Goal: Task Accomplishment & Management: Manage account settings

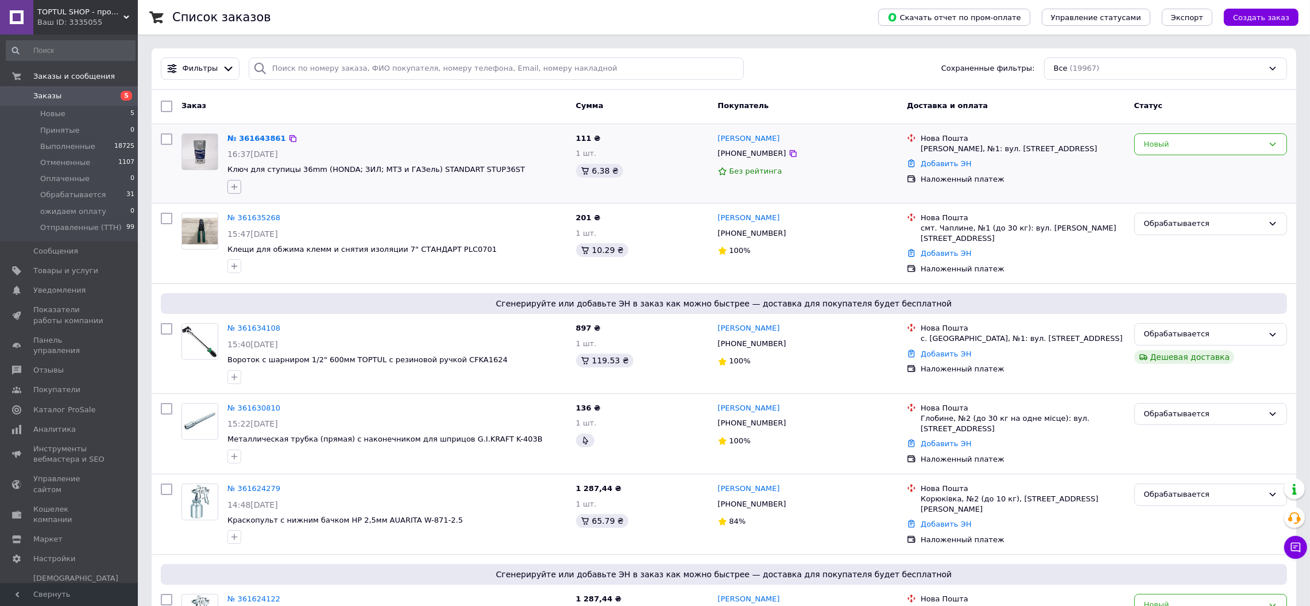
click at [229, 183] on button "button" at bounding box center [235, 187] width 14 height 14
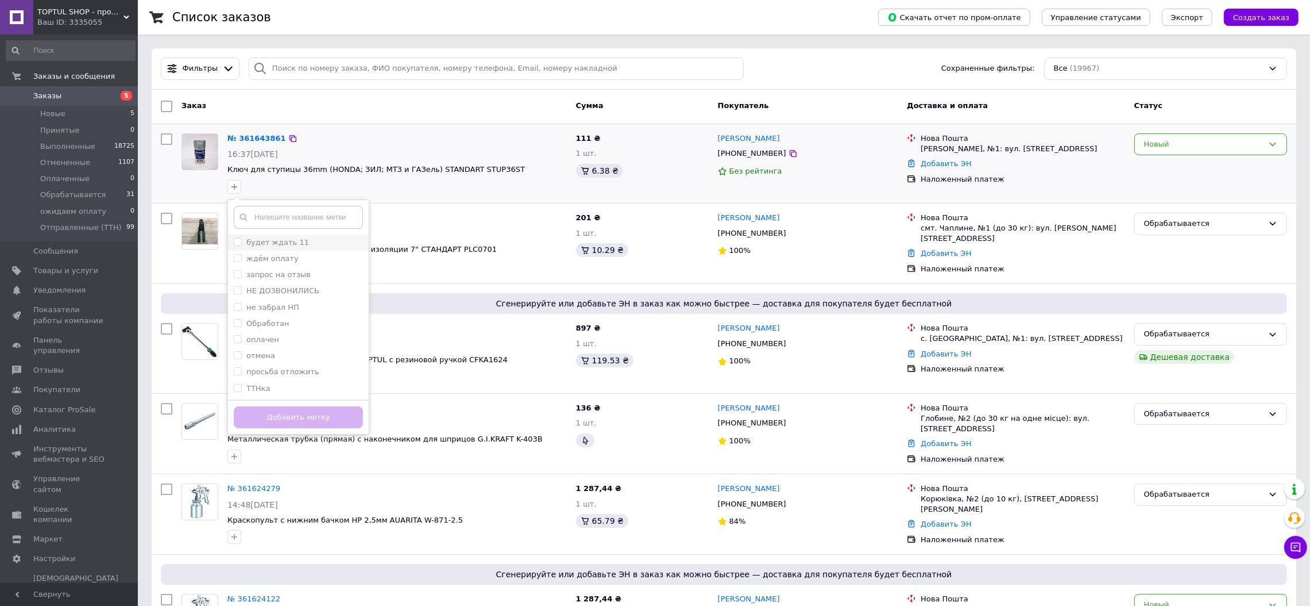
click at [239, 244] on input "будет ждать 11" at bounding box center [237, 241] width 7 height 7
checkbox input "true"
click at [308, 423] on button "Добавить метку" at bounding box center [298, 417] width 129 height 22
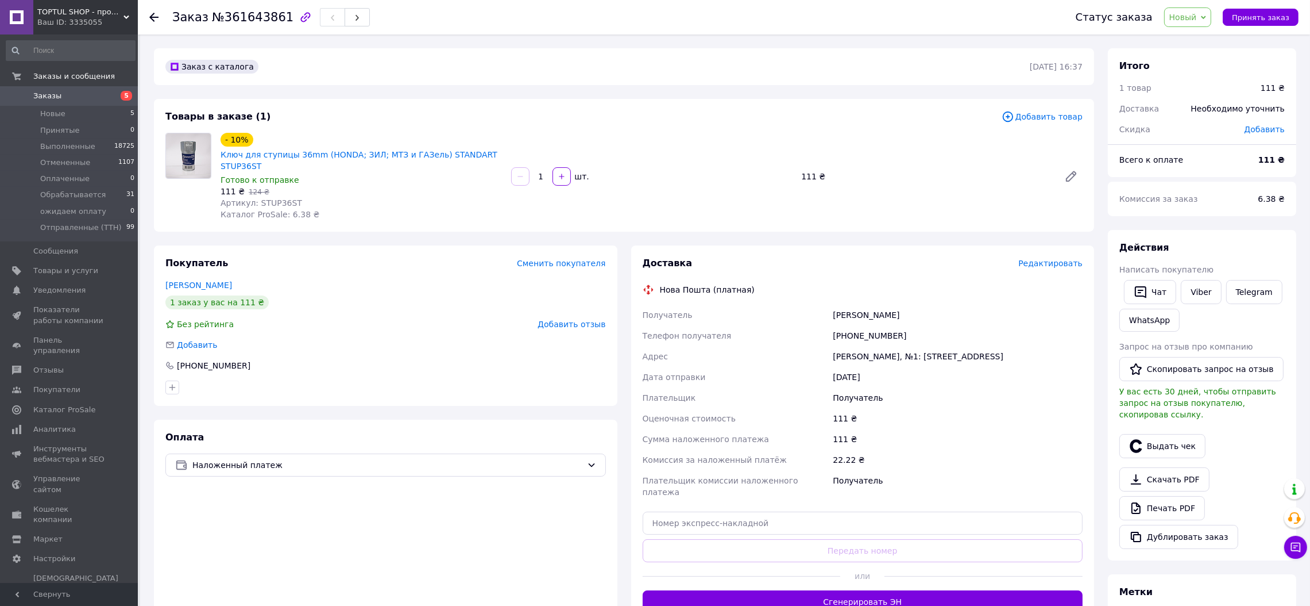
click at [278, 198] on span "Артикул: STUP36ST" at bounding box center [262, 202] width 82 height 9
copy span "STUP36ST"
drag, startPoint x: 978, startPoint y: 343, endPoint x: 805, endPoint y: 308, distance: 175.9
click at [805, 308] on div "Получатель Демідонт Мирослав Телефон получателя +380983740800 Адрес Шептицький,…" at bounding box center [863, 403] width 445 height 198
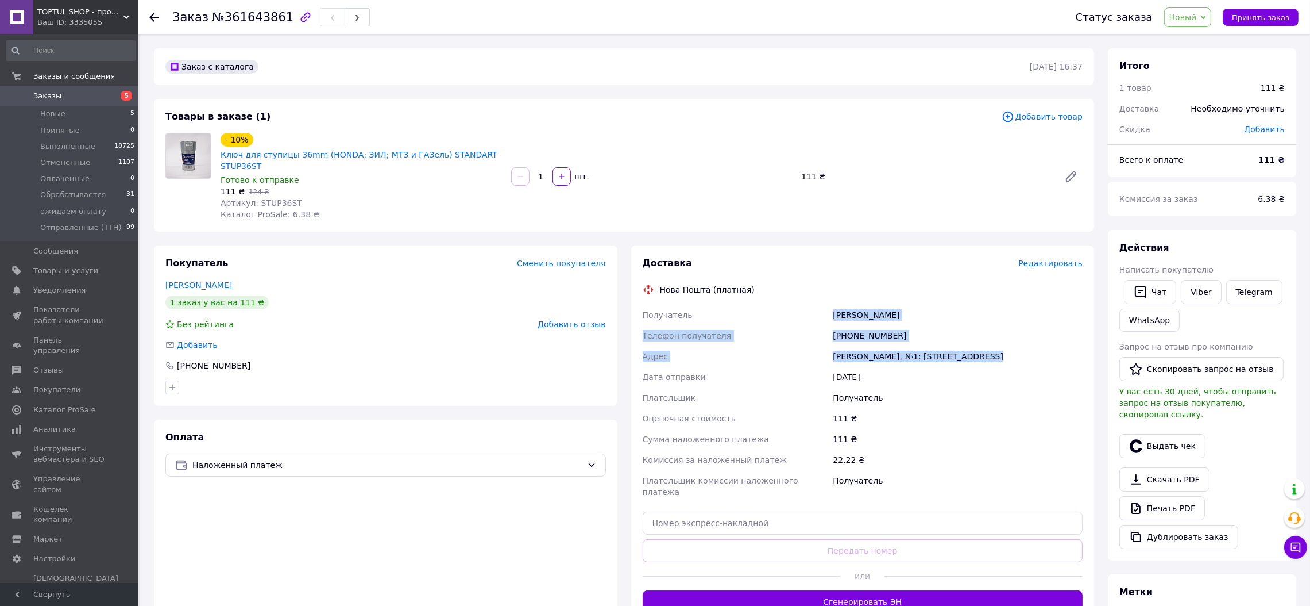
copy div "Получатель Демідонт Мирослав Телефон получателя +380983740800 Адрес Шептицький,…"
click at [275, 198] on span "Артикул: STUP36ST" at bounding box center [262, 202] width 82 height 9
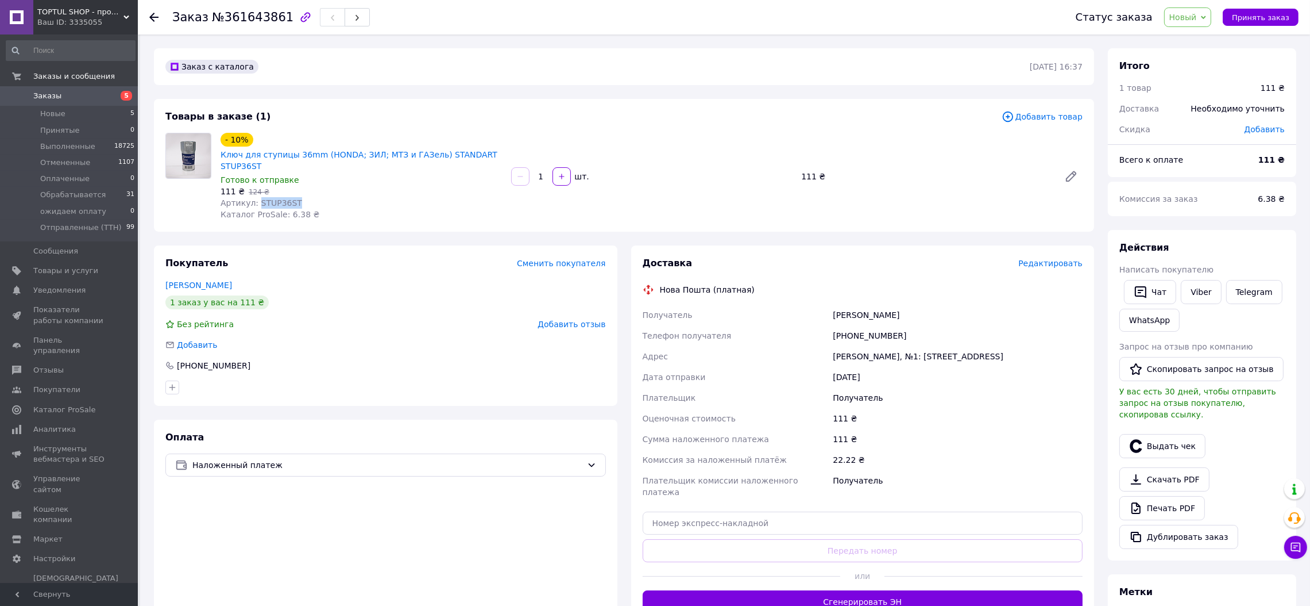
click at [275, 198] on span "Артикул: STUP36ST" at bounding box center [262, 202] width 82 height 9
copy span "STUP36ST"
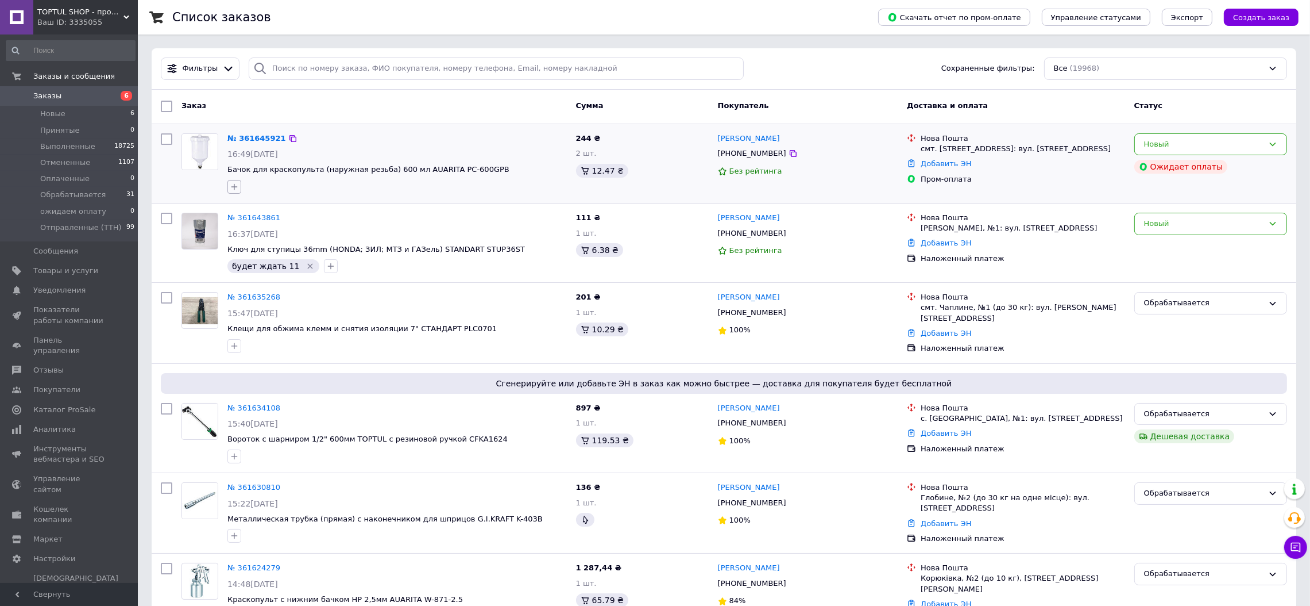
click at [233, 182] on icon "button" at bounding box center [234, 186] width 9 height 9
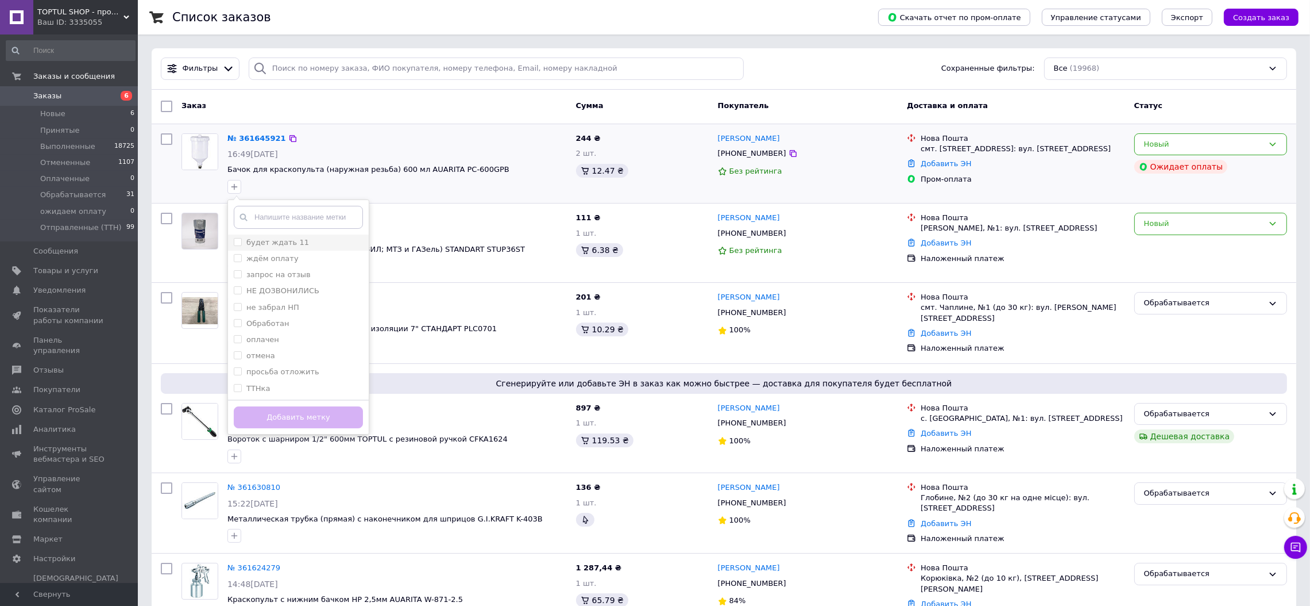
click at [237, 240] on input "будет ждать 11" at bounding box center [237, 241] width 7 height 7
checkbox input "true"
click at [304, 423] on button "Добавить метку" at bounding box center [298, 417] width 129 height 22
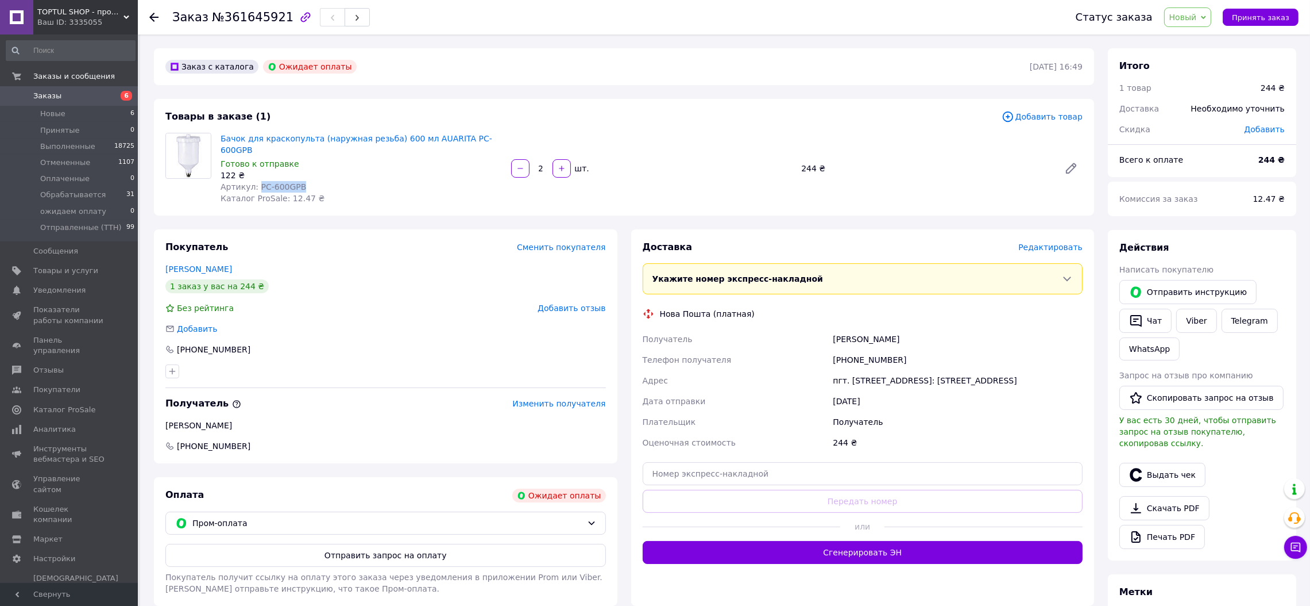
drag, startPoint x: 298, startPoint y: 174, endPoint x: 255, endPoint y: 171, distance: 43.8
click at [255, 181] on div "Артикул: PC-600GPB" at bounding box center [362, 186] width 282 height 11
copy span "PC-600GPB"
drag, startPoint x: 998, startPoint y: 367, endPoint x: 834, endPoint y: 331, distance: 168.1
click at [834, 331] on div "Получатель Репко Іван Телефон получателя +380677584475 Адрес пгт. Славское, №1:…" at bounding box center [863, 391] width 445 height 124
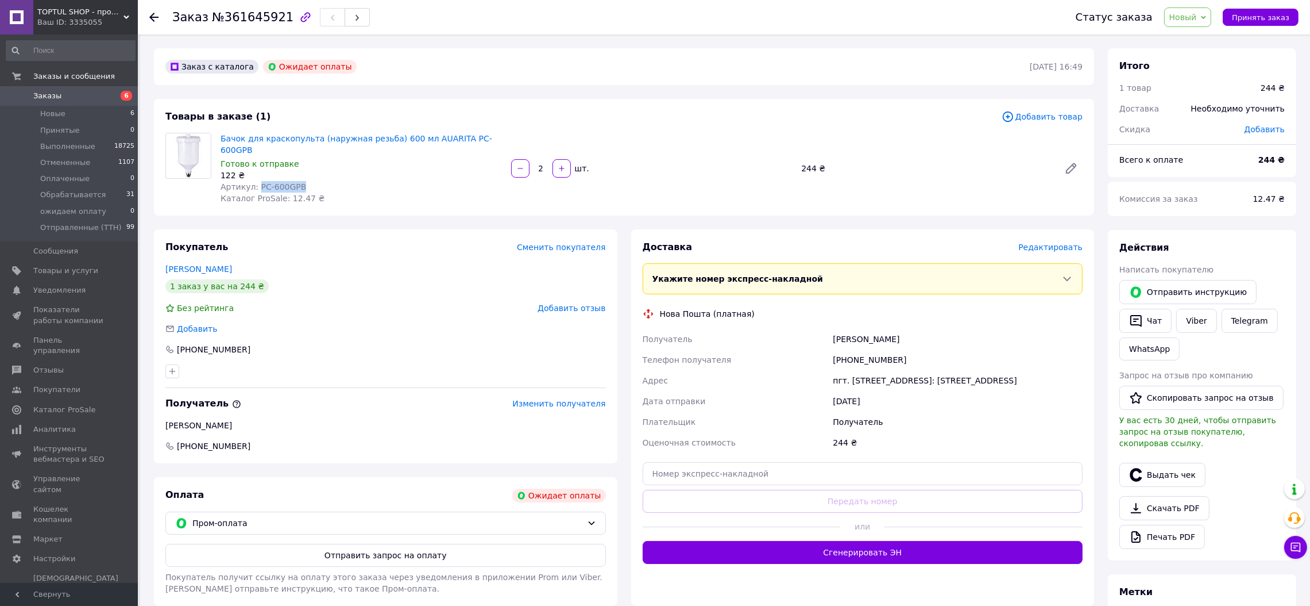
copy div "Репко Іван Телефон получателя +380677584475 Адрес пгт. Славское, №1: ул. Арханг…"
click at [585, 511] on div "Пром-оплата" at bounding box center [385, 522] width 441 height 23
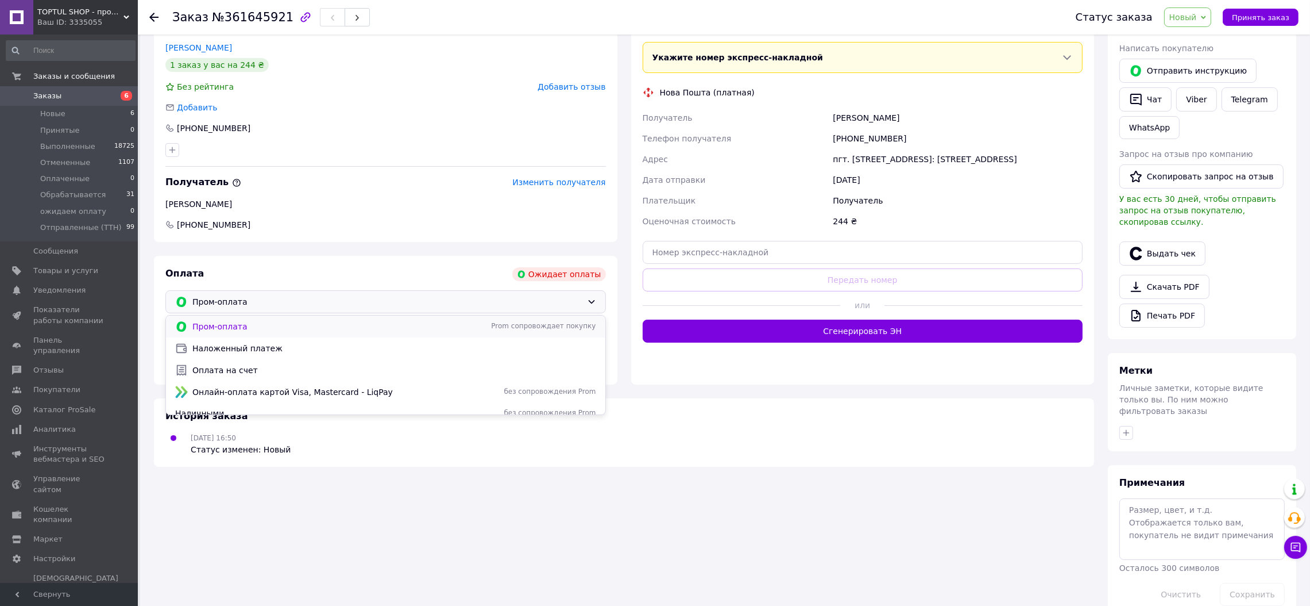
scroll to position [223, 0]
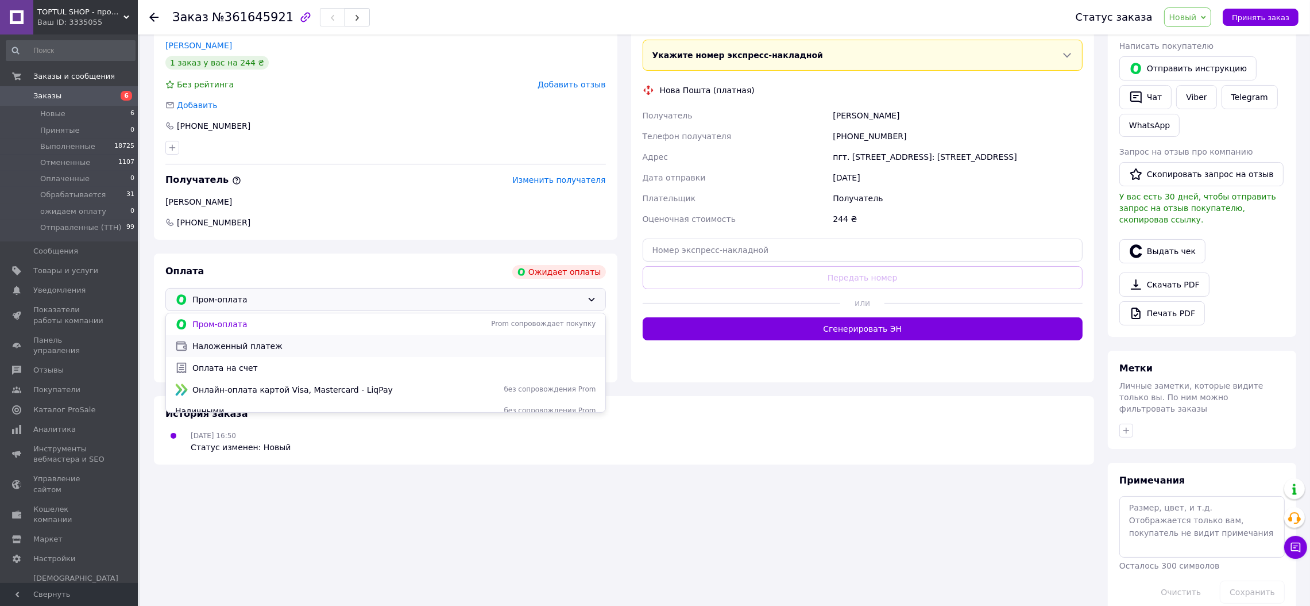
click at [266, 340] on span "Наложенный платеж" at bounding box center [394, 345] width 404 height 11
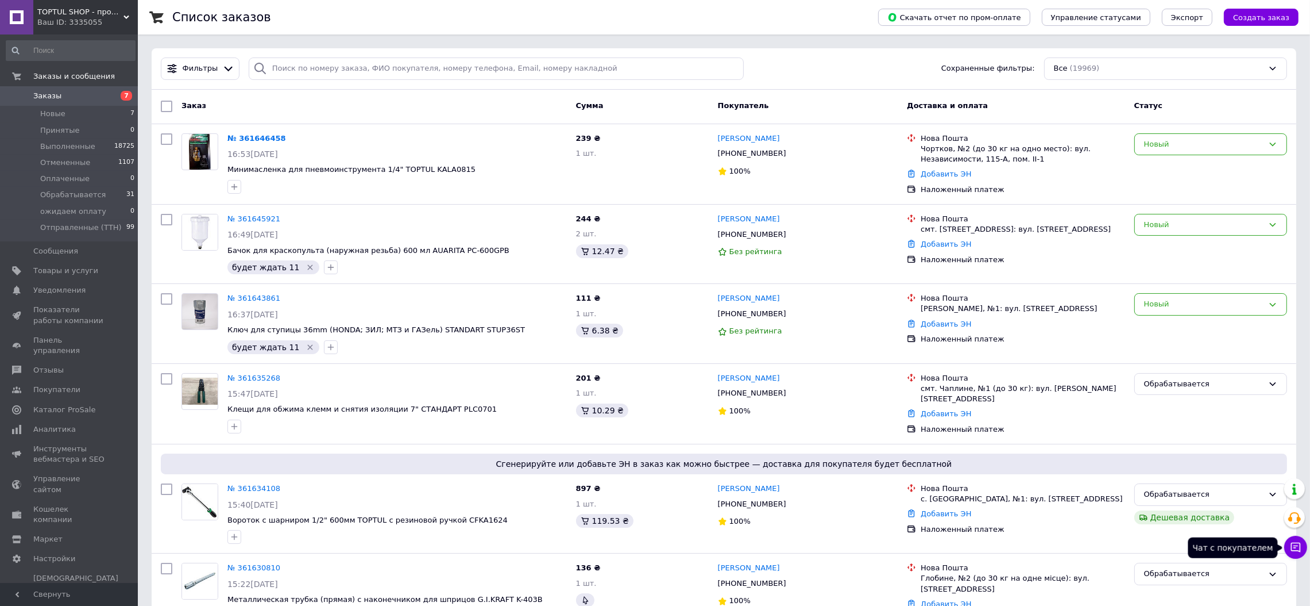
click at [1300, 547] on icon at bounding box center [1297, 547] width 10 height 10
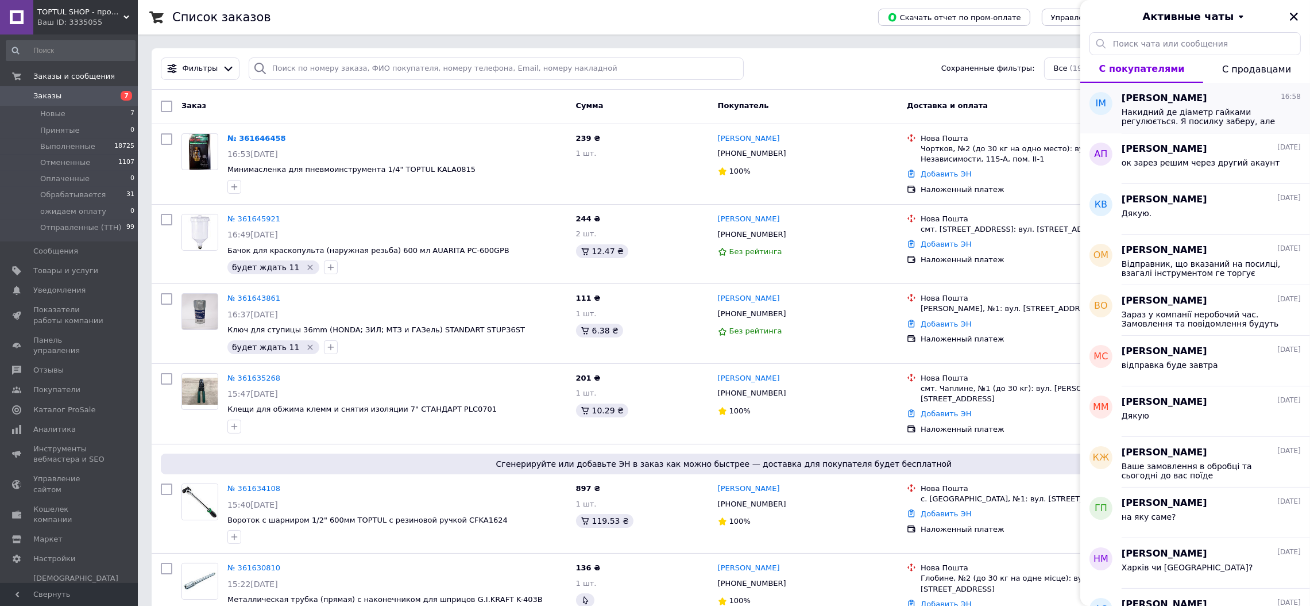
click at [1178, 103] on div "Ігор Мухін 16:58" at bounding box center [1211, 98] width 179 height 13
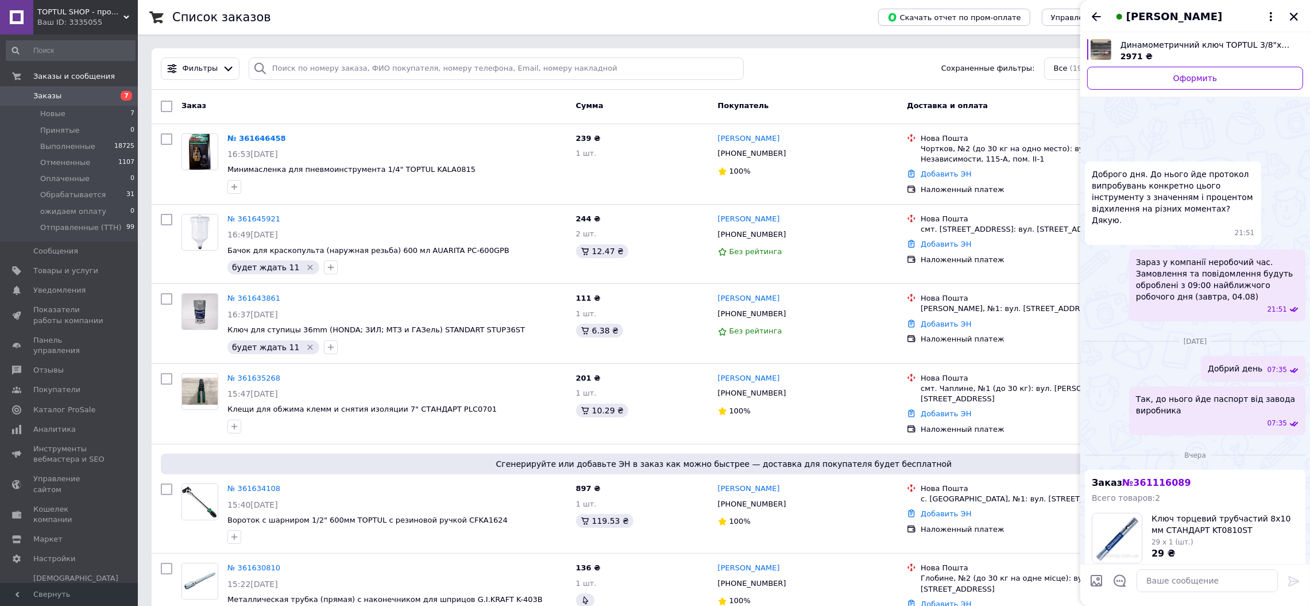
scroll to position [453, 0]
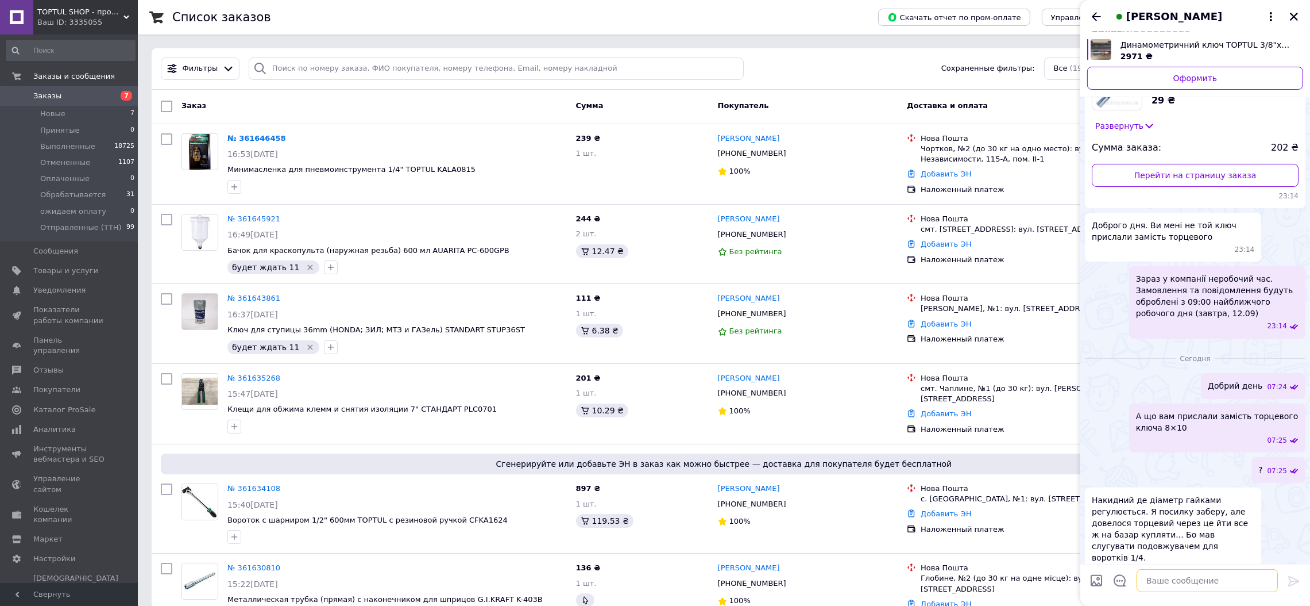
click at [1163, 581] on textarea at bounding box center [1207, 580] width 141 height 23
type textarea "nj,nj df"
drag, startPoint x: 1157, startPoint y: 584, endPoint x: 1115, endPoint y: 586, distance: 41.4
click at [1115, 586] on textarea "nj,nj df" at bounding box center [1196, 580] width 164 height 23
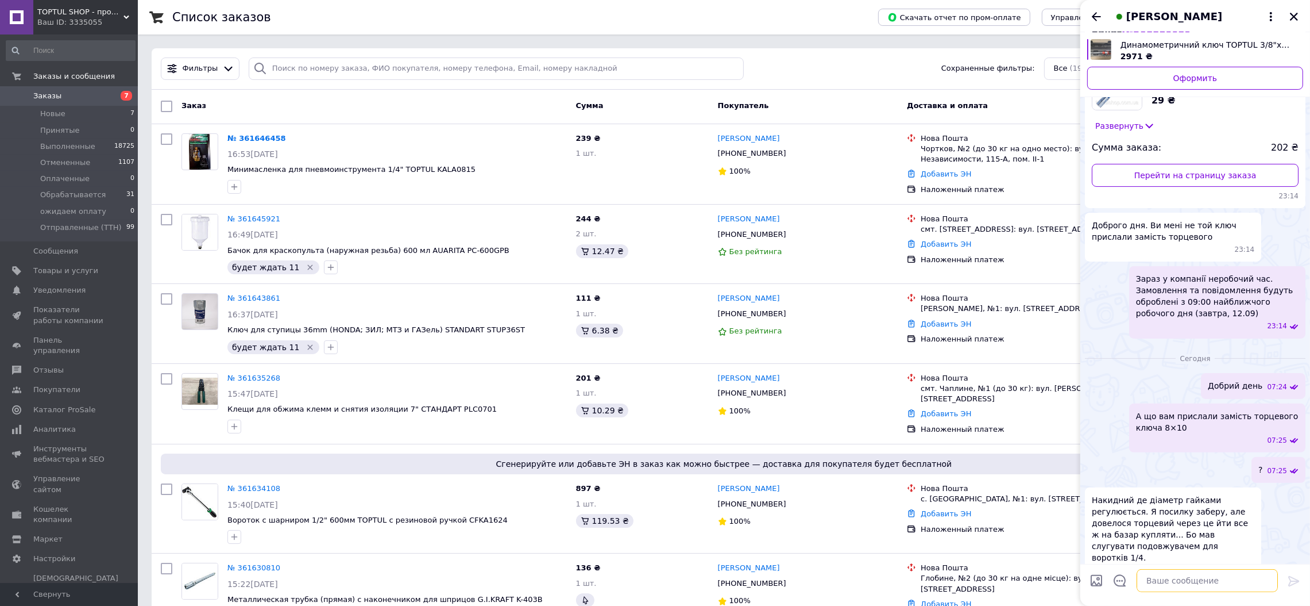
scroll to position [0, 0]
type textarea "тобто вам прислали цей ключ"
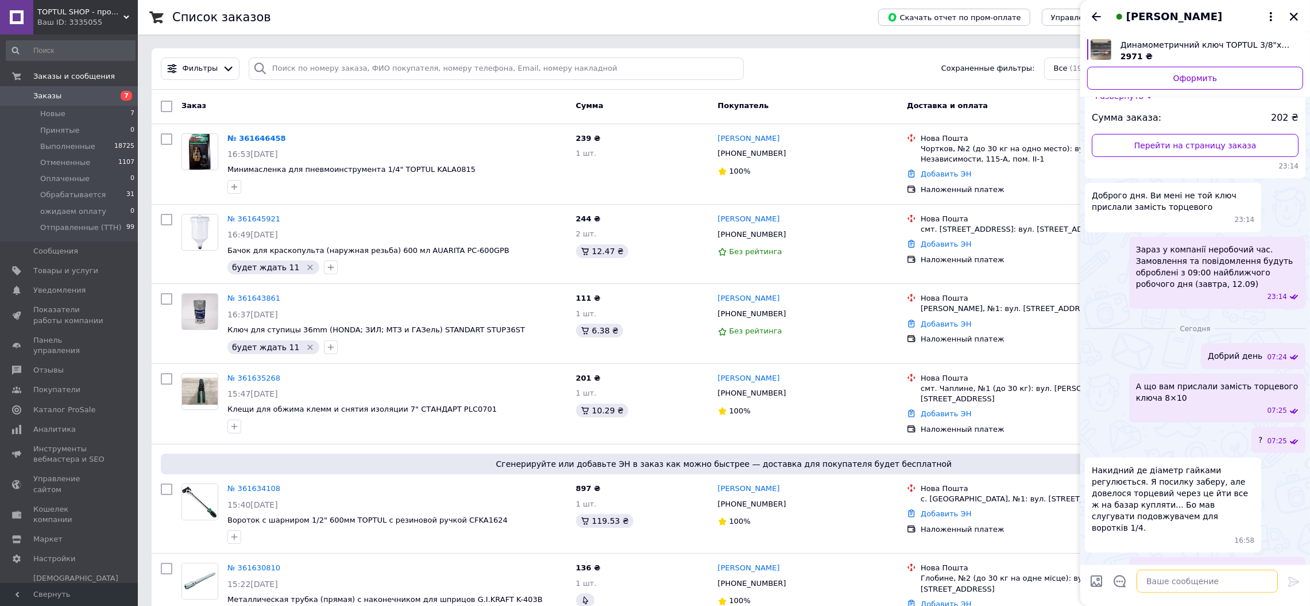
paste textarea "https://toptulshop.com.ua/p1168716348-klyuch-dlya-prokachki.html"
type textarea "https://toptulshop.com.ua/p1168716348-klyuch-dlya-prokachki.html"
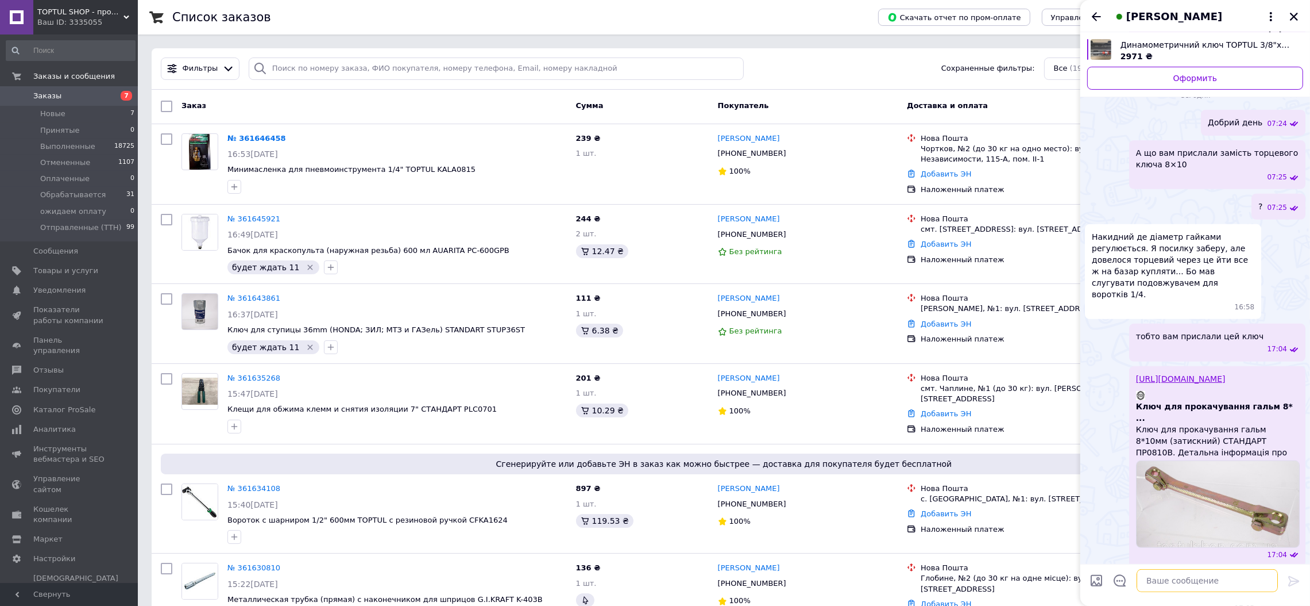
scroll to position [701, 0]
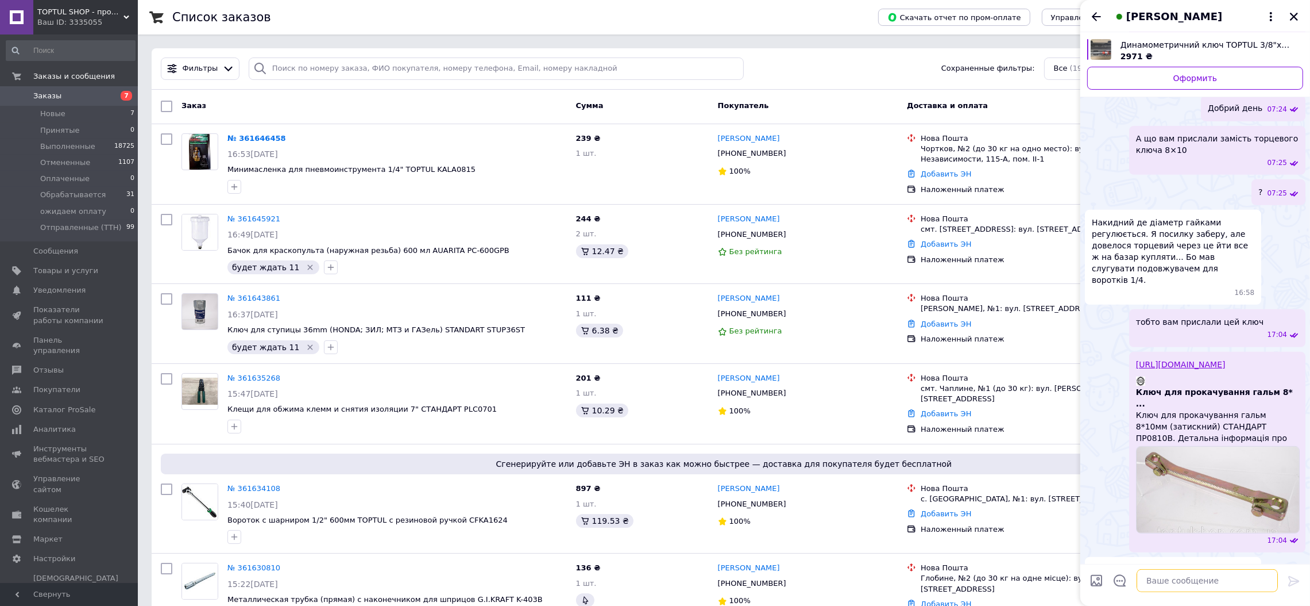
click at [1150, 581] on textarea at bounding box center [1207, 580] width 141 height 23
drag, startPoint x: 1265, startPoint y: 577, endPoint x: 1184, endPoint y: 582, distance: 80.6
click at [1184, 582] on textarea "ну вам подвезло вам надійслали ключ" at bounding box center [1196, 580] width 164 height 23
type textarea "н"
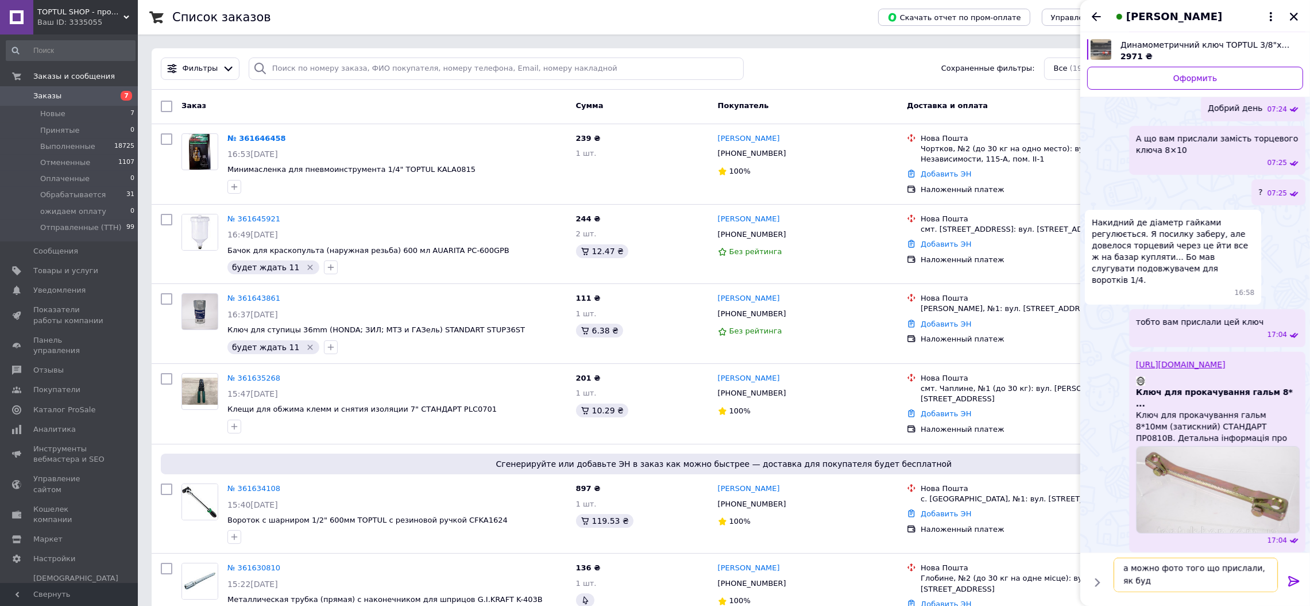
scroll to position [1, 0]
type textarea "а можно фото того що прислали, як будете забирати на Пошті, то сфотографуйте бу…"
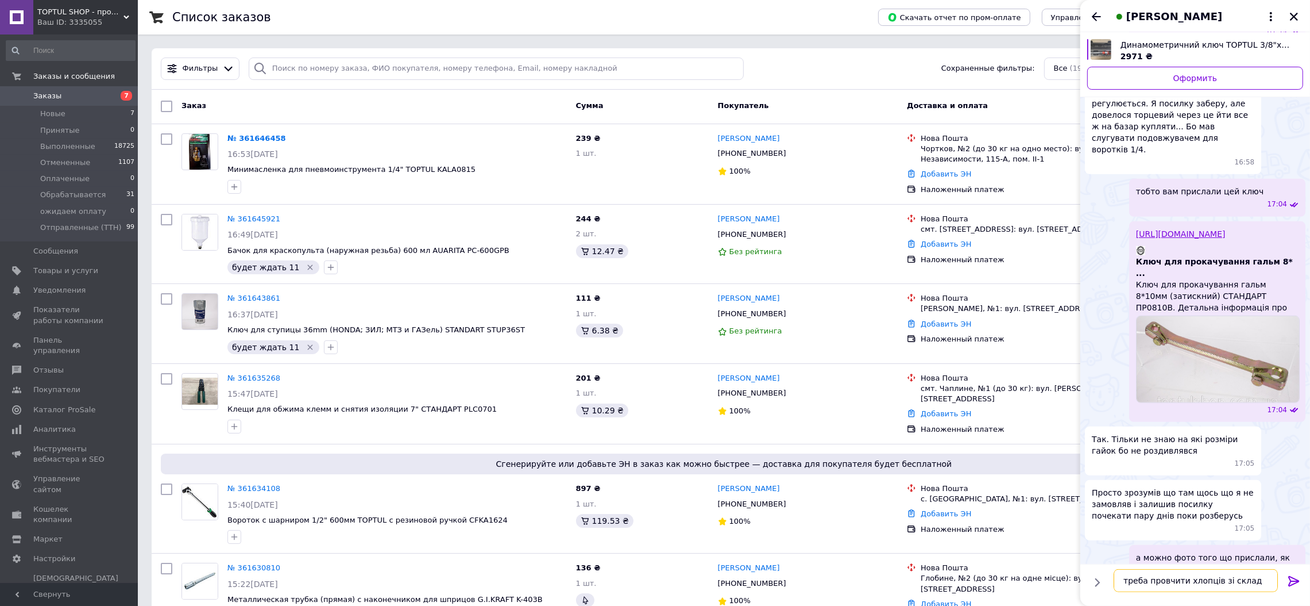
type textarea "треба провчити хлопців зі складу"
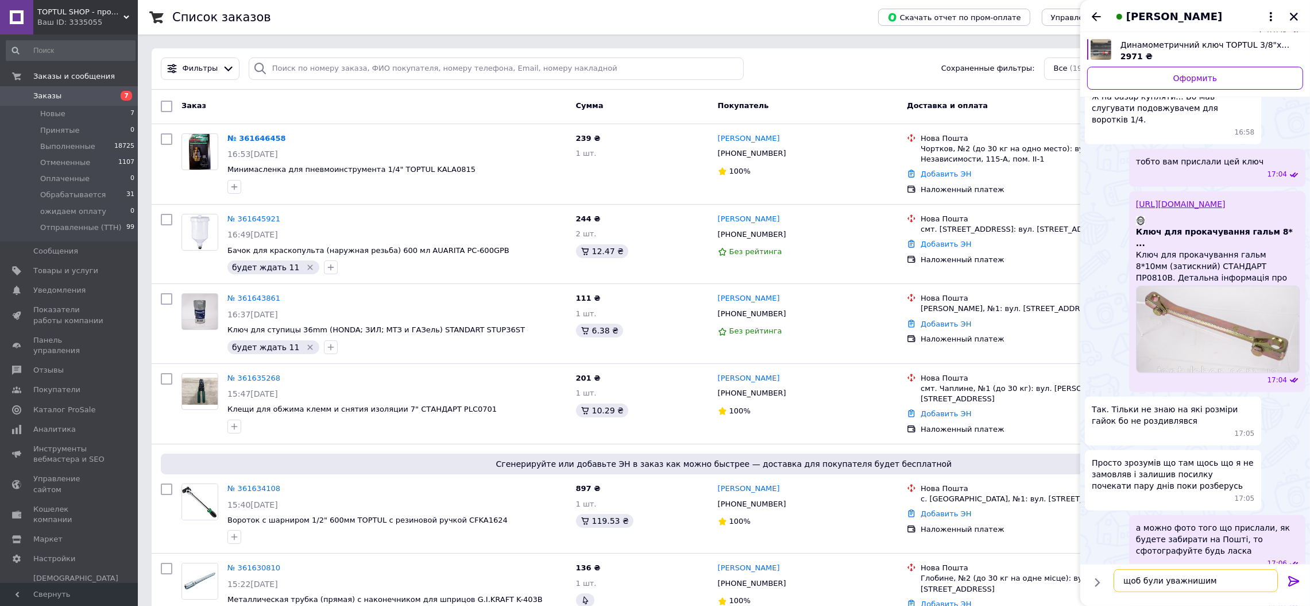
type textarea "щоб були уважнишими"
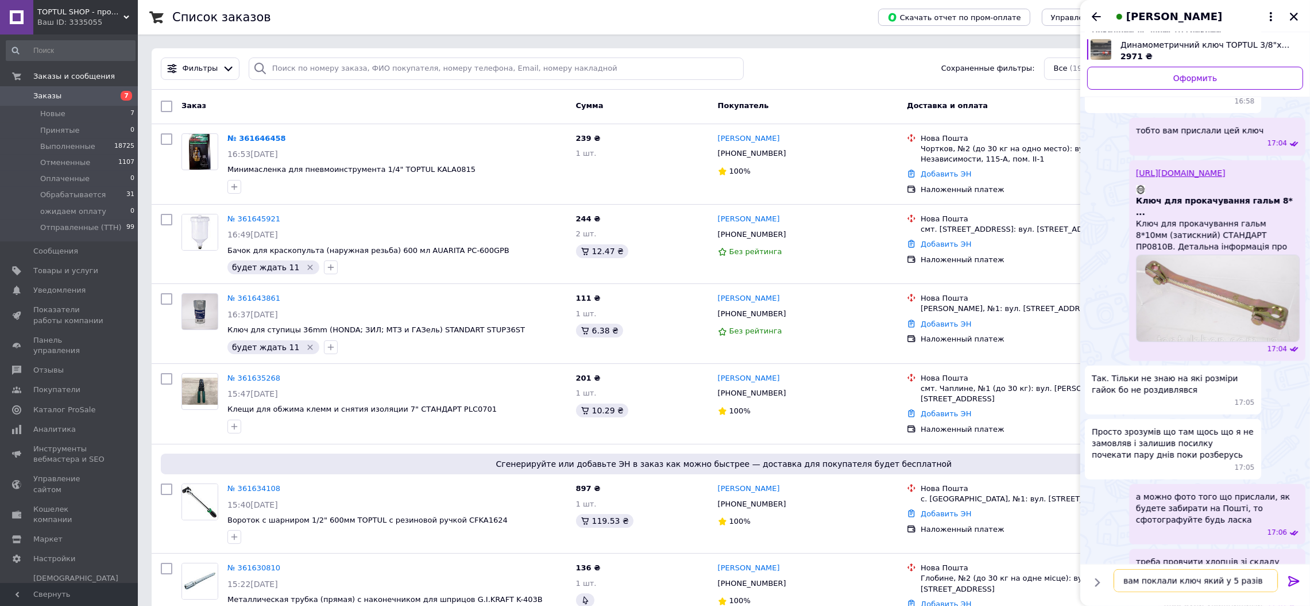
scroll to position [904, 0]
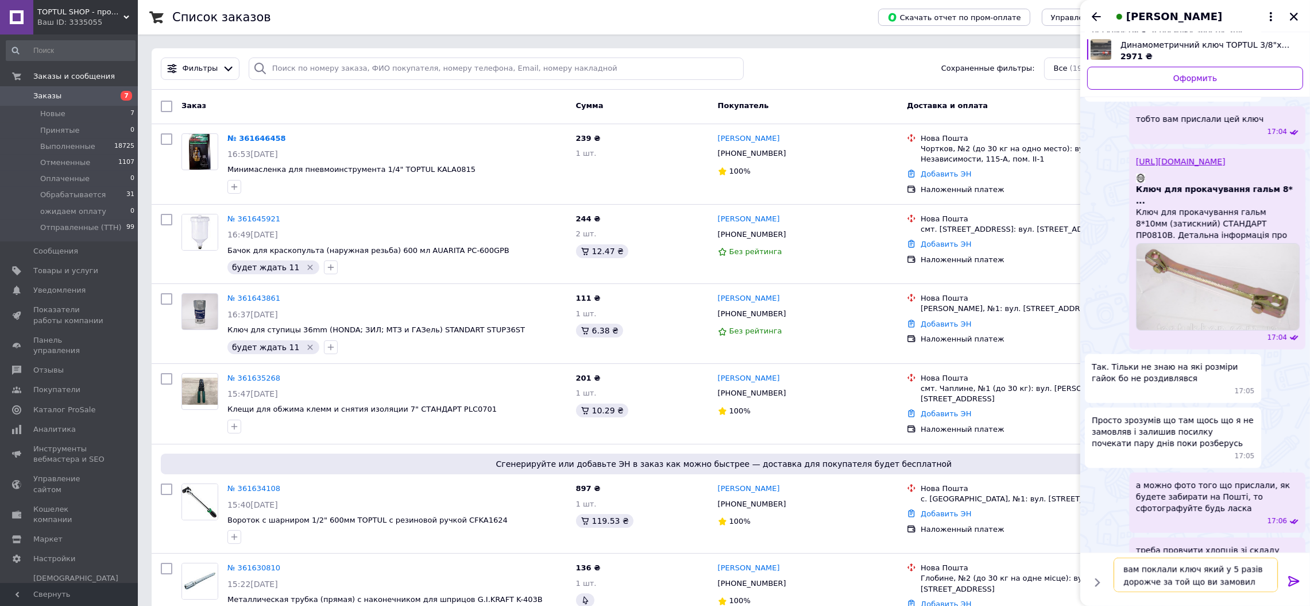
type textarea "вам поклали ключ який у 5 разів дорожче за той що ви замовили"
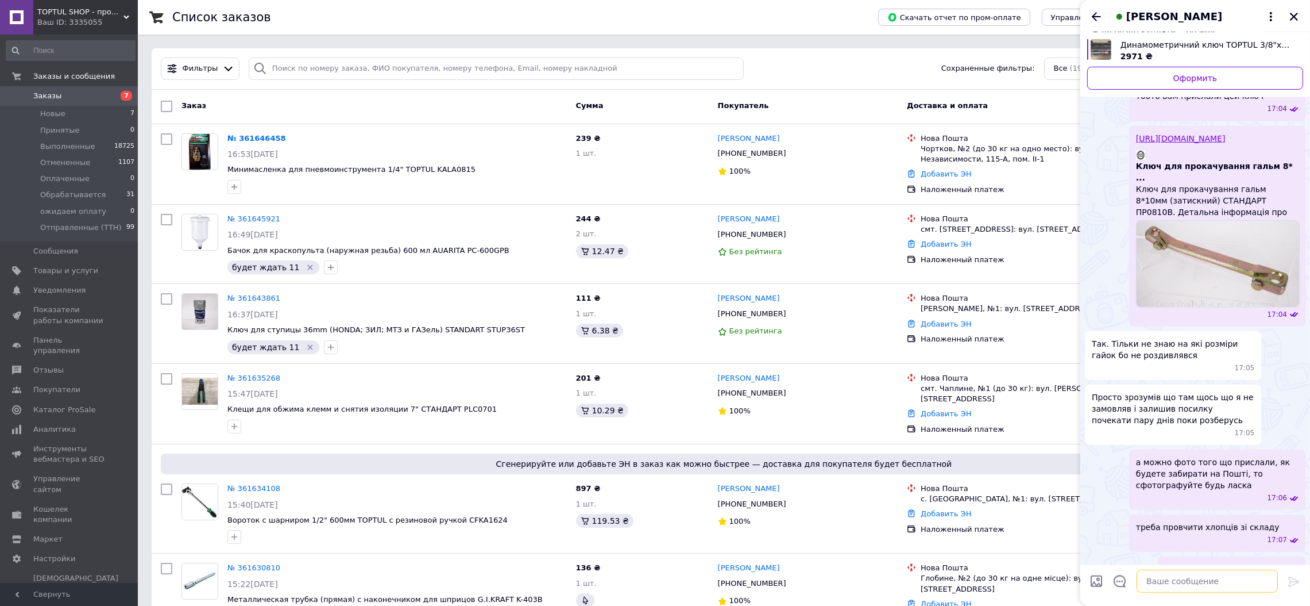
scroll to position [946, 0]
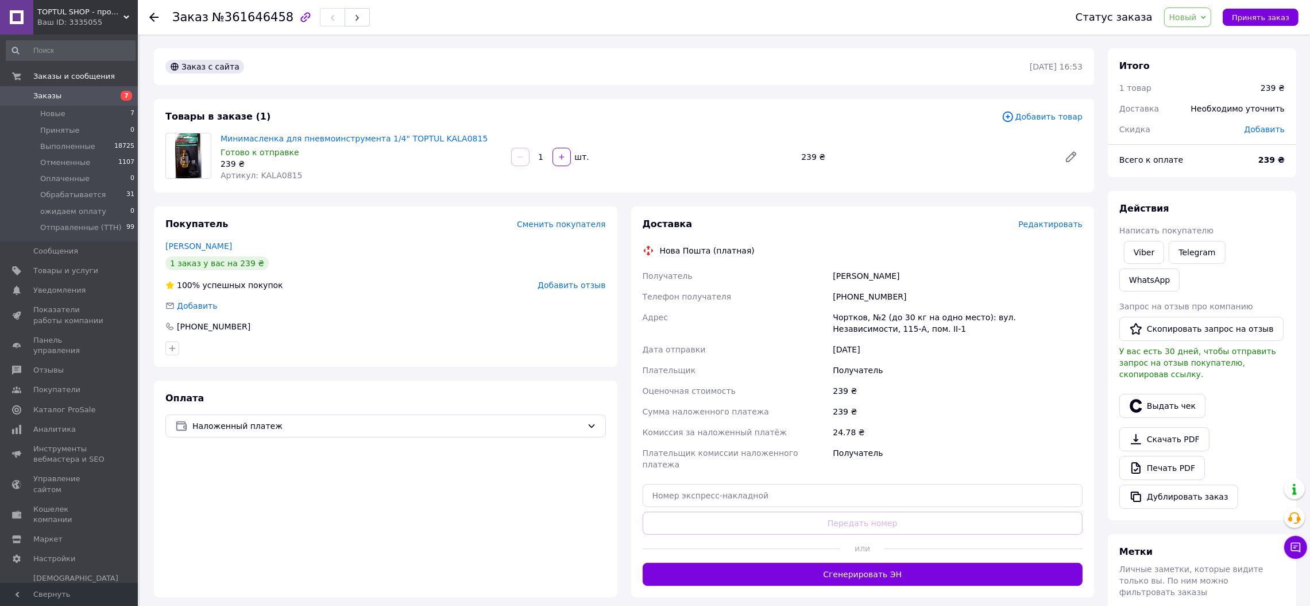
click at [270, 172] on span "Артикул: KALA0815" at bounding box center [262, 175] width 82 height 9
copy span "KALA0815"
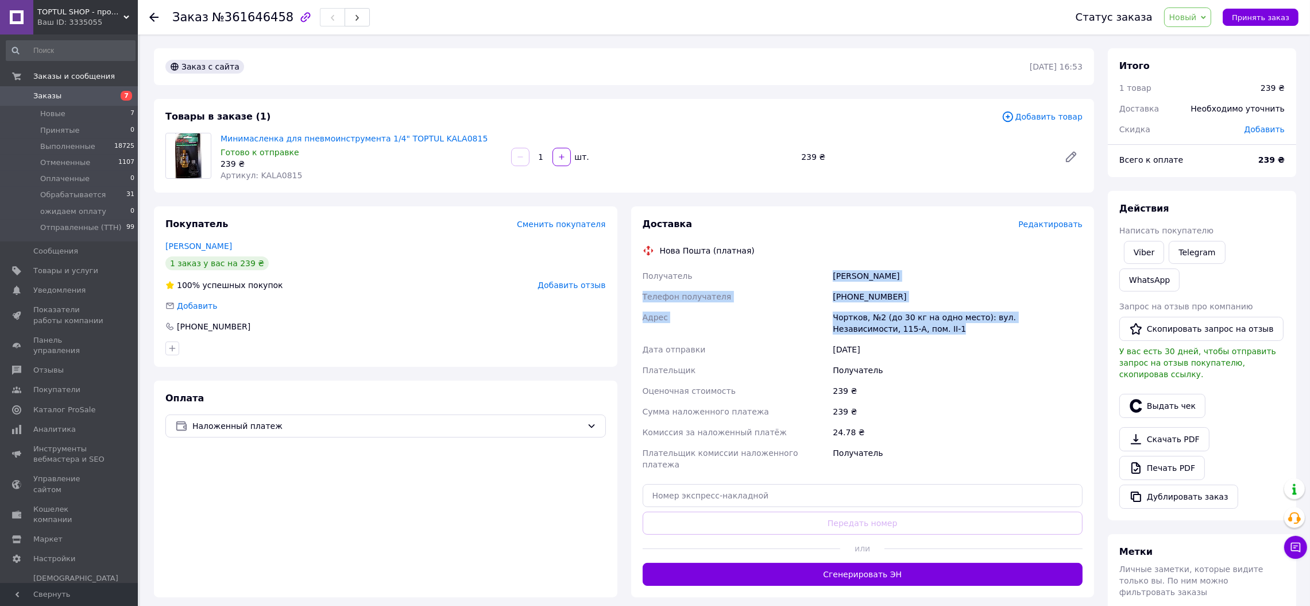
drag, startPoint x: 864, startPoint y: 332, endPoint x: 831, endPoint y: 271, distance: 69.1
click at [831, 271] on div "Получатель [PERSON_NAME] Телефон получателя [PHONE_NUMBER] [PERSON_NAME], №2 (д…" at bounding box center [863, 369] width 445 height 209
copy div "[PERSON_NAME] Телефон получателя [PHONE_NUMBER] [PERSON_NAME], №2 (до 30 кг на …"
click at [863, 291] on div "[PHONE_NUMBER]" at bounding box center [958, 296] width 255 height 21
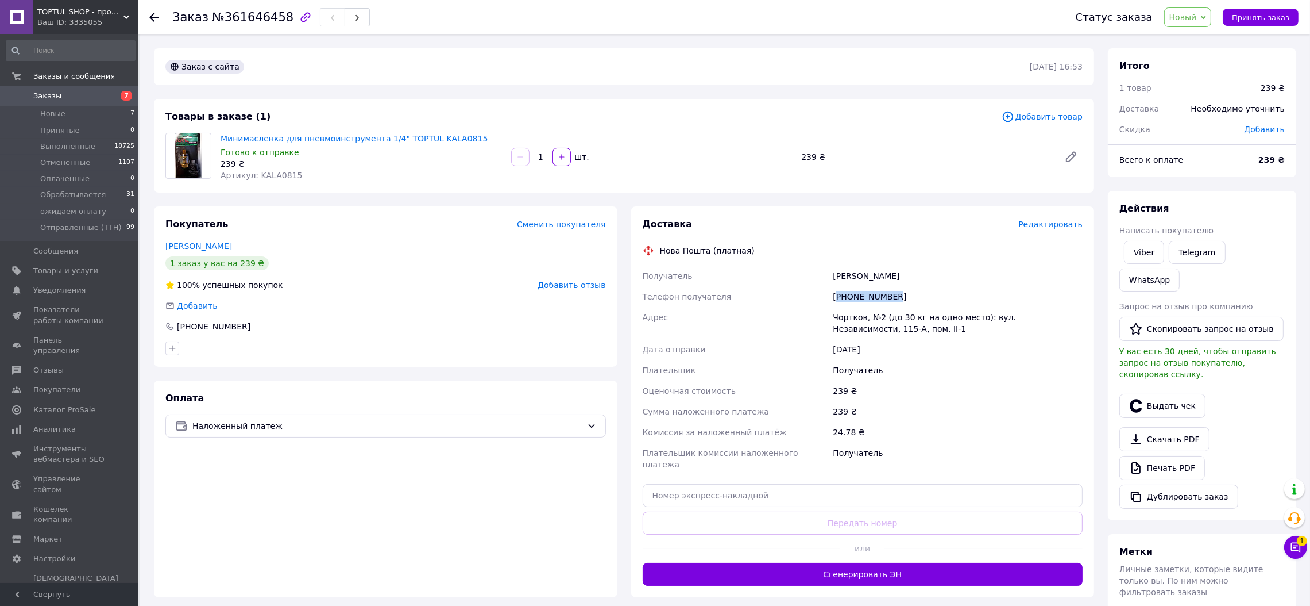
click at [863, 291] on div "[PHONE_NUMBER]" at bounding box center [958, 296] width 255 height 21
click at [1298, 547] on icon at bounding box center [1295, 546] width 11 height 11
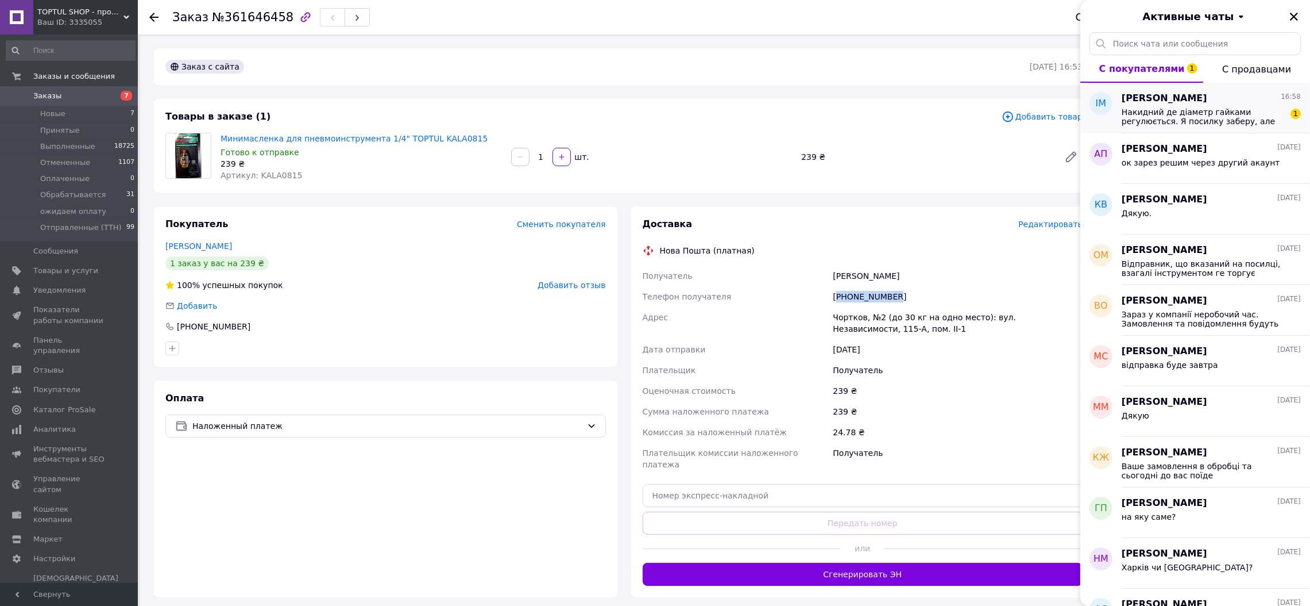
click at [1216, 102] on div "Ігор Мухін 16:58" at bounding box center [1211, 98] width 179 height 13
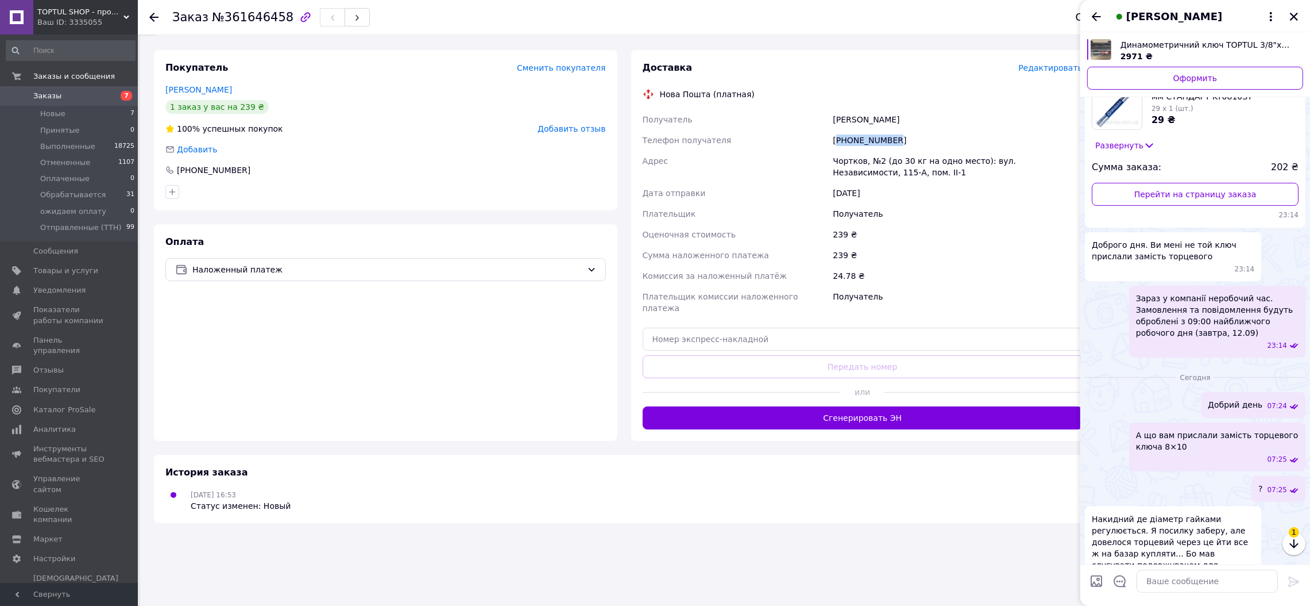
scroll to position [444, 0]
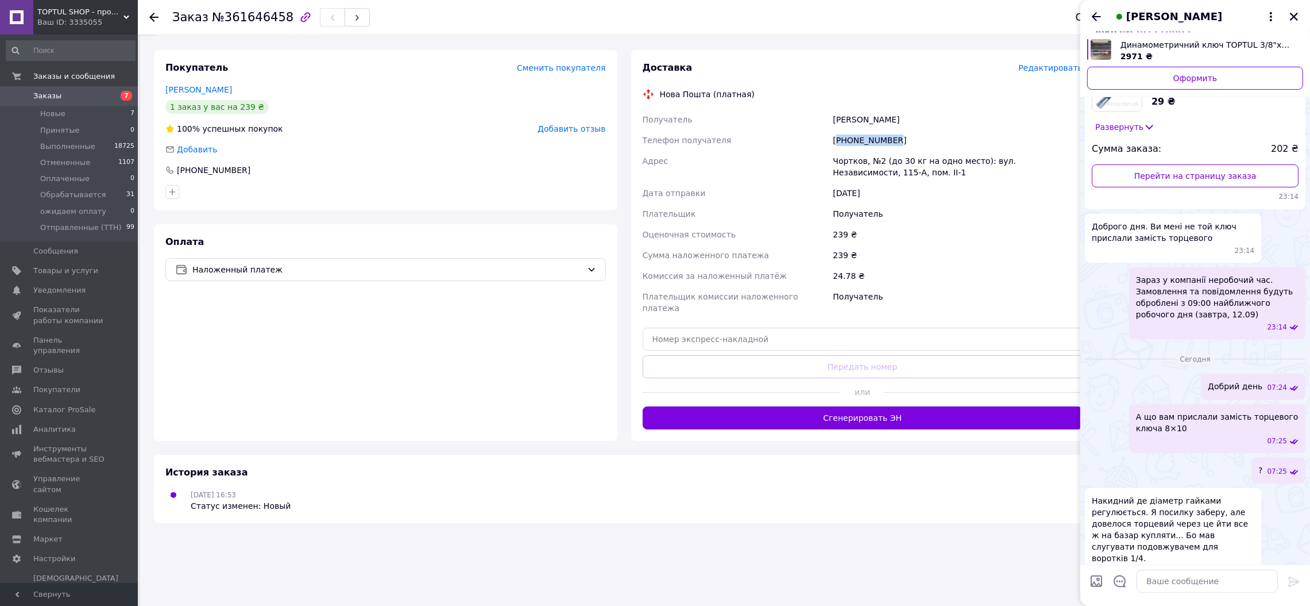
click at [1263, 15] on button "[PERSON_NAME]" at bounding box center [1195, 16] width 165 height 15
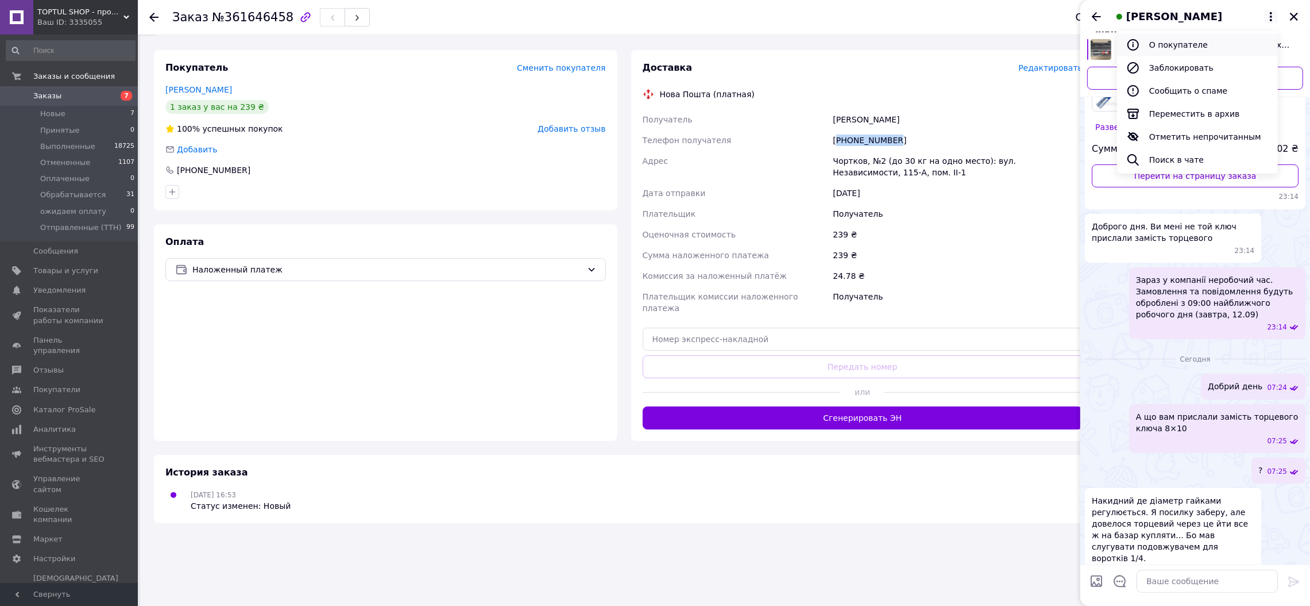
click at [1199, 45] on button "О покупателе" at bounding box center [1197, 44] width 161 height 23
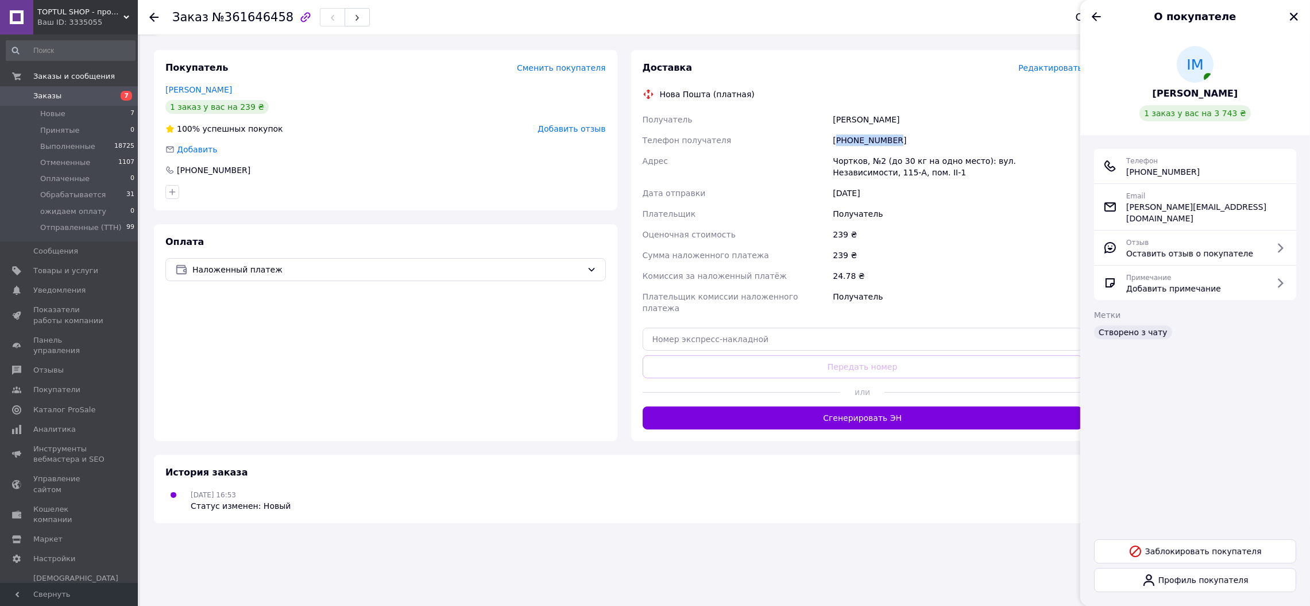
drag, startPoint x: 1206, startPoint y: 170, endPoint x: 1133, endPoint y: 174, distance: 73.0
click at [1133, 174] on div "Телефон +380 (95) 923-72-82" at bounding box center [1196, 166] width 184 height 23
copy span "380 (95) 923-72-82"
click at [91, 22] on div "Ваш ID: 3335055" at bounding box center [87, 22] width 101 height 10
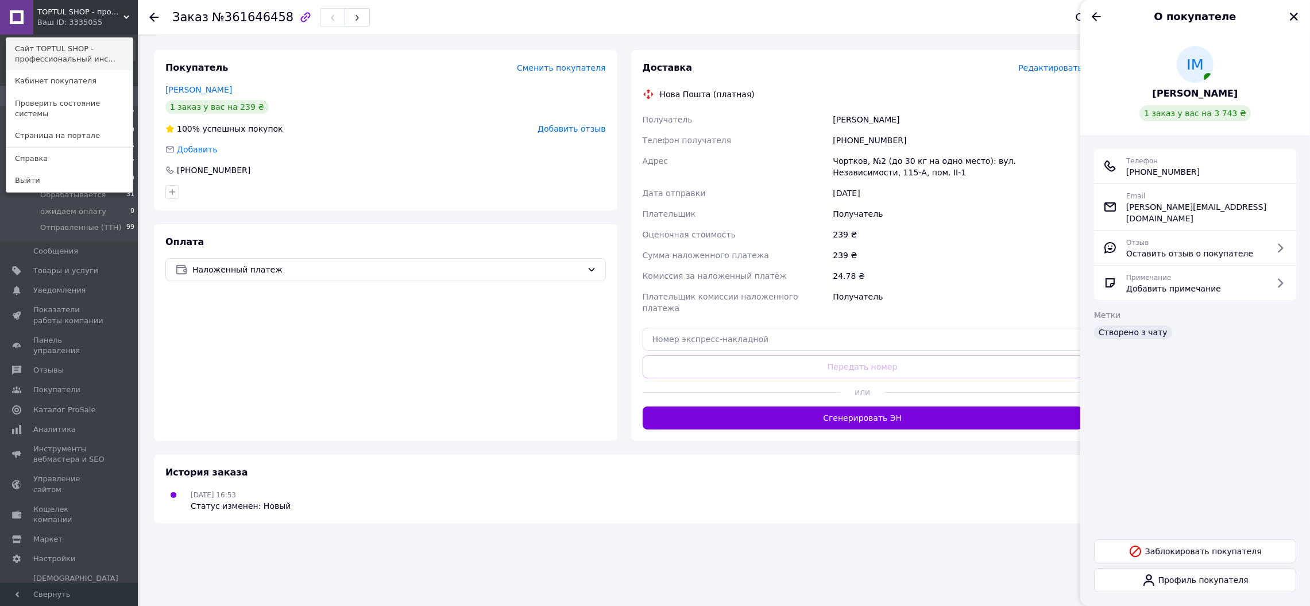
click at [91, 45] on link "Сайт TOPTUL SHOP - профессиональный инс..." at bounding box center [69, 54] width 126 height 32
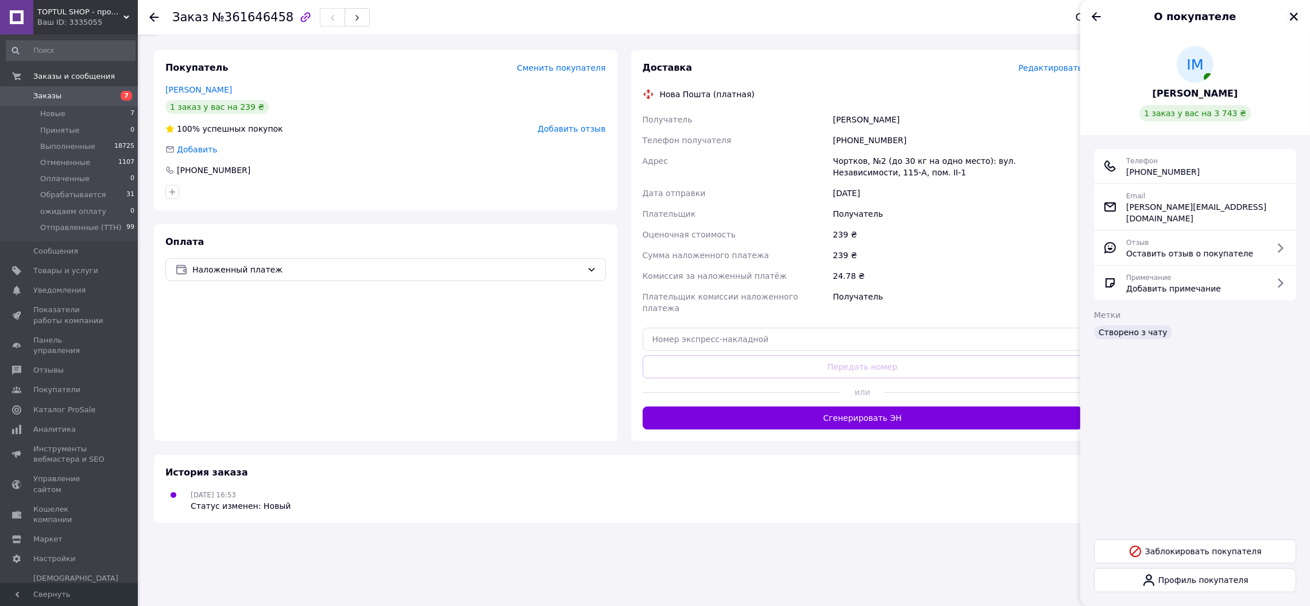
click at [1292, 15] on icon "Закрыть" at bounding box center [1294, 17] width 8 height 8
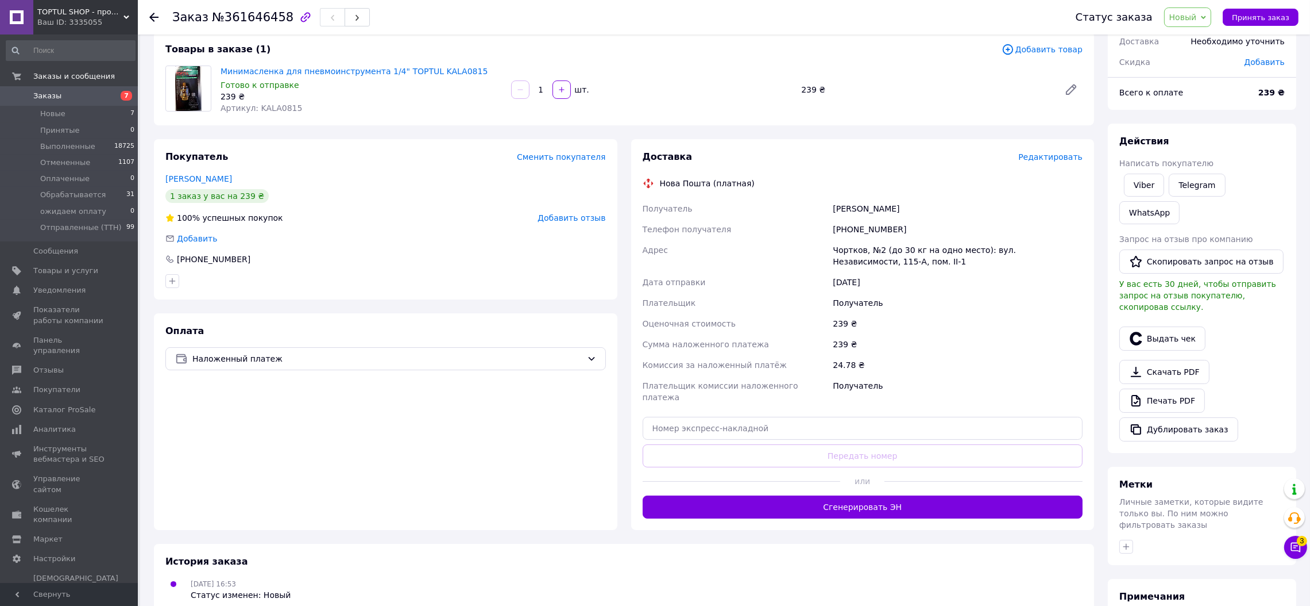
scroll to position [0, 0]
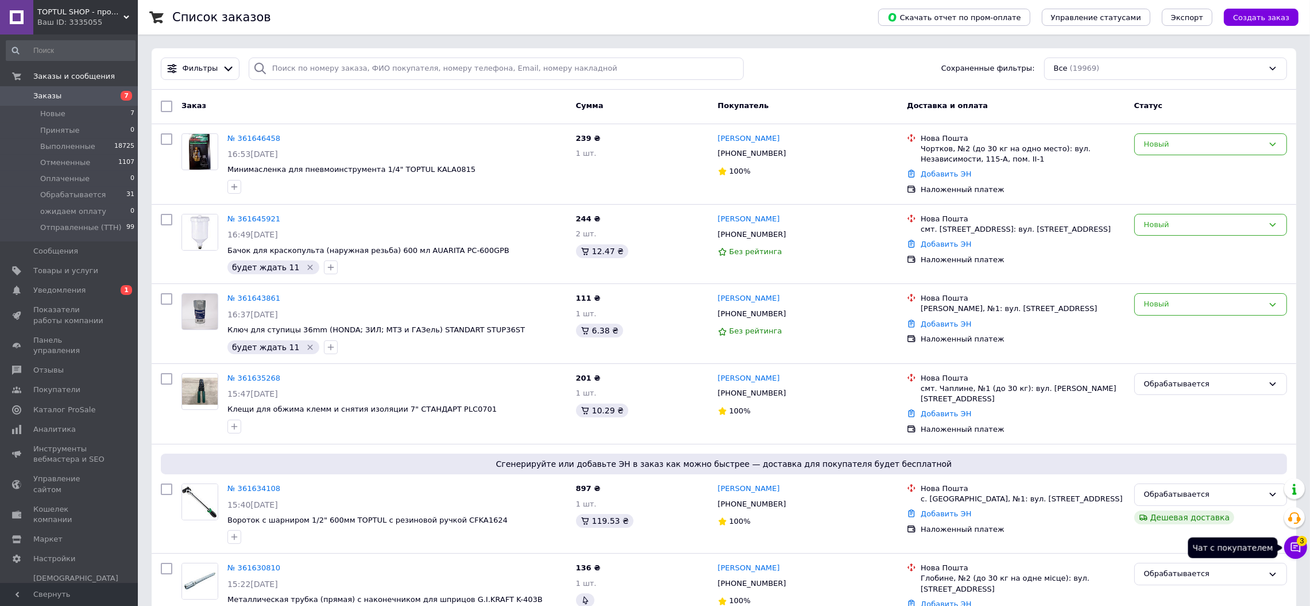
click at [1298, 547] on icon at bounding box center [1295, 546] width 11 height 11
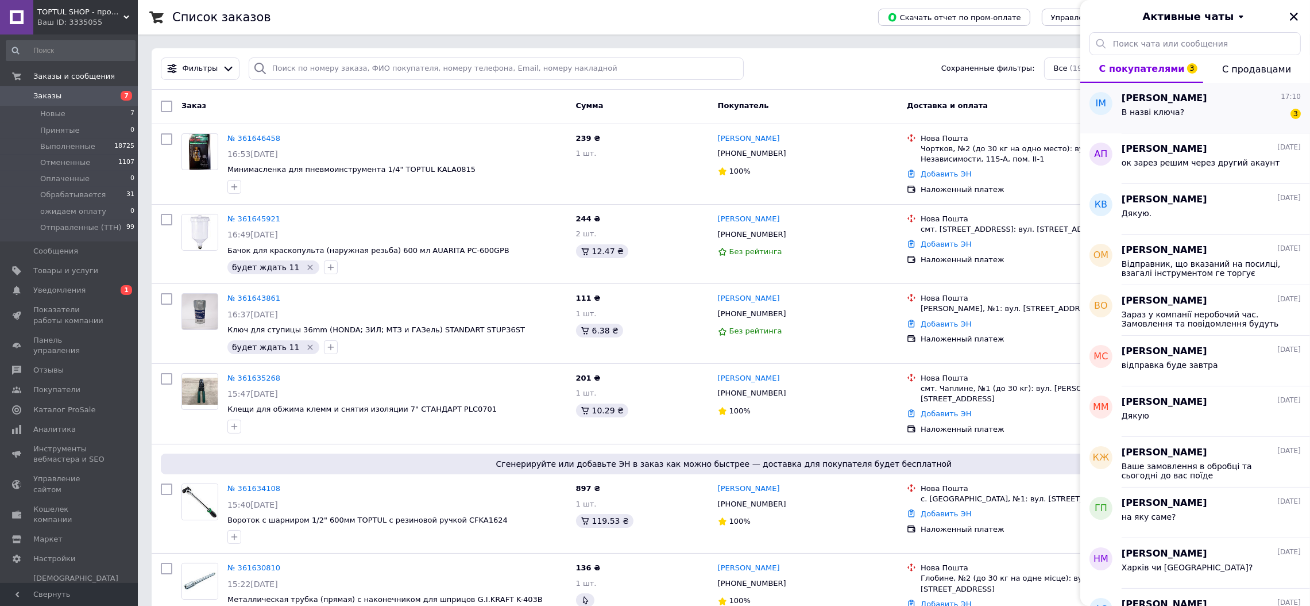
click at [1204, 103] on div "Ігор Мухін 17:10" at bounding box center [1211, 98] width 179 height 13
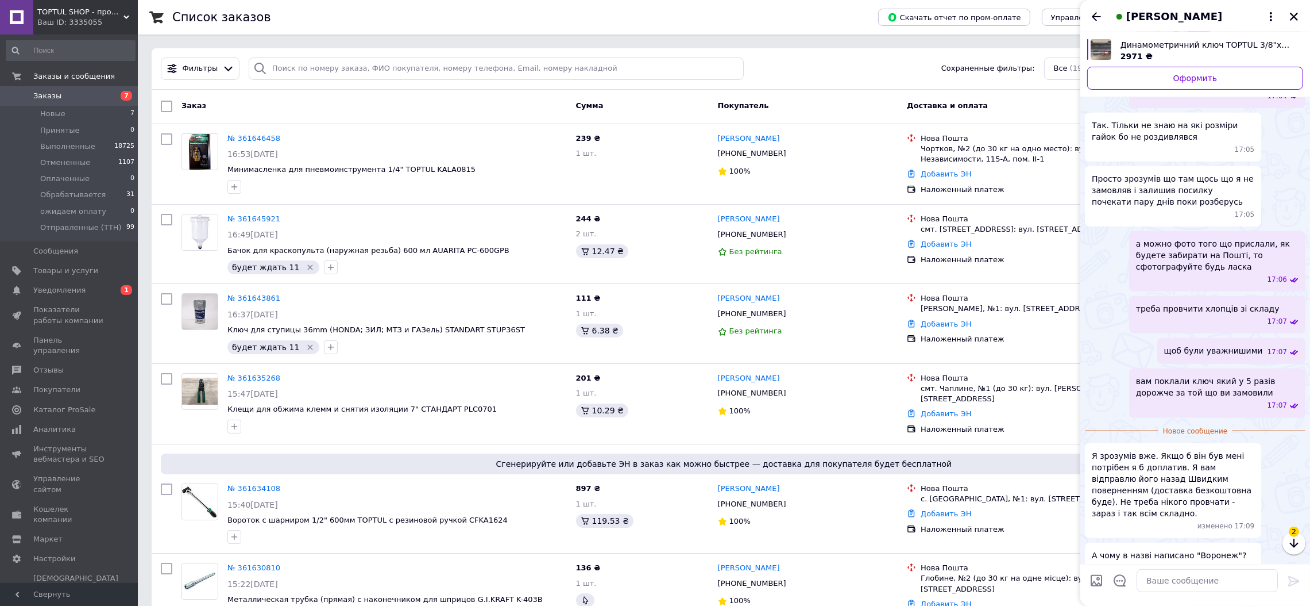
scroll to position [1115, 0]
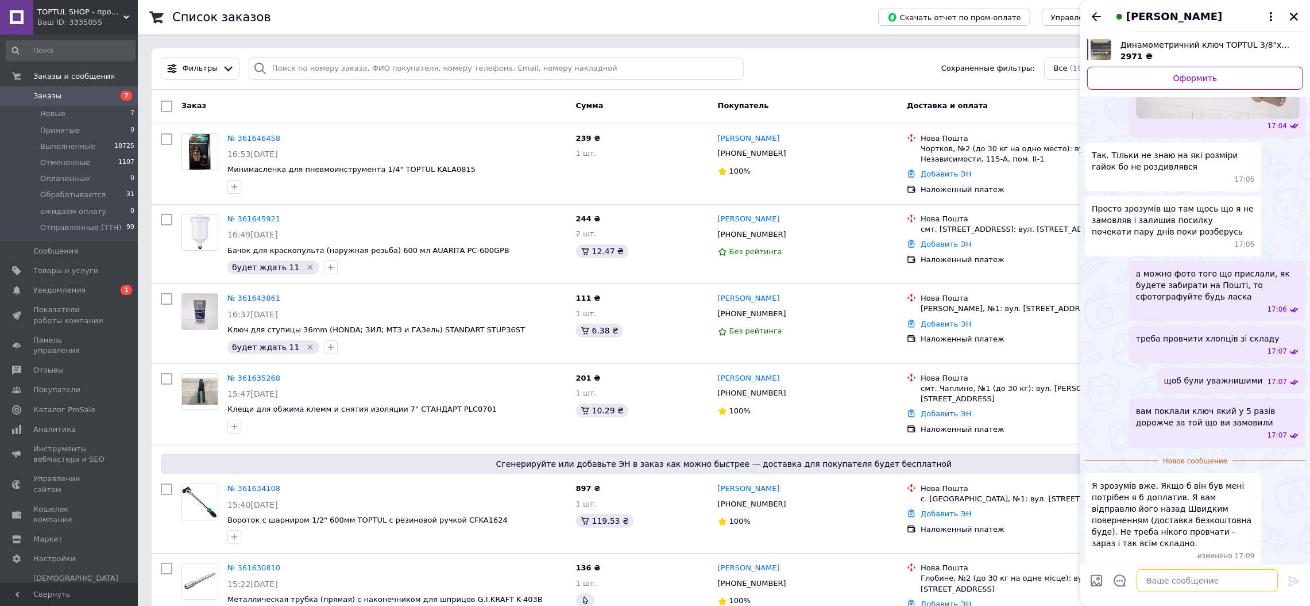
click at [1171, 576] on textarea at bounding box center [1207, 580] width 141 height 23
drag, startPoint x: 1146, startPoint y: 581, endPoint x: 1243, endPoint y: 558, distance: 99.8
click at [1243, 558] on textarea "іх постачальник раніше мешкав до війни у Воронежі" at bounding box center [1196, 574] width 164 height 34
click at [1171, 586] on textarea "іх постачальник раніше мешкав у Воронежі" at bounding box center [1196, 574] width 164 height 34
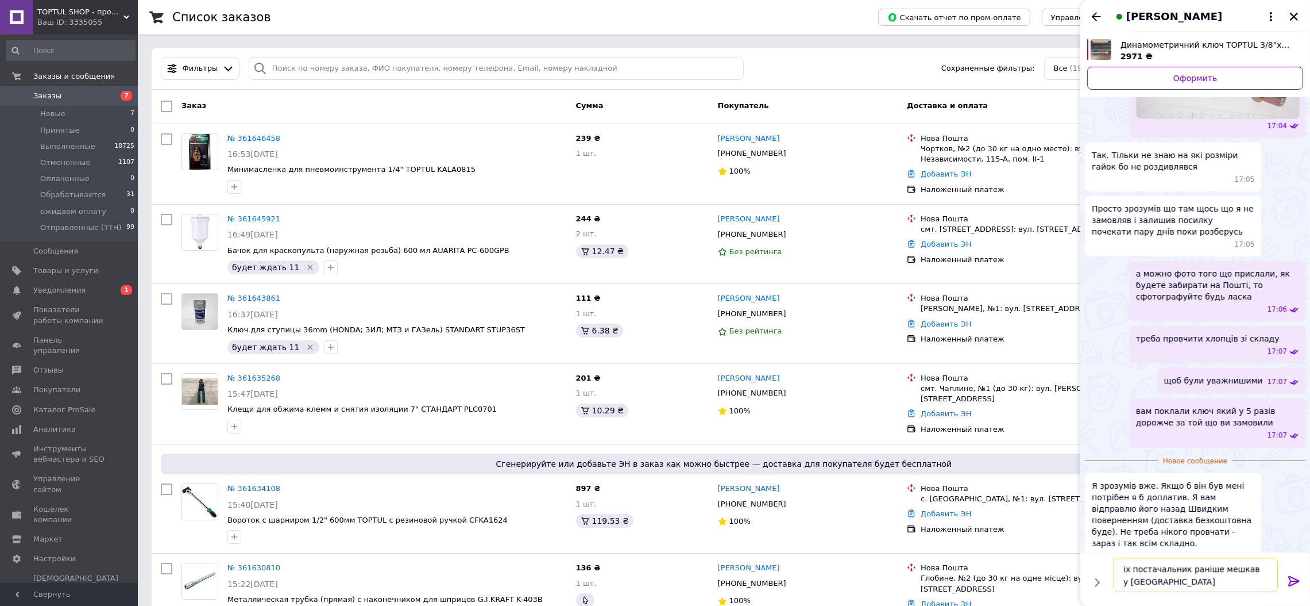
click at [1256, 571] on textarea "іх постачальник раніше мешкав у Воронежі" at bounding box center [1196, 574] width 164 height 34
click at [1118, 580] on textarea "іх постачальник раніше мешкав у Воронежі" at bounding box center [1196, 574] width 164 height 34
click at [1185, 584] on textarea "іх постачальник раніше мешкав у смт .Воронежі" at bounding box center [1196, 574] width 164 height 34
click at [1128, 585] on textarea "іх постачальник раніше мешкав у смт .Воронеж" at bounding box center [1196, 574] width 164 height 34
click at [1173, 585] on textarea "іх постачальник раніше мешкав у смт Воронеж" at bounding box center [1196, 574] width 164 height 34
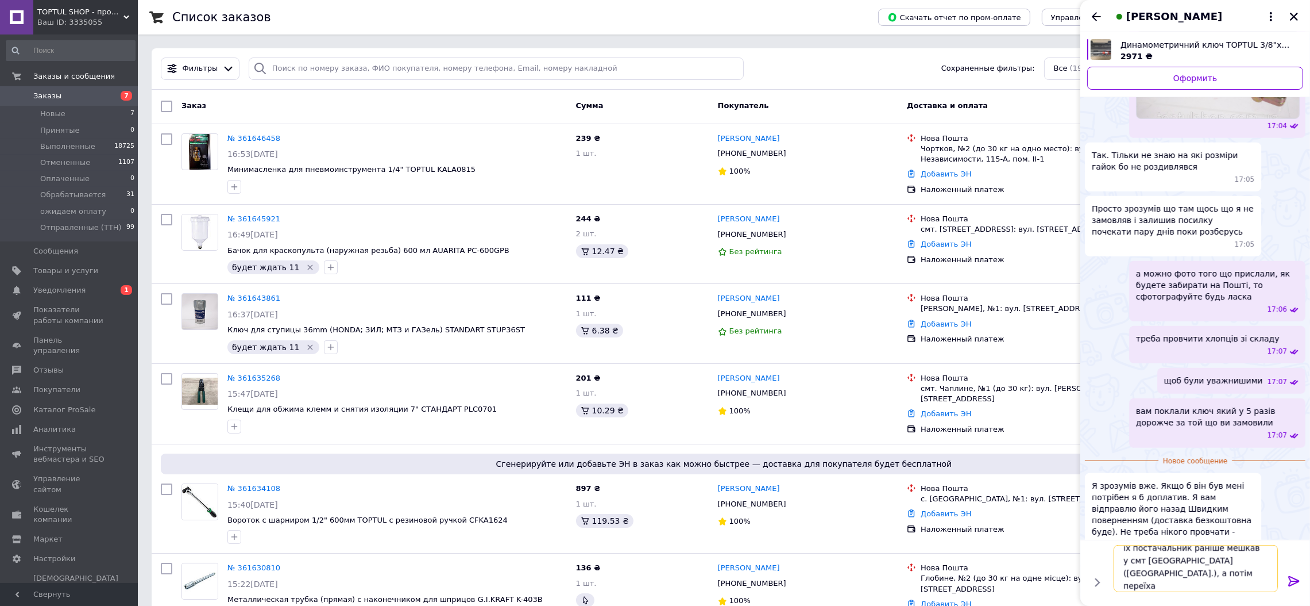
scroll to position [1, 0]
click at [1195, 580] on textarea "іх постачальник раніше мешкав у смт Воронеж (Сумська обл.), а потім переїхав до…" at bounding box center [1196, 568] width 164 height 47
click at [1219, 580] on textarea "іх постачальник раніше мешкав у смт Воронеж (Сумська обл.), а потім переїхав до…" at bounding box center [1196, 568] width 164 height 47
type textarea "іх постачальник раніше мешкав у смт Воронеж (Сумська обл.), а потім переїхав до…"
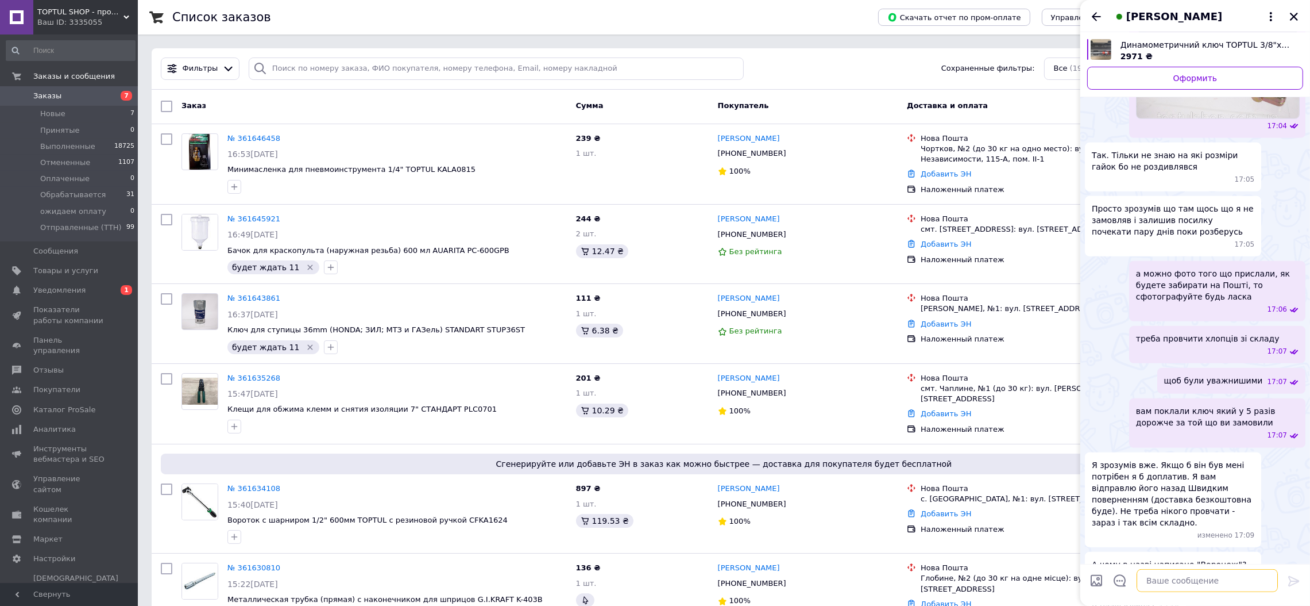
scroll to position [1183, 0]
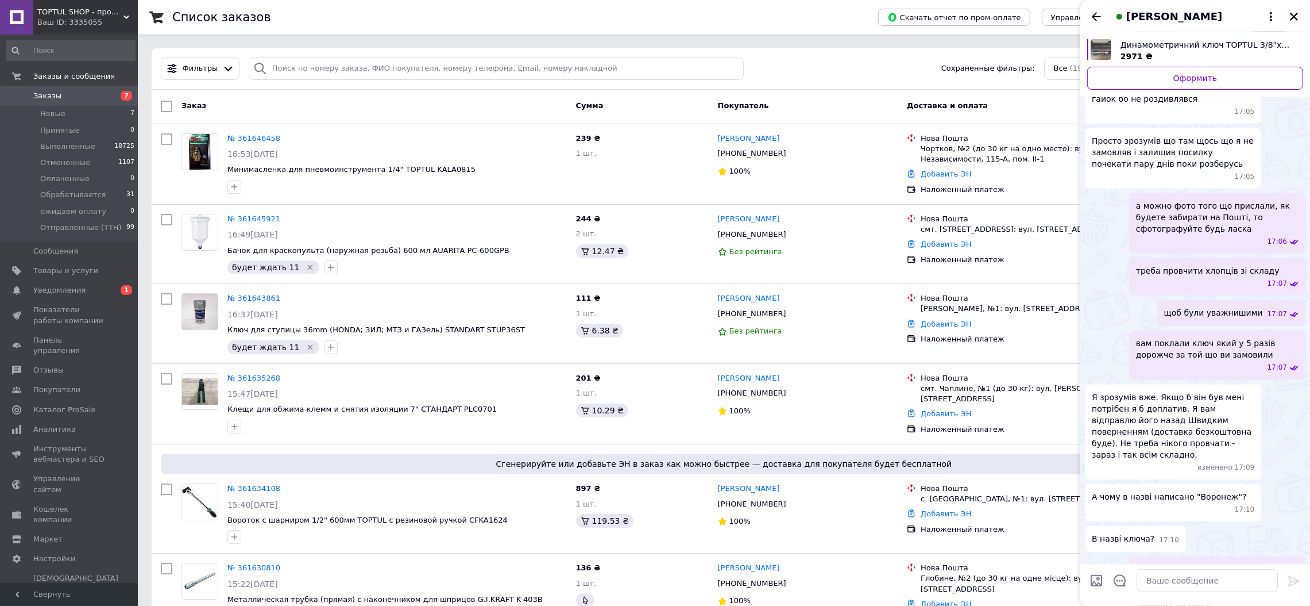
click at [1294, 15] on icon "Закрыть" at bounding box center [1294, 16] width 10 height 10
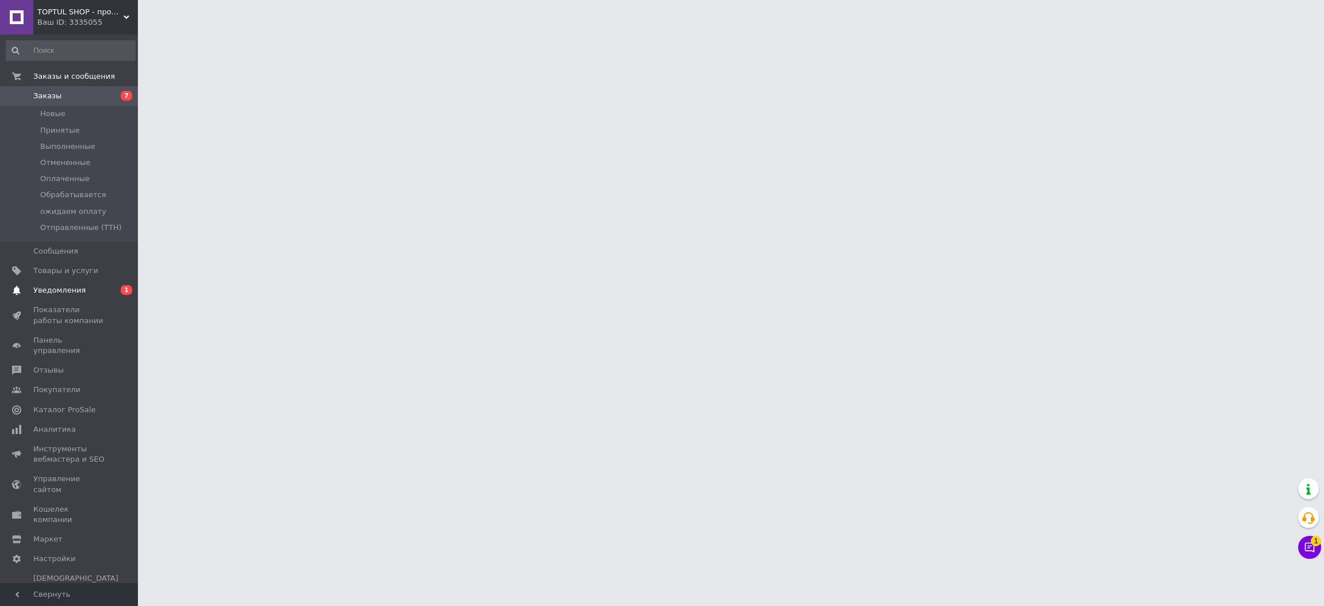
click at [80, 287] on span "Уведомления" at bounding box center [69, 290] width 73 height 10
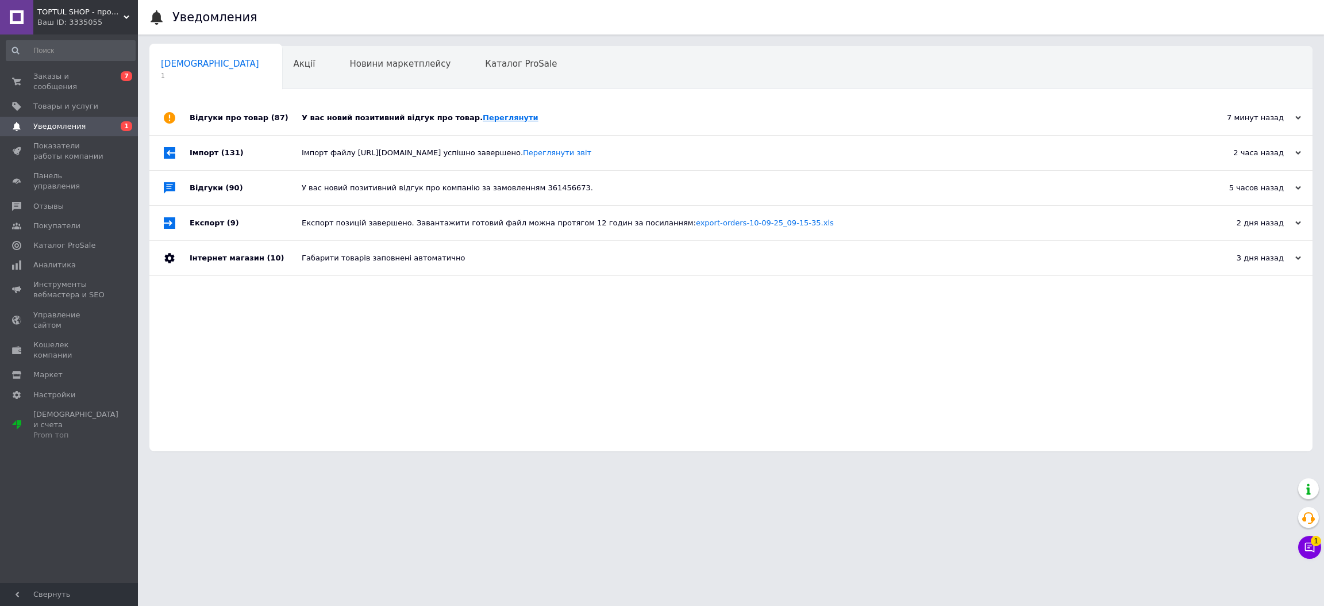
click at [483, 117] on link "Переглянути" at bounding box center [511, 117] width 56 height 9
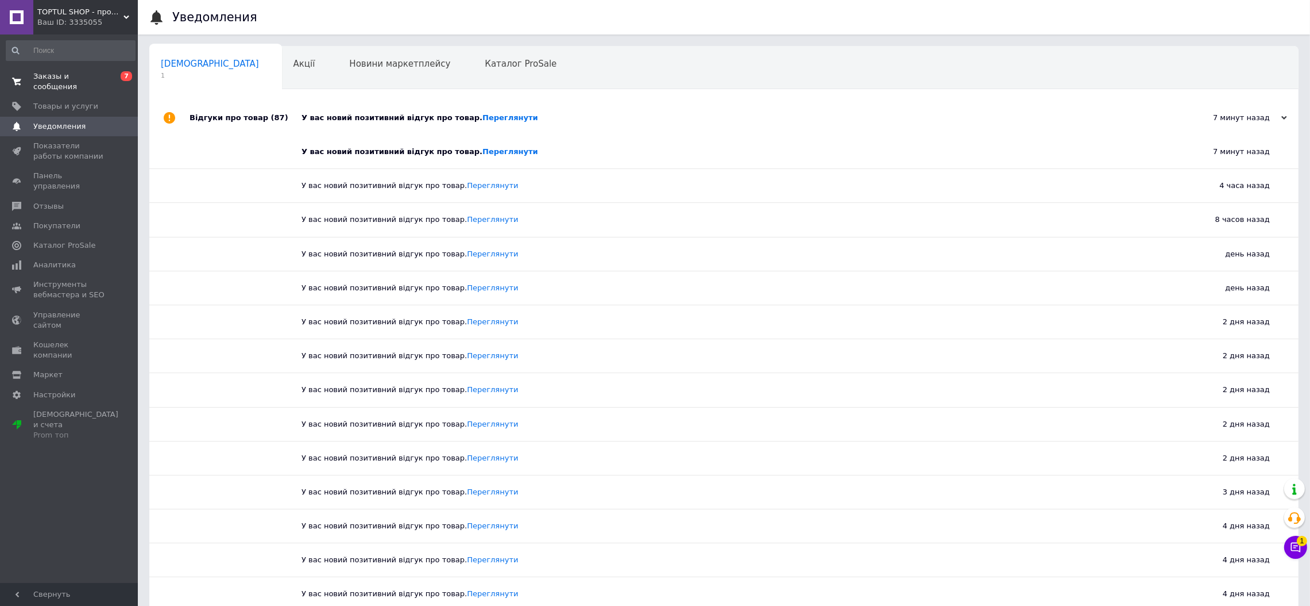
click at [94, 71] on span "Заказы и сообщения" at bounding box center [69, 81] width 73 height 21
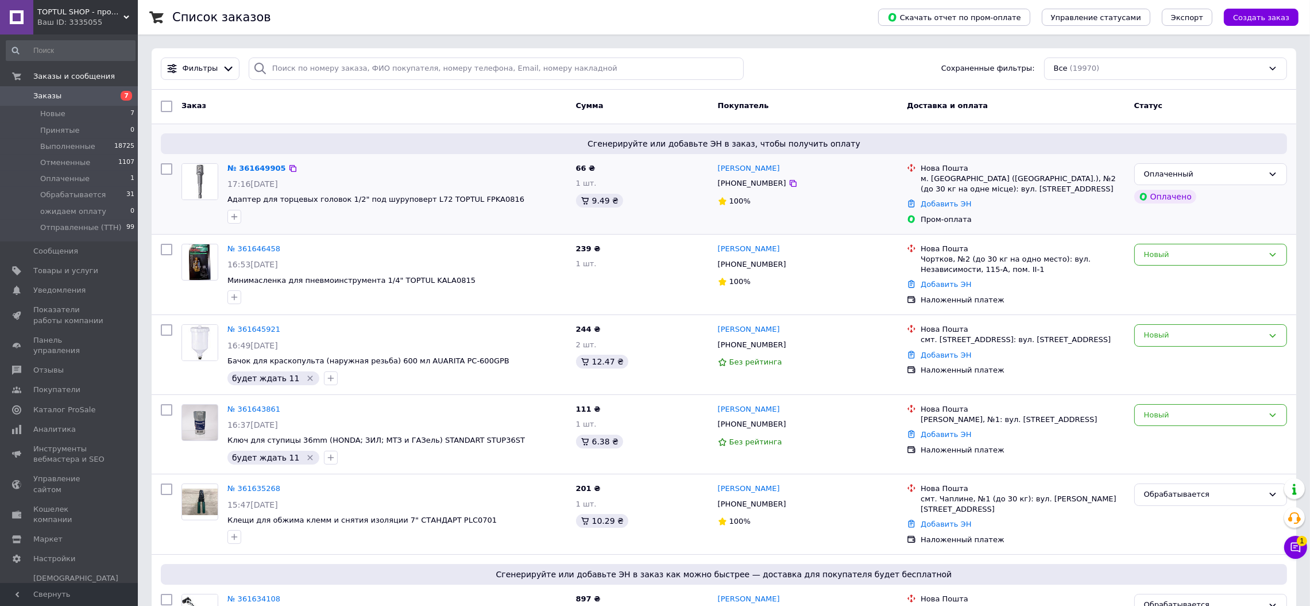
click at [759, 186] on div "[PHONE_NUMBER]" at bounding box center [752, 183] width 73 height 15
copy div "380996793932"
click at [229, 216] on button "button" at bounding box center [235, 217] width 14 height 14
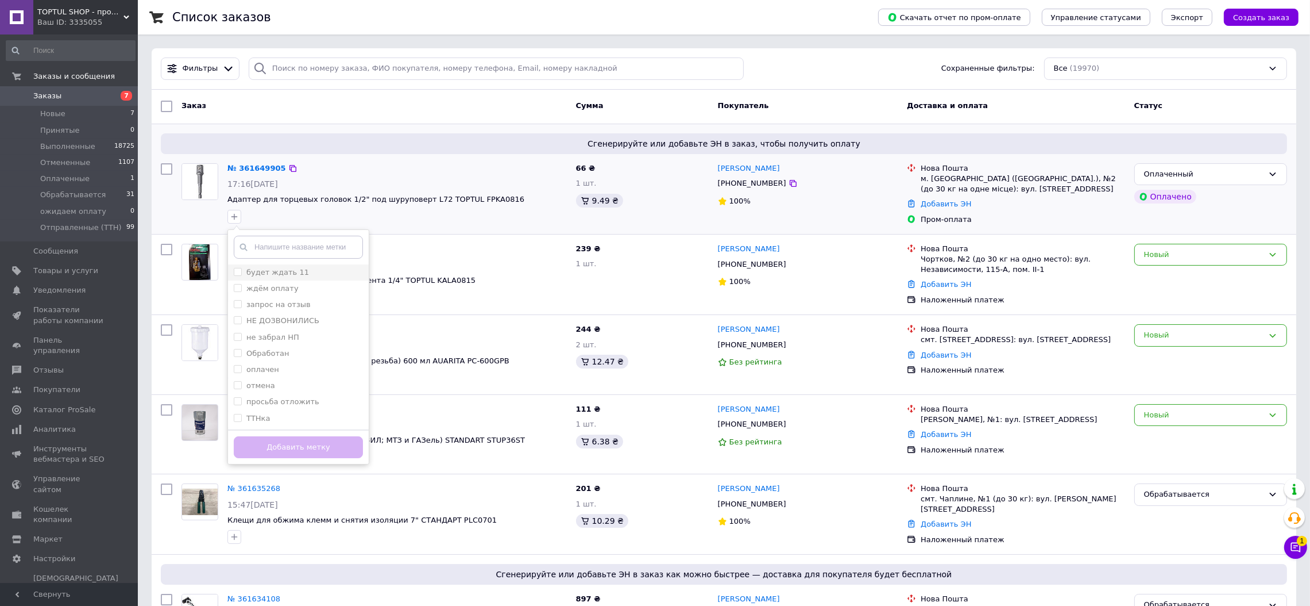
click at [239, 271] on input "будет ждать 11" at bounding box center [237, 271] width 7 height 7
checkbox input "true"
click at [310, 444] on button "Добавить метку" at bounding box center [298, 447] width 129 height 22
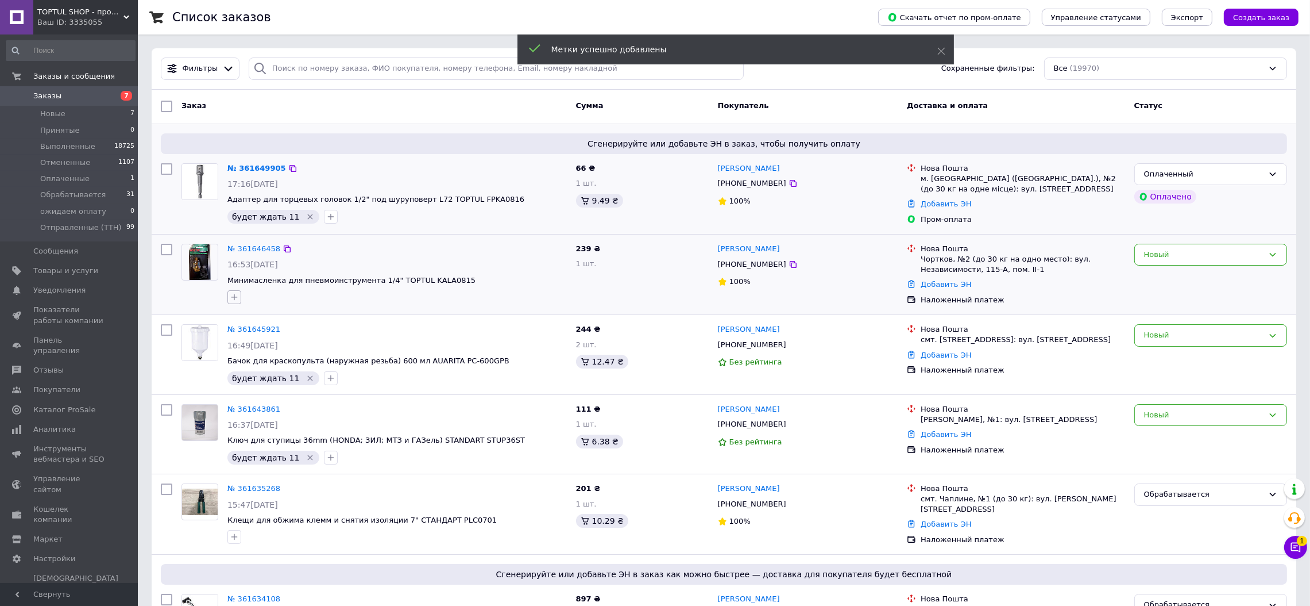
click at [232, 296] on icon "button" at bounding box center [234, 296] width 9 height 9
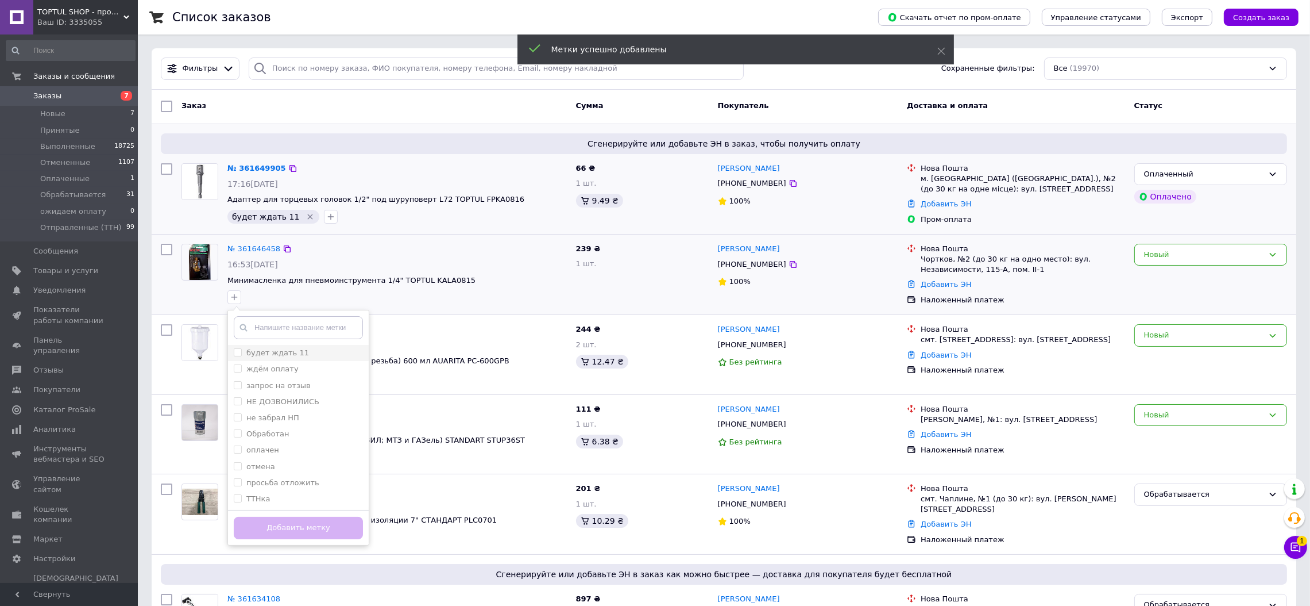
click at [237, 352] on input "будет ждать 11" at bounding box center [237, 351] width 7 height 7
checkbox input "true"
click at [299, 518] on button "Добавить метку" at bounding box center [298, 527] width 129 height 22
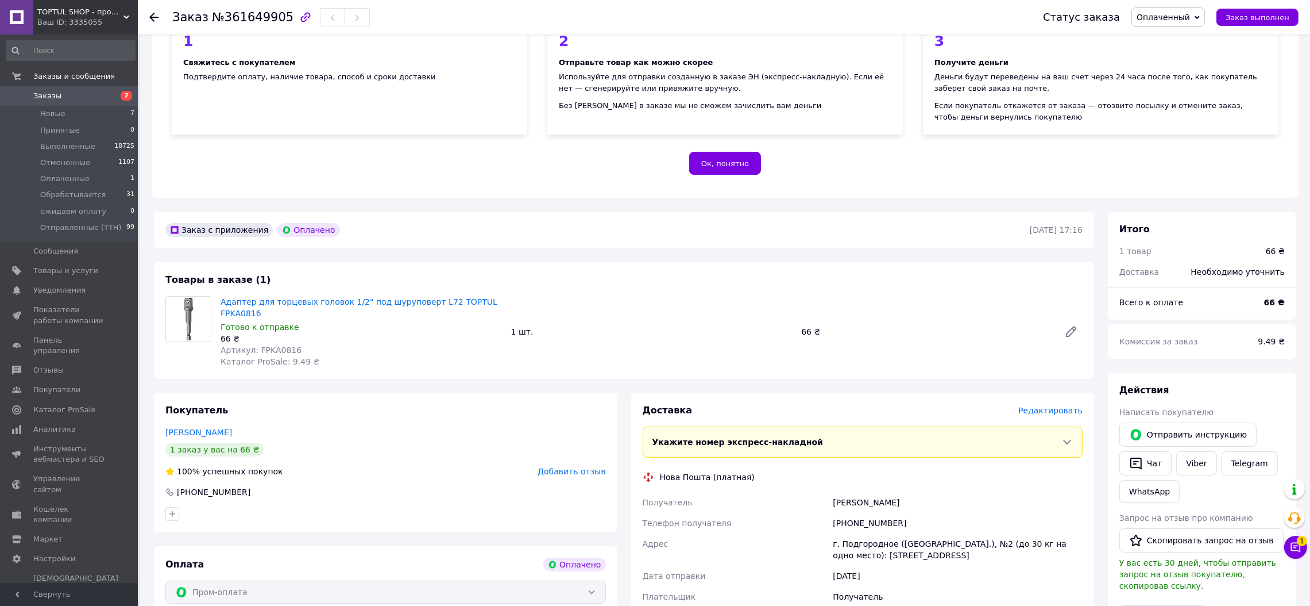
scroll to position [430, 0]
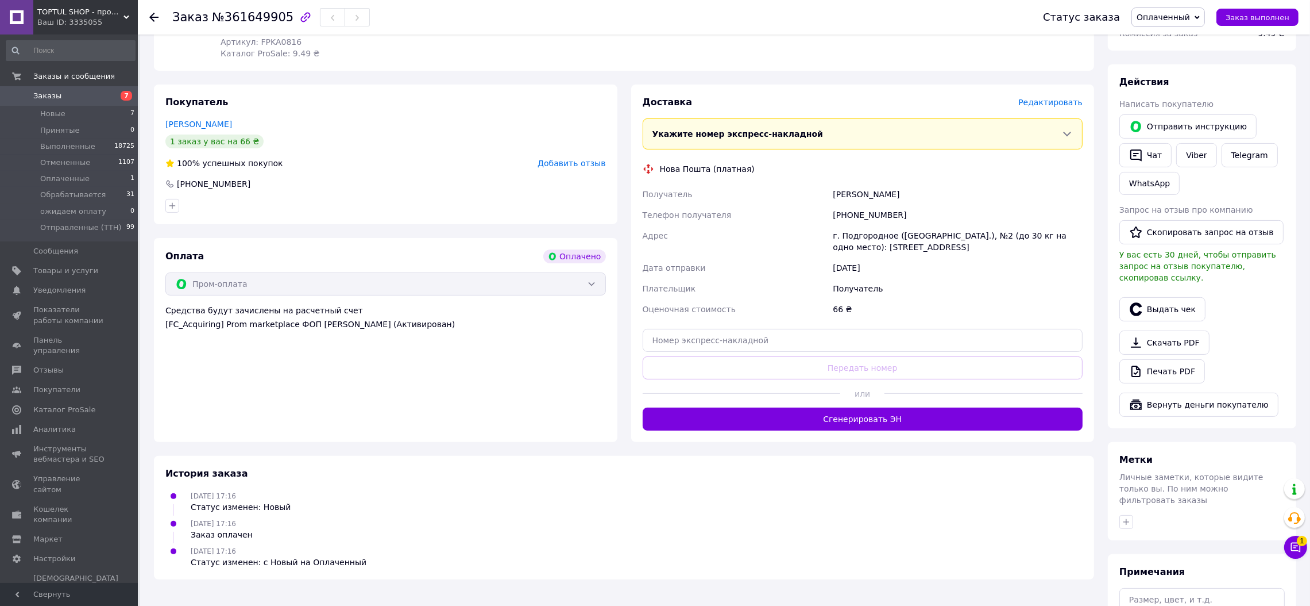
click at [878, 205] on div "[PHONE_NUMBER]" at bounding box center [958, 215] width 255 height 21
copy div "380996793932"
drag, startPoint x: 924, startPoint y: 240, endPoint x: 824, endPoint y: 189, distance: 112.3
click at [824, 189] on div "Получатель [PERSON_NAME] Телефон получателя [PHONE_NUMBER] Адрес г. Подгородное…" at bounding box center [863, 252] width 445 height 136
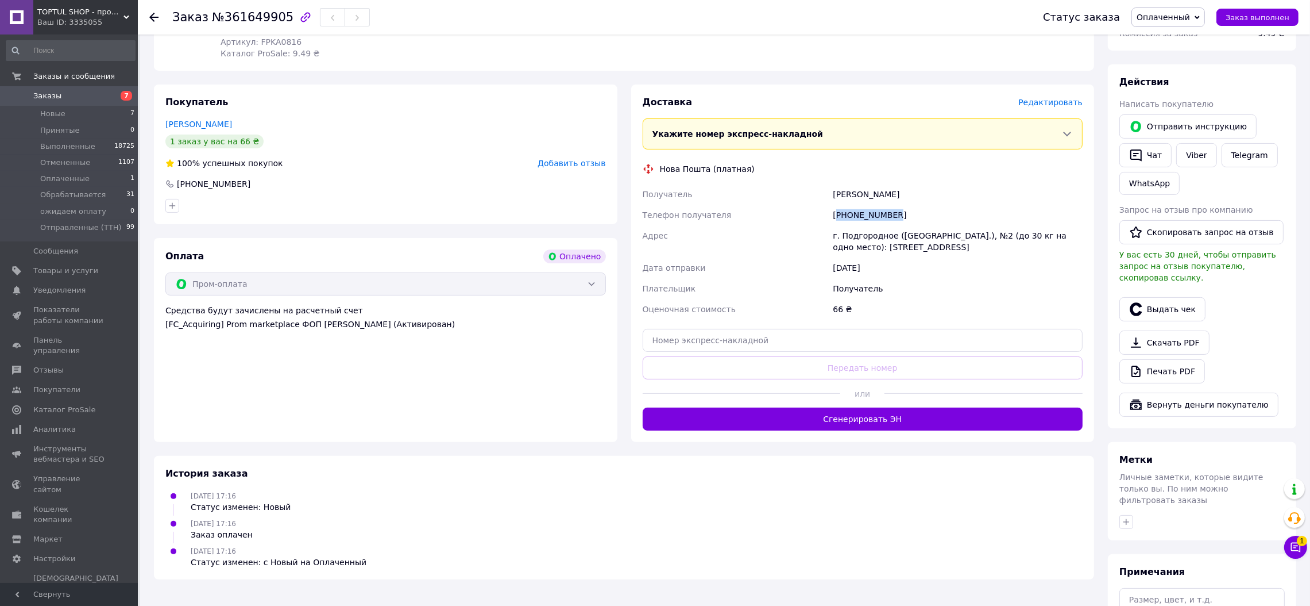
copy div "Получатель [PERSON_NAME] Телефон получателя [PHONE_NUMBER] Адрес г. Подгородное…"
click at [1169, 363] on link "Печать PDF" at bounding box center [1163, 371] width 86 height 24
click at [860, 205] on div "[PHONE_NUMBER]" at bounding box center [958, 215] width 255 height 21
click at [860, 205] on div "+380996793932" at bounding box center [958, 215] width 255 height 21
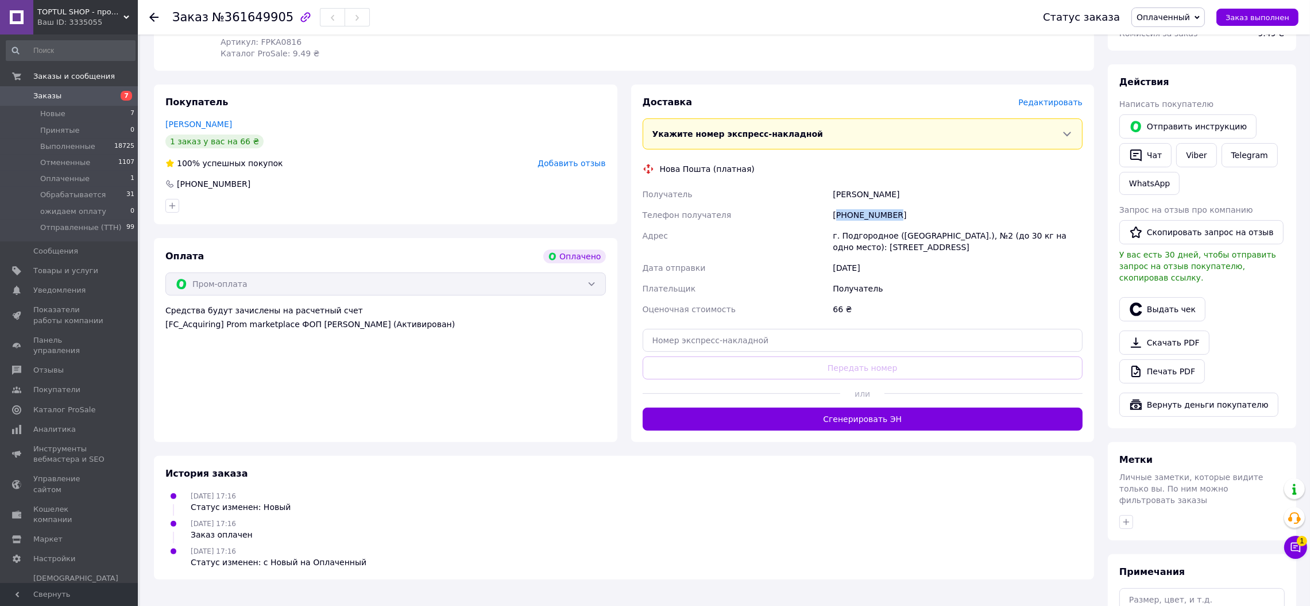
copy div "380996793932"
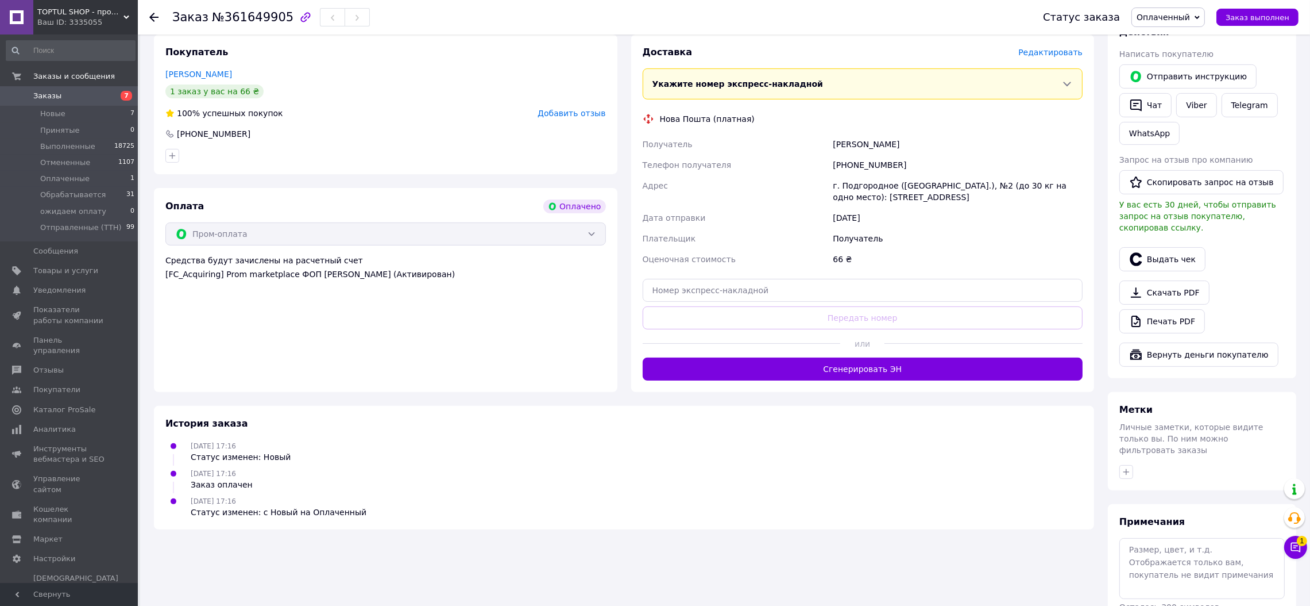
scroll to position [523, 0]
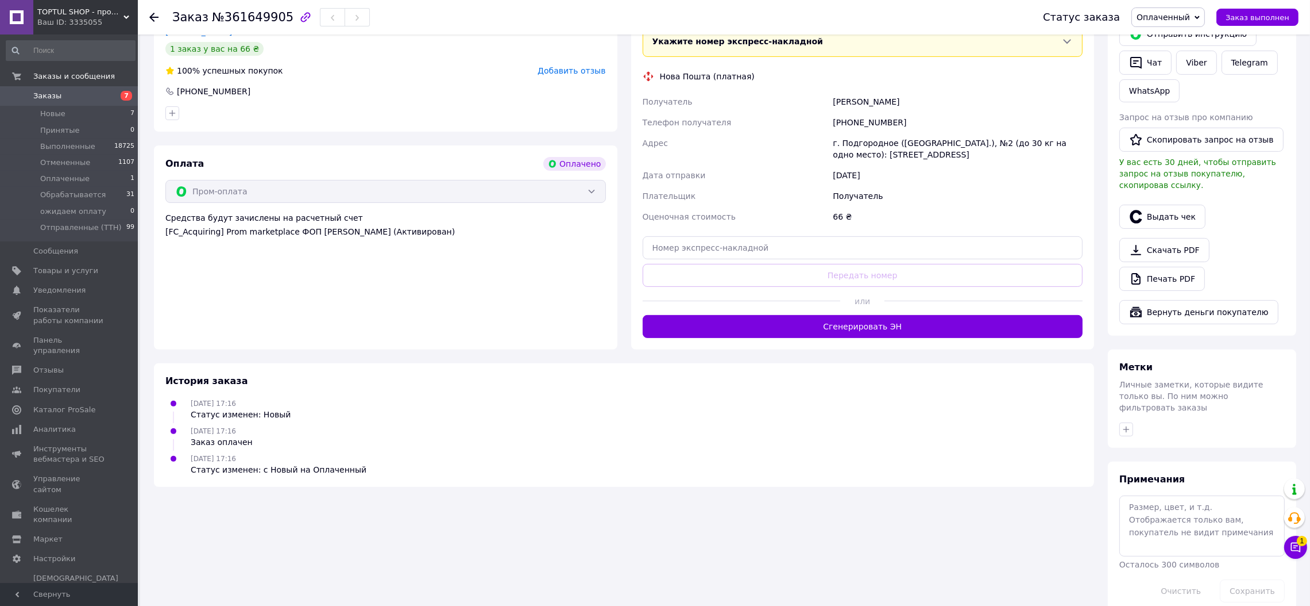
click at [913, 322] on button "Сгенерировать ЭН" at bounding box center [863, 326] width 441 height 23
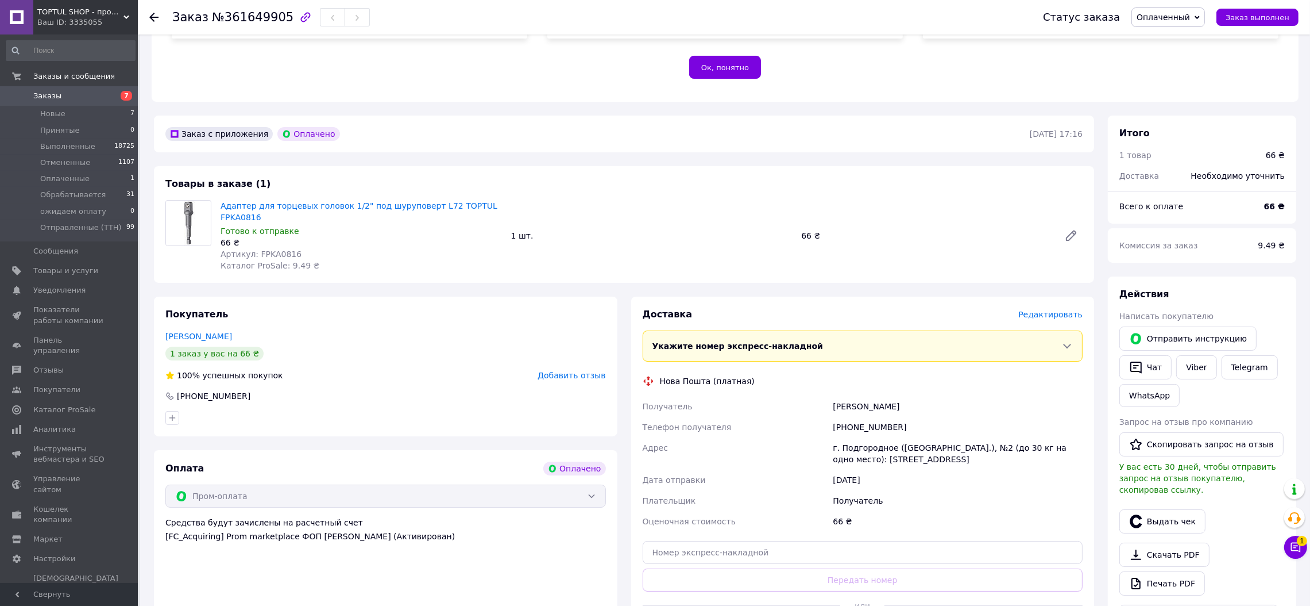
scroll to position [178, 0]
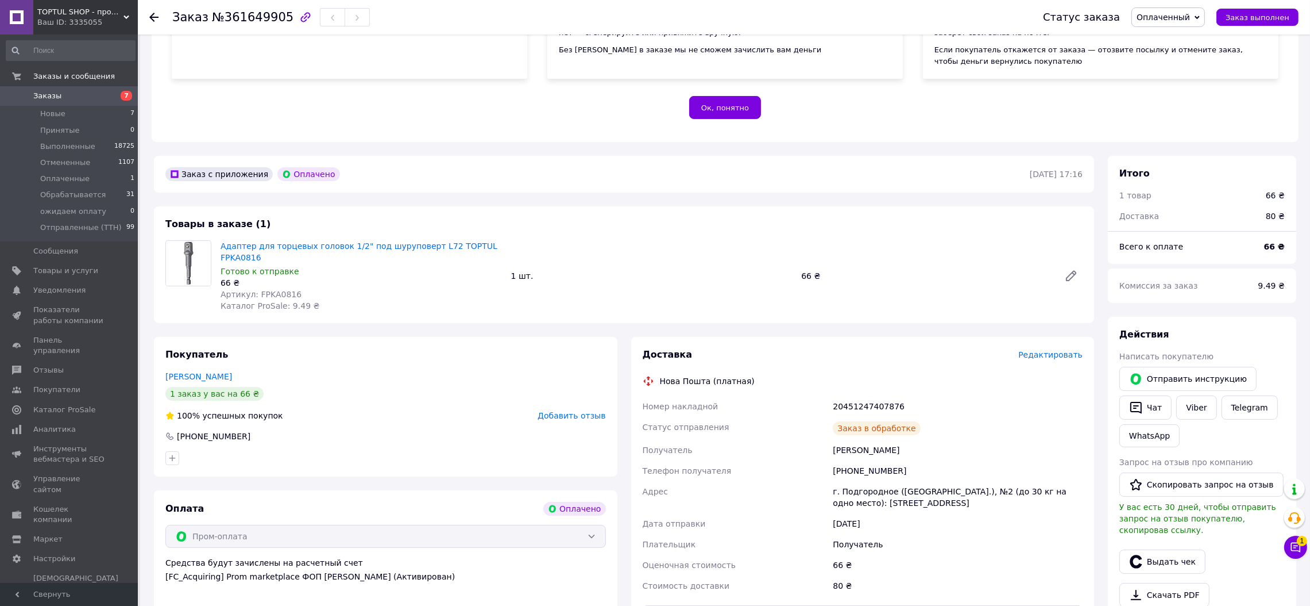
click at [242, 16] on span "№361649905" at bounding box center [253, 17] width 82 height 14
copy span "361649905"
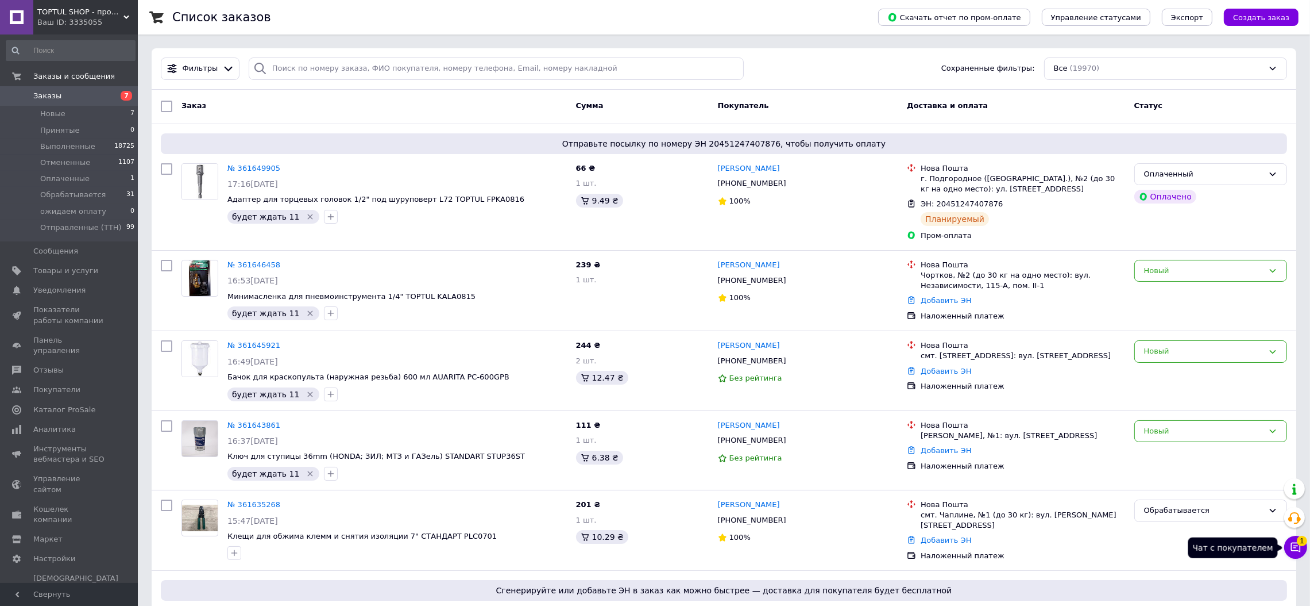
click at [1294, 549] on icon at bounding box center [1295, 546] width 11 height 11
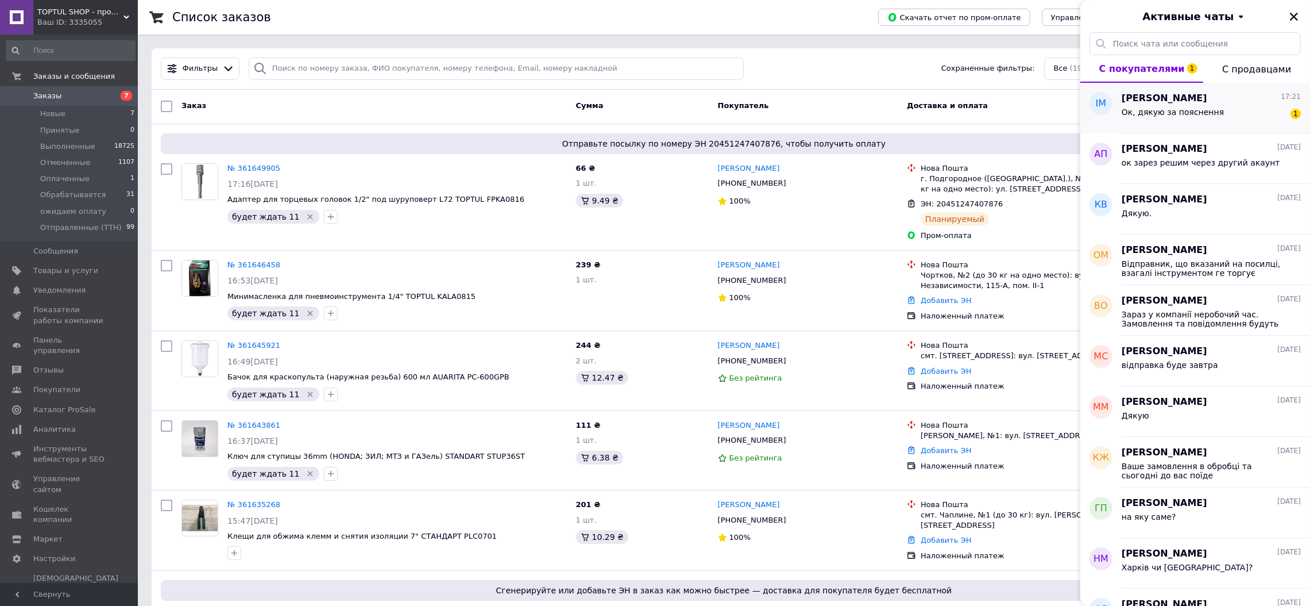
click at [1175, 112] on span "Ок, дякую за пояснення" at bounding box center [1173, 111] width 102 height 9
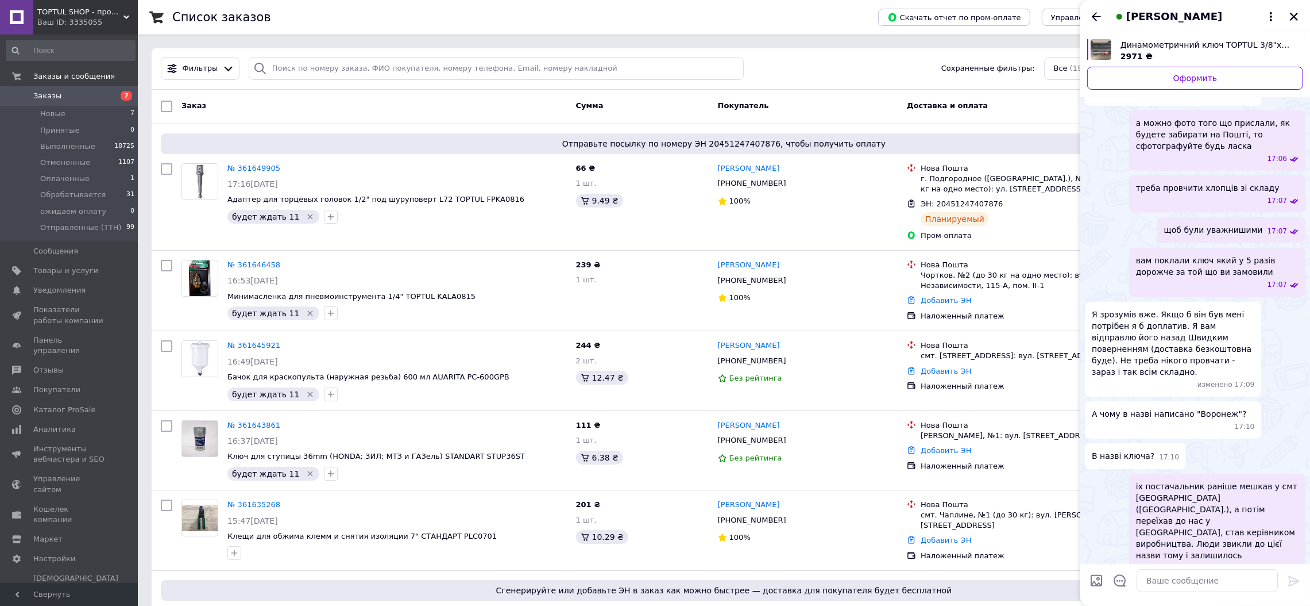
scroll to position [1234, 0]
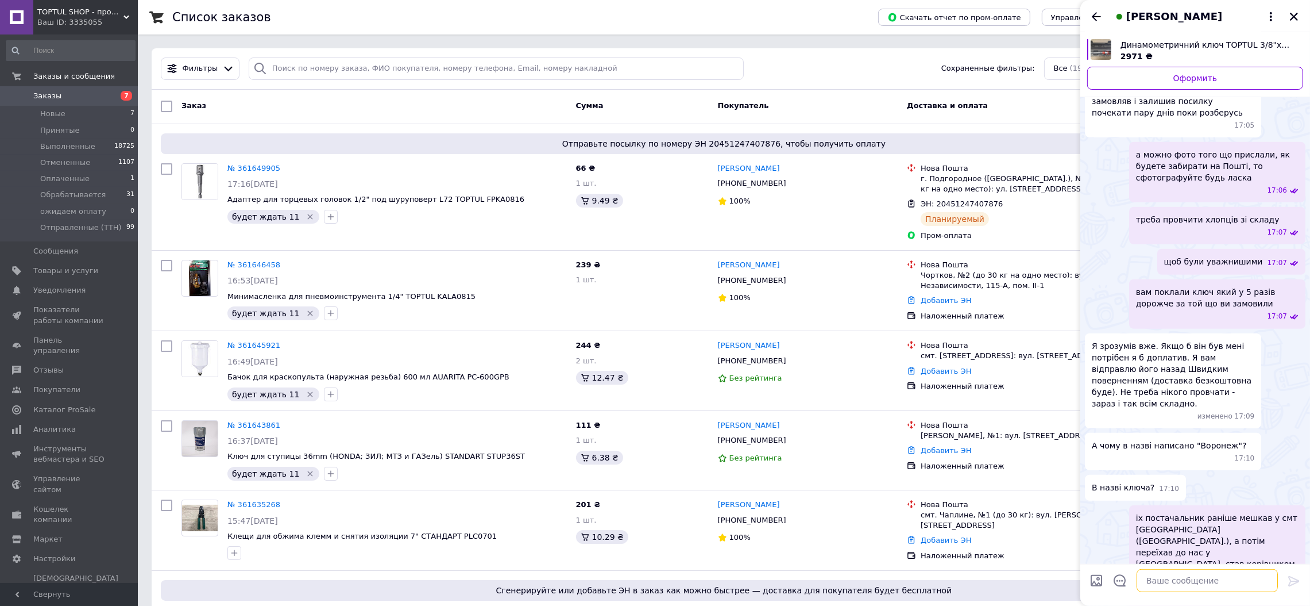
click at [1180, 581] on textarea at bounding box center [1207, 580] width 141 height 23
type textarea "коли зробите "швидке повернення" повідомте будь ласка"
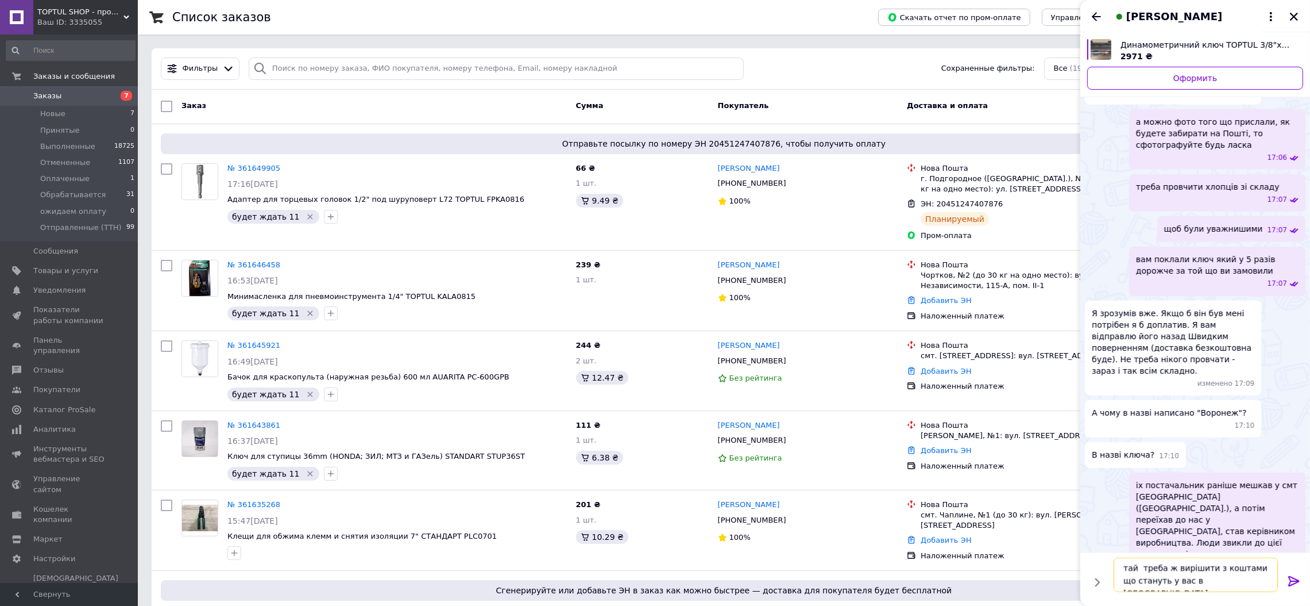
type textarea "тай треба ж вирішити з коштами що стануть у вас в авансі"
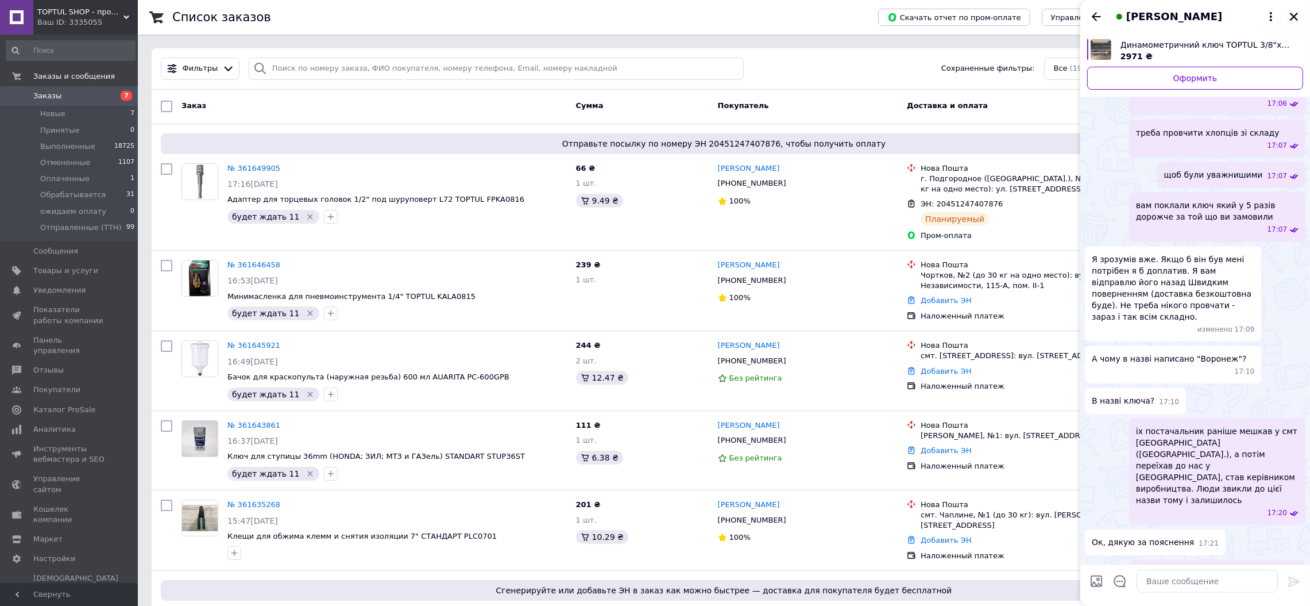
click at [1294, 13] on icon "Закрыть" at bounding box center [1294, 16] width 10 height 10
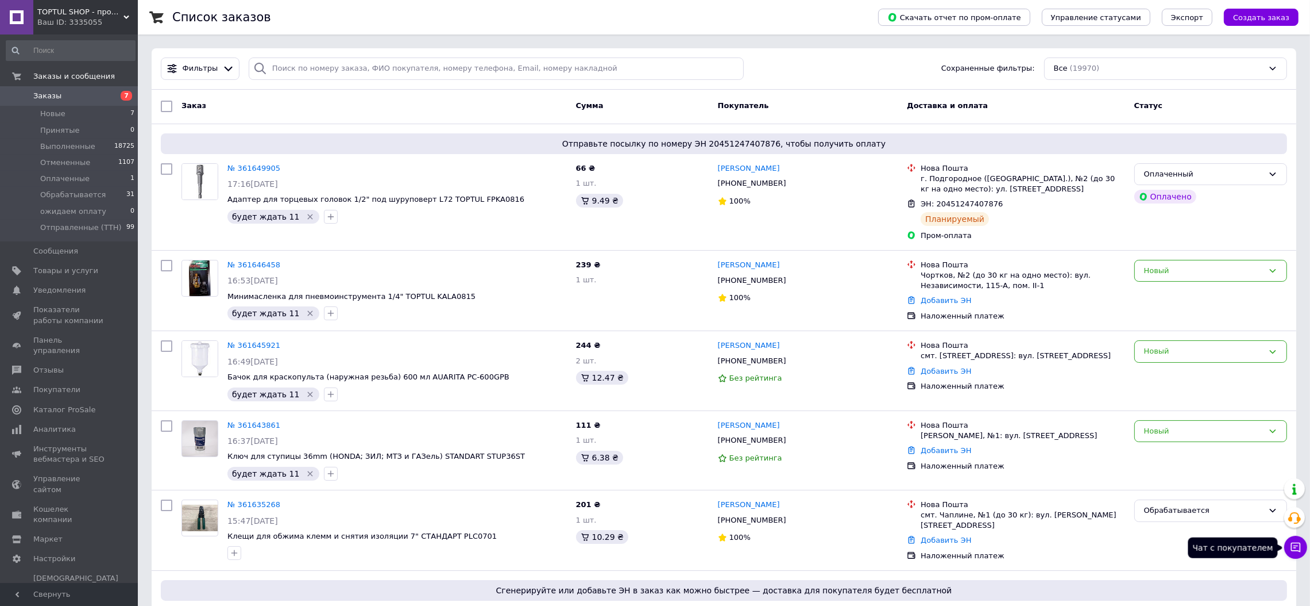
click at [1291, 553] on icon at bounding box center [1295, 546] width 11 height 11
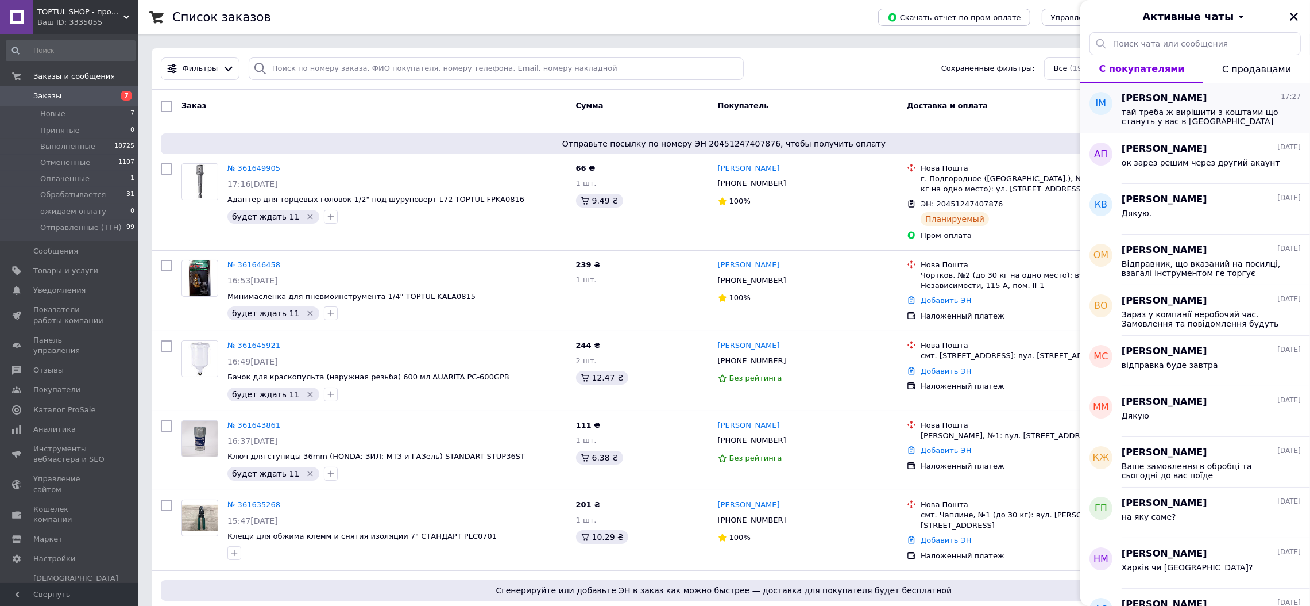
click at [1181, 114] on span "тай треба ж вирішити з коштами що стануть у вас в авансі" at bounding box center [1203, 116] width 163 height 18
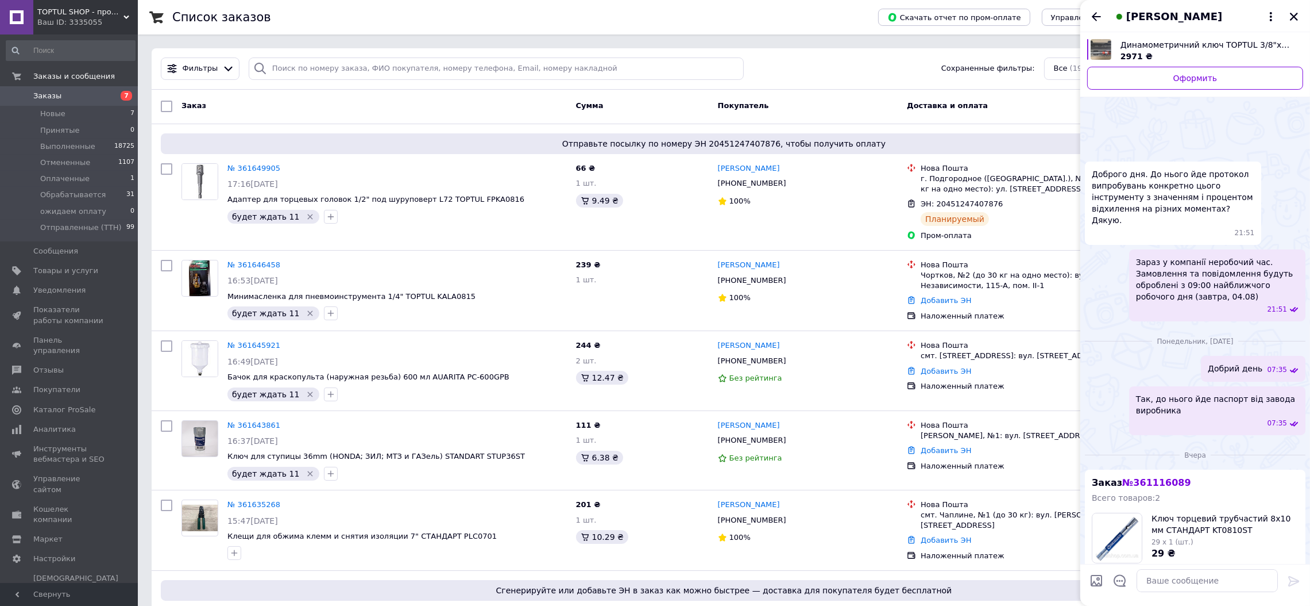
scroll to position [1350, 0]
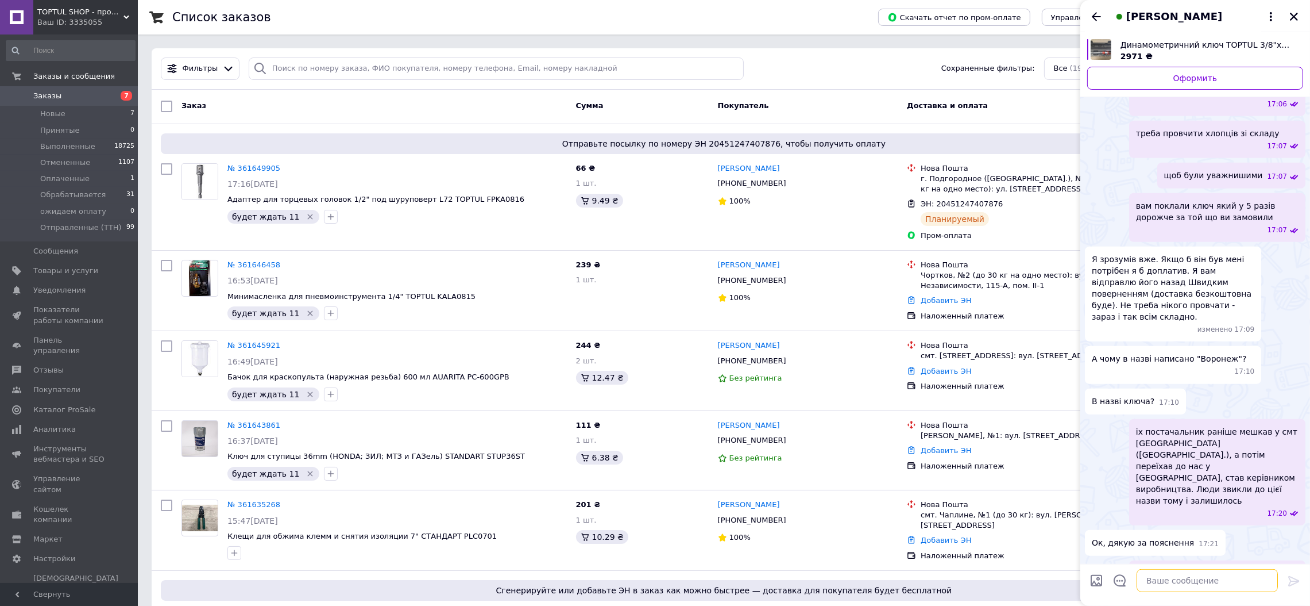
click at [1157, 585] on textarea at bounding box center [1207, 580] width 141 height 23
type textarea "дякуємо за порядність"
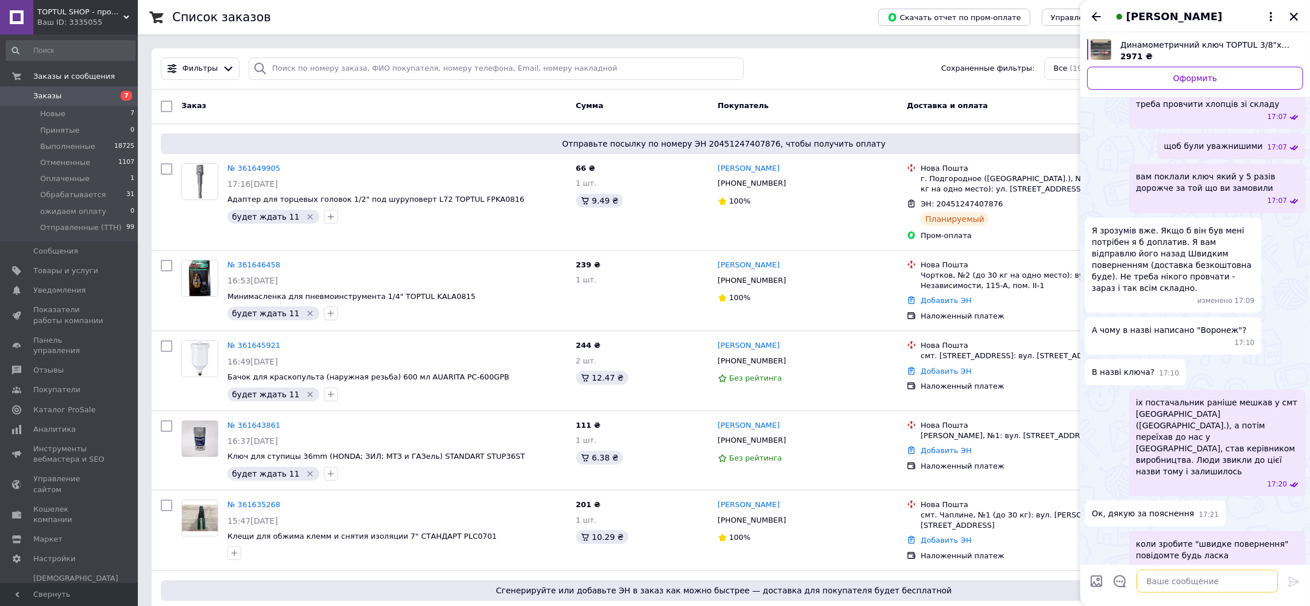
scroll to position [1350, 0]
click at [465, 99] on div "Заказ" at bounding box center [374, 106] width 395 height 21
click at [1296, 16] on icon "Закрыть" at bounding box center [1294, 16] width 10 height 10
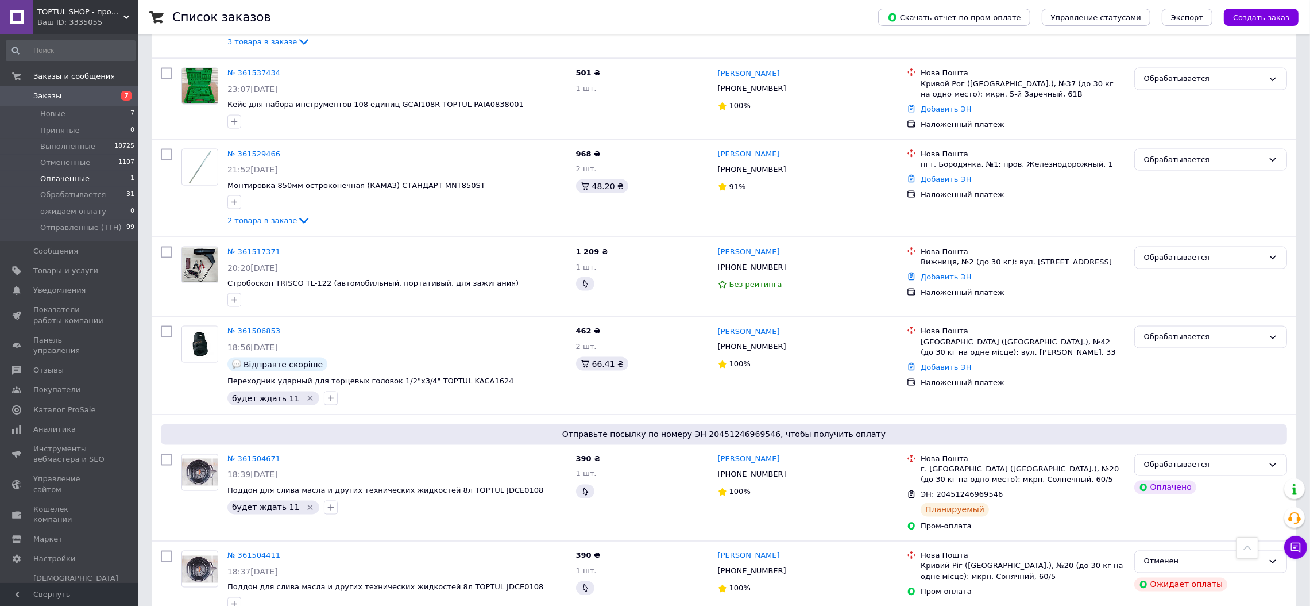
scroll to position [2499, 0]
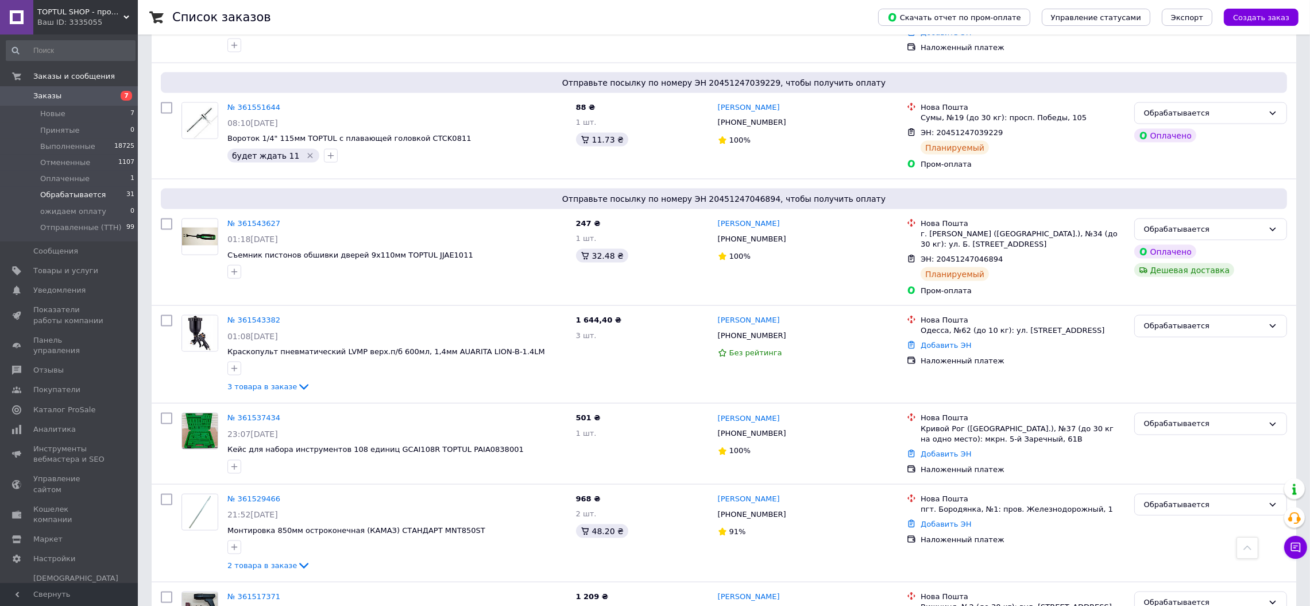
click at [95, 195] on span "Обрабатывается" at bounding box center [72, 195] width 65 height 10
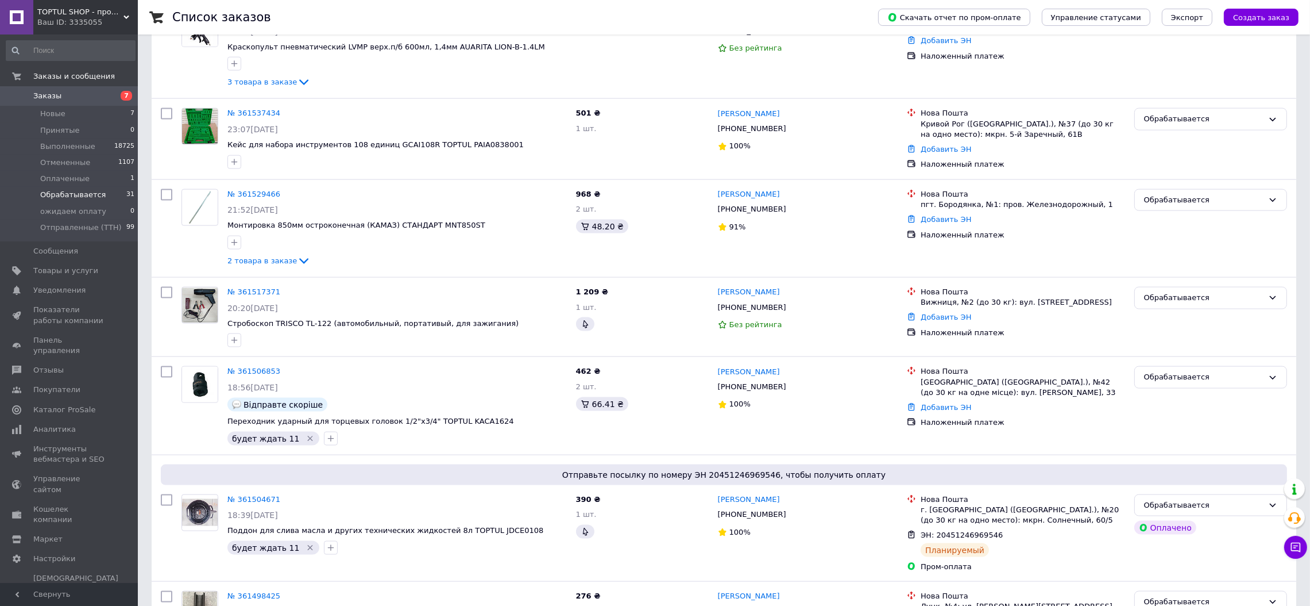
scroll to position [2680, 0]
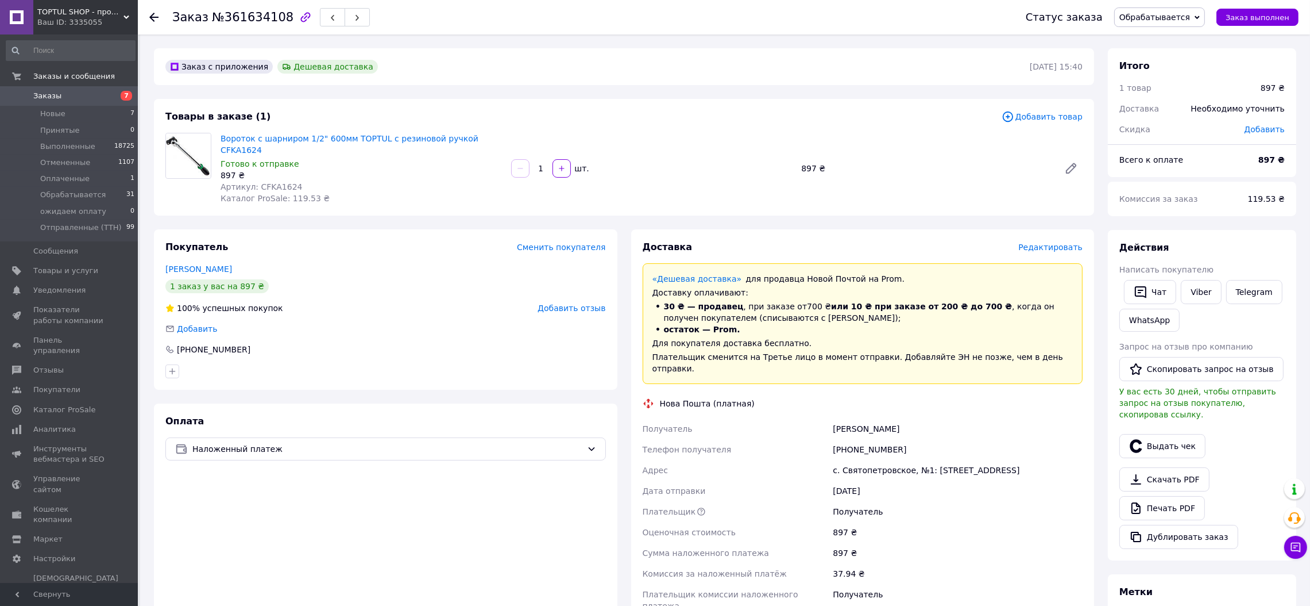
click at [269, 182] on span "Артикул: CFKA1624" at bounding box center [262, 186] width 82 height 9
copy span "CFKA1624"
click at [1060, 242] on span "Редактировать" at bounding box center [1051, 246] width 64 height 9
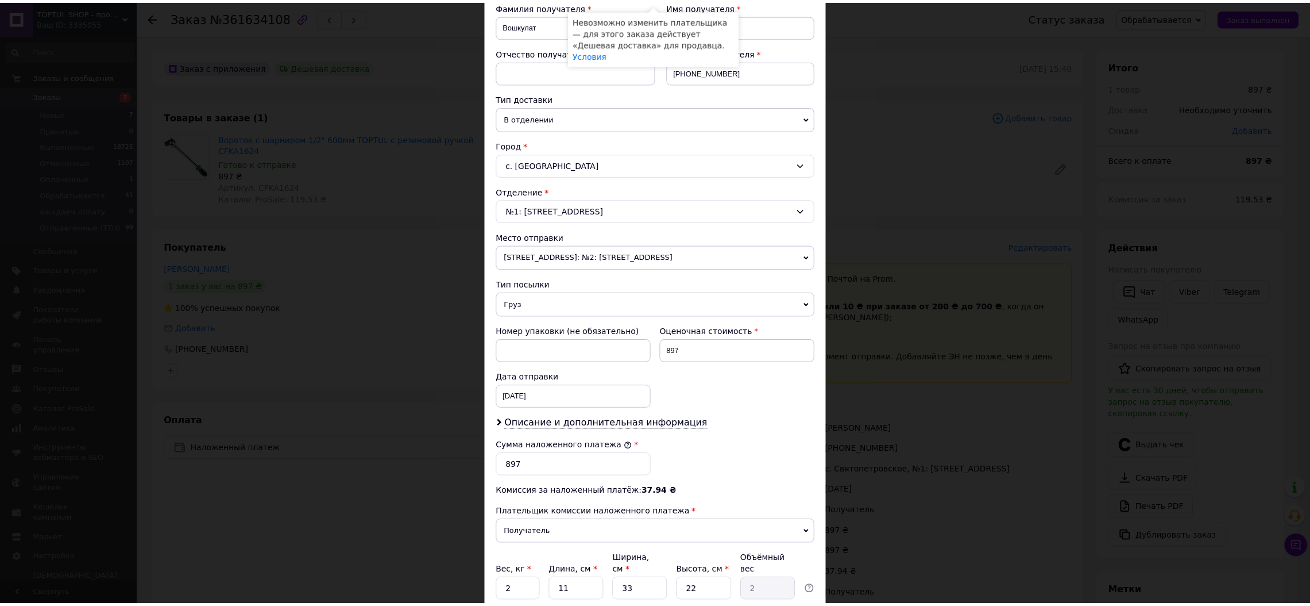
scroll to position [273, 0]
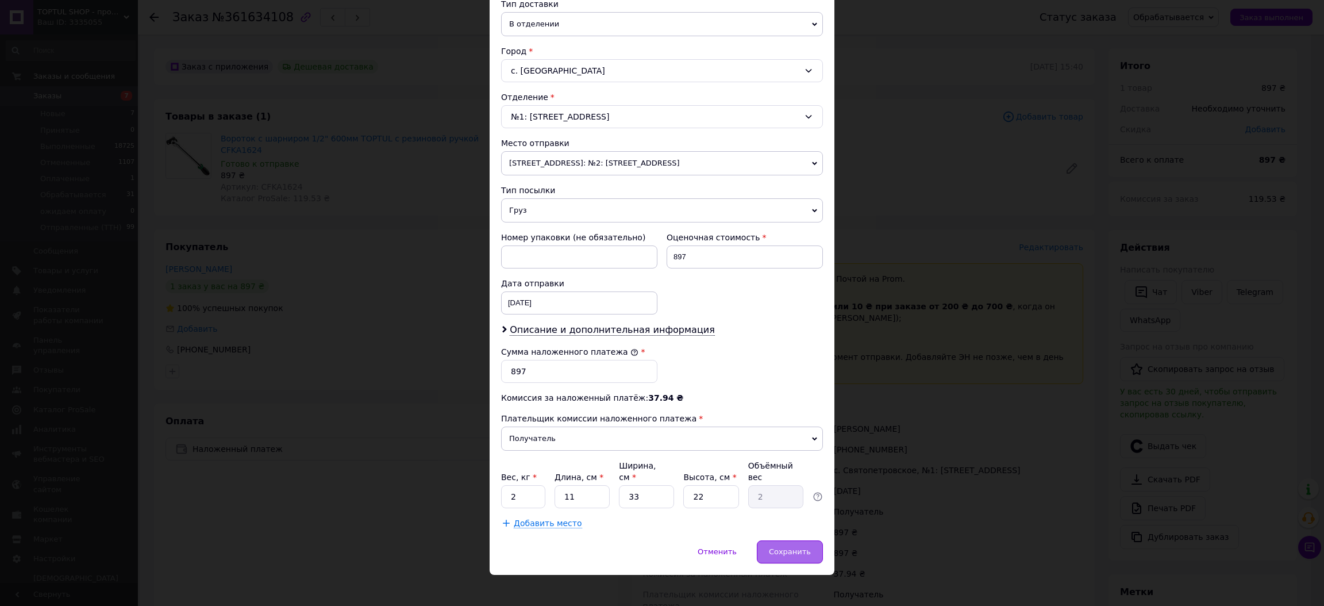
click at [784, 540] on div "Сохранить" at bounding box center [790, 551] width 66 height 23
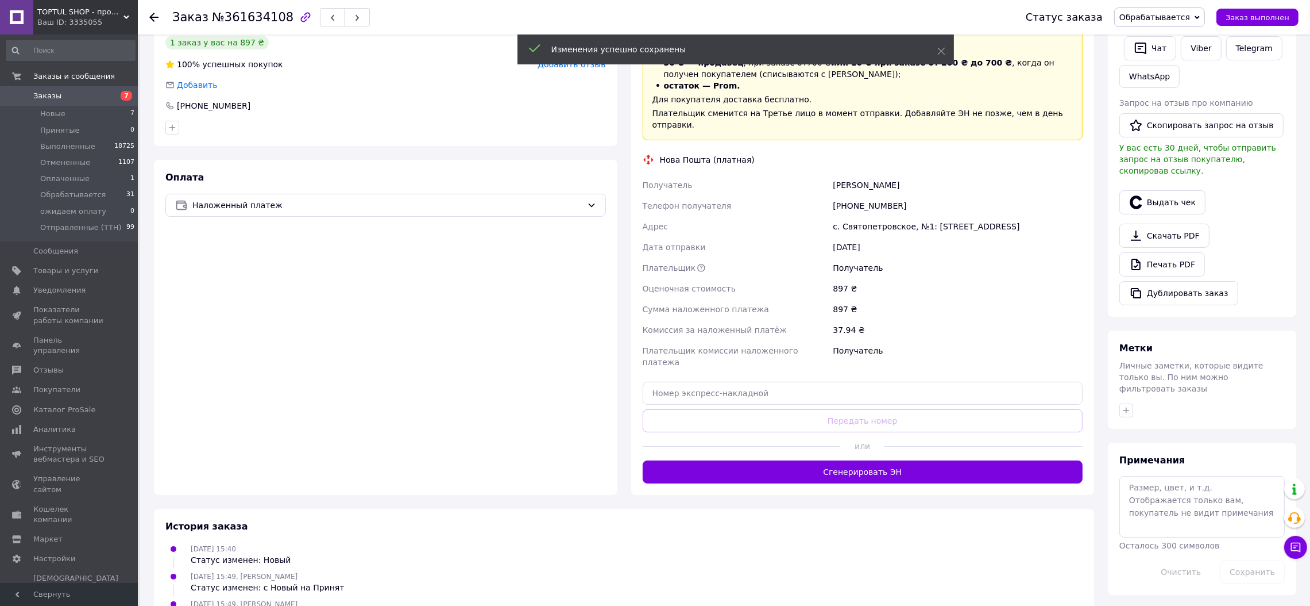
scroll to position [258, 0]
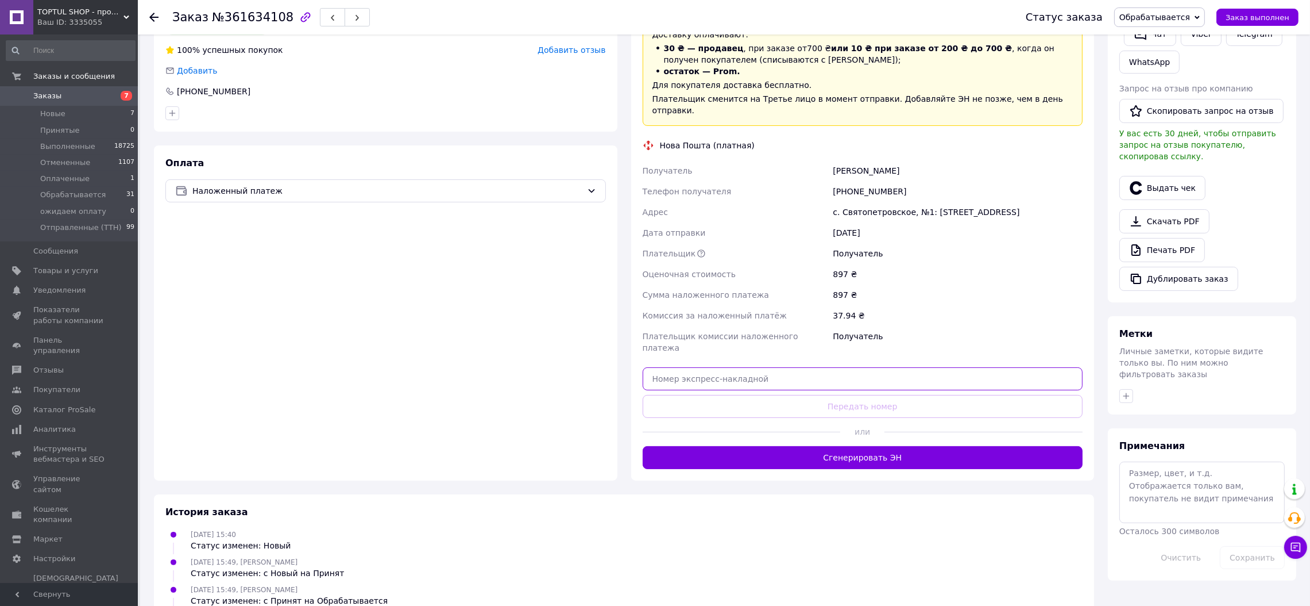
paste input "20400477606473"
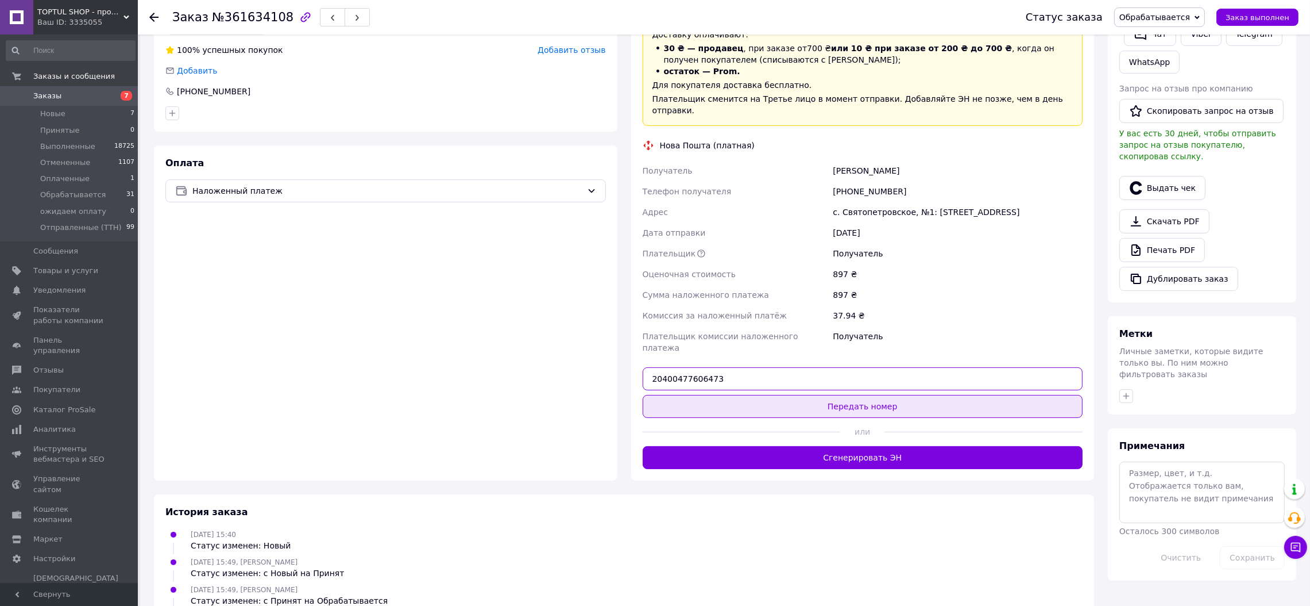
type input "20400477606473"
click at [831, 395] on button "Передать номер" at bounding box center [863, 406] width 441 height 23
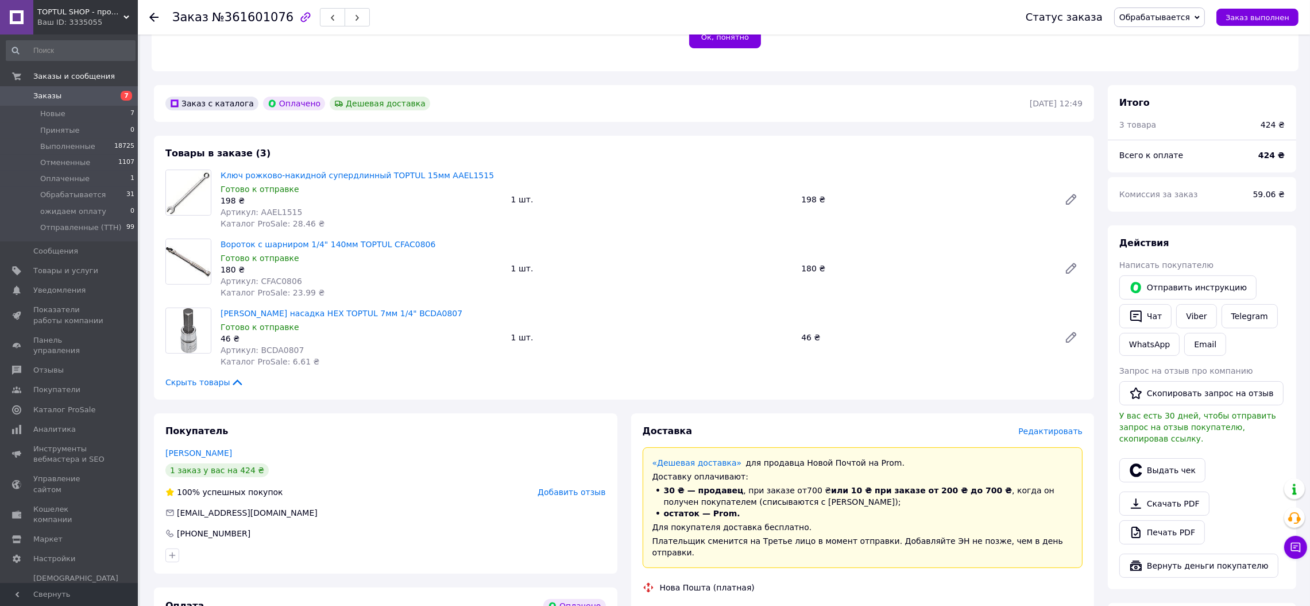
scroll to position [258, 0]
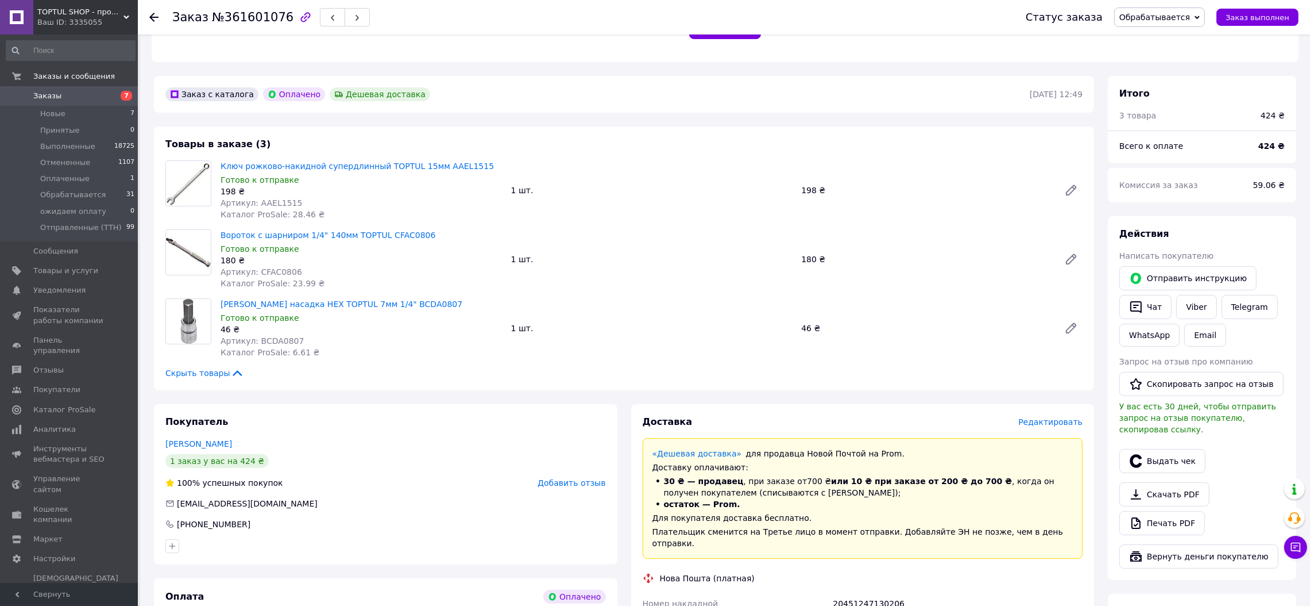
click at [275, 203] on span "Артикул: AAEL1515" at bounding box center [262, 202] width 82 height 9
copy span "AAEL1515"
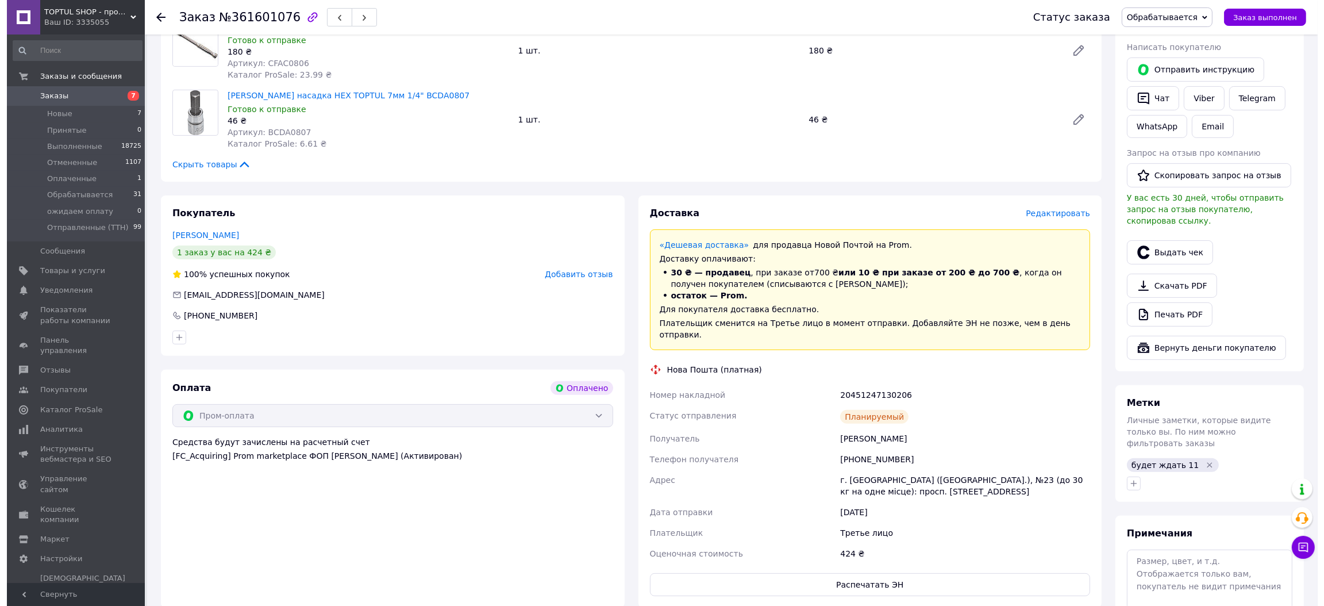
scroll to position [603, 0]
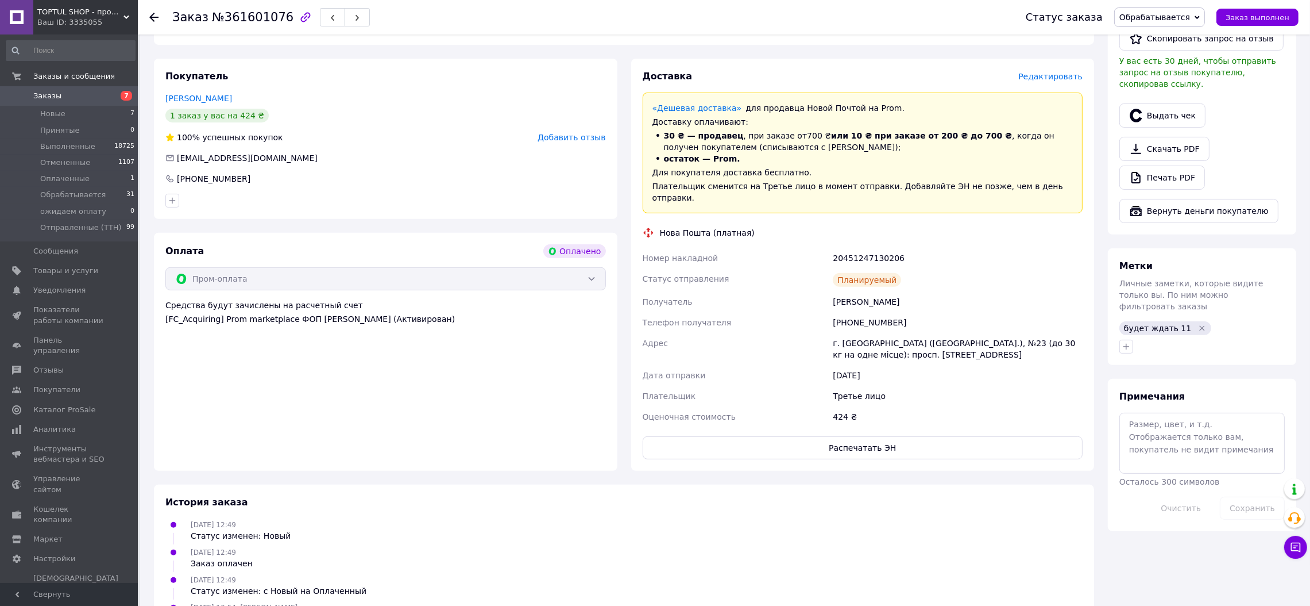
click at [1059, 80] on span "Редактировать" at bounding box center [1051, 76] width 64 height 9
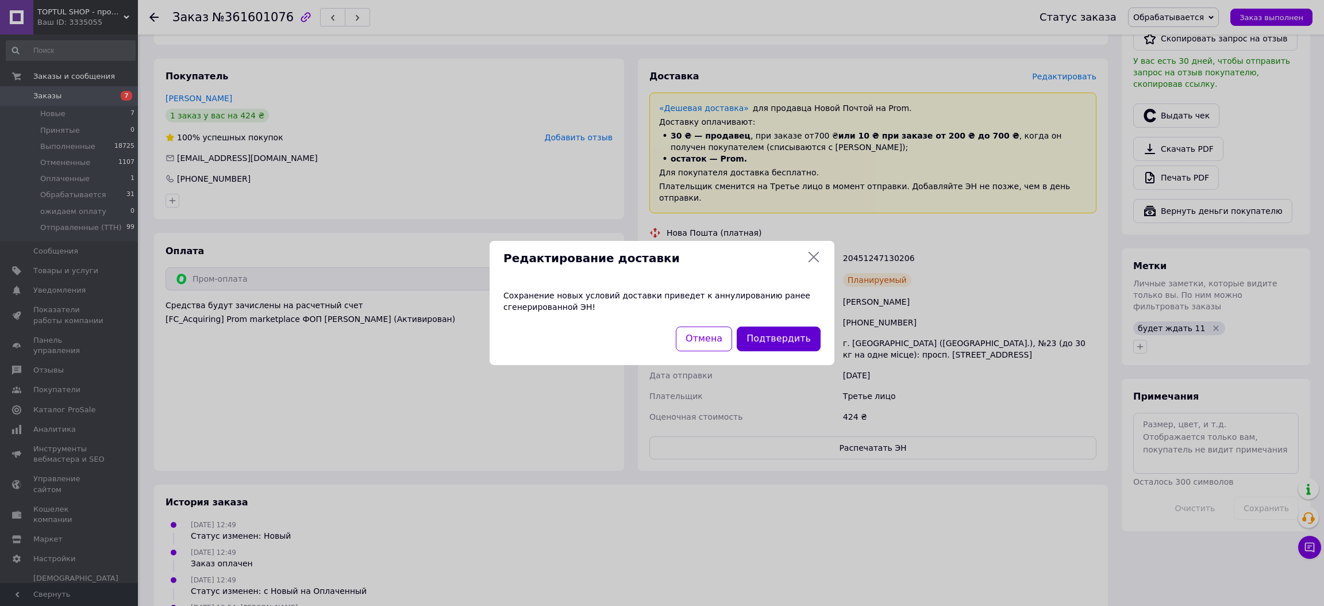
click at [789, 333] on button "Подтвердить" at bounding box center [779, 338] width 84 height 25
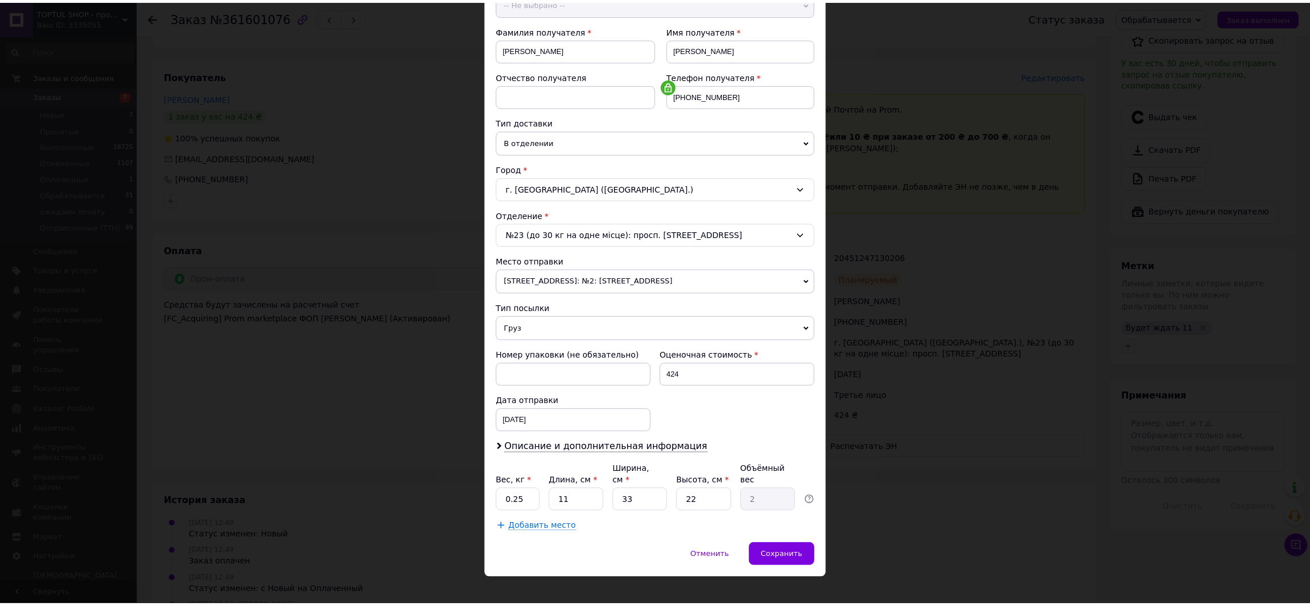
scroll to position [160, 0]
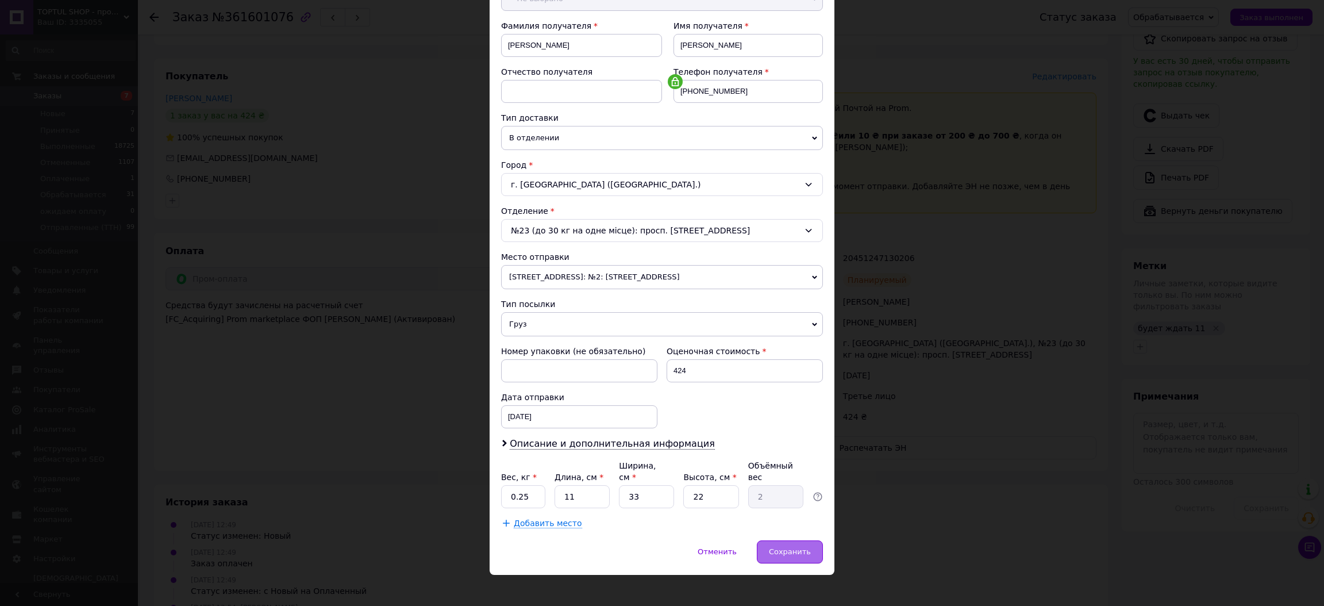
click at [802, 547] on span "Сохранить" at bounding box center [790, 551] width 42 height 9
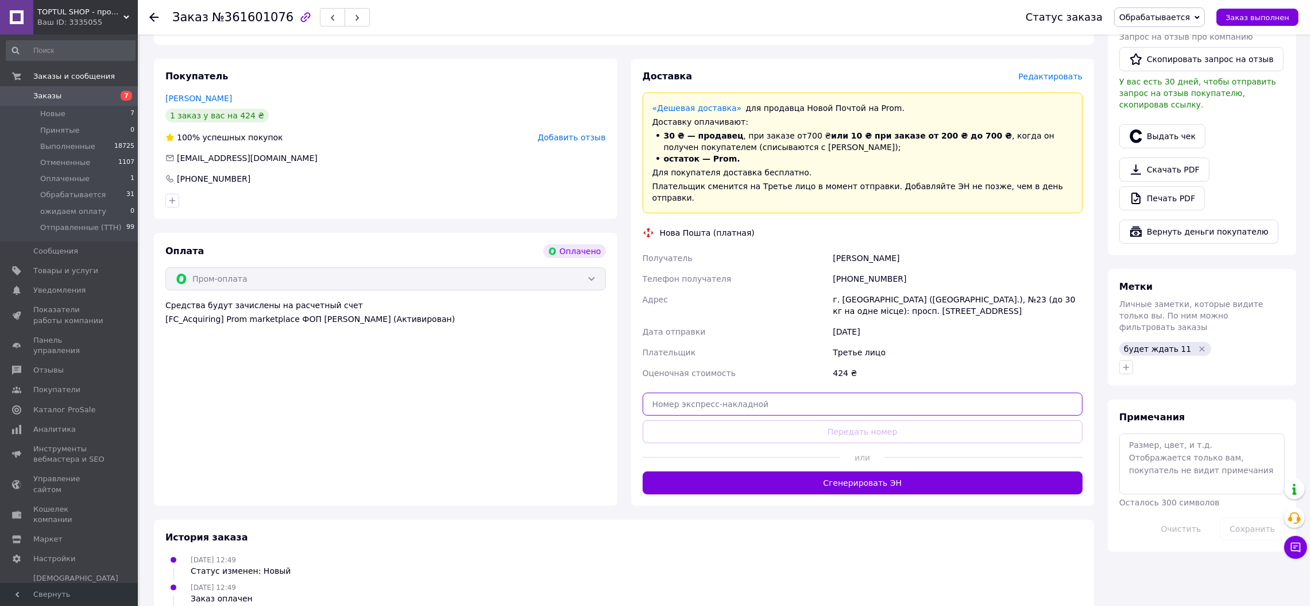
paste input "20400477586034"
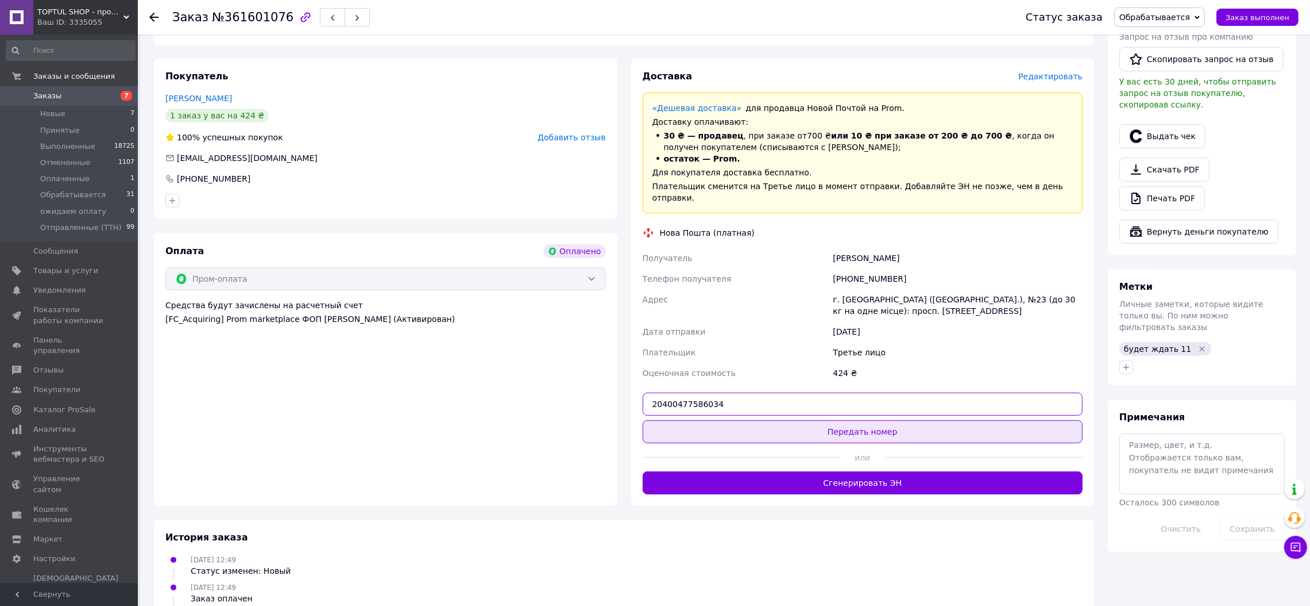
type input "20400477586034"
click at [854, 423] on button "Передать номер" at bounding box center [863, 431] width 441 height 23
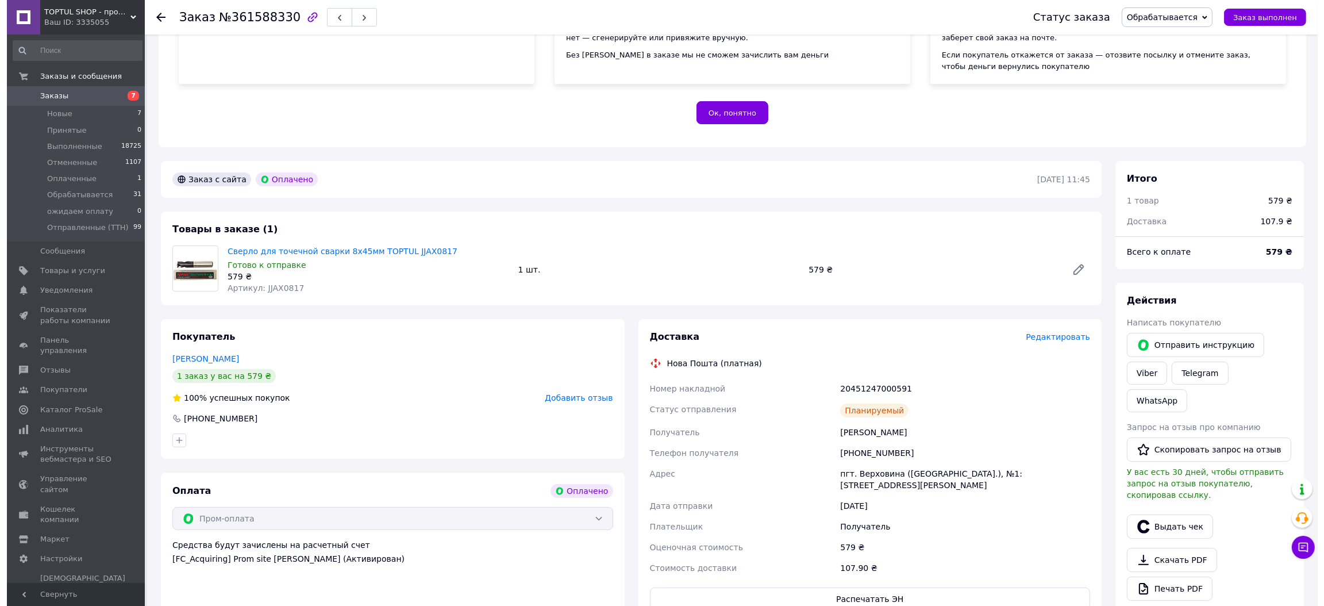
scroll to position [258, 0]
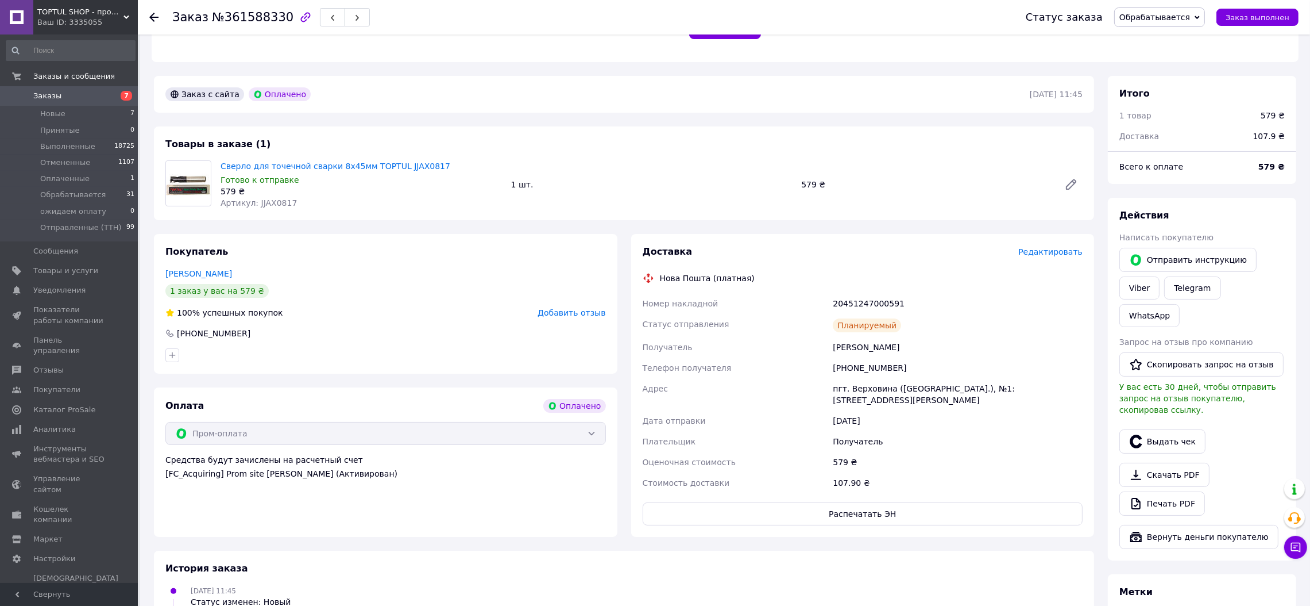
click at [264, 200] on span "Артикул: JJAX0817" at bounding box center [259, 202] width 76 height 9
copy span "JJAX0817"
click at [1056, 256] on span "Редактировать" at bounding box center [1051, 251] width 64 height 9
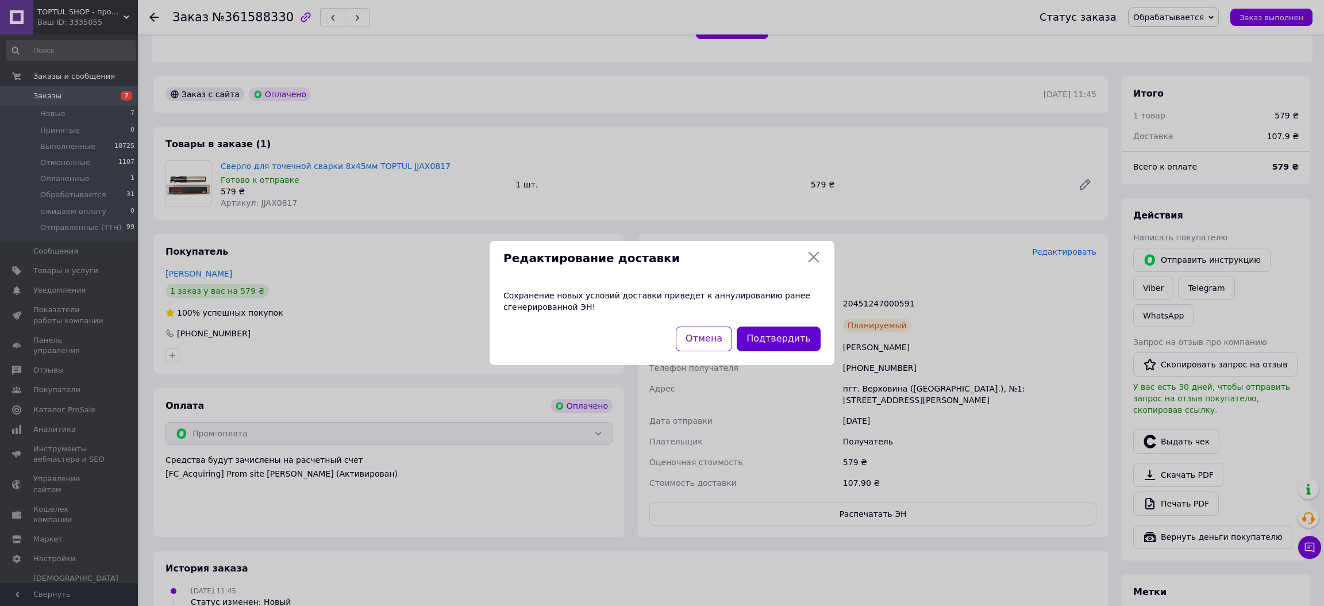
click at [788, 339] on button "Подтвердить" at bounding box center [779, 338] width 84 height 25
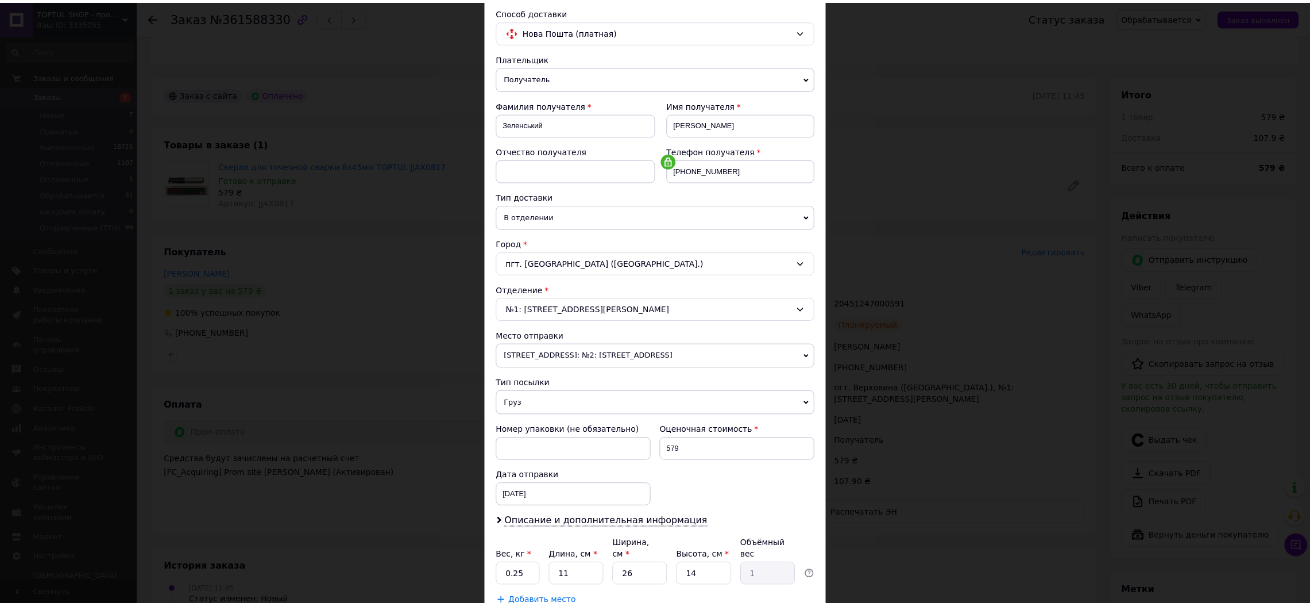
scroll to position [160, 0]
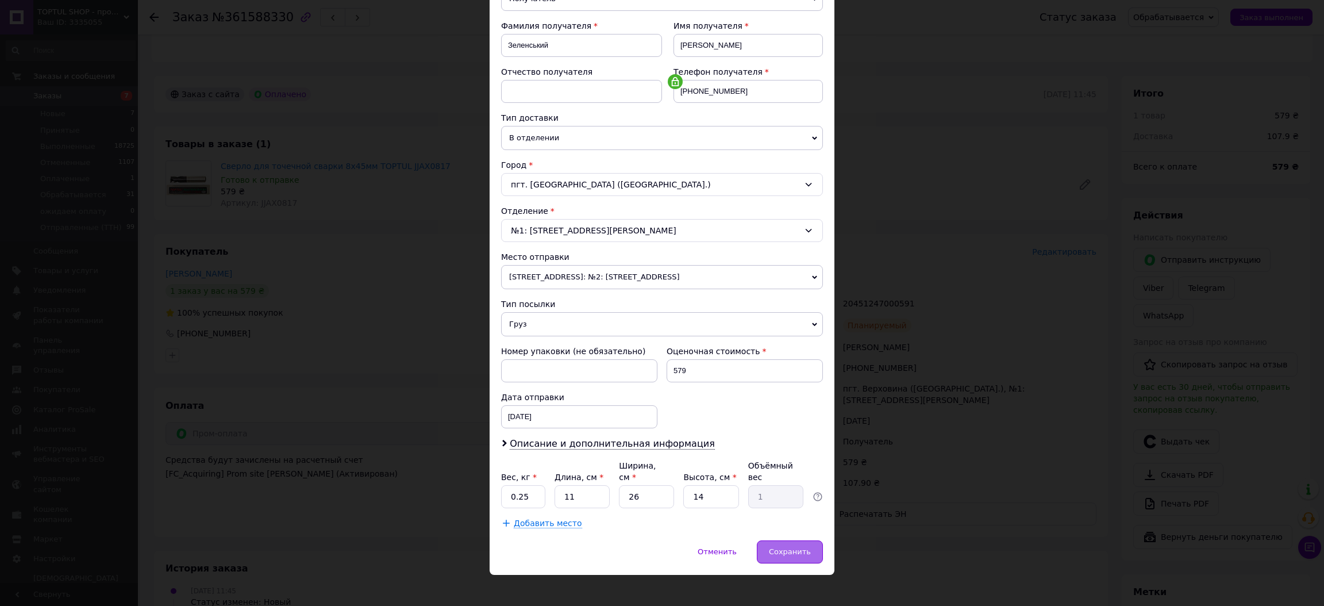
click at [792, 540] on div "Сохранить" at bounding box center [790, 551] width 66 height 23
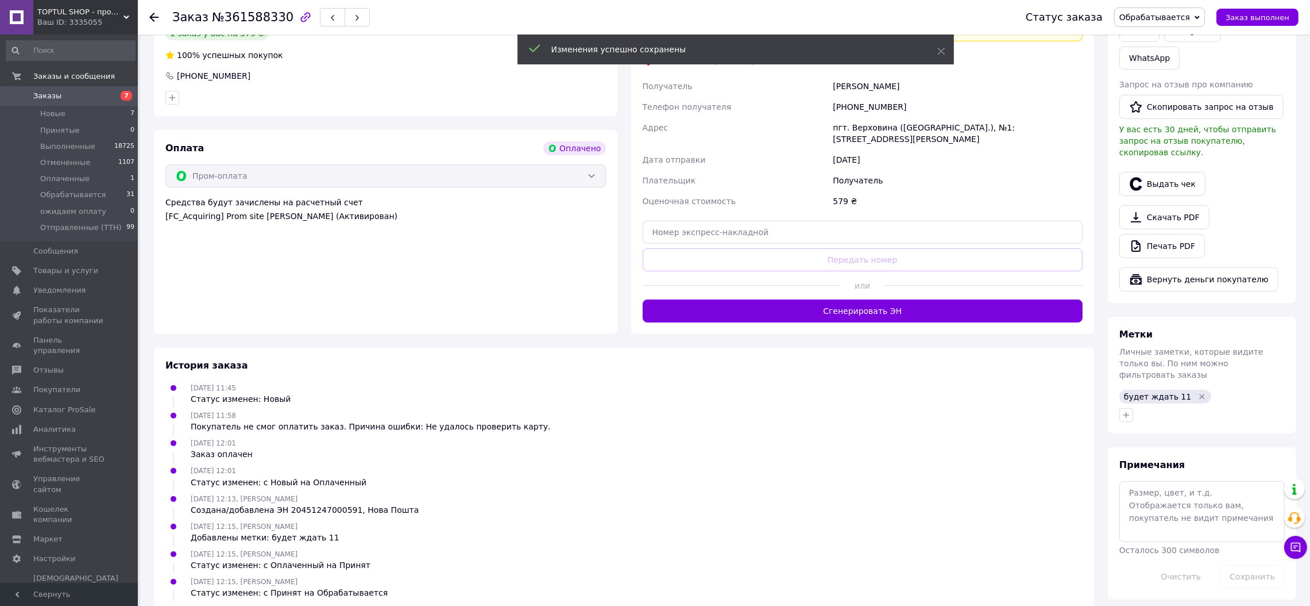
scroll to position [516, 0]
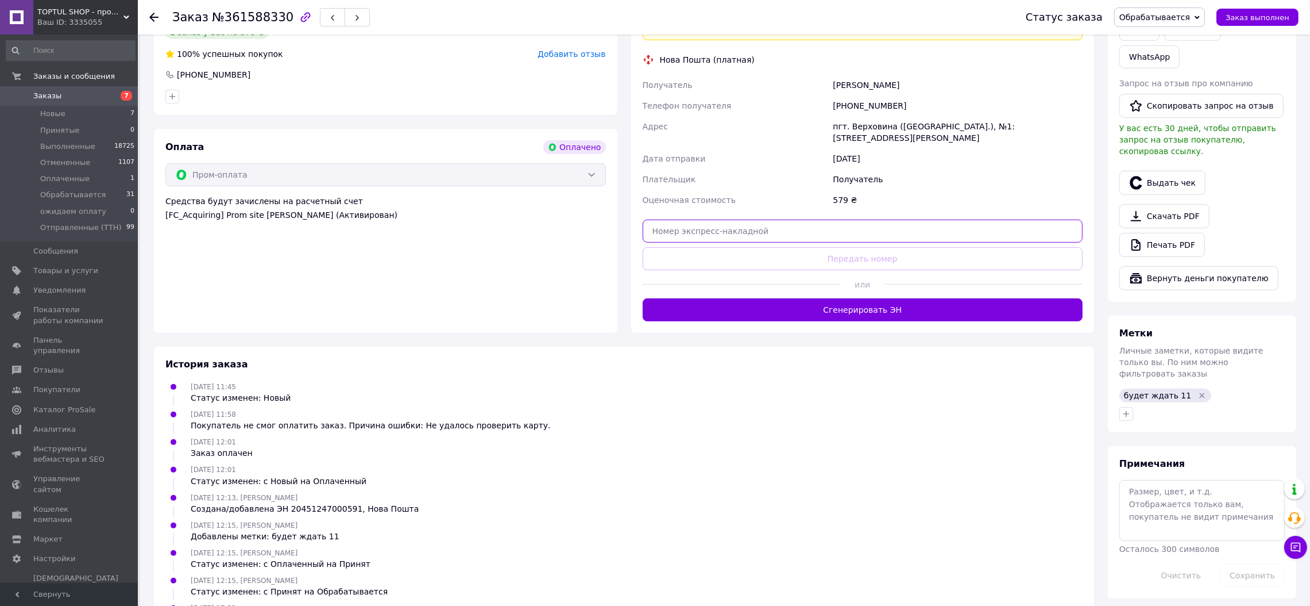
paste input "20400477553789"
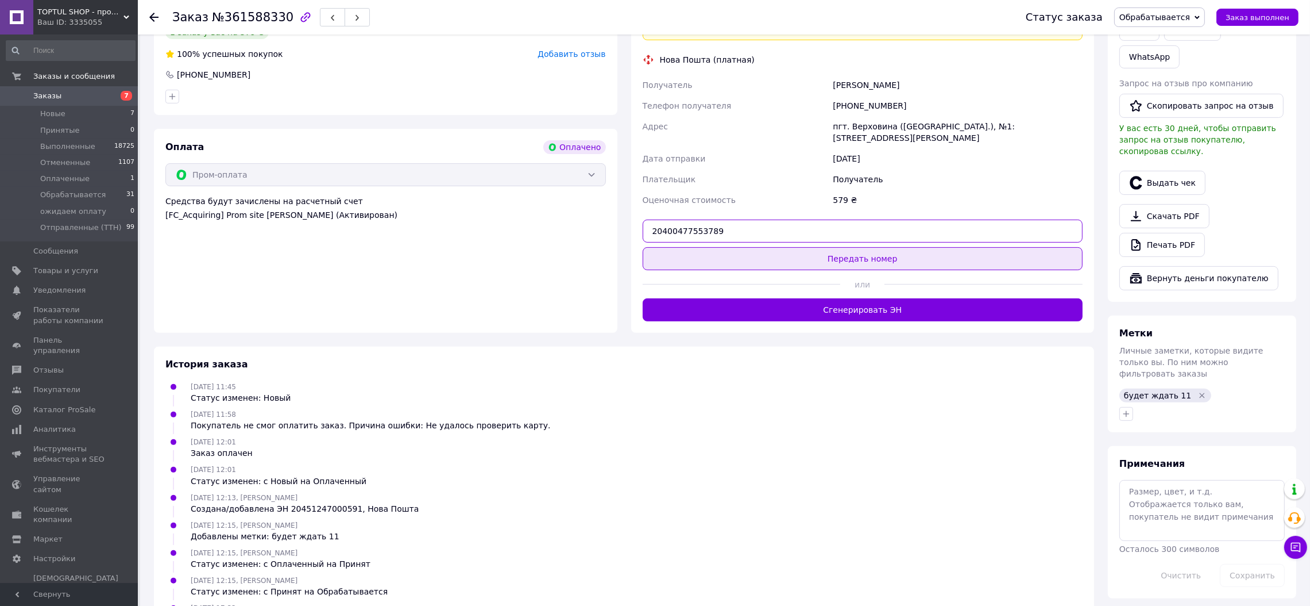
type input "20400477553789"
click at [799, 262] on button "Передать номер" at bounding box center [863, 258] width 441 height 23
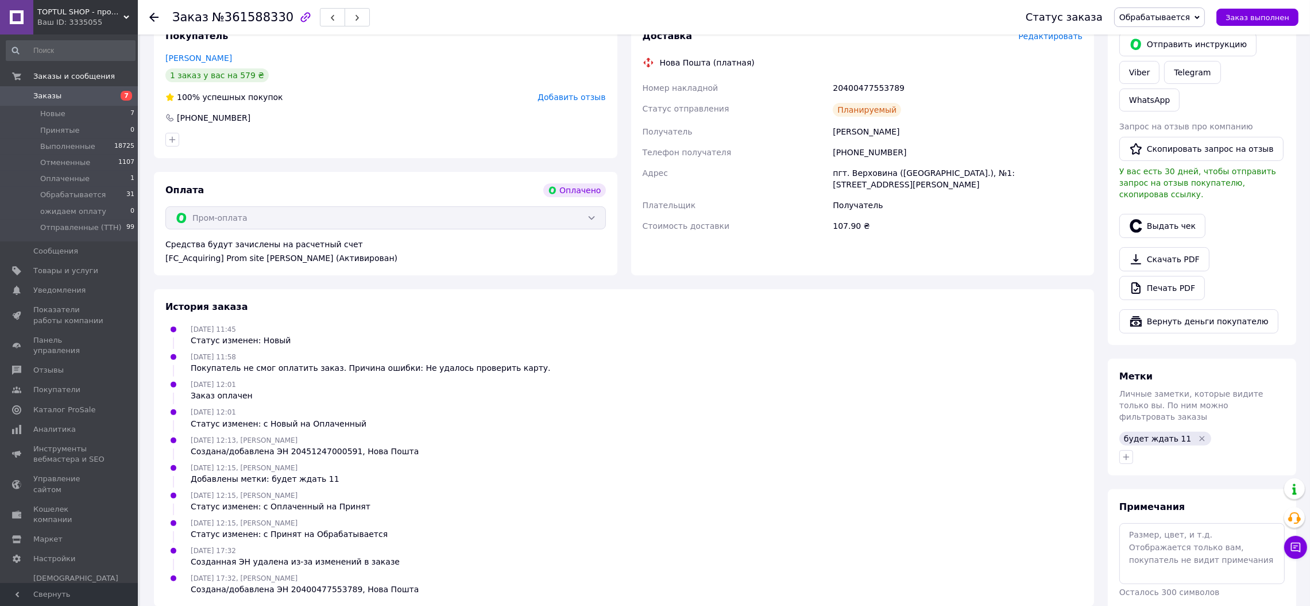
scroll to position [487, 0]
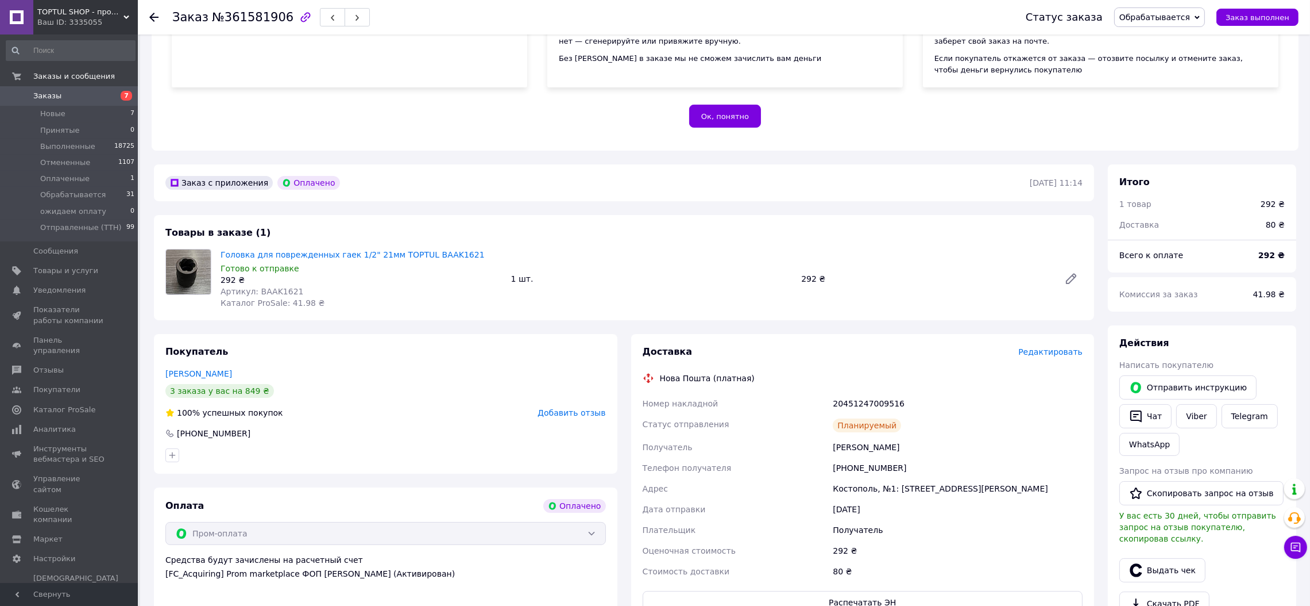
scroll to position [172, 0]
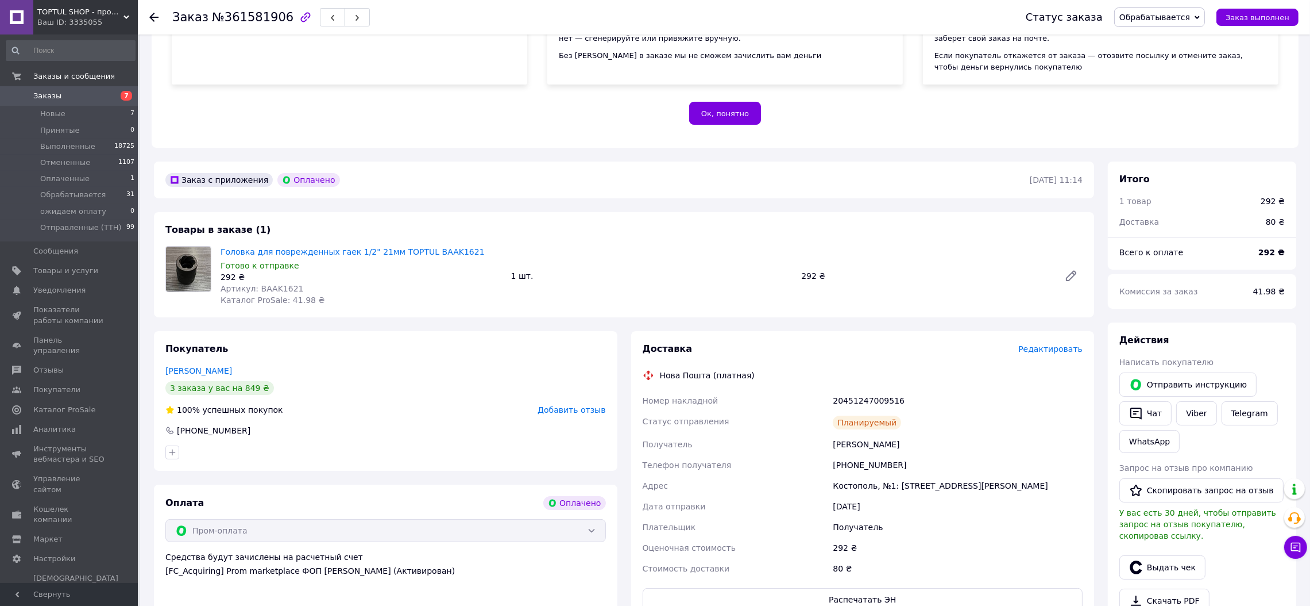
click at [274, 287] on span "Артикул: BAAK1621" at bounding box center [262, 288] width 83 height 9
copy span "BAAK1621"
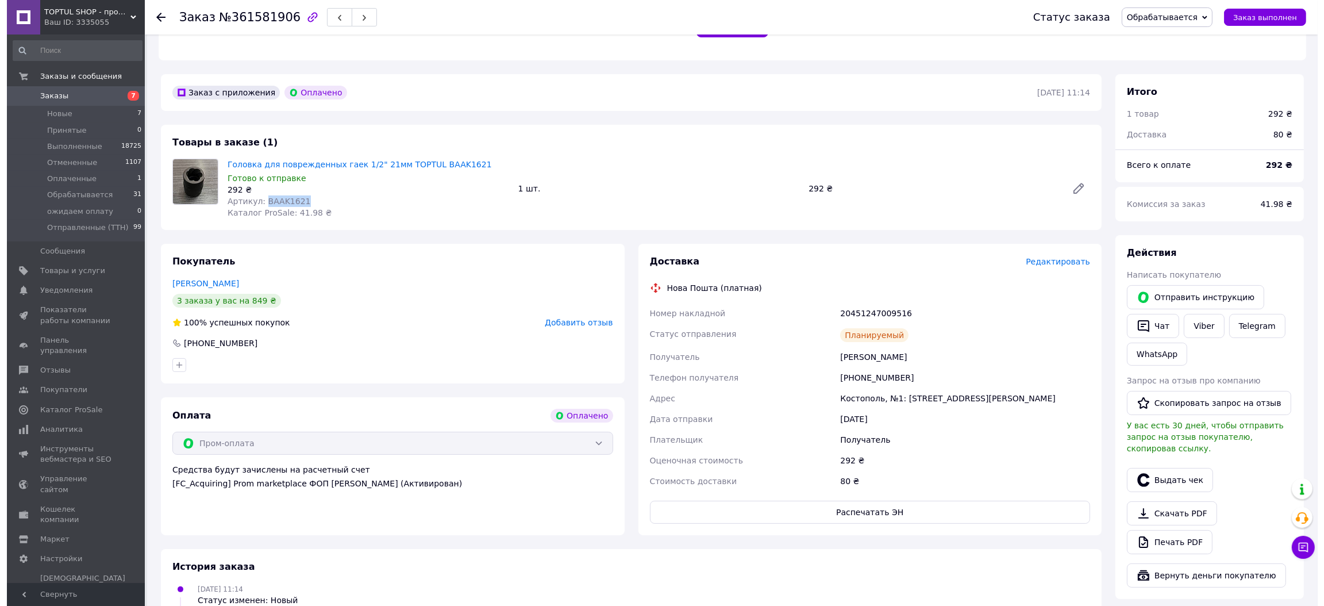
scroll to position [258, 0]
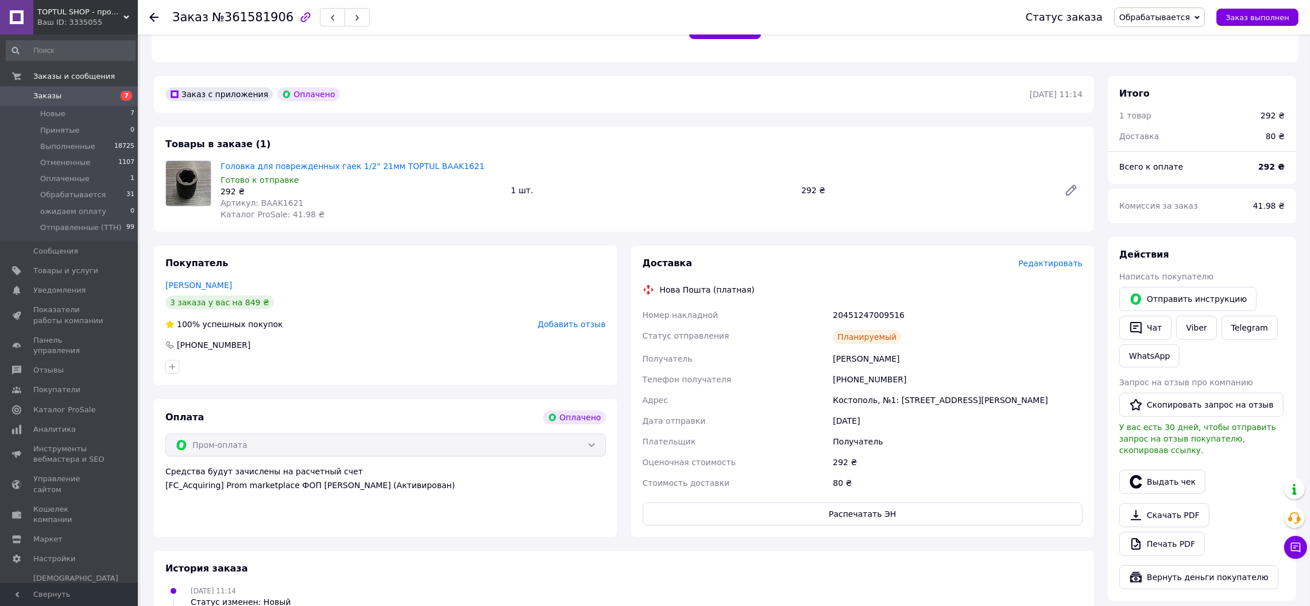
click at [1067, 261] on span "Редактировать" at bounding box center [1051, 263] width 64 height 9
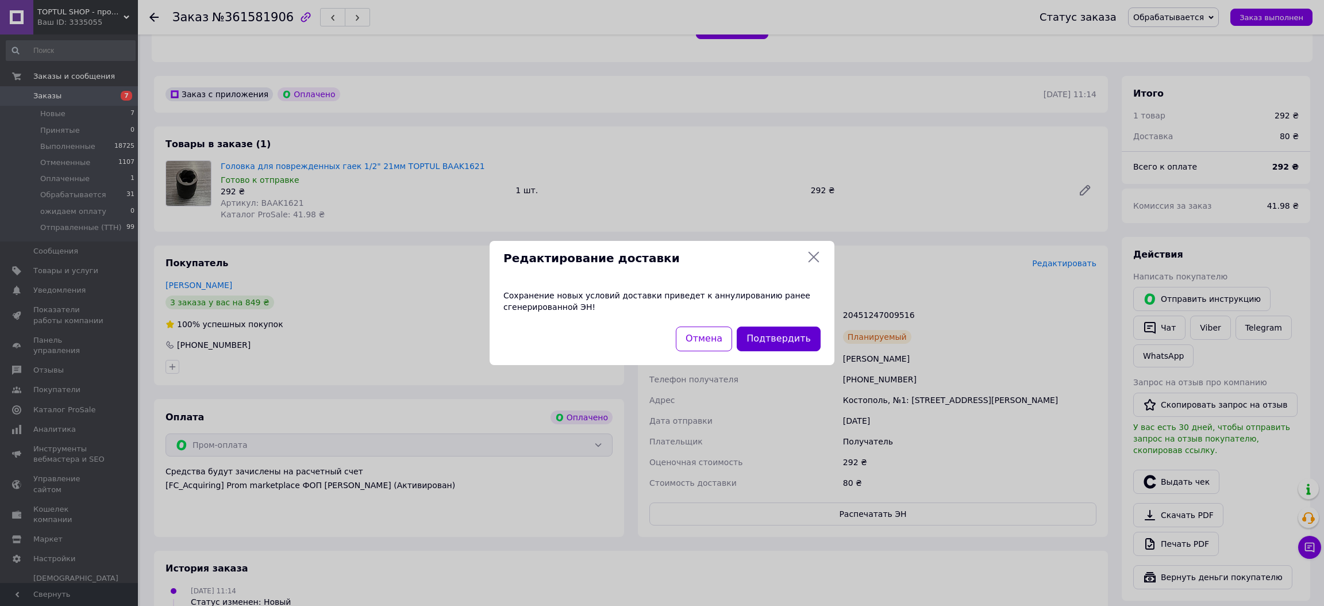
click at [812, 339] on button "Подтвердить" at bounding box center [779, 338] width 84 height 25
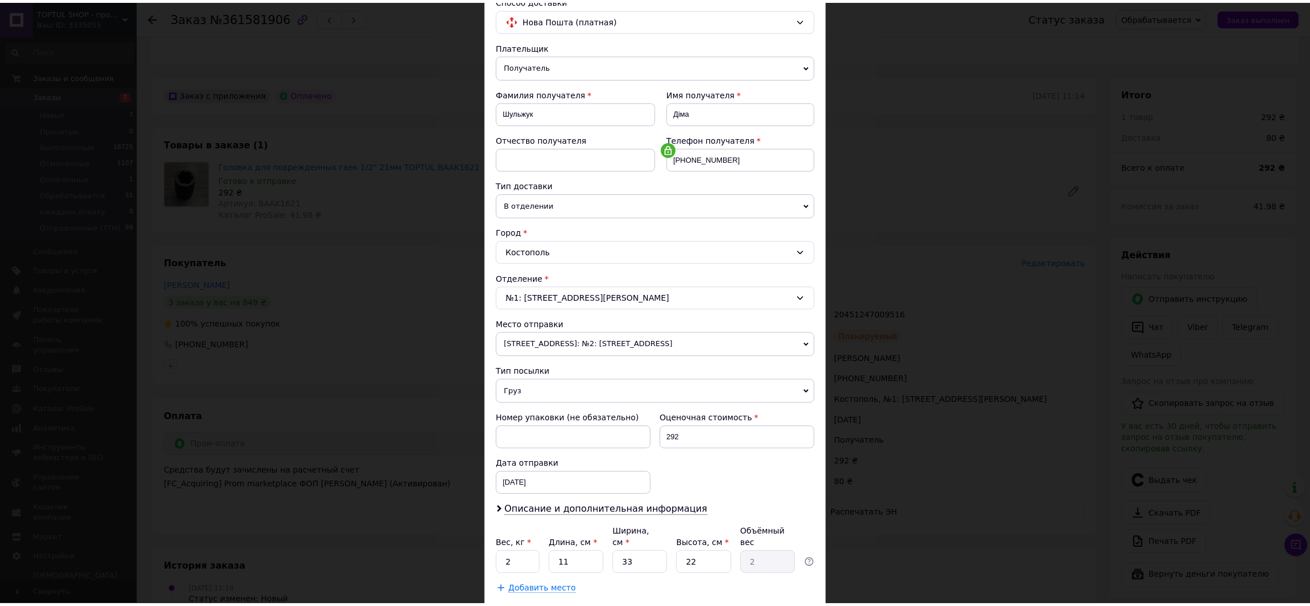
scroll to position [160, 0]
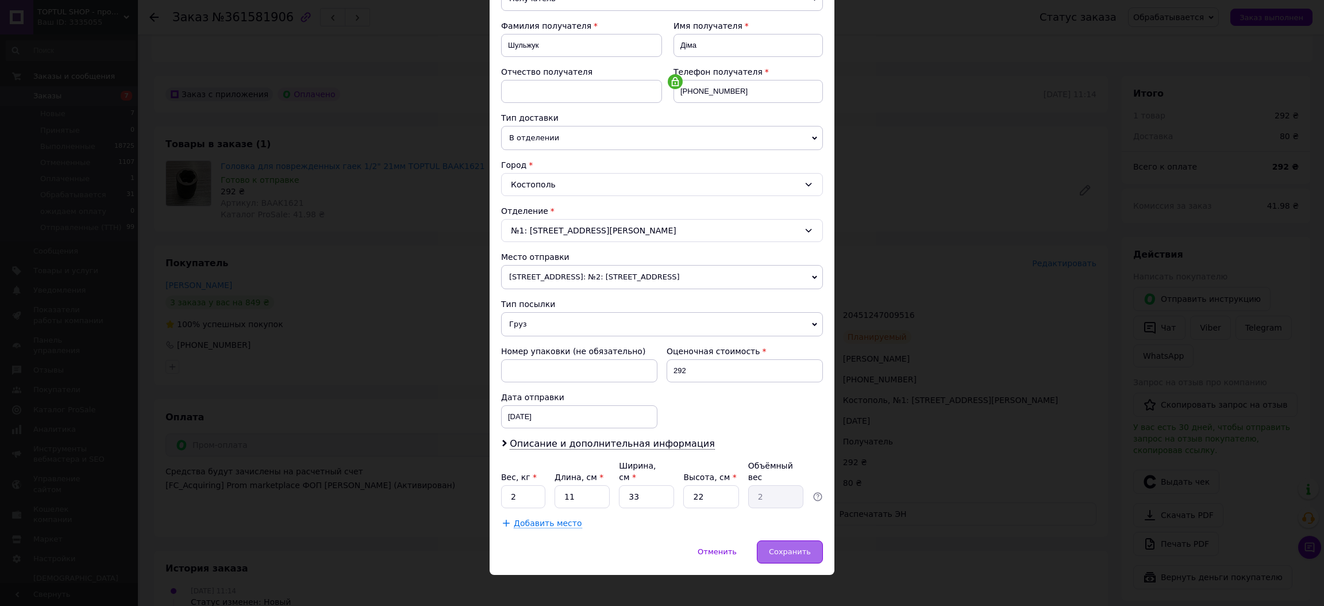
click at [805, 547] on span "Сохранить" at bounding box center [790, 551] width 42 height 9
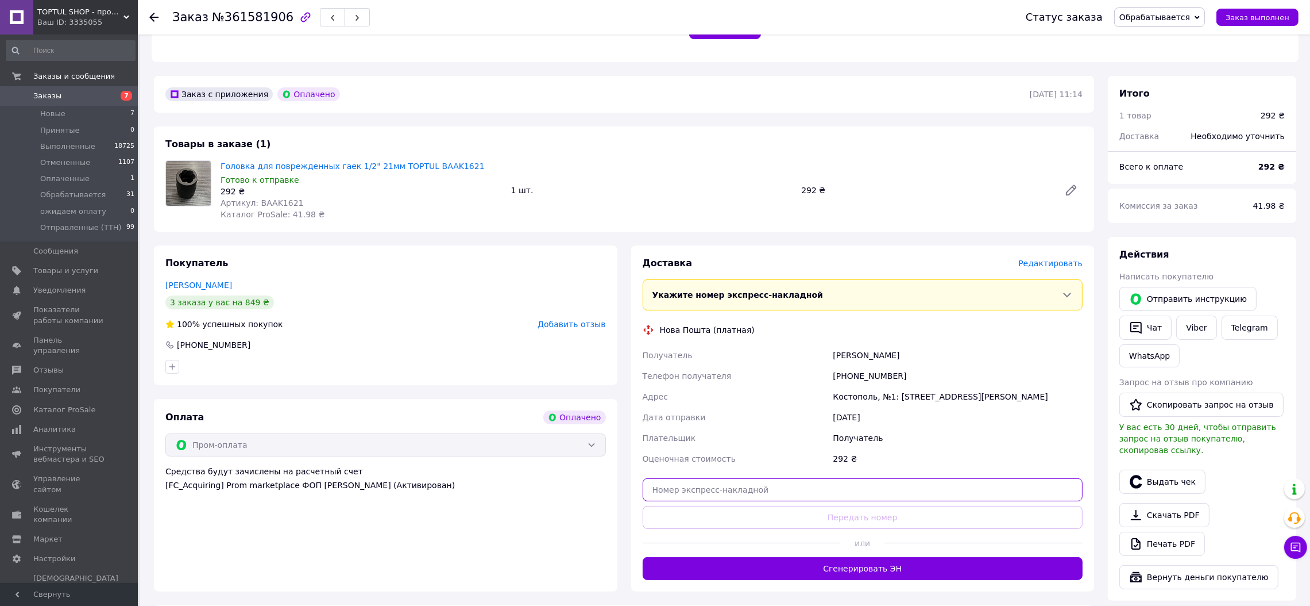
paste input "20400477562909"
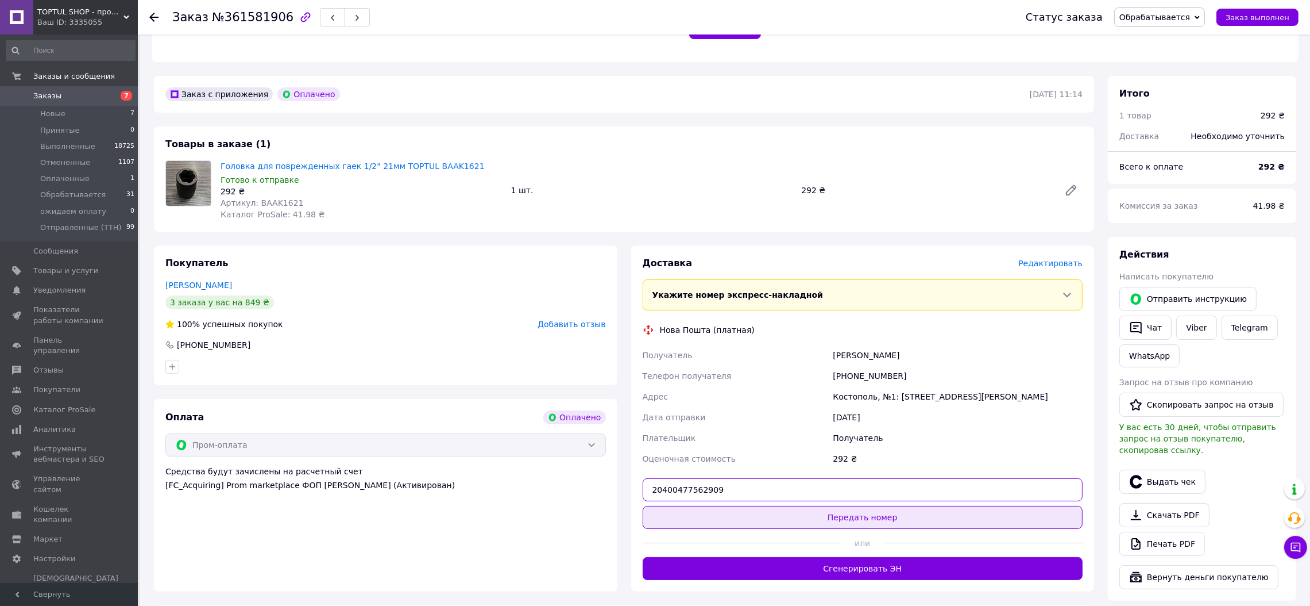
type input "20400477562909"
click at [832, 526] on button "Передать номер" at bounding box center [863, 517] width 441 height 23
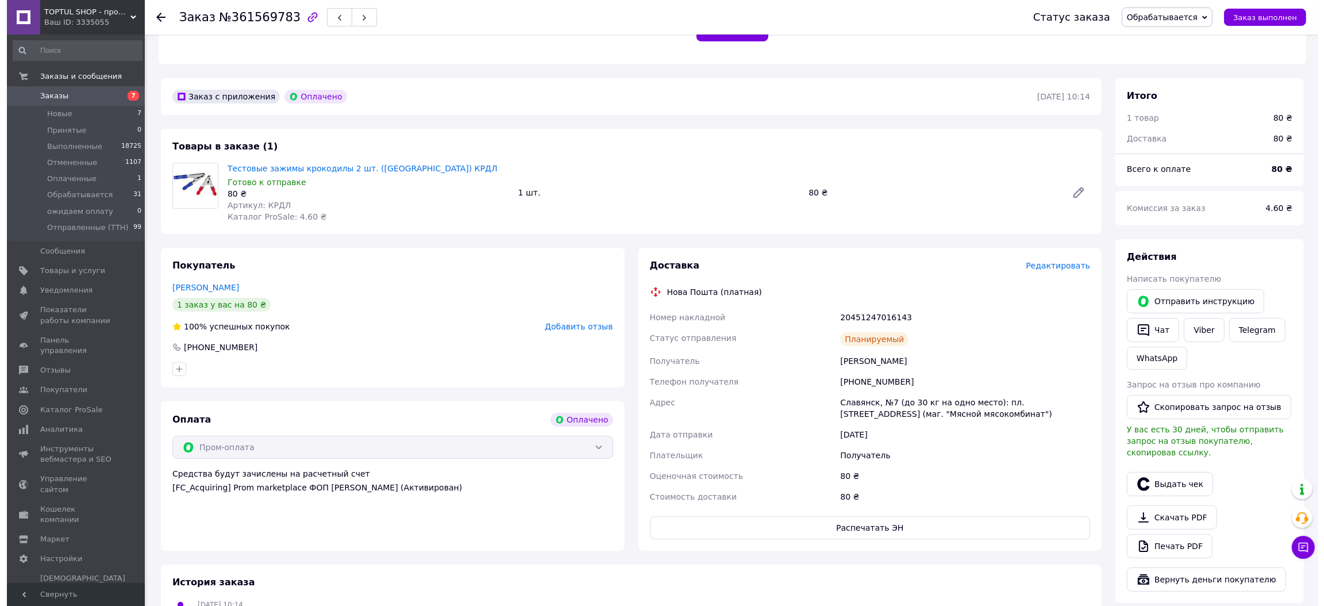
scroll to position [258, 0]
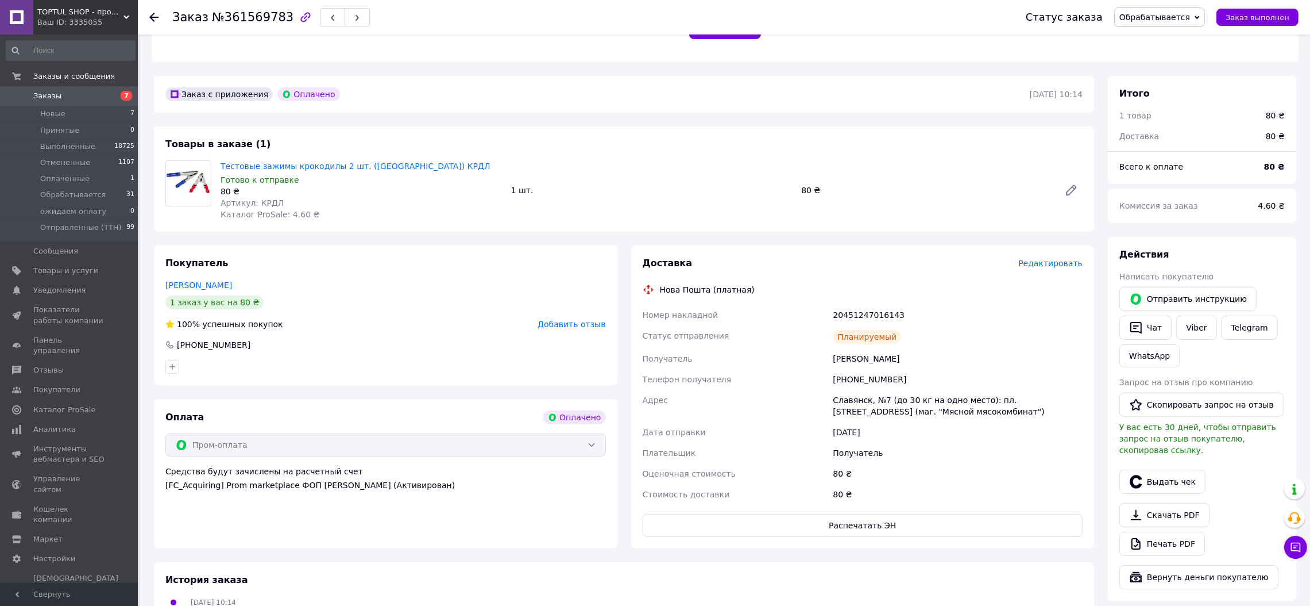
click at [254, 202] on span "Артикул: КРДЛ" at bounding box center [252, 202] width 63 height 9
click at [260, 202] on span "Артикул: КРДЛ" at bounding box center [252, 202] width 63 height 9
copy span "КРДЛ"
click at [1059, 264] on span "Редактировать" at bounding box center [1051, 263] width 64 height 9
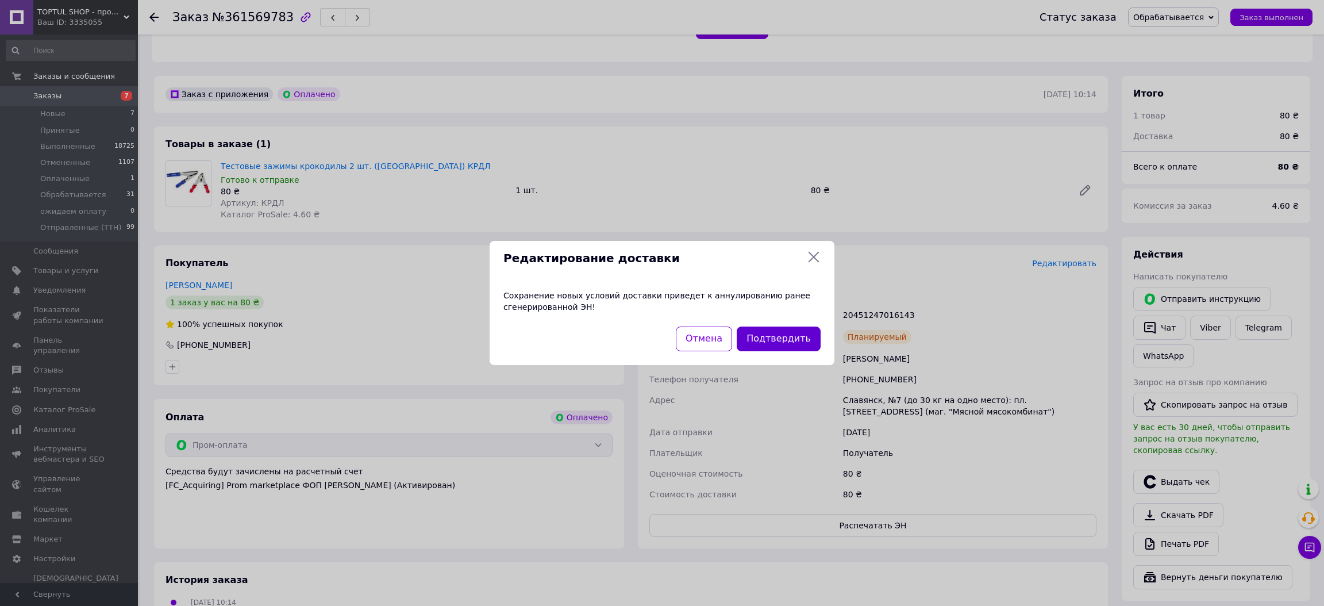
click at [785, 341] on button "Подтвердить" at bounding box center [779, 338] width 84 height 25
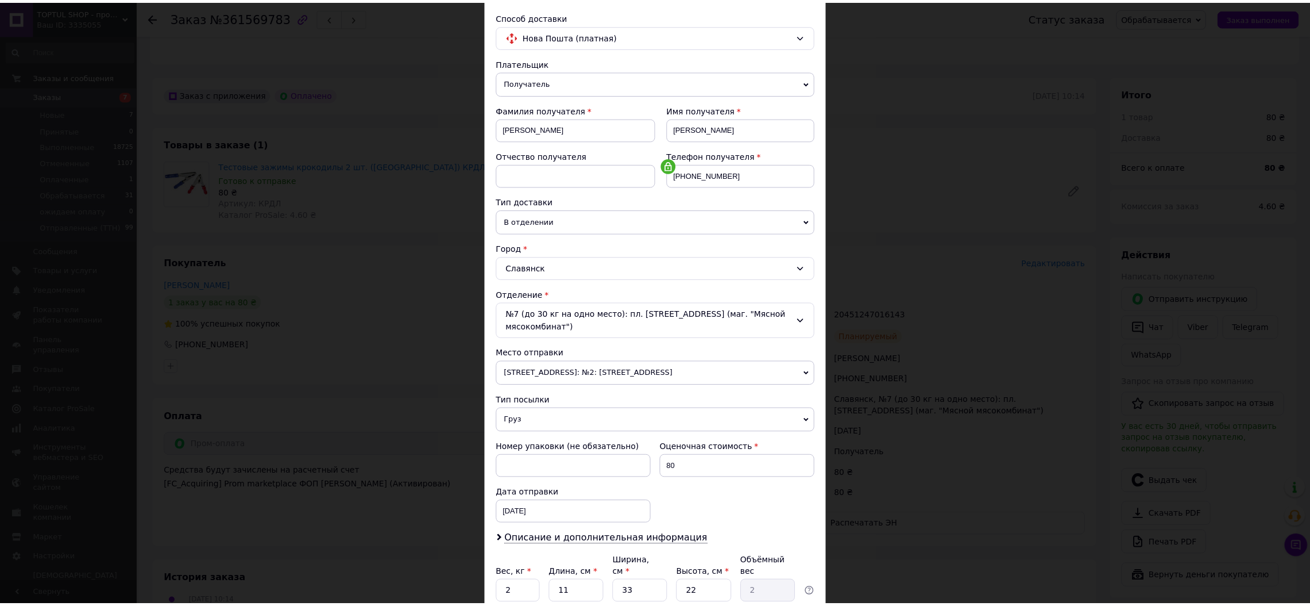
scroll to position [160, 0]
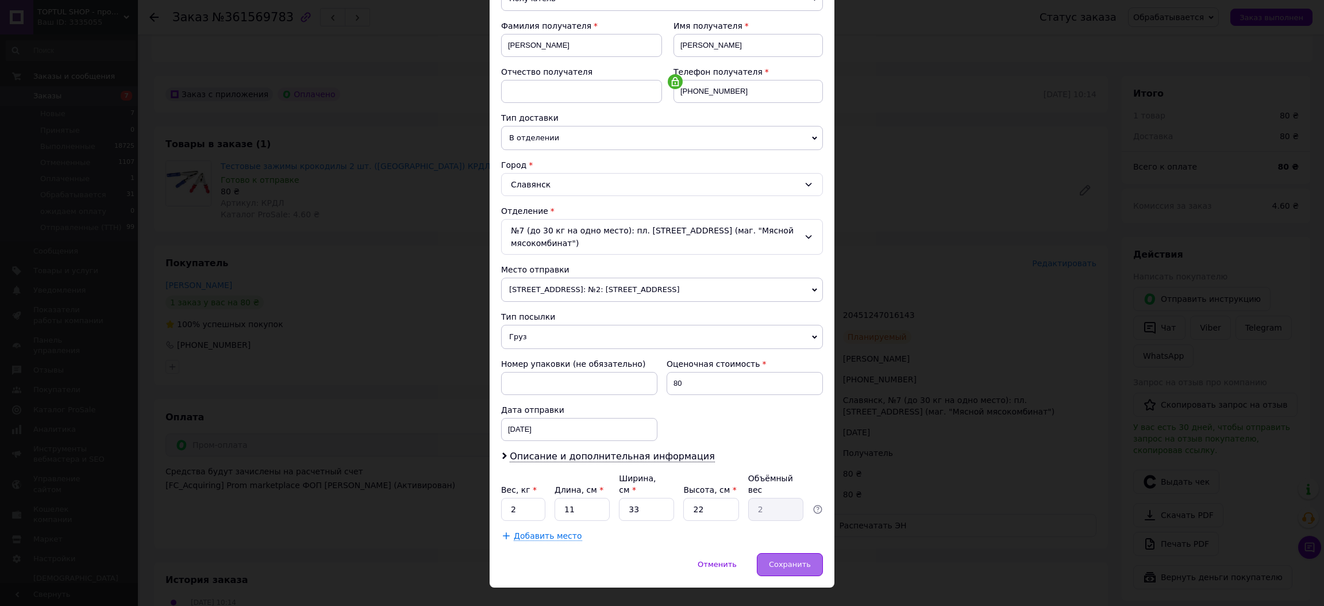
click at [795, 560] on span "Сохранить" at bounding box center [790, 564] width 42 height 9
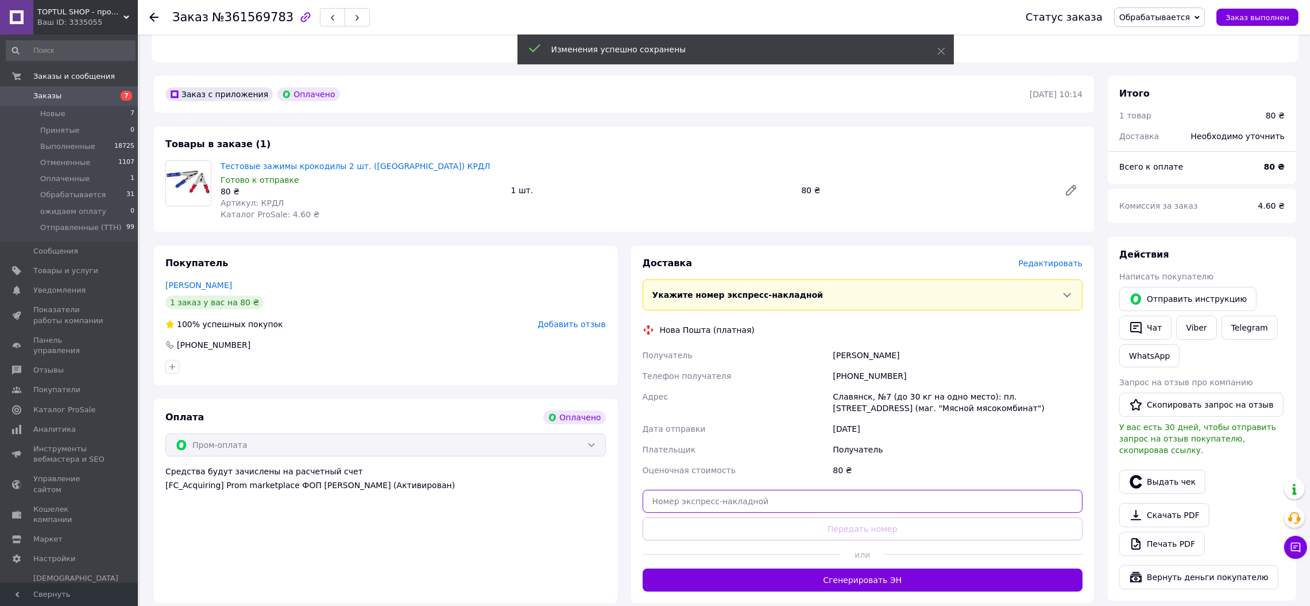
paste input "20400477553391"
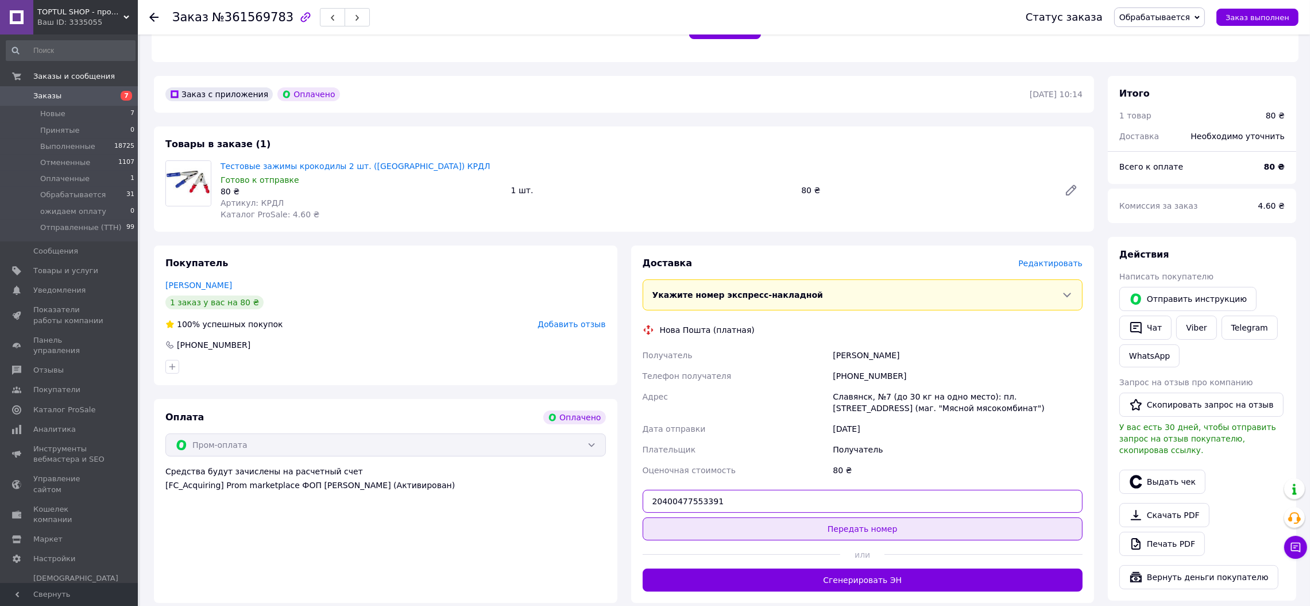
type input "20400477553391"
click at [818, 531] on button "Передать номер" at bounding box center [863, 528] width 441 height 23
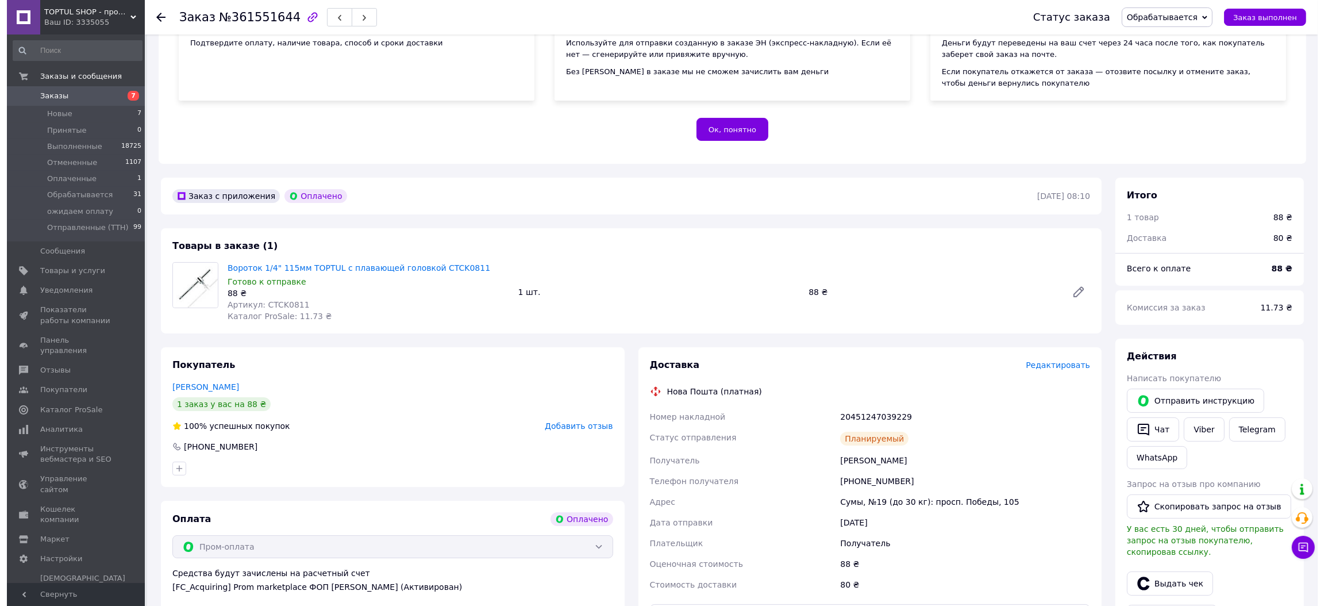
scroll to position [345, 0]
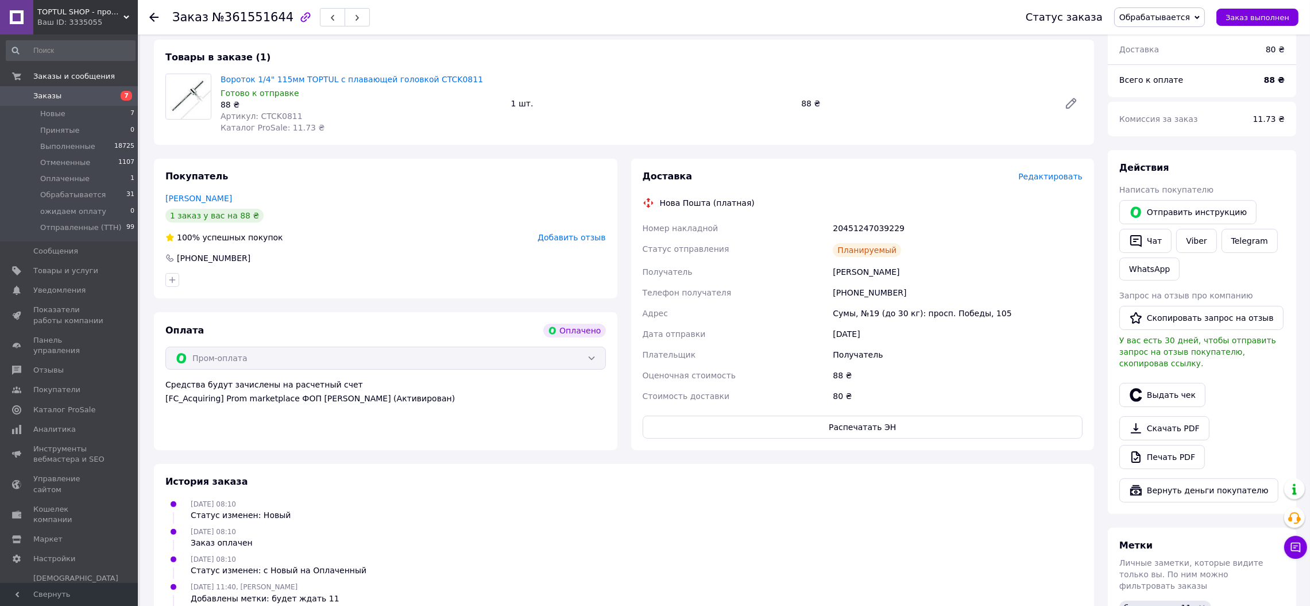
click at [267, 111] on span "Артикул: CTCK0811" at bounding box center [262, 115] width 82 height 9
copy span "CTCK0811"
click at [1061, 181] on span "Редактировать" at bounding box center [1051, 176] width 64 height 9
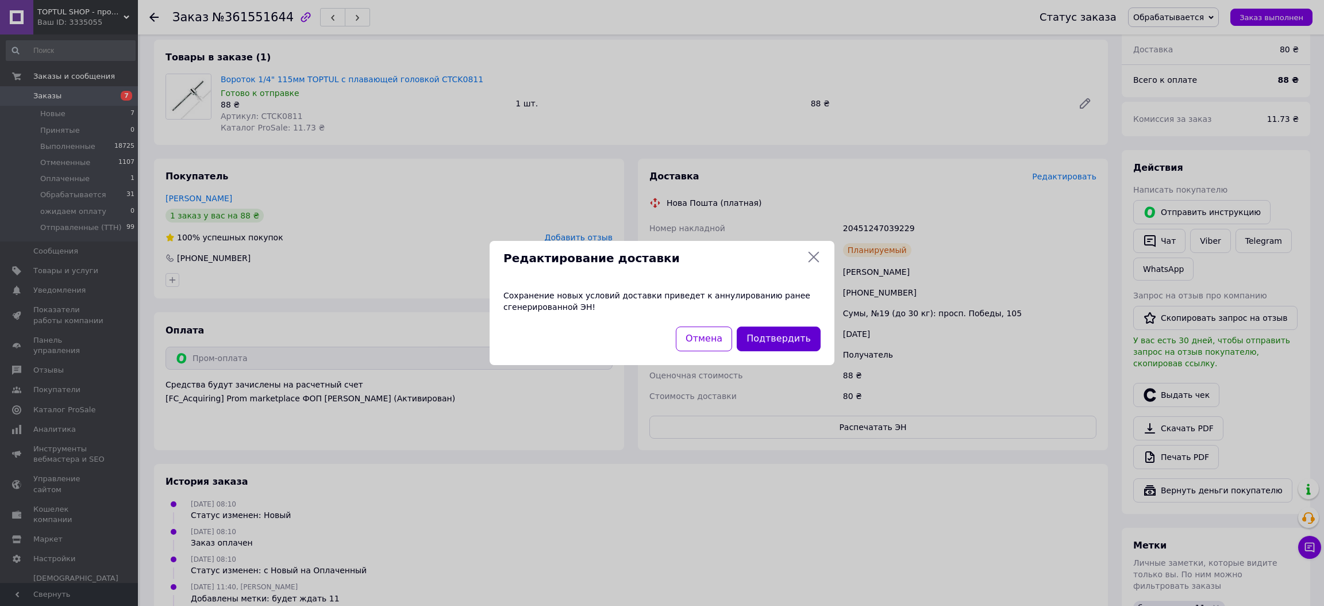
click at [781, 337] on button "Подтвердить" at bounding box center [779, 338] width 84 height 25
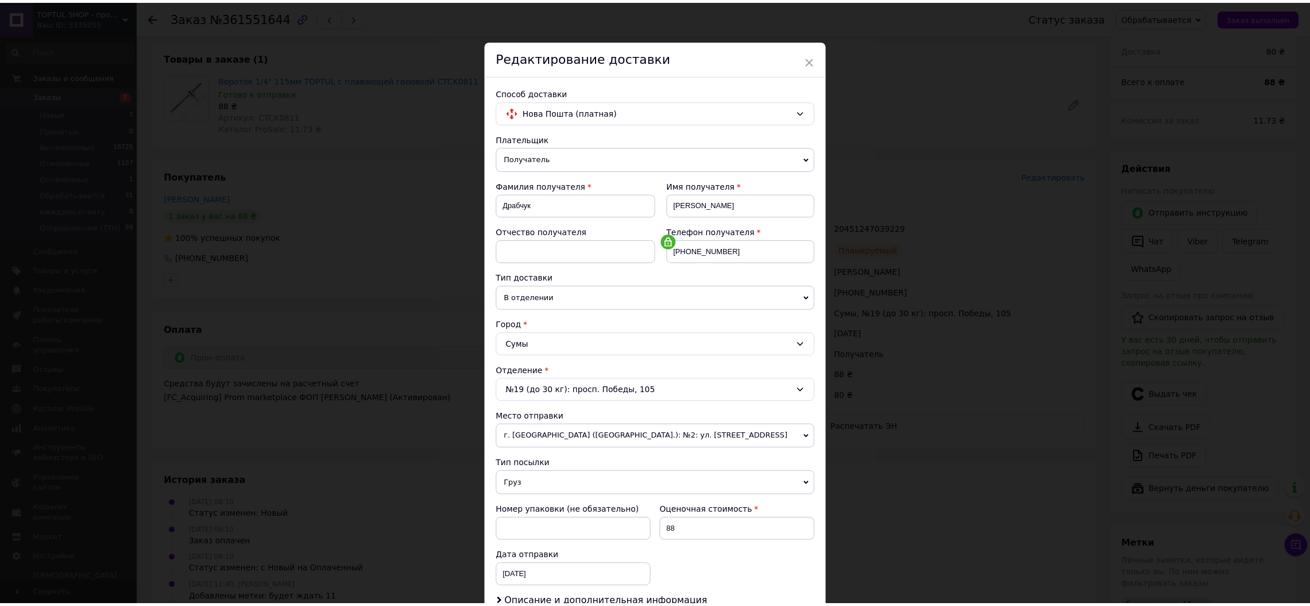
scroll to position [160, 0]
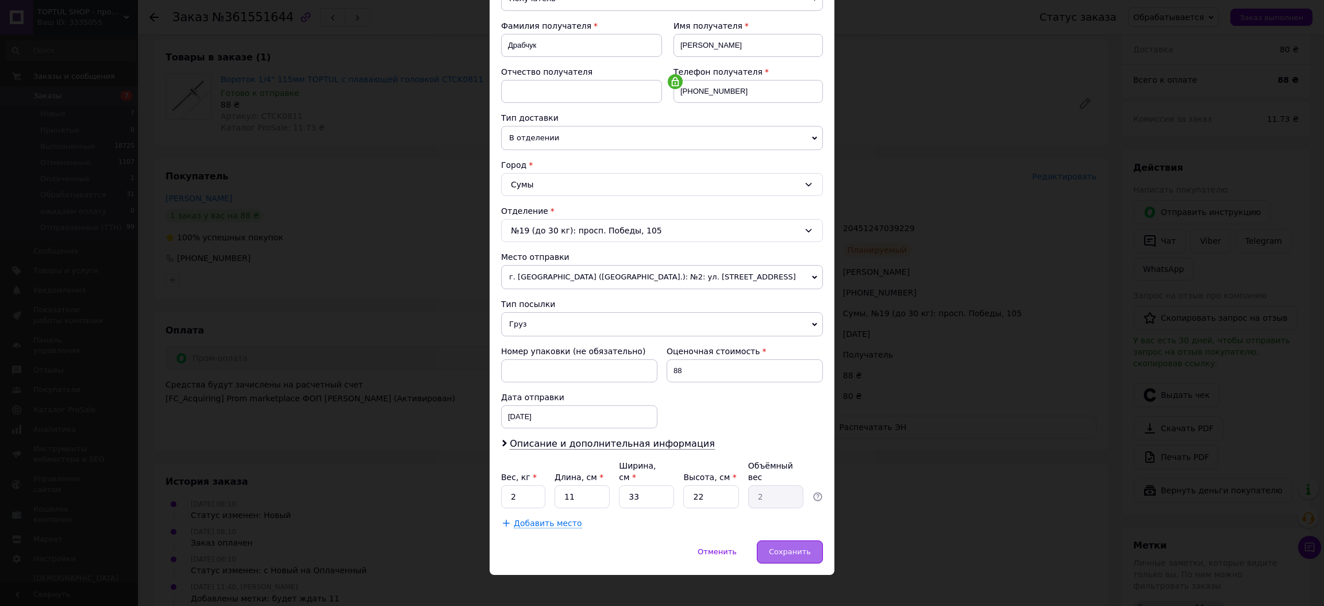
click at [792, 540] on div "Сохранить" at bounding box center [790, 551] width 66 height 23
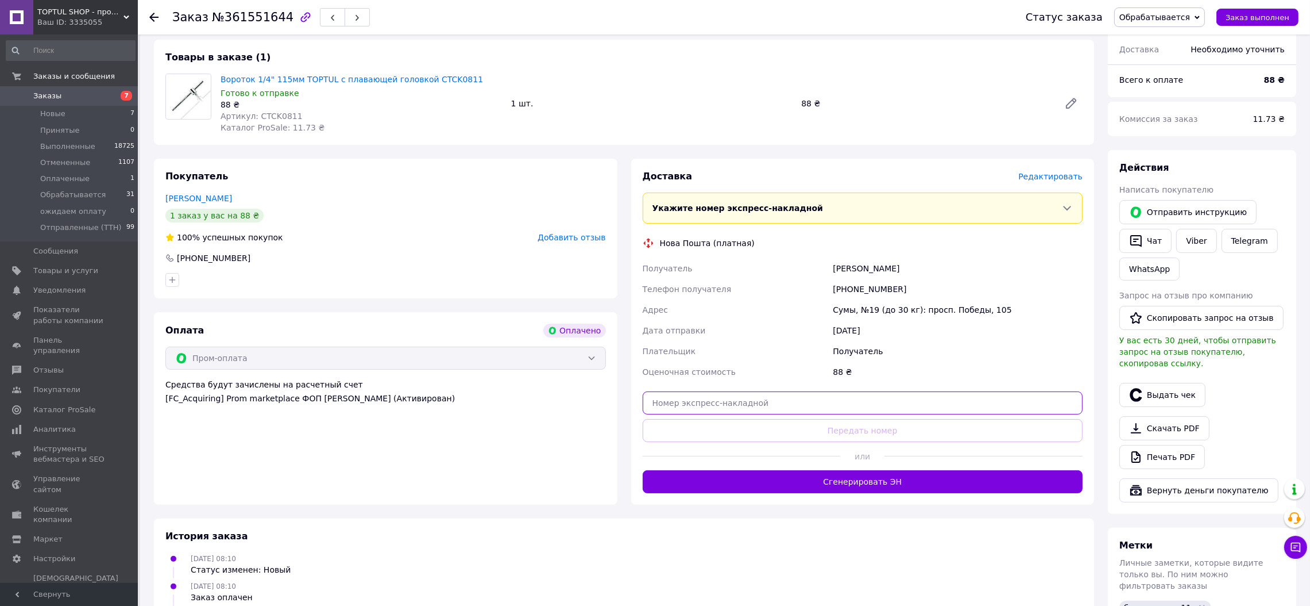
paste input "20400477563028"
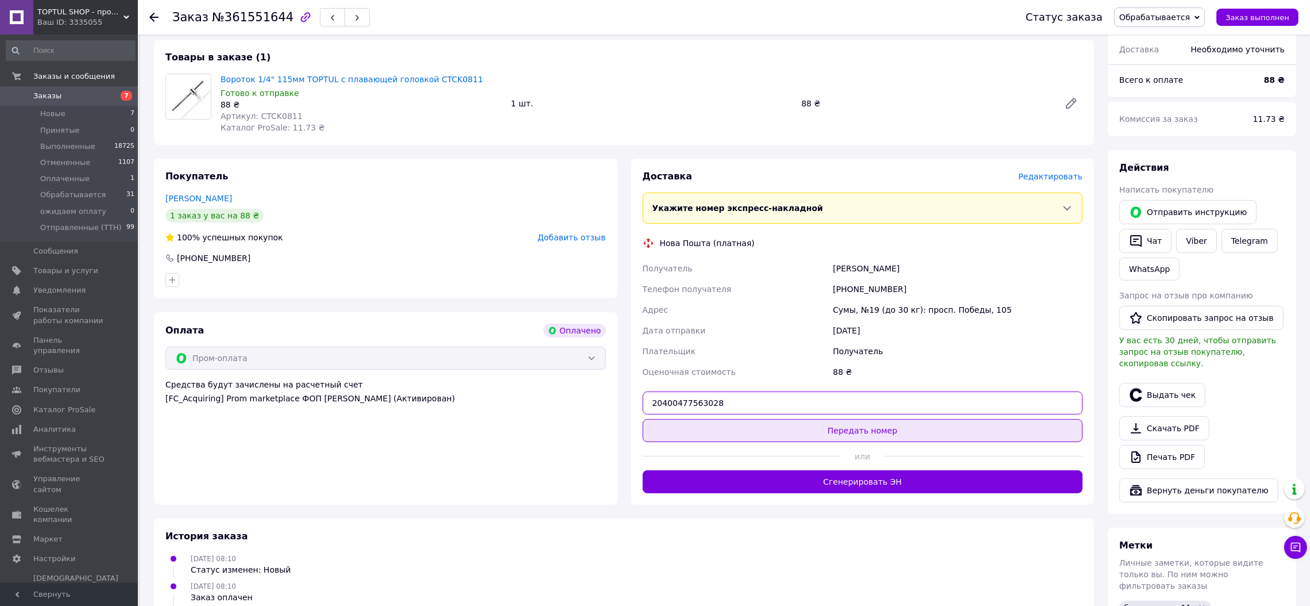
type input "20400477563028"
click at [823, 433] on button "Передать номер" at bounding box center [863, 430] width 441 height 23
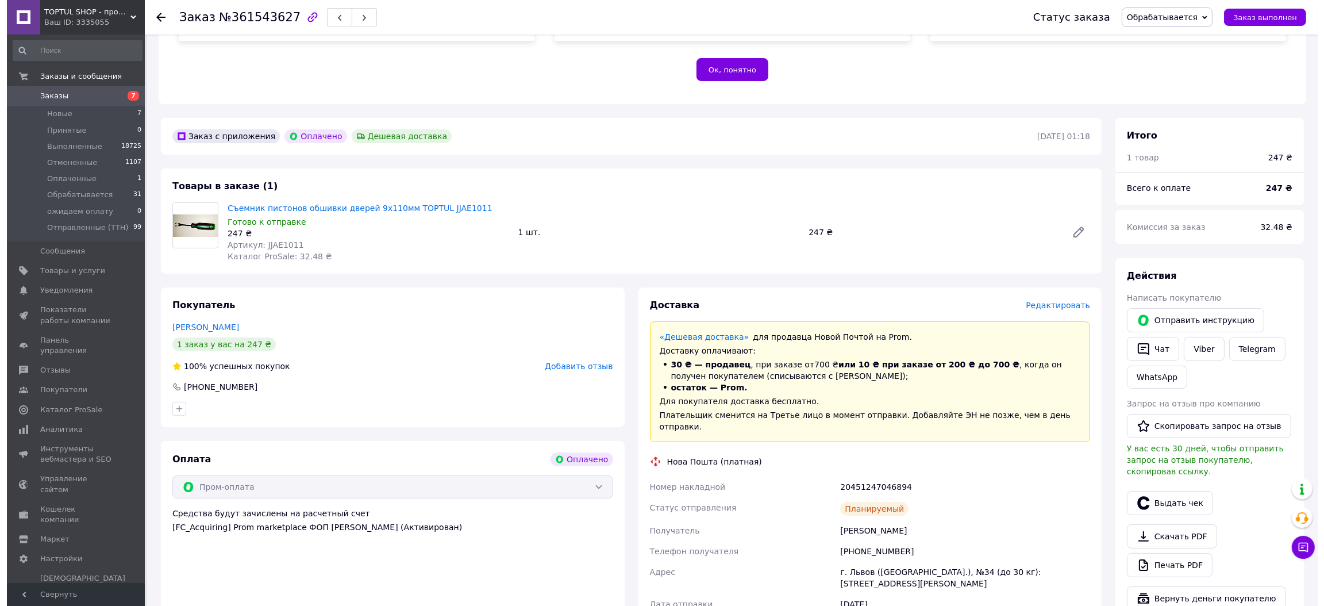
scroll to position [345, 0]
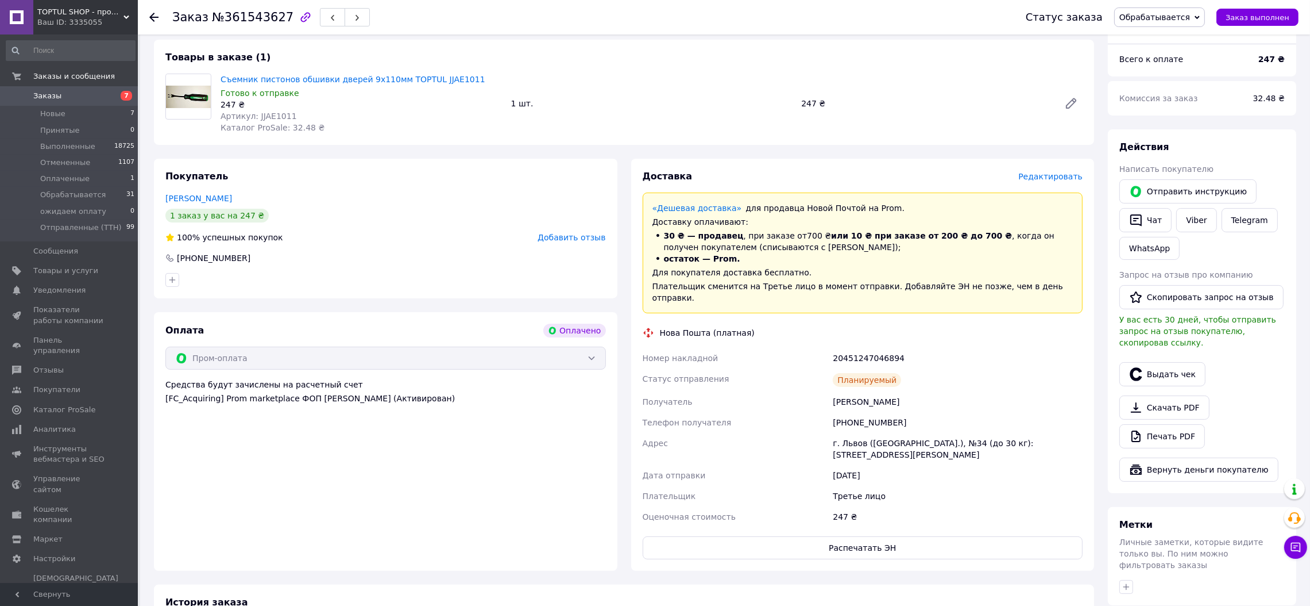
click at [268, 114] on span "Артикул: JJAE1011" at bounding box center [259, 115] width 76 height 9
copy span "JJAE1011"
click at [1067, 177] on span "Редактировать" at bounding box center [1051, 176] width 64 height 9
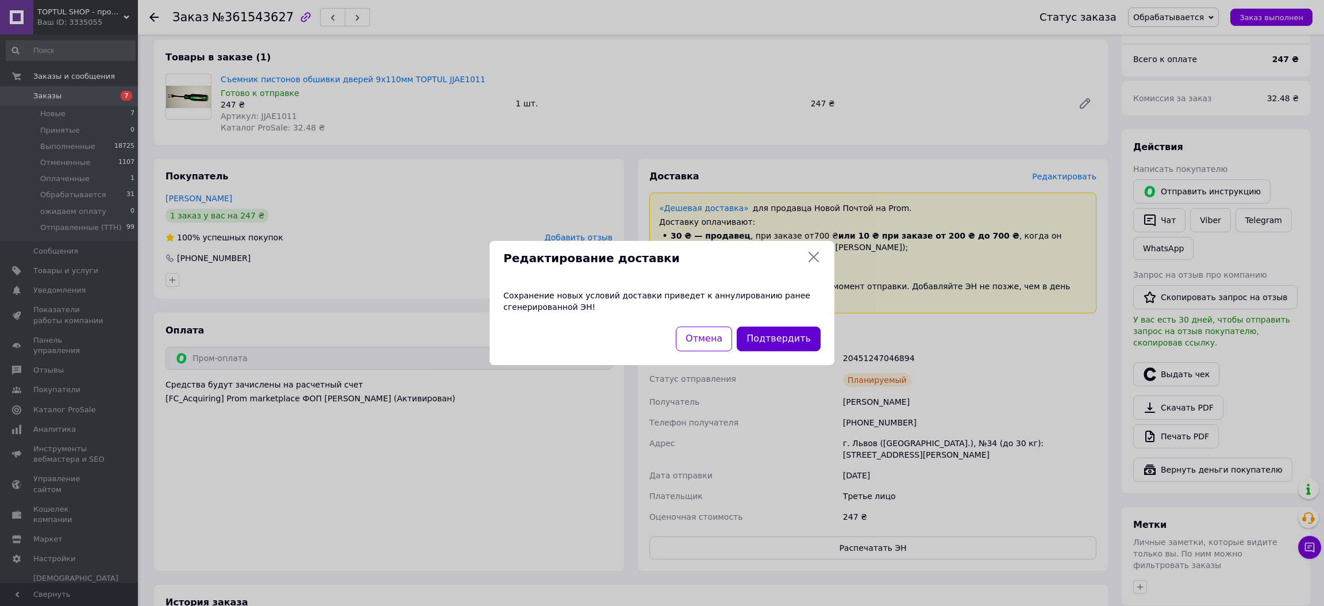
click at [804, 336] on button "Подтвердить" at bounding box center [779, 338] width 84 height 25
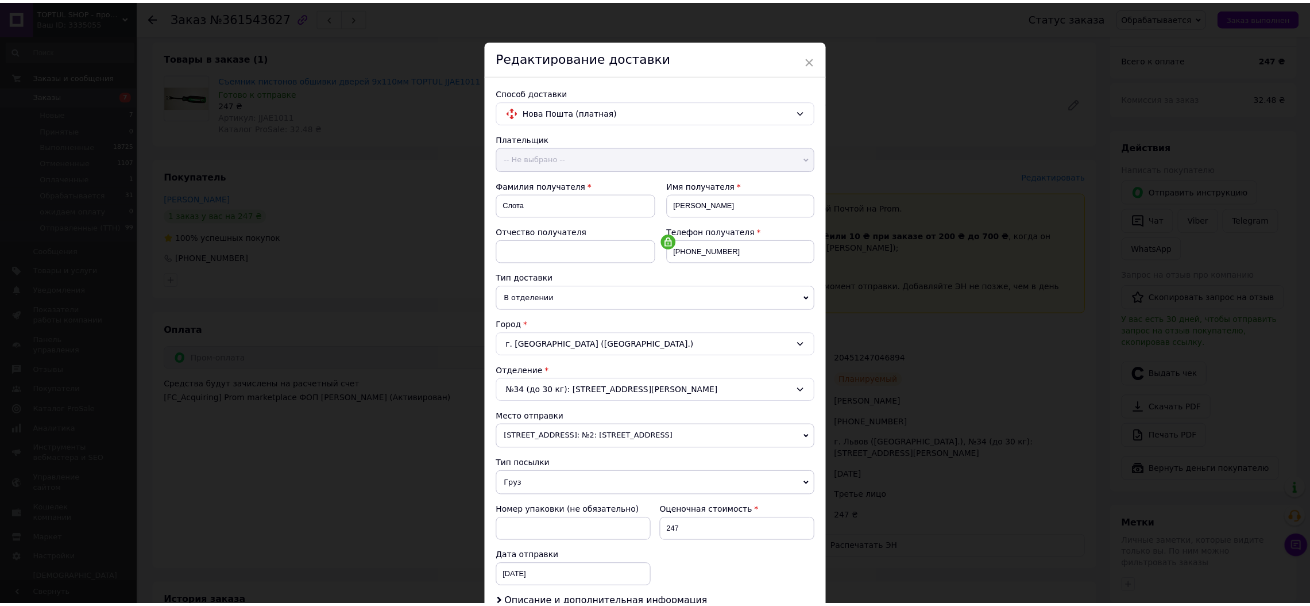
scroll to position [160, 0]
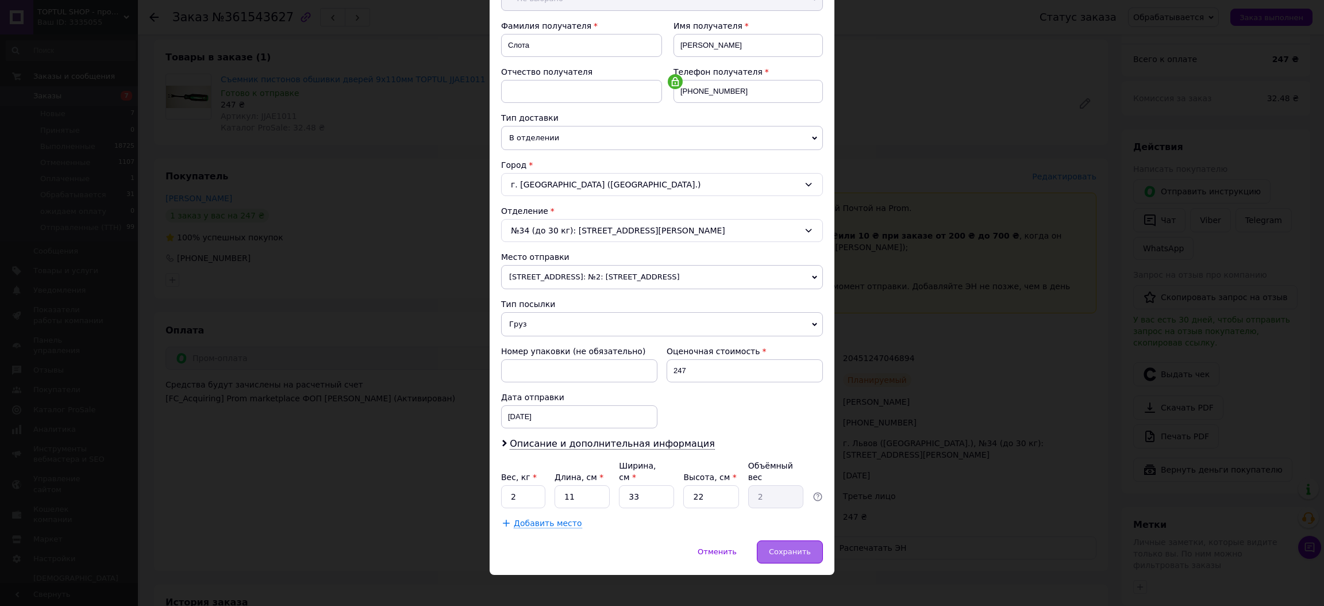
click at [787, 547] on span "Сохранить" at bounding box center [790, 551] width 42 height 9
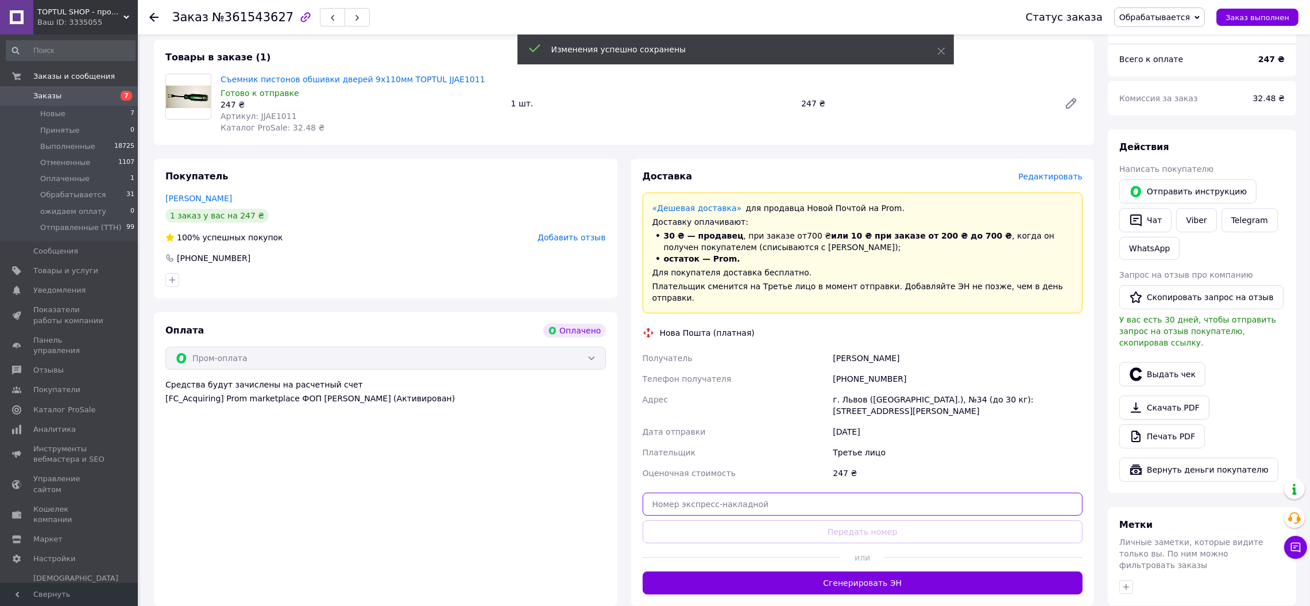
paste input "20400477576222"
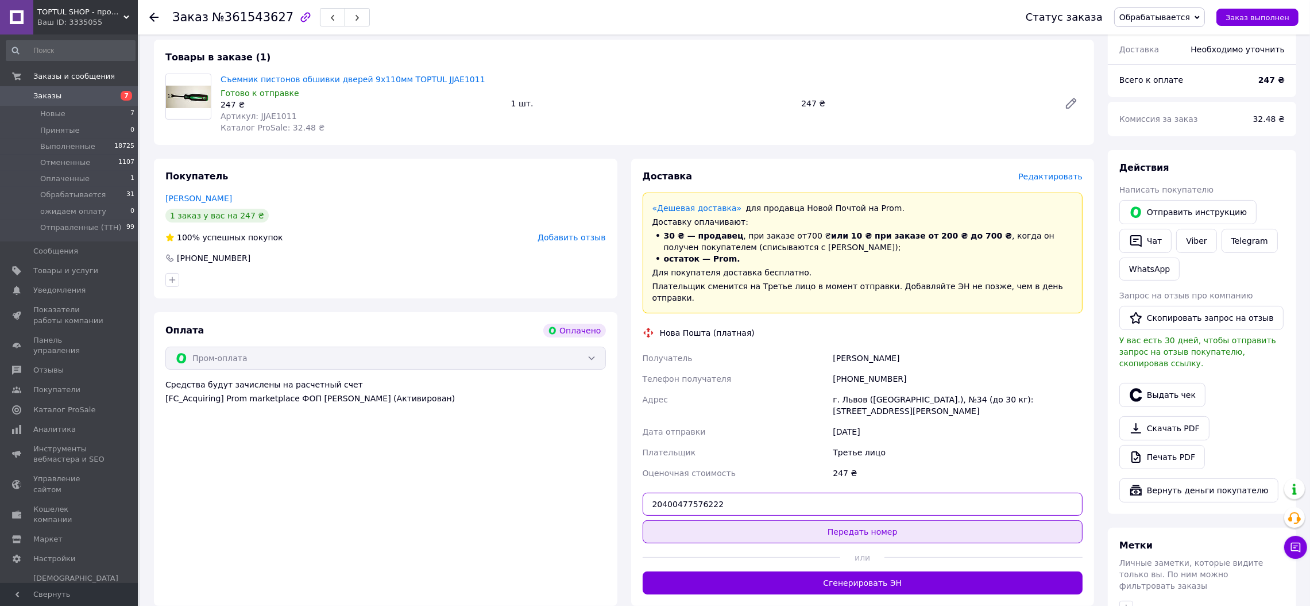
type input "20400477576222"
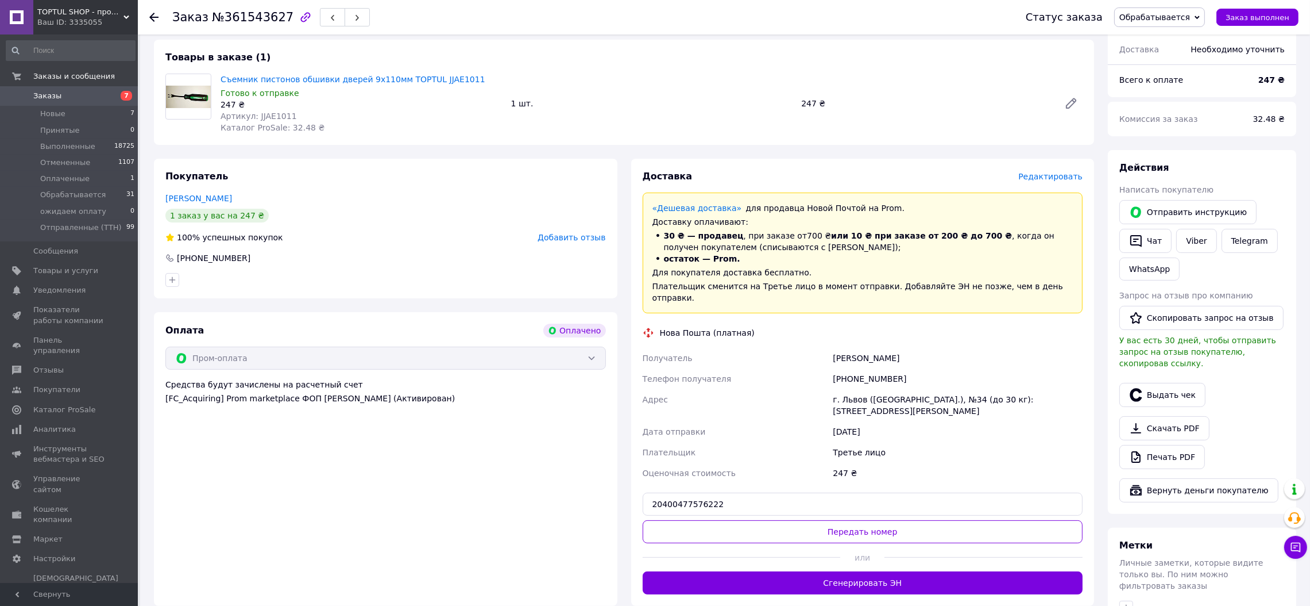
click at [843, 520] on button "Передать номер" at bounding box center [863, 531] width 441 height 23
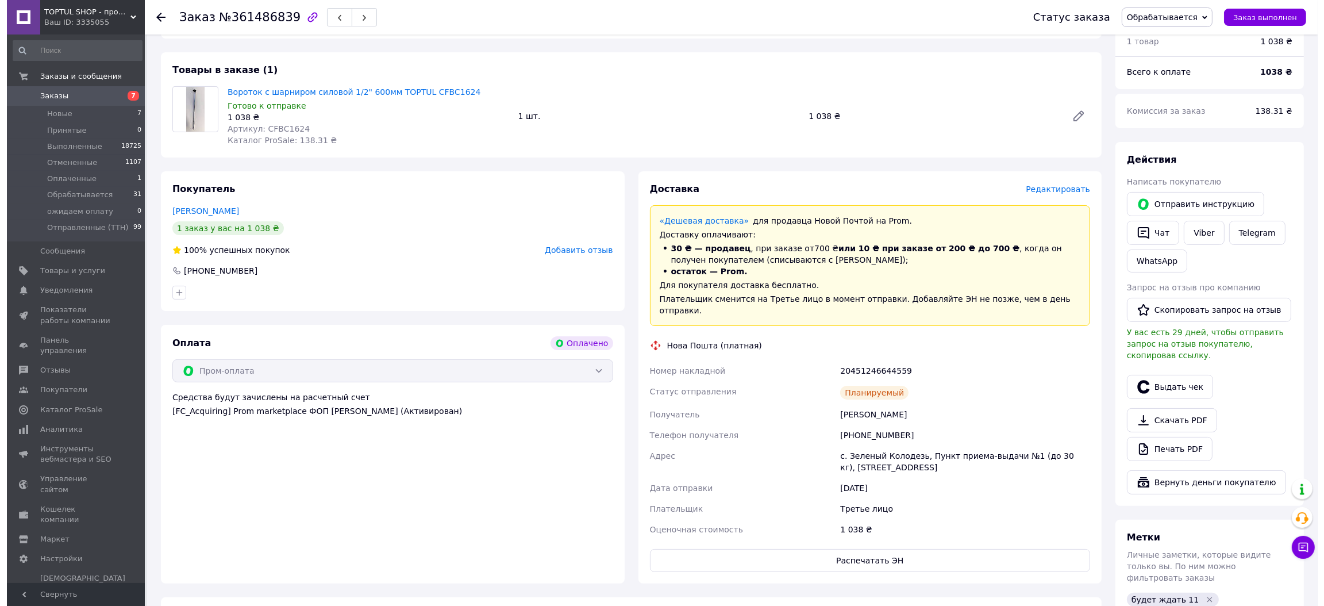
scroll to position [345, 0]
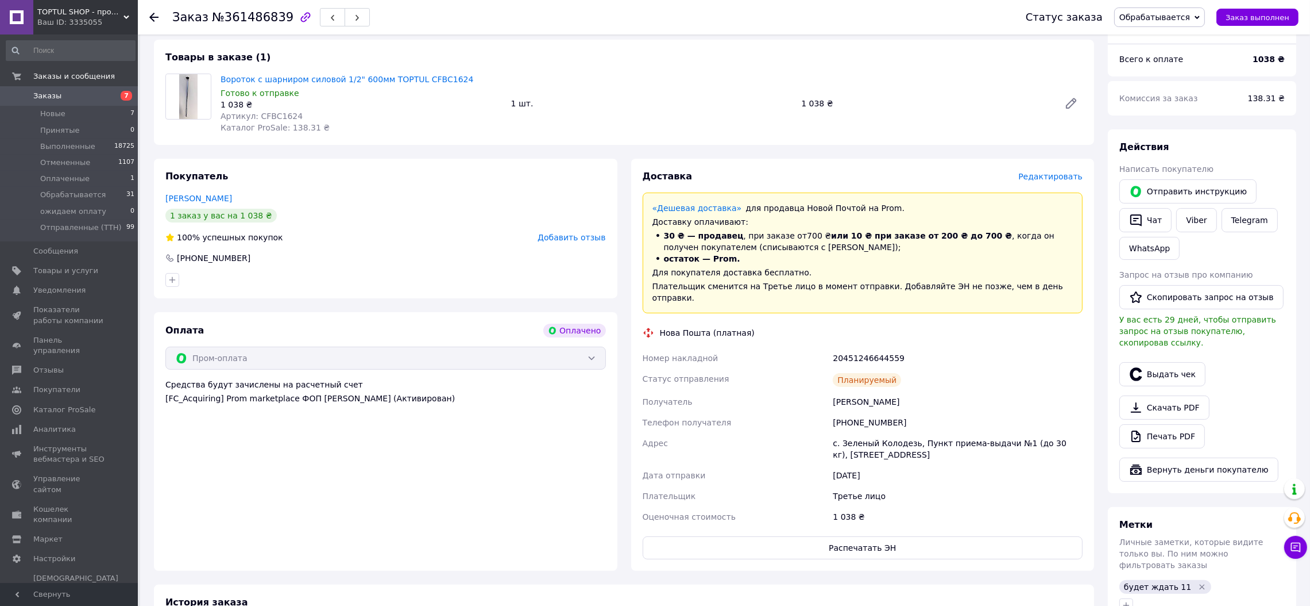
click at [273, 111] on span "Артикул: CFBC1624" at bounding box center [262, 115] width 82 height 9
copy span "CFBC1624"
click at [1075, 179] on span "Редактировать" at bounding box center [1051, 176] width 64 height 9
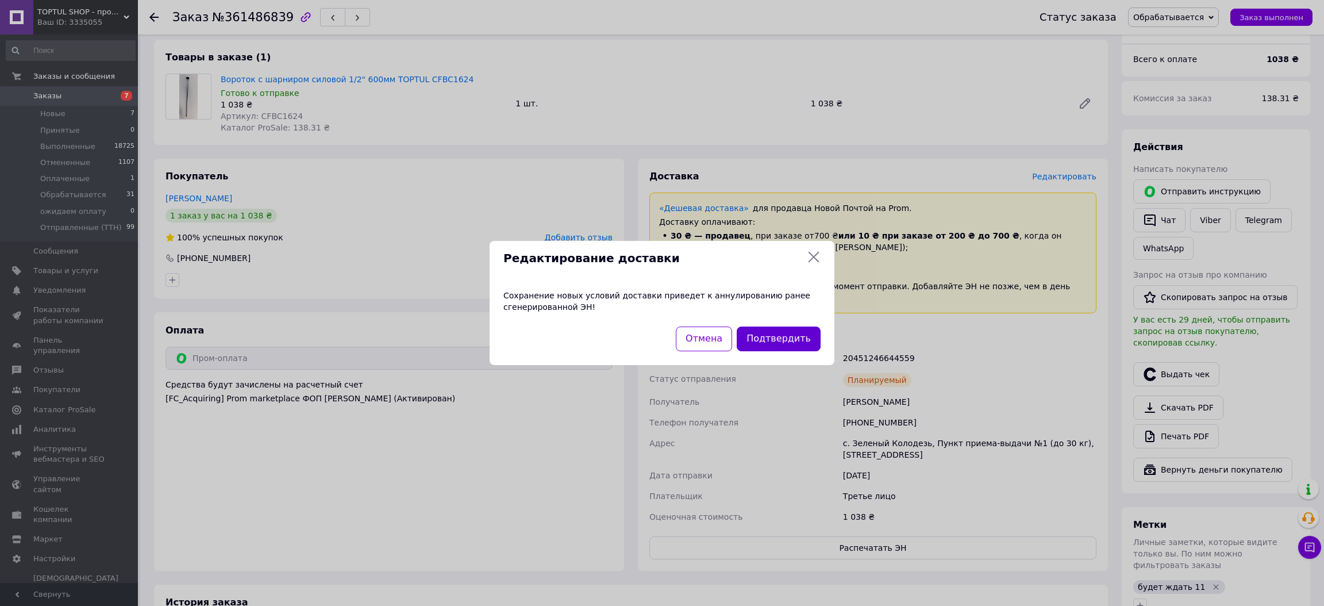
click at [797, 340] on button "Подтвердить" at bounding box center [779, 338] width 84 height 25
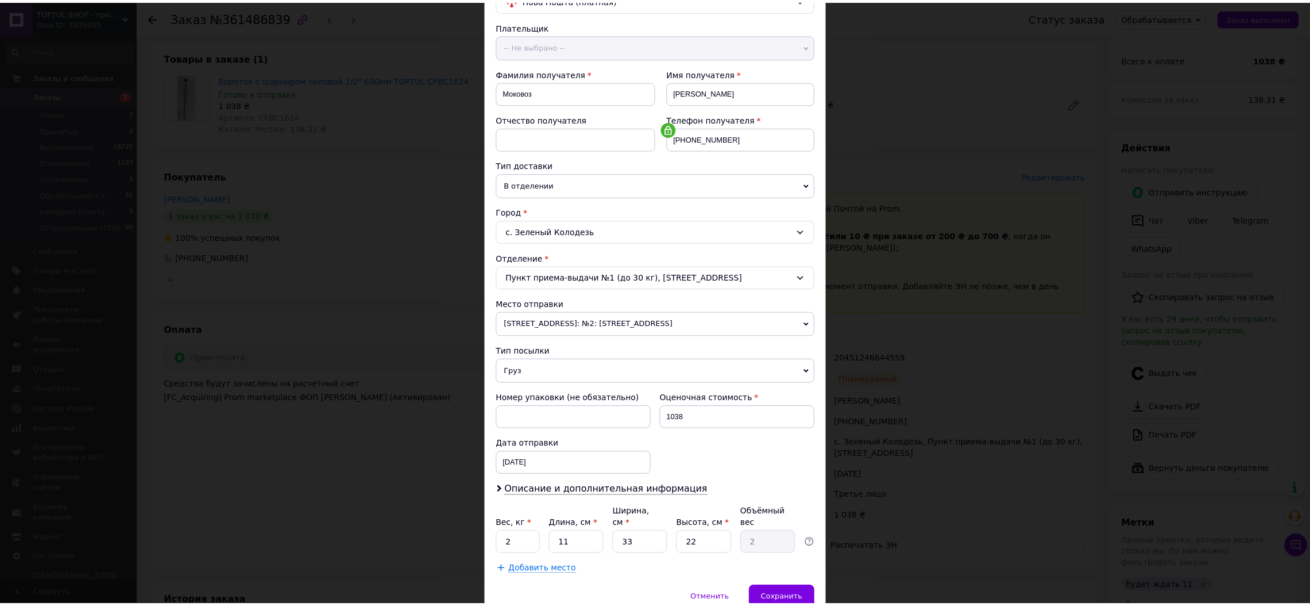
scroll to position [160, 0]
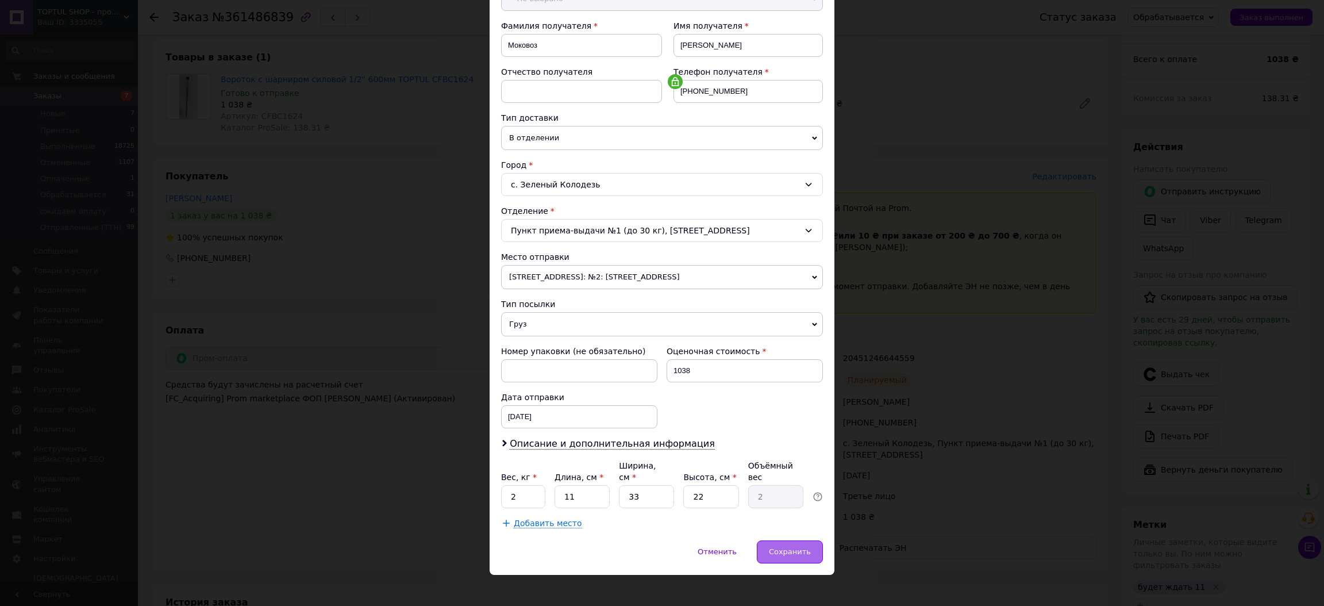
click at [791, 547] on span "Сохранить" at bounding box center [790, 551] width 42 height 9
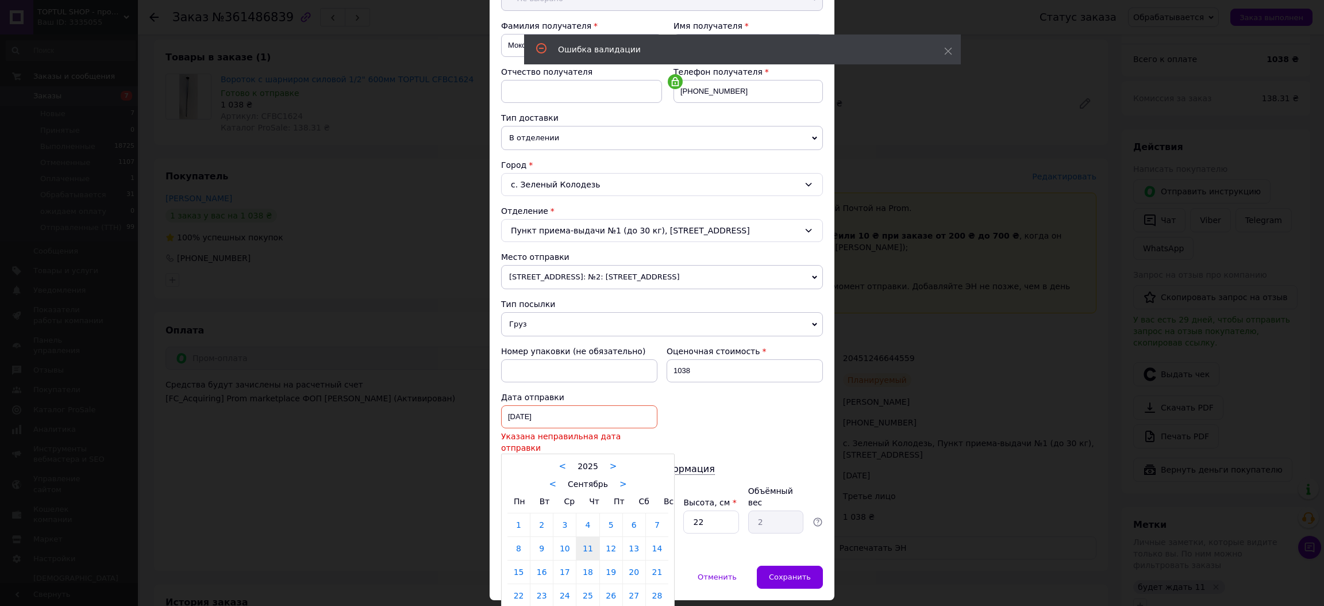
click at [515, 419] on div "[DATE] < 2025 > < Сентябрь > Пн Вт Ср Чт Пт Сб Вс 1 2 3 4 5 6 7 8 9 10 11 12 13…" at bounding box center [579, 416] width 156 height 23
click at [606, 540] on link "12" at bounding box center [611, 548] width 22 height 23
type input "[DATE]"
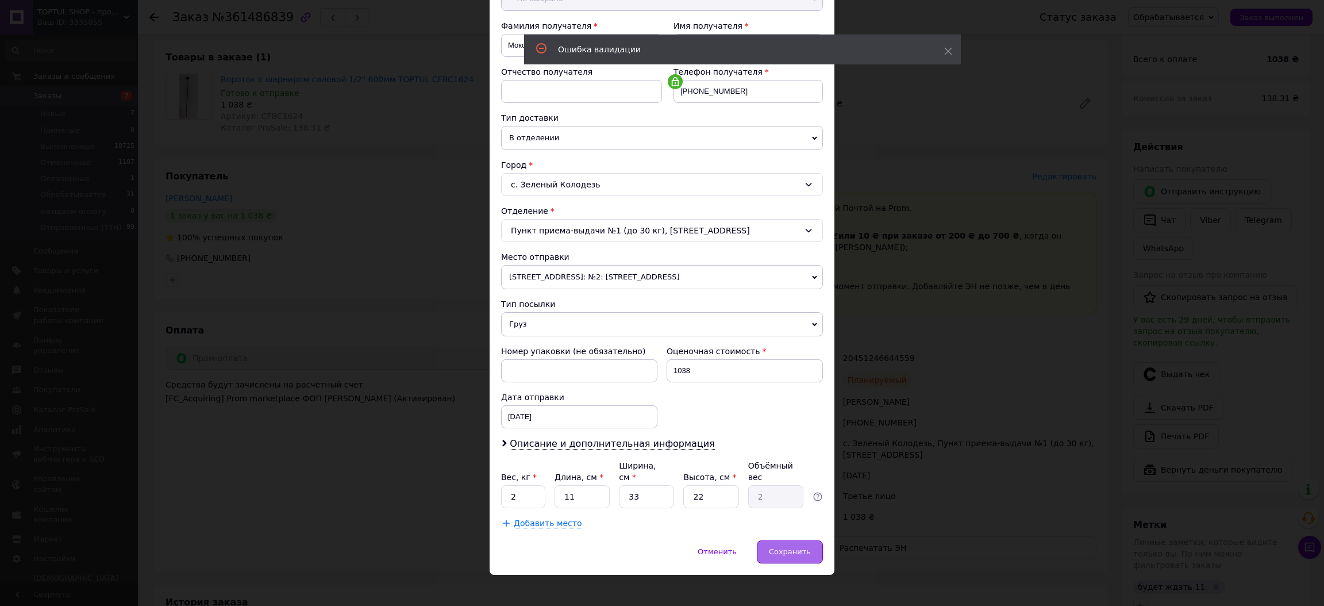
click at [769, 540] on div "Сохранить" at bounding box center [790, 551] width 66 height 23
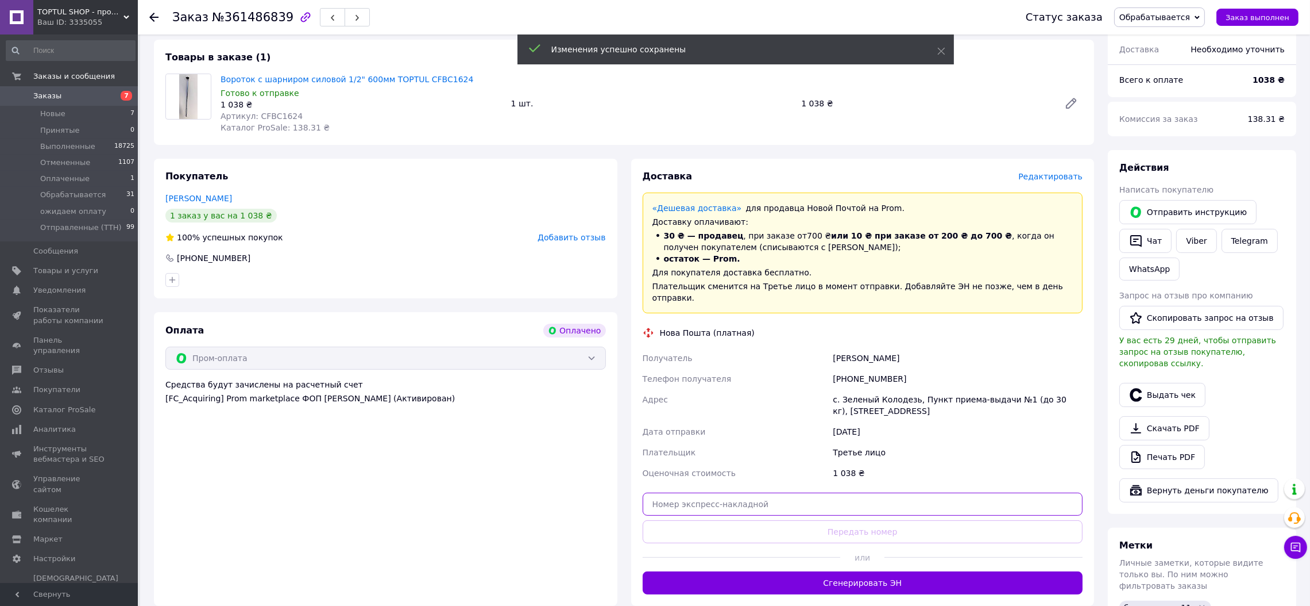
paste input "20400477583927"
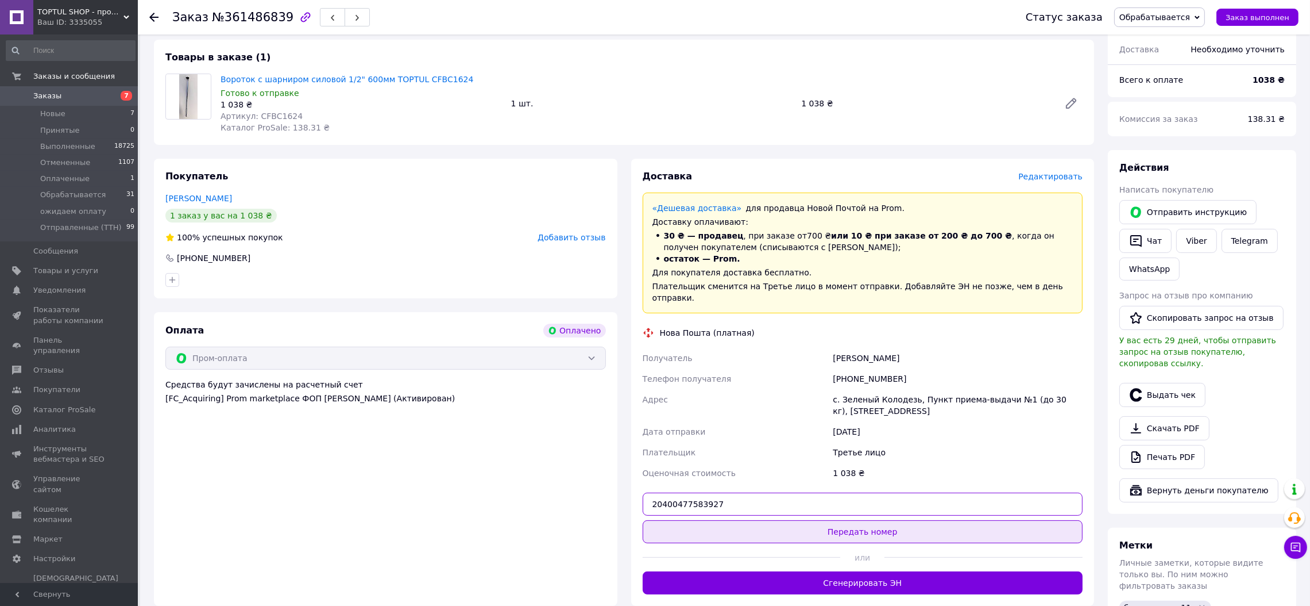
type input "20400477583927"
click at [837, 520] on button "Передать номер" at bounding box center [863, 531] width 441 height 23
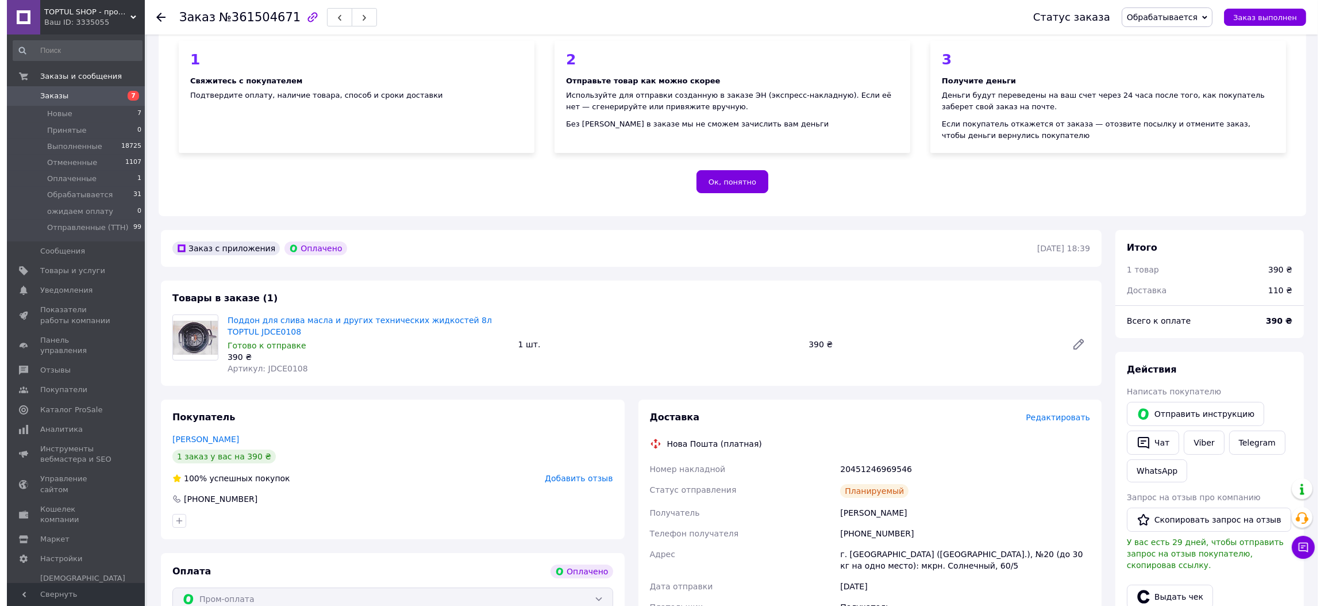
scroll to position [345, 0]
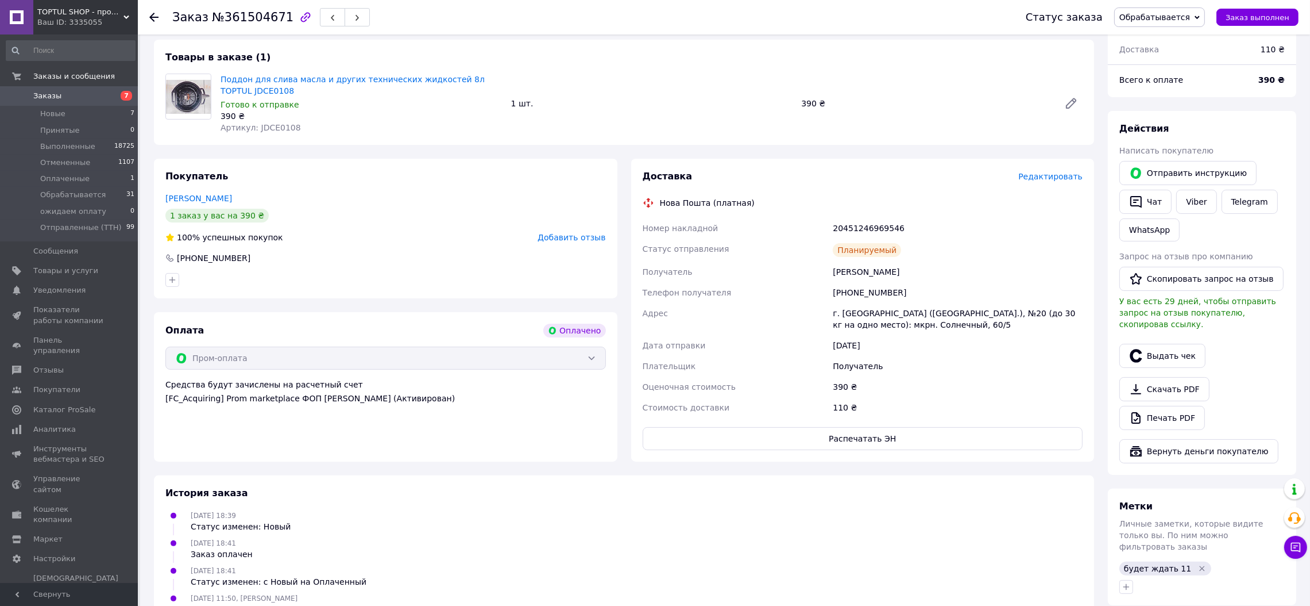
click at [271, 129] on span "Артикул: JDCE0108" at bounding box center [261, 127] width 80 height 9
copy span "JDCE0108"
click at [1047, 178] on span "Редактировать" at bounding box center [1051, 176] width 64 height 9
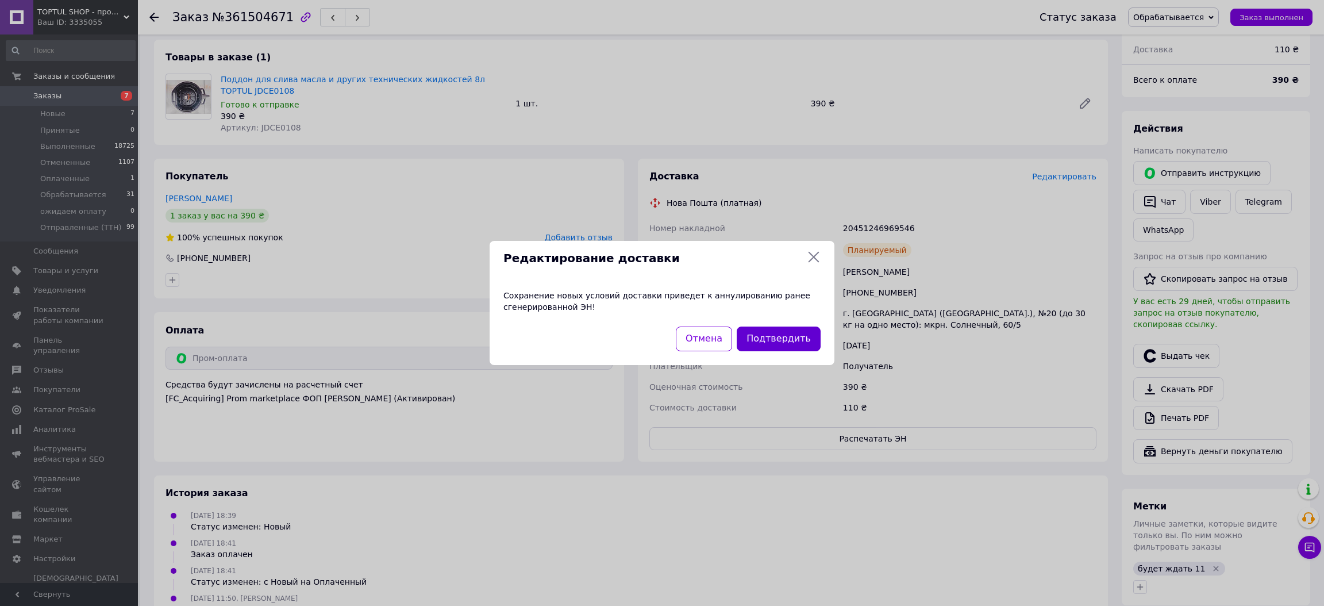
click at [791, 337] on button "Подтвердить" at bounding box center [779, 338] width 84 height 25
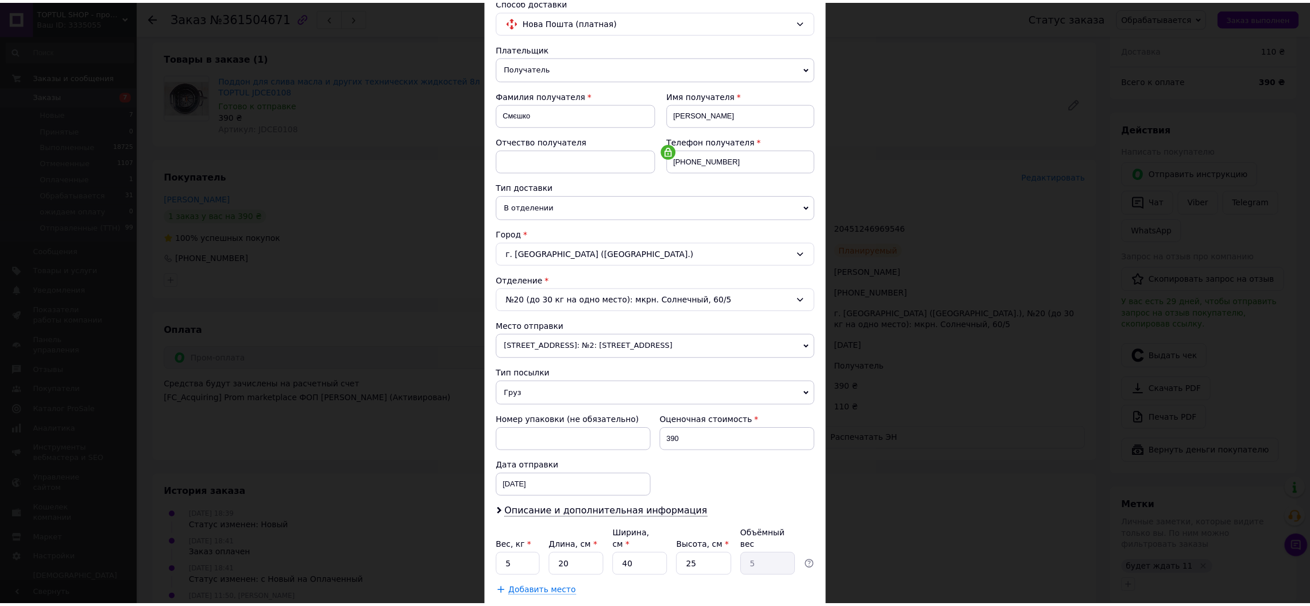
scroll to position [160, 0]
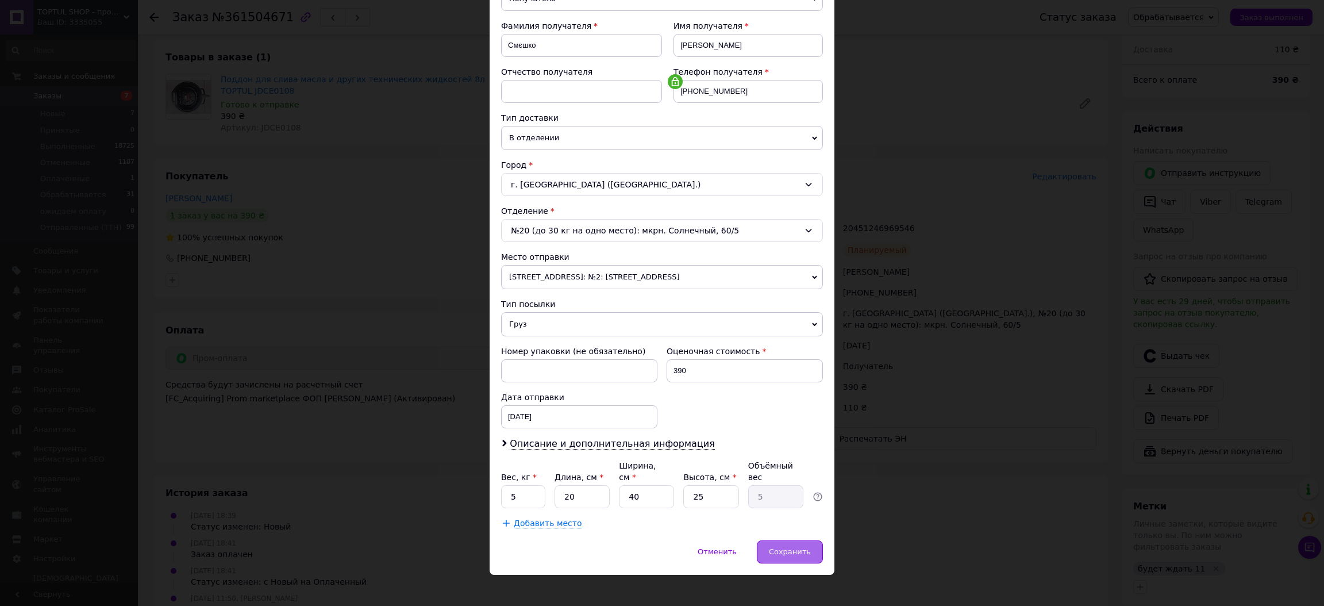
click at [791, 547] on span "Сохранить" at bounding box center [790, 551] width 42 height 9
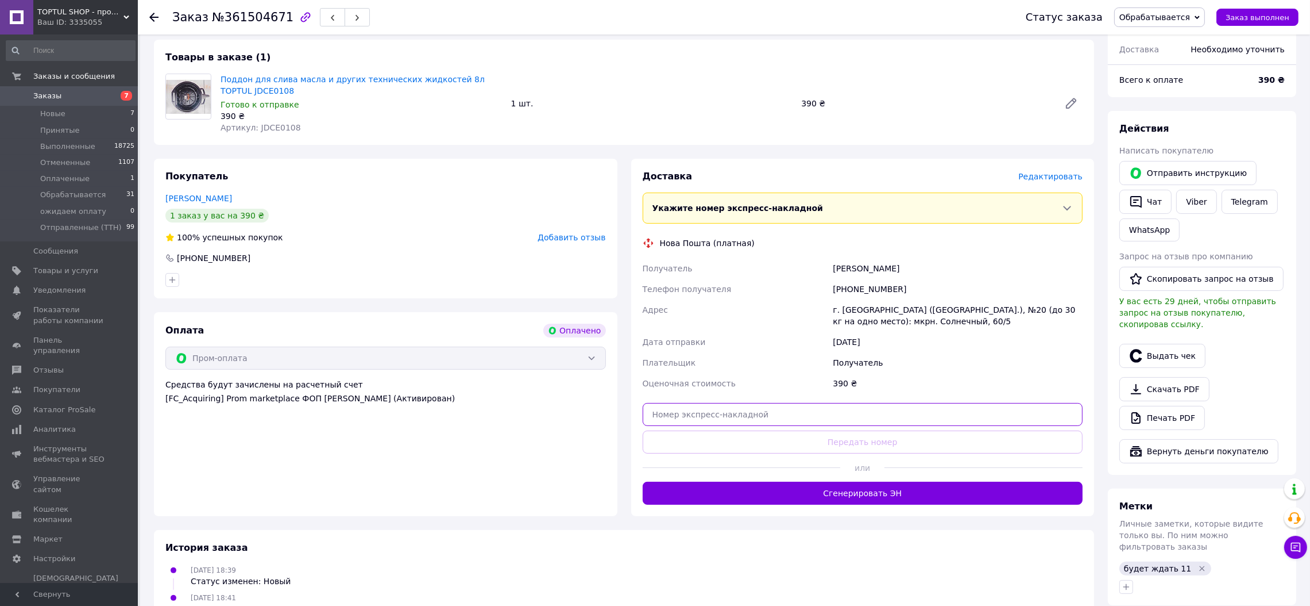
paste input "20400477602809"
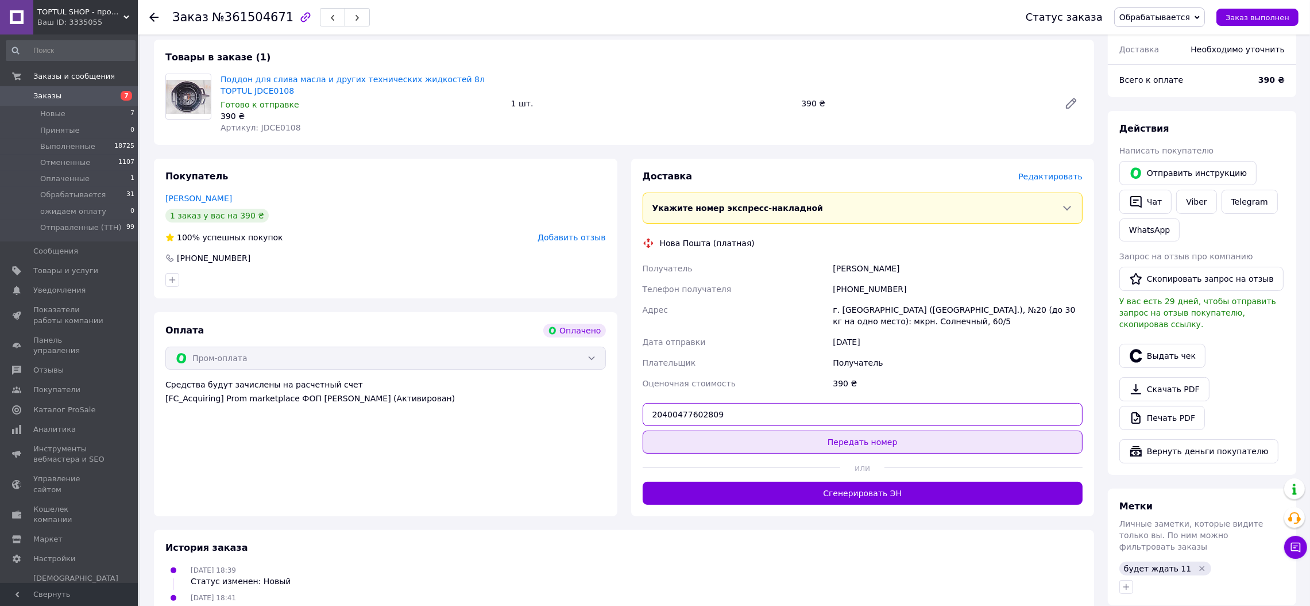
type input "20400477602809"
click at [850, 440] on button "Передать номер" at bounding box center [863, 441] width 441 height 23
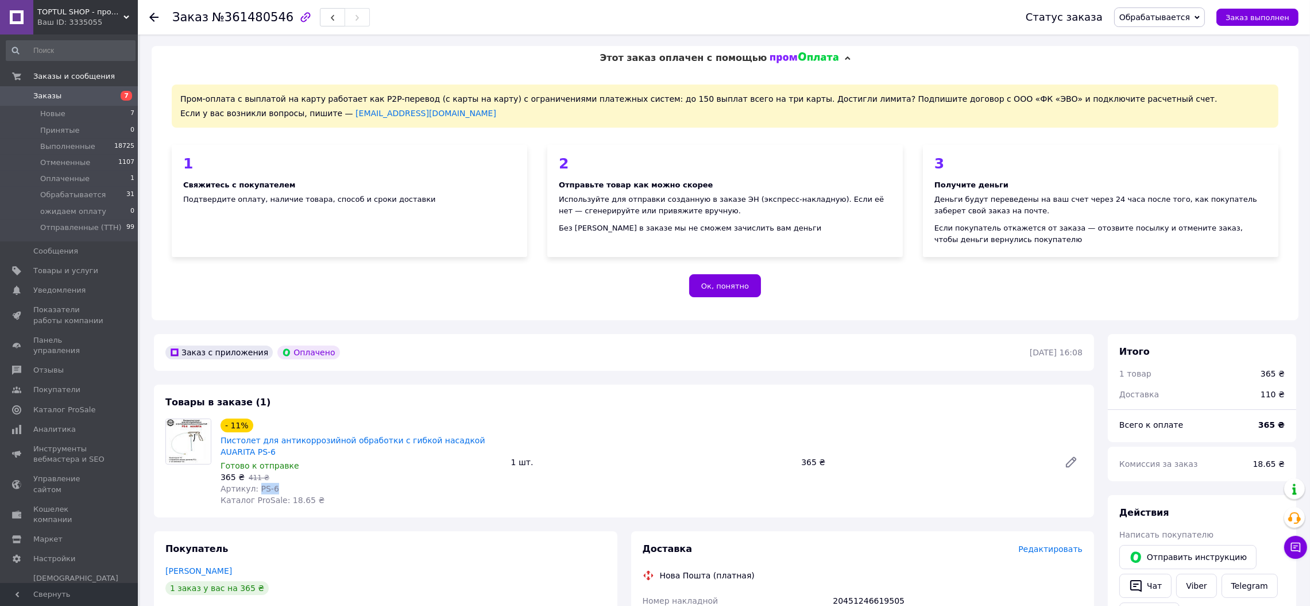
drag, startPoint x: 273, startPoint y: 487, endPoint x: 256, endPoint y: 488, distance: 17.3
click at [256, 488] on div "Артикул: PS-6" at bounding box center [362, 488] width 282 height 11
copy span "PS-6"
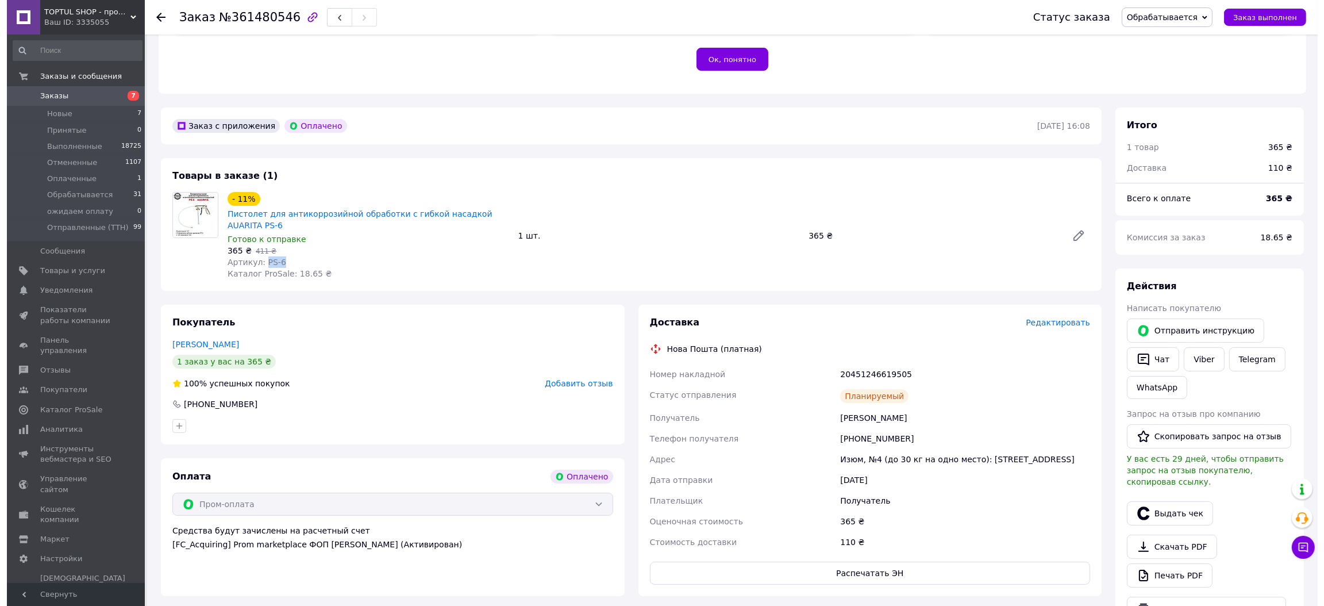
scroll to position [430, 0]
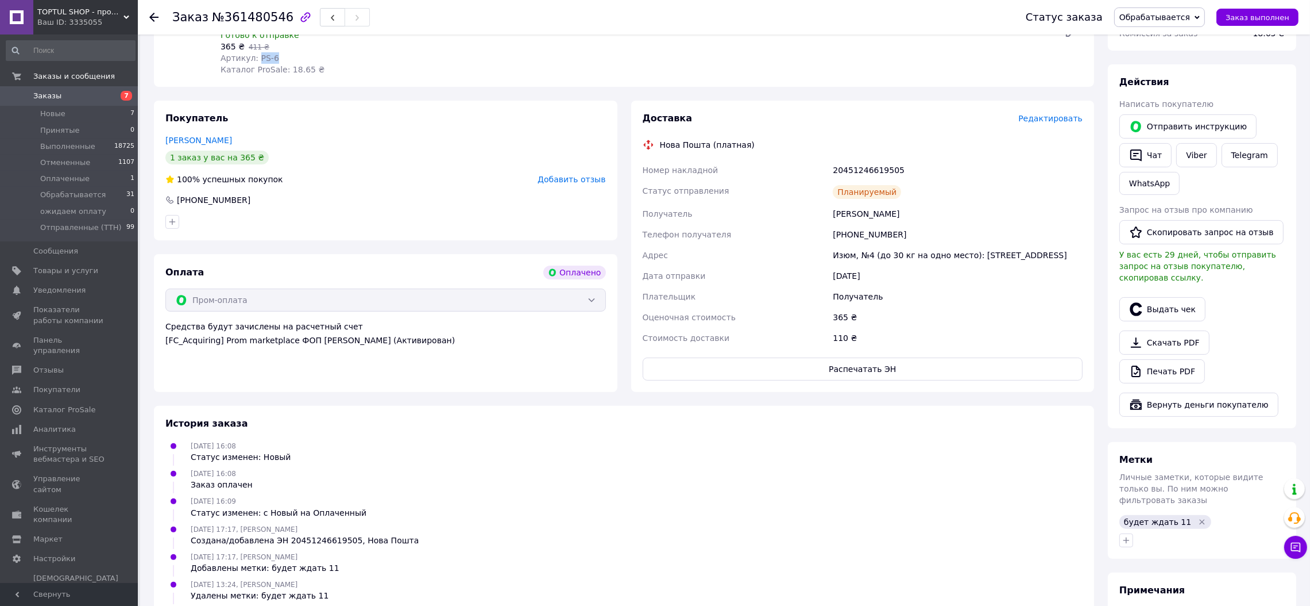
copy span "PS-6"
click at [1039, 120] on span "Редактировать" at bounding box center [1051, 118] width 64 height 9
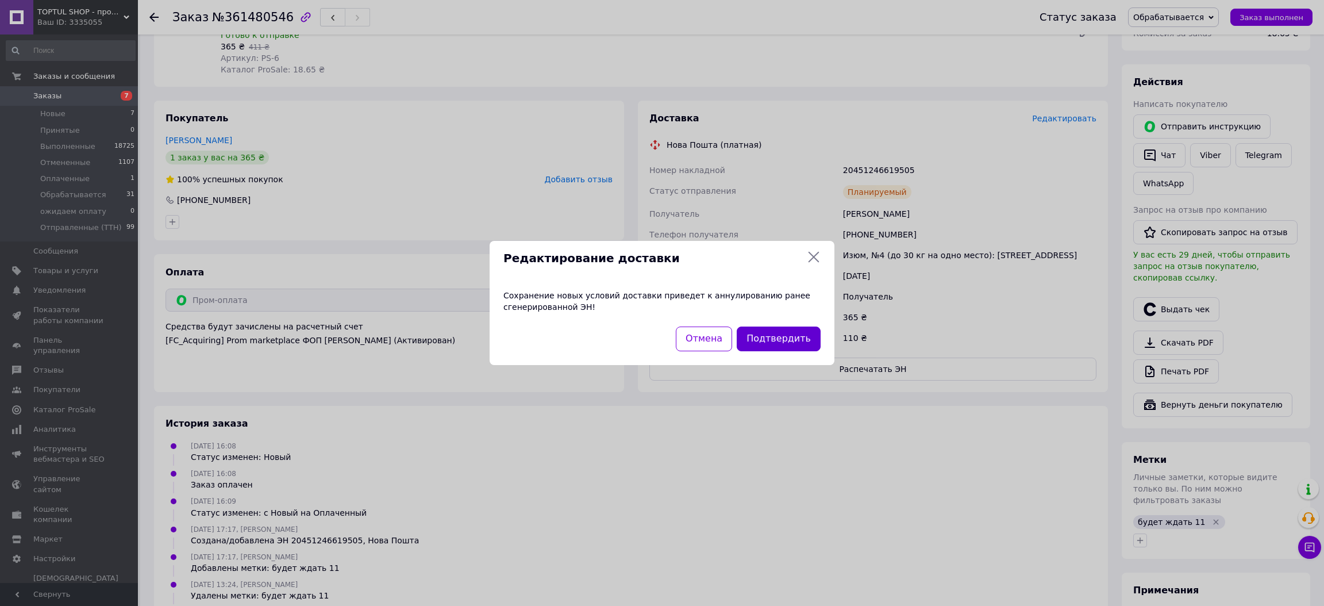
click at [784, 338] on button "Подтвердить" at bounding box center [779, 338] width 84 height 25
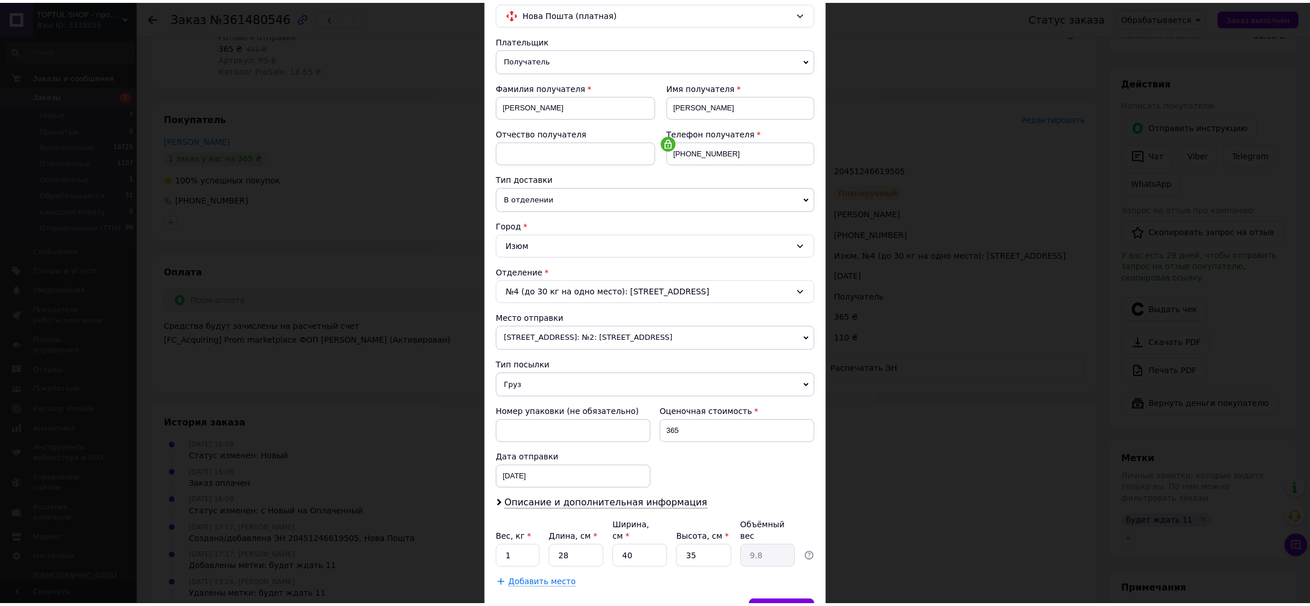
scroll to position [160, 0]
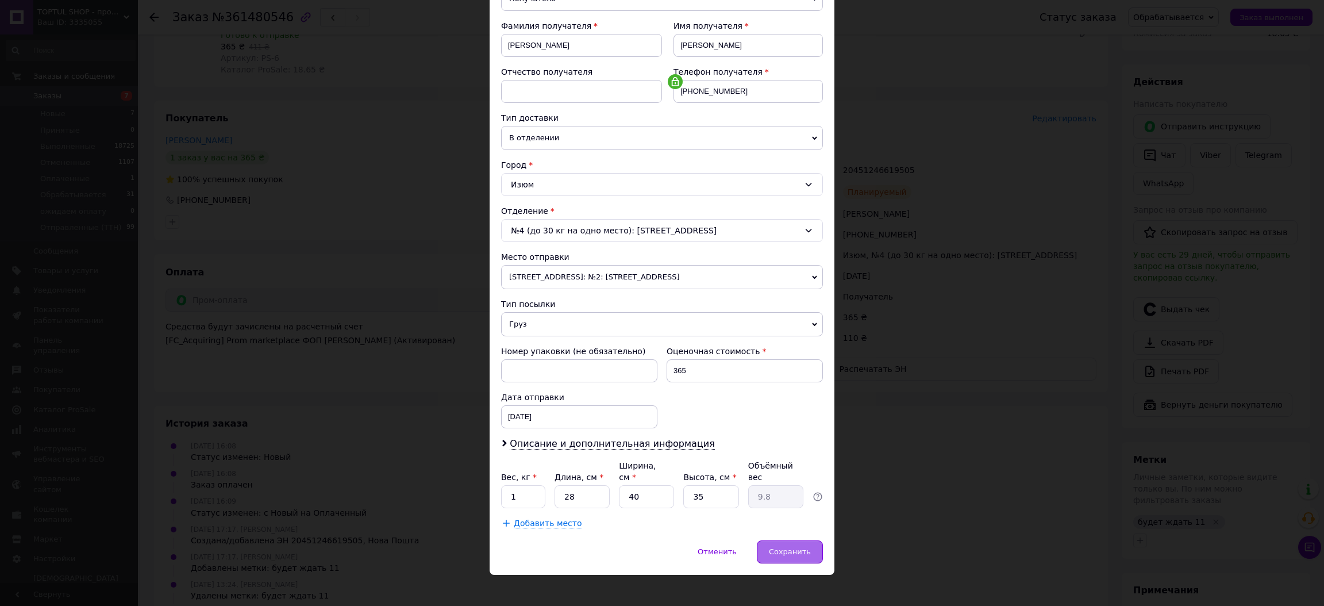
click at [805, 551] on div "Сохранить" at bounding box center [790, 551] width 66 height 23
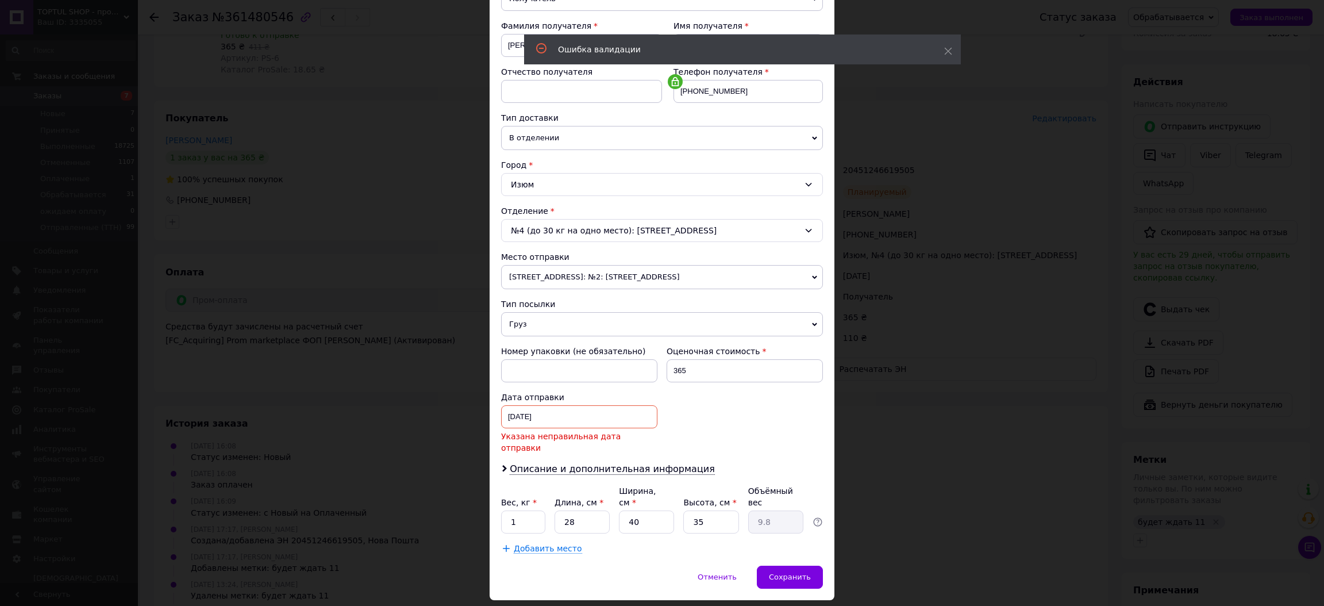
click at [546, 417] on div "[DATE] < 2025 > < Сентябрь > Пн Вт Ср Чт Пт Сб Вс 1 2 3 4 5 6 7 8 9 10 11 12 13…" at bounding box center [579, 416] width 156 height 23
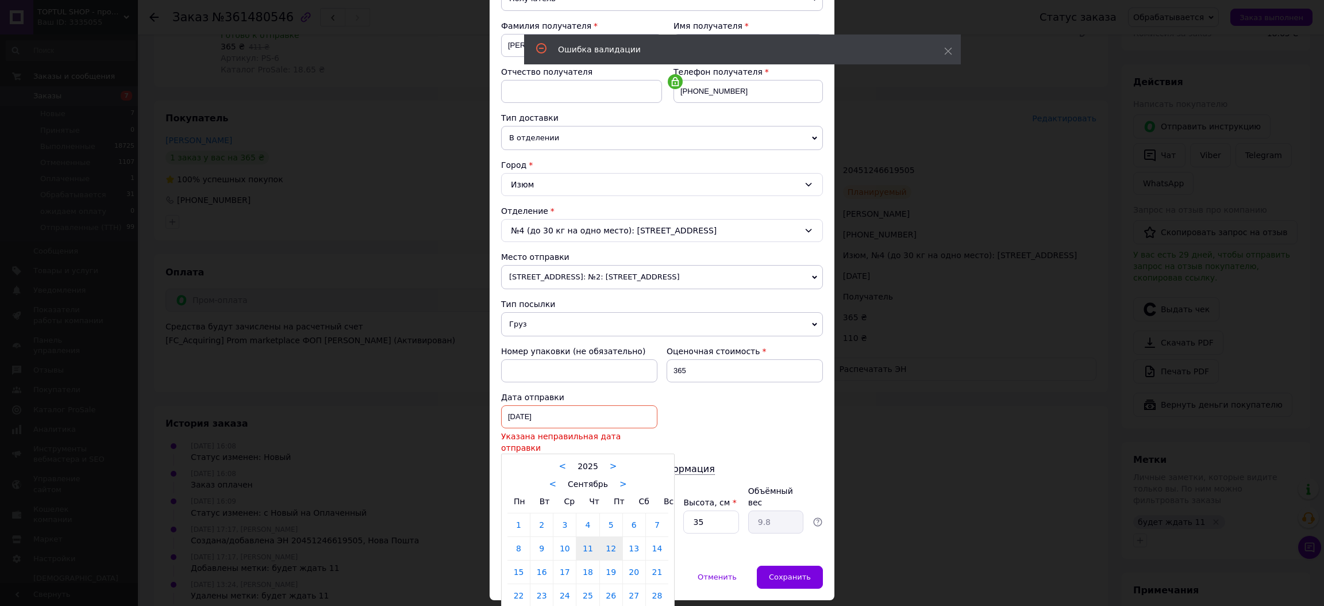
click at [611, 537] on link "12" at bounding box center [611, 548] width 22 height 23
type input "[DATE]"
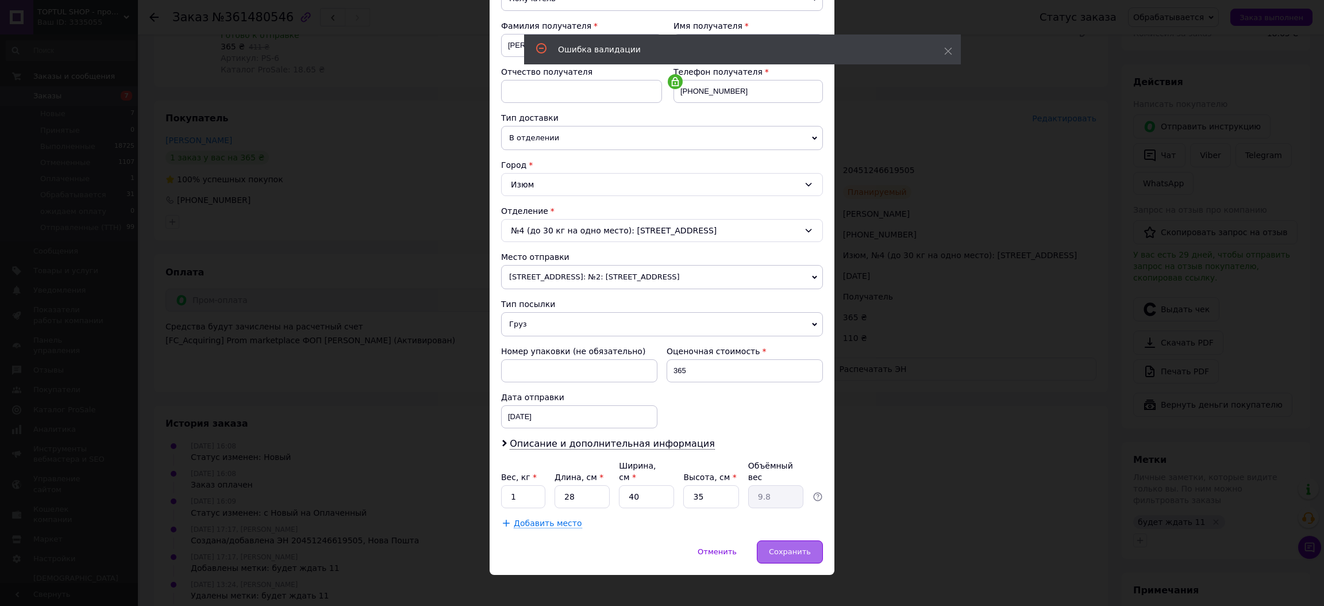
click at [767, 540] on div "Сохранить" at bounding box center [790, 551] width 66 height 23
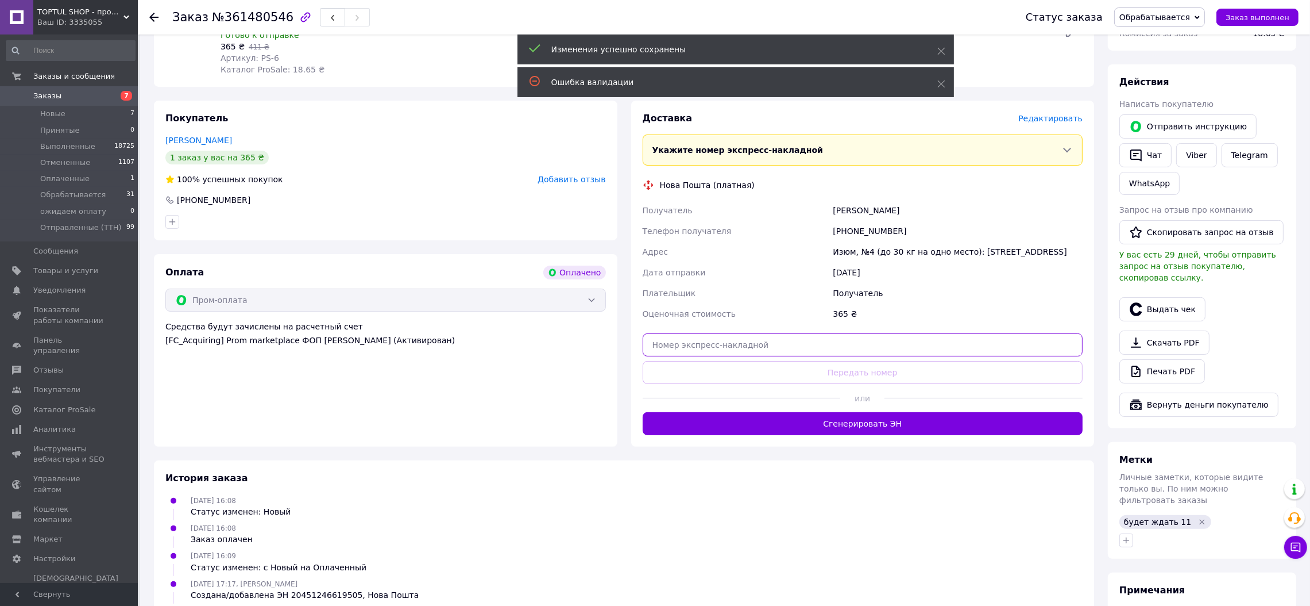
paste input "20400477603345"
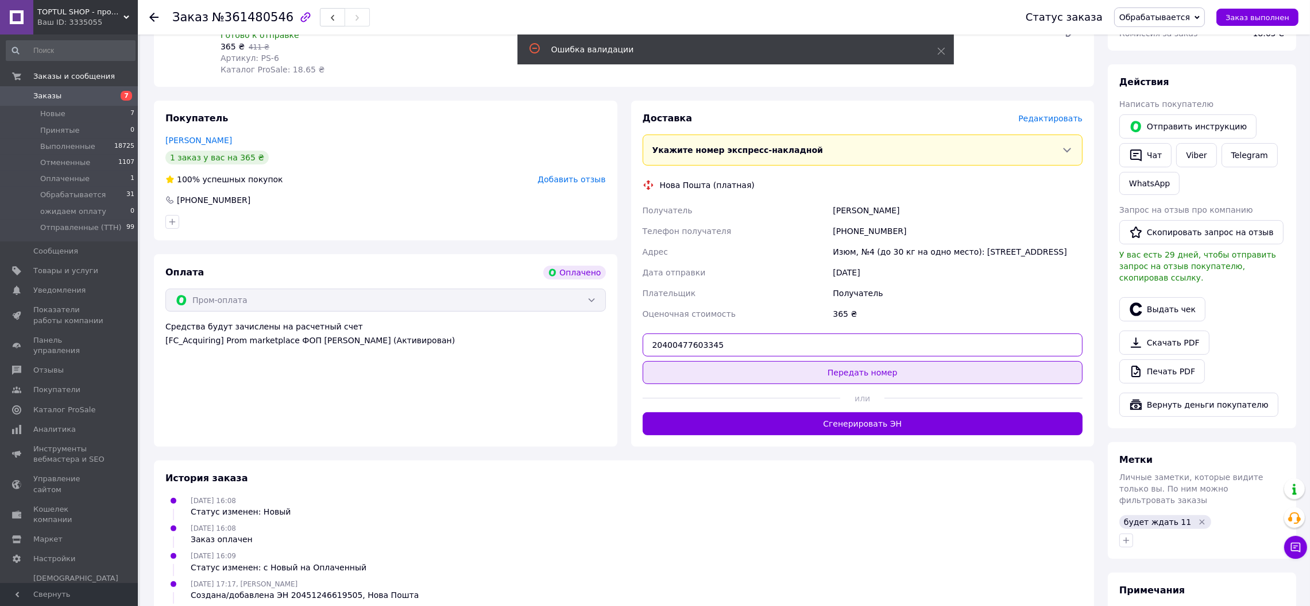
type input "20400477603345"
click at [839, 368] on button "Передать номер" at bounding box center [863, 372] width 441 height 23
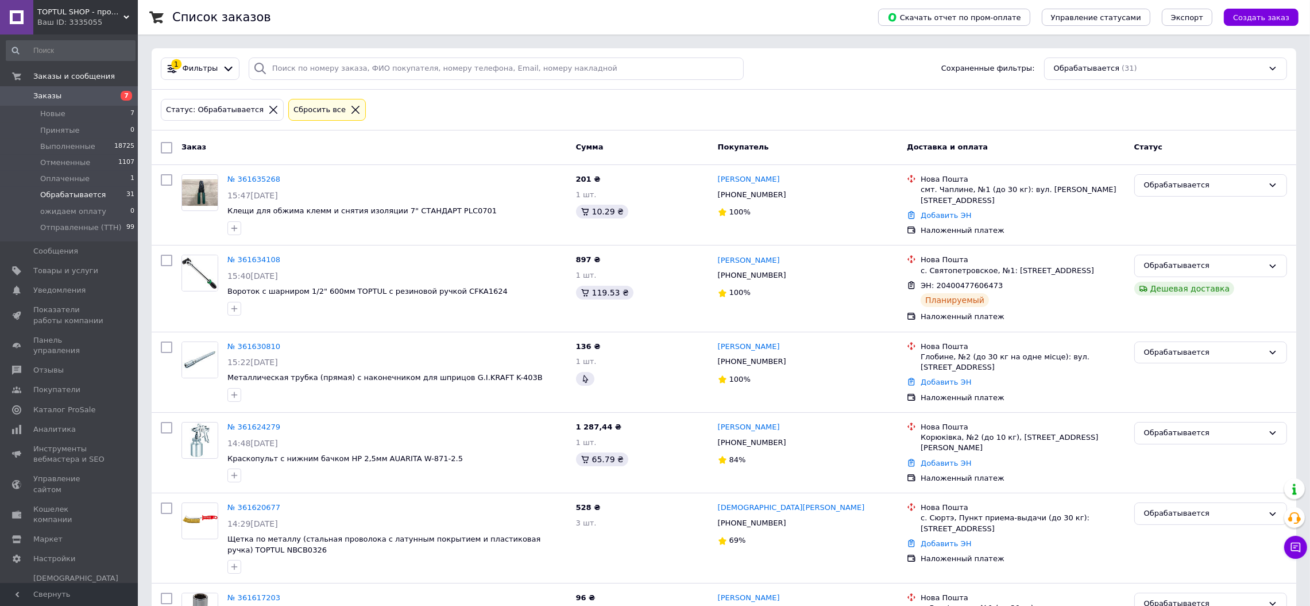
click at [350, 109] on icon at bounding box center [355, 110] width 10 height 10
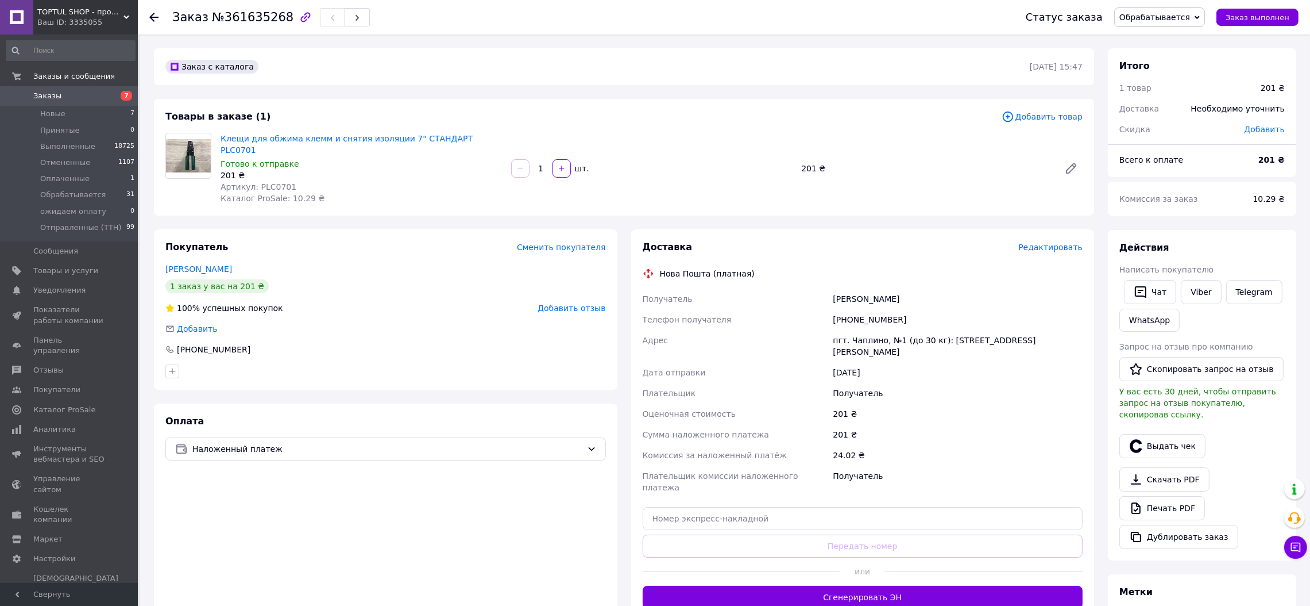
click at [267, 182] on span "Артикул: PLC0701" at bounding box center [259, 186] width 76 height 9
copy span "PLC0701"
paste input "20400477613636"
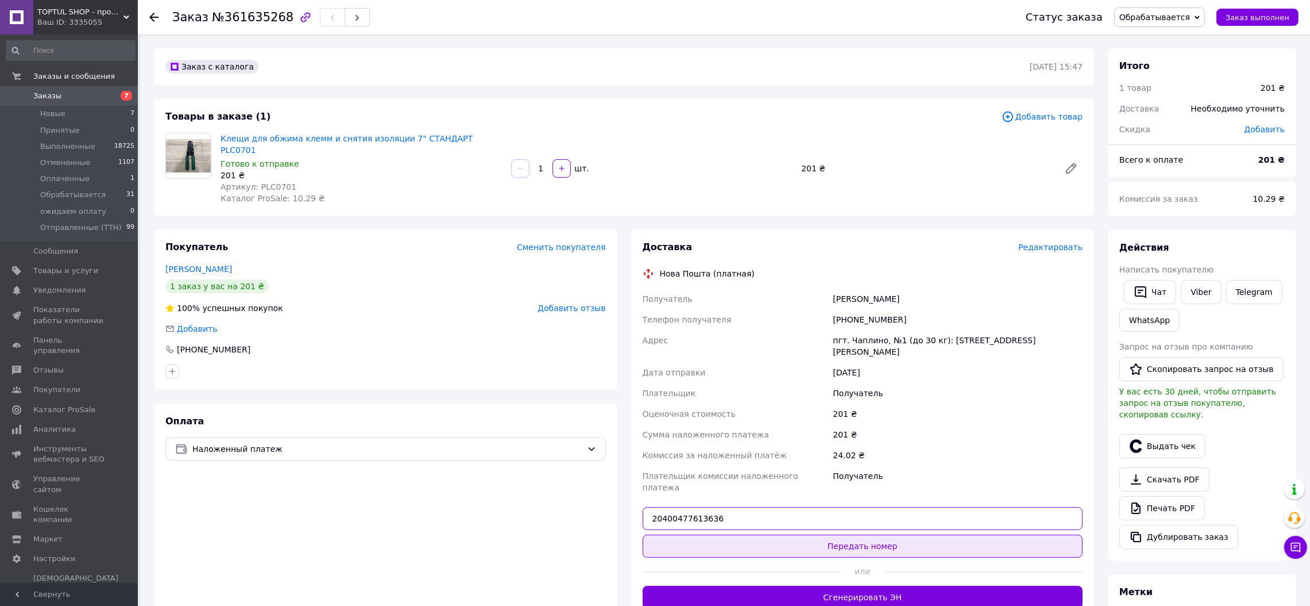
type input "20400477613636"
click at [861, 534] on button "Передать номер" at bounding box center [863, 545] width 441 height 23
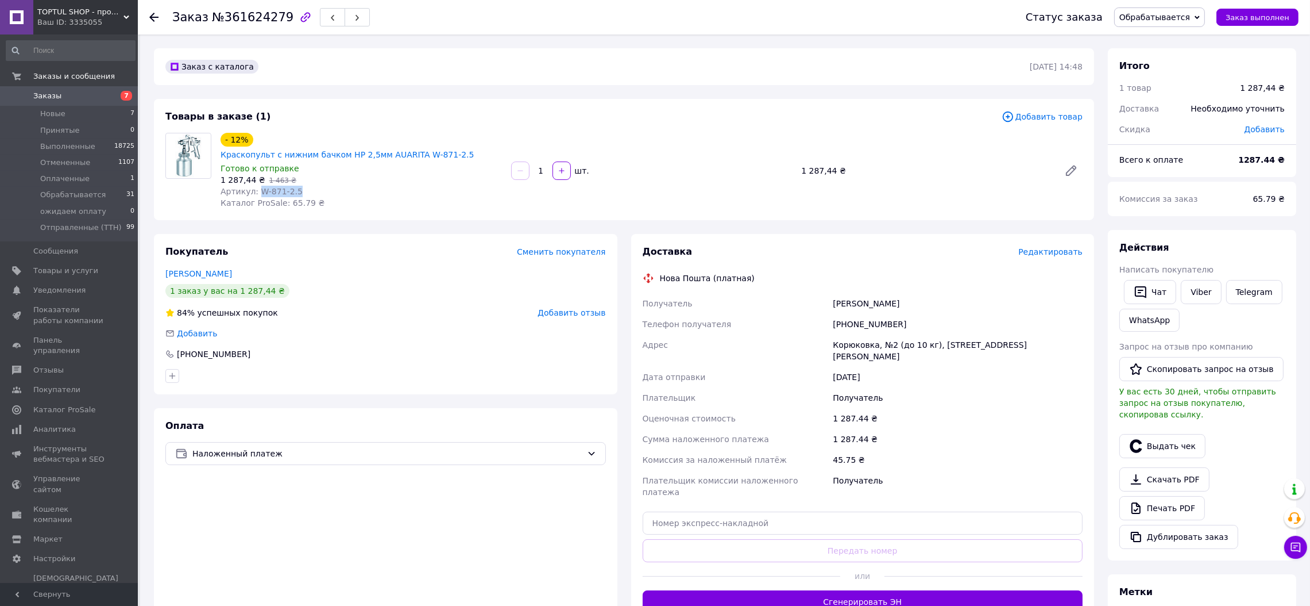
drag, startPoint x: 295, startPoint y: 176, endPoint x: 255, endPoint y: 179, distance: 40.9
click at [255, 186] on div "Артикул: W-871-2.5" at bounding box center [362, 191] width 282 height 11
copy span "W-871-2.5"
paste input "20400477614806"
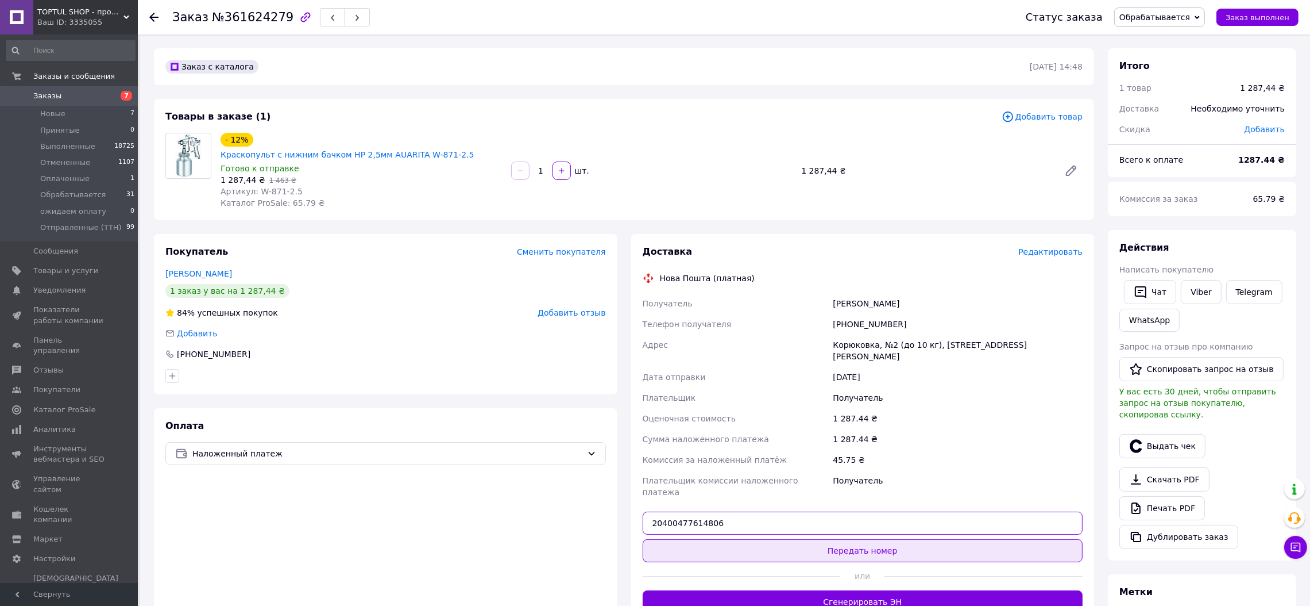
type input "20400477614806"
click at [857, 539] on button "Передать номер" at bounding box center [863, 550] width 441 height 23
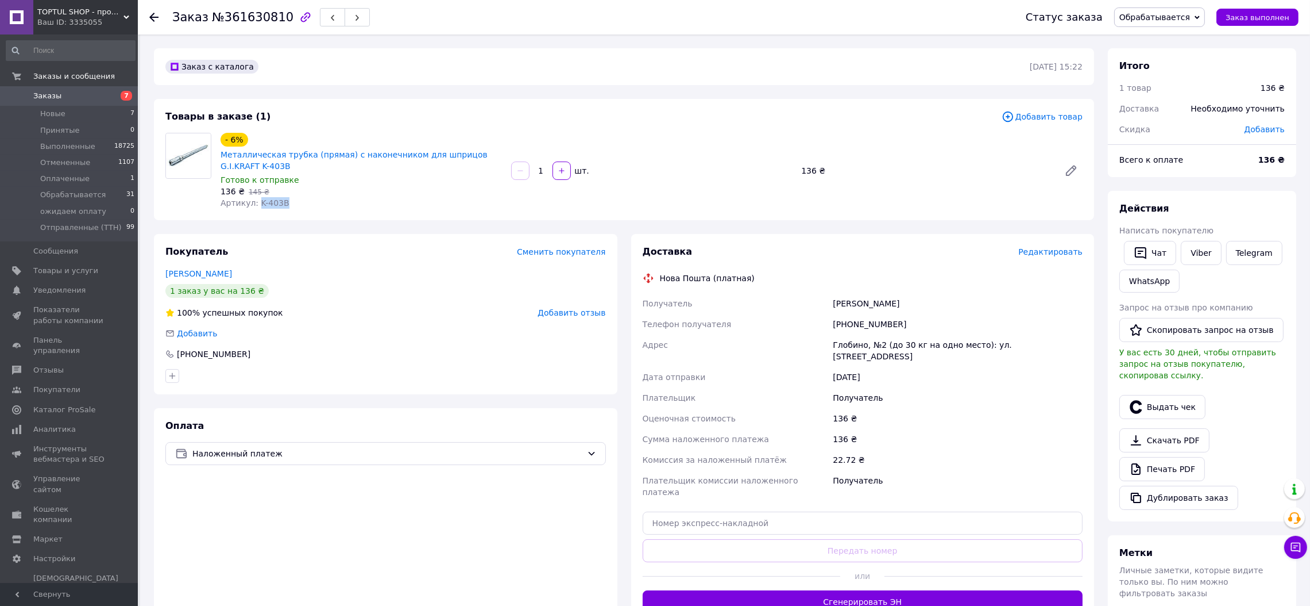
drag, startPoint x: 281, startPoint y: 200, endPoint x: 255, endPoint y: 202, distance: 26.5
click at [255, 202] on div "Артикул: K-403B" at bounding box center [362, 202] width 282 height 11
copy span "K-403B"
paste input "20400477613265"
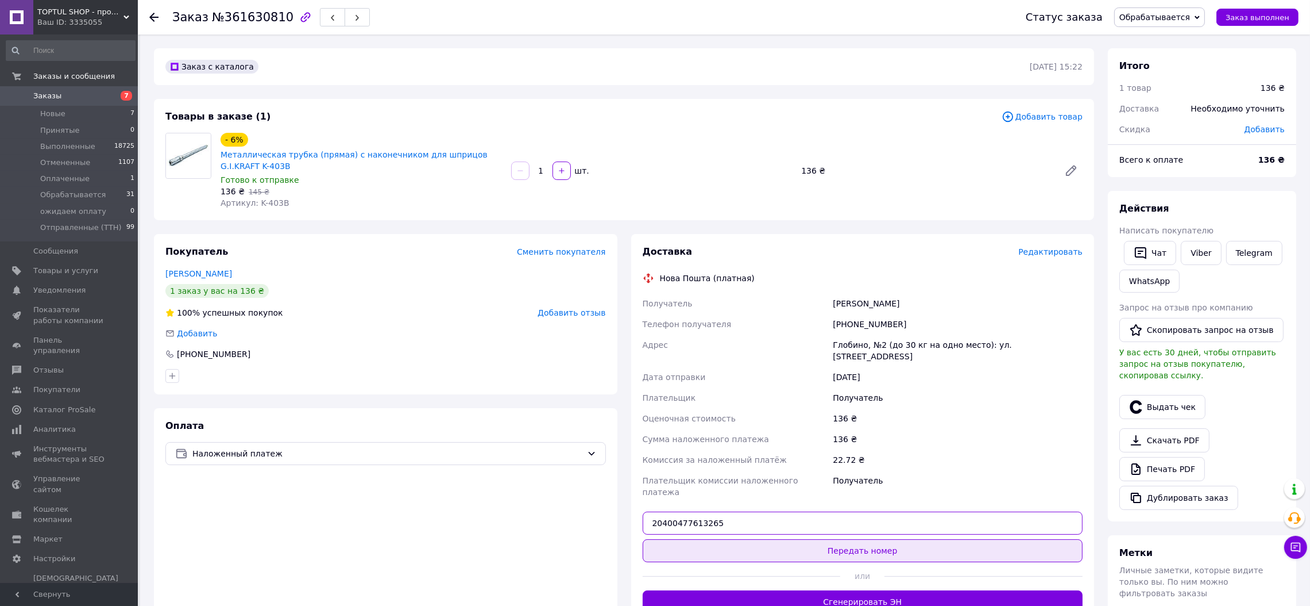
type input "20400477613265"
click at [877, 539] on button "Передать номер" at bounding box center [863, 550] width 441 height 23
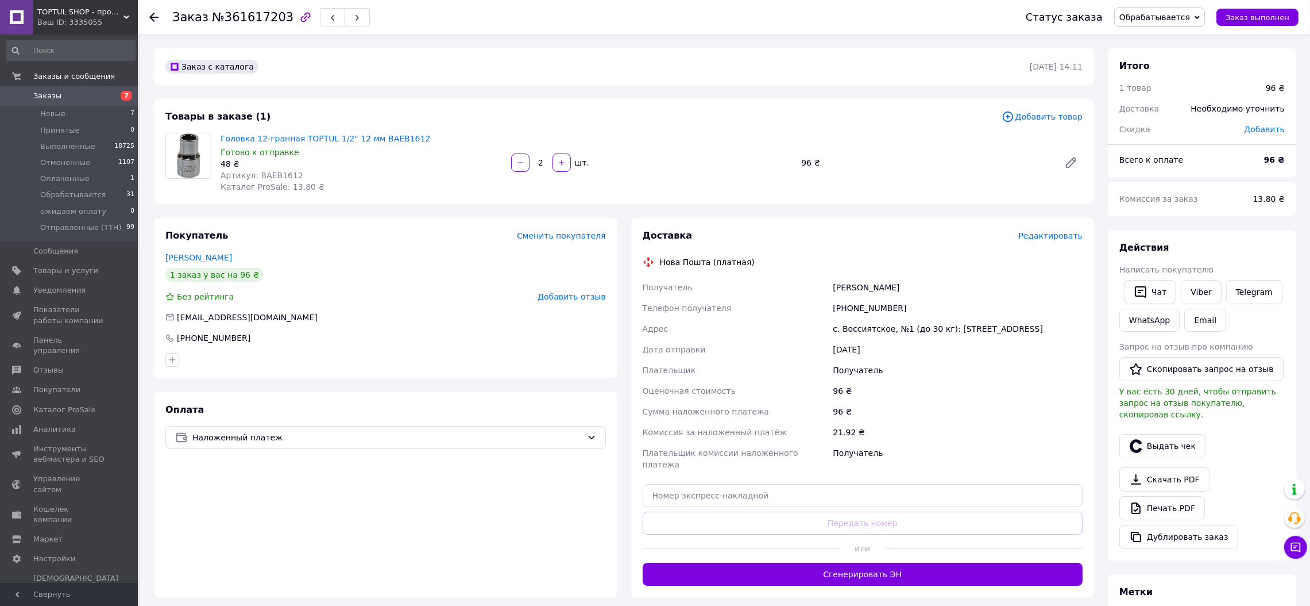
click at [273, 171] on span "Артикул: BAEB1612" at bounding box center [262, 175] width 83 height 9
copy span "BAEB1612"
paste input "20400477598000"
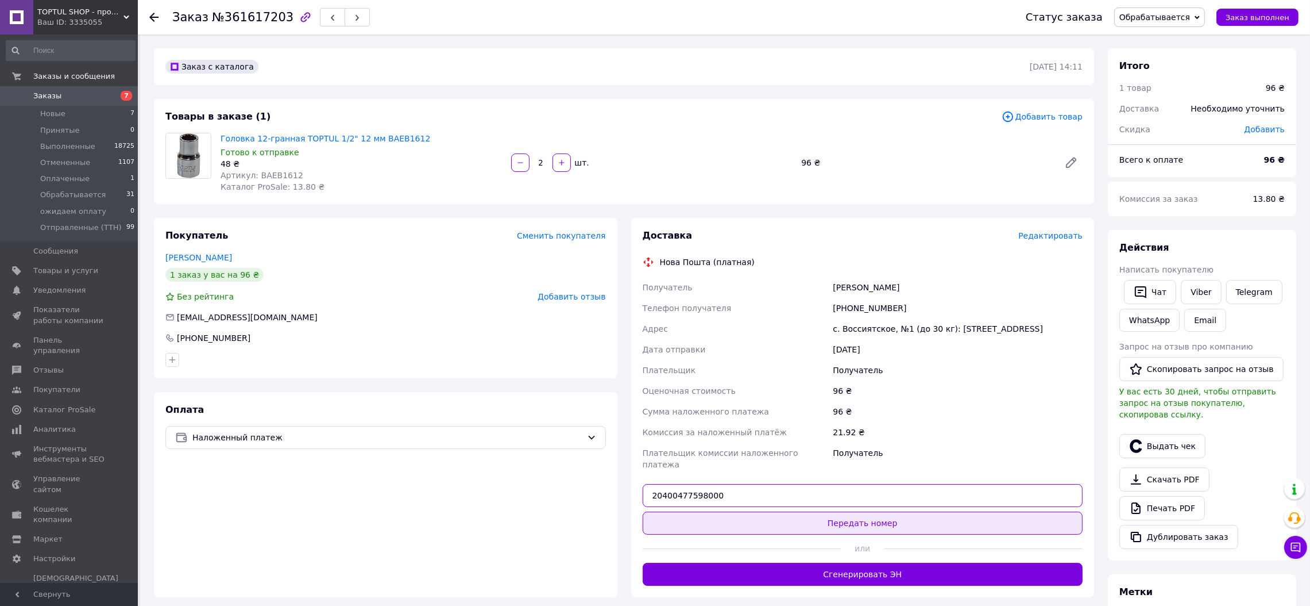
type input "20400477598000"
click at [868, 515] on button "Передать номер" at bounding box center [863, 522] width 441 height 23
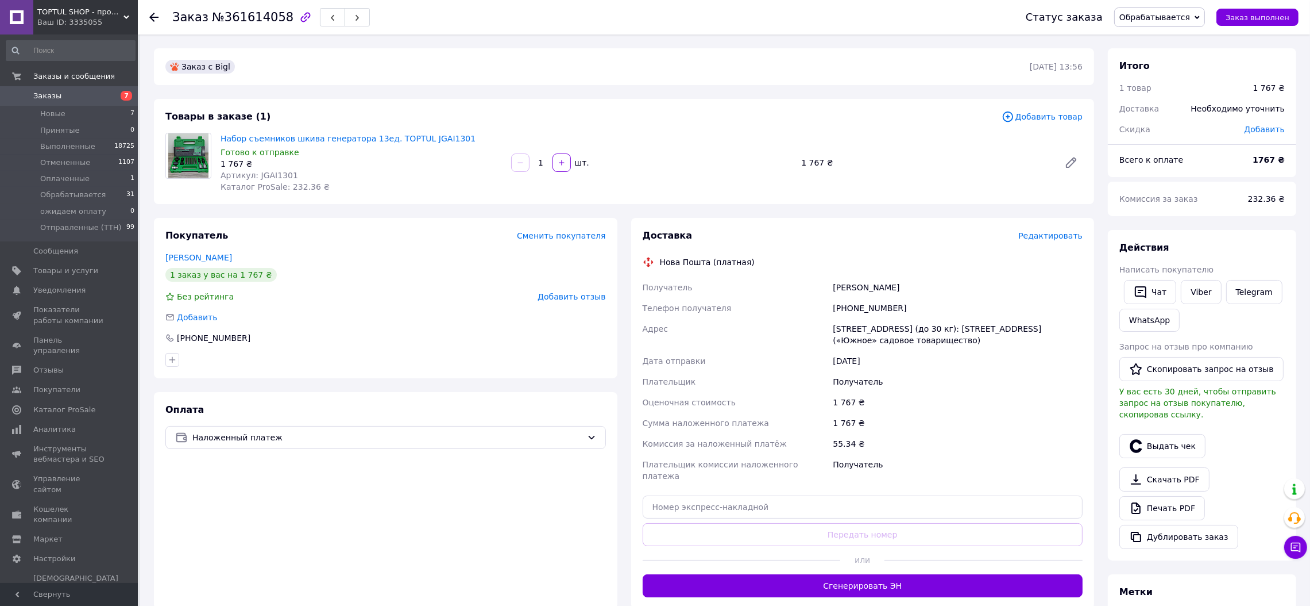
click at [270, 175] on span "Артикул: JGAI1301" at bounding box center [260, 175] width 78 height 9
copy span "JGAI1301"
paste input "20400477585812"
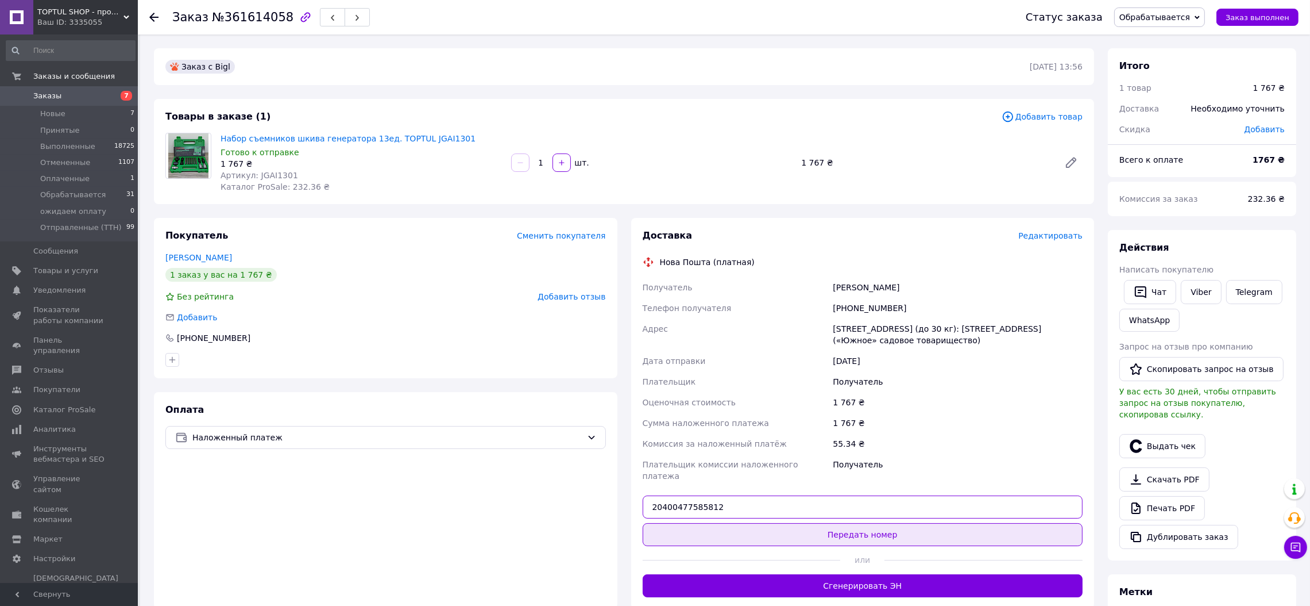
type input "20400477585812"
click at [816, 523] on button "Передать номер" at bounding box center [863, 534] width 441 height 23
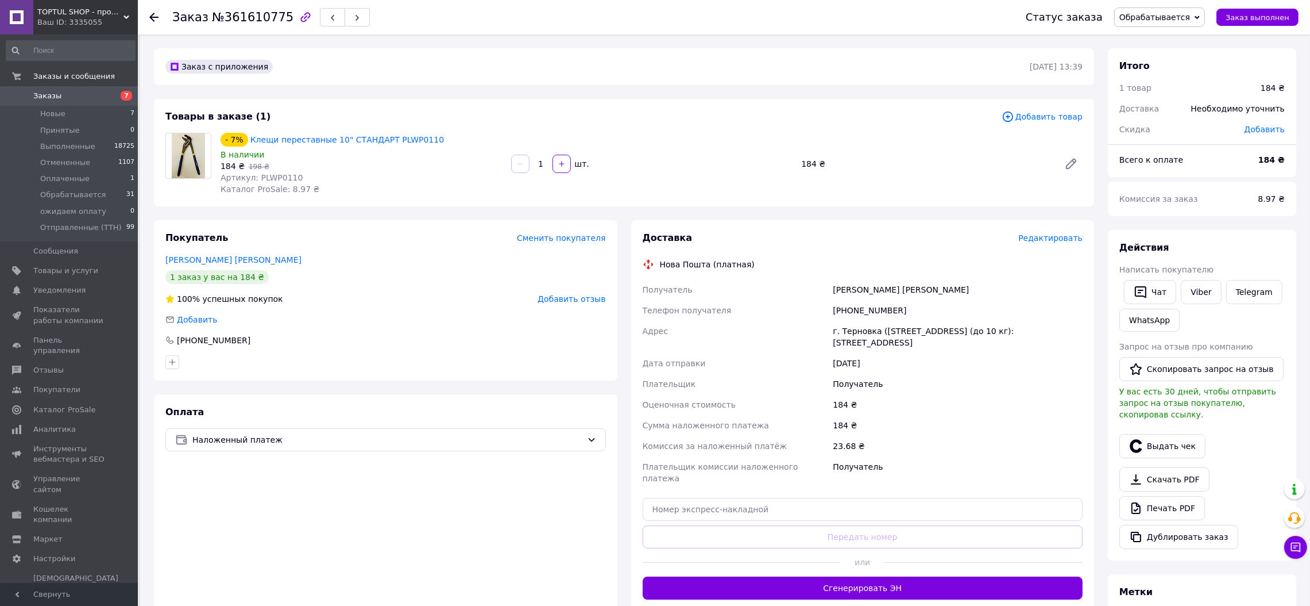
click at [280, 173] on span "Артикул: PLWP0110" at bounding box center [262, 177] width 82 height 9
click at [280, 171] on div "- 7% Клещи переставные 10" СТАНДАРТ PLWP0110 В наличии 184 ₴   198 ₴ Артикул: P…" at bounding box center [361, 163] width 291 height 67
click at [277, 173] on span "Артикул: PLWP0110" at bounding box center [262, 177] width 82 height 9
drag, startPoint x: 277, startPoint y: 171, endPoint x: 271, endPoint y: 174, distance: 6.9
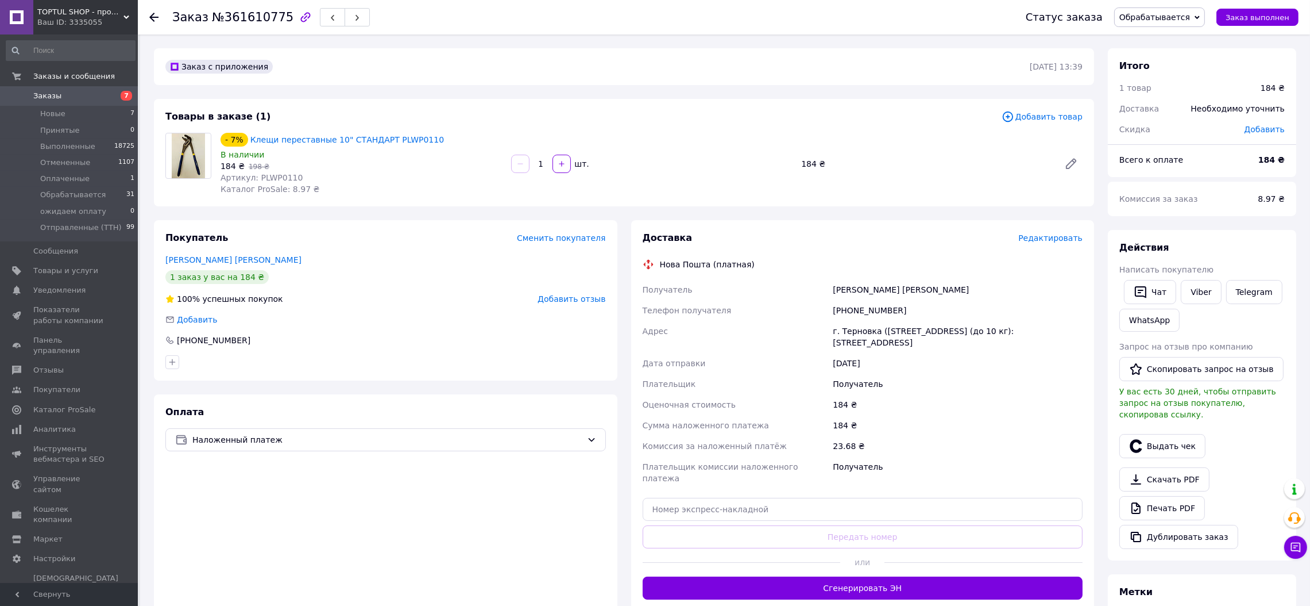
click at [271, 174] on span "Артикул: PLWP0110" at bounding box center [262, 177] width 82 height 9
copy span "PLWP0110"
paste input "20400477578345"
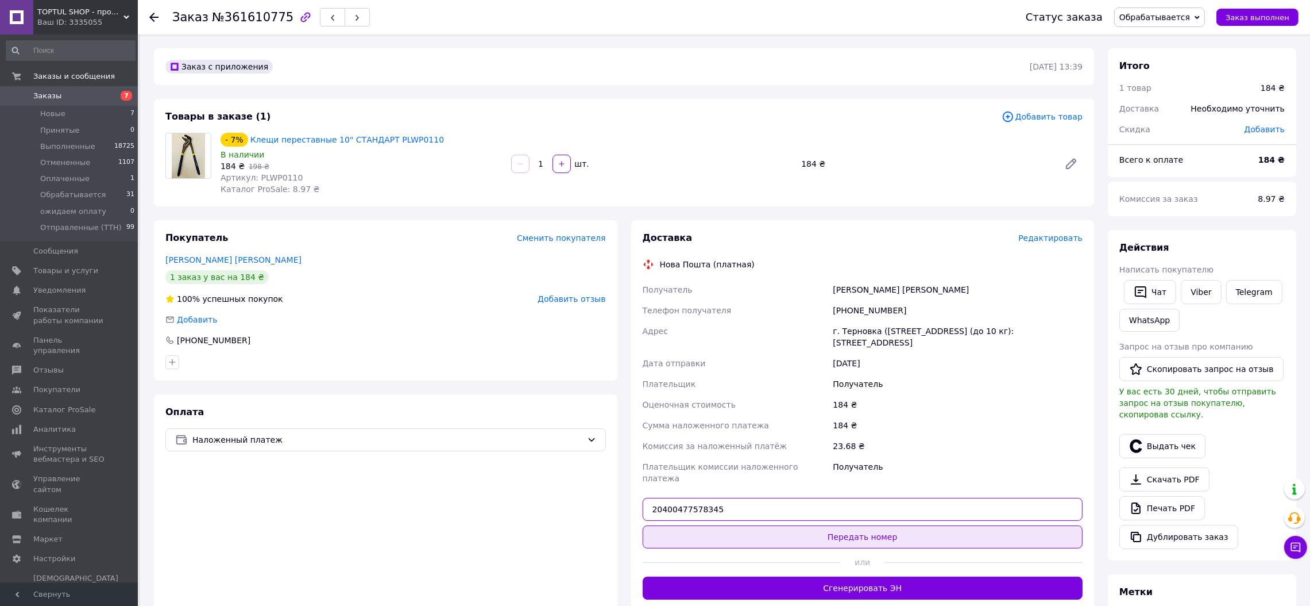
type input "20400477578345"
click at [837, 529] on button "Передать номер" at bounding box center [863, 536] width 441 height 23
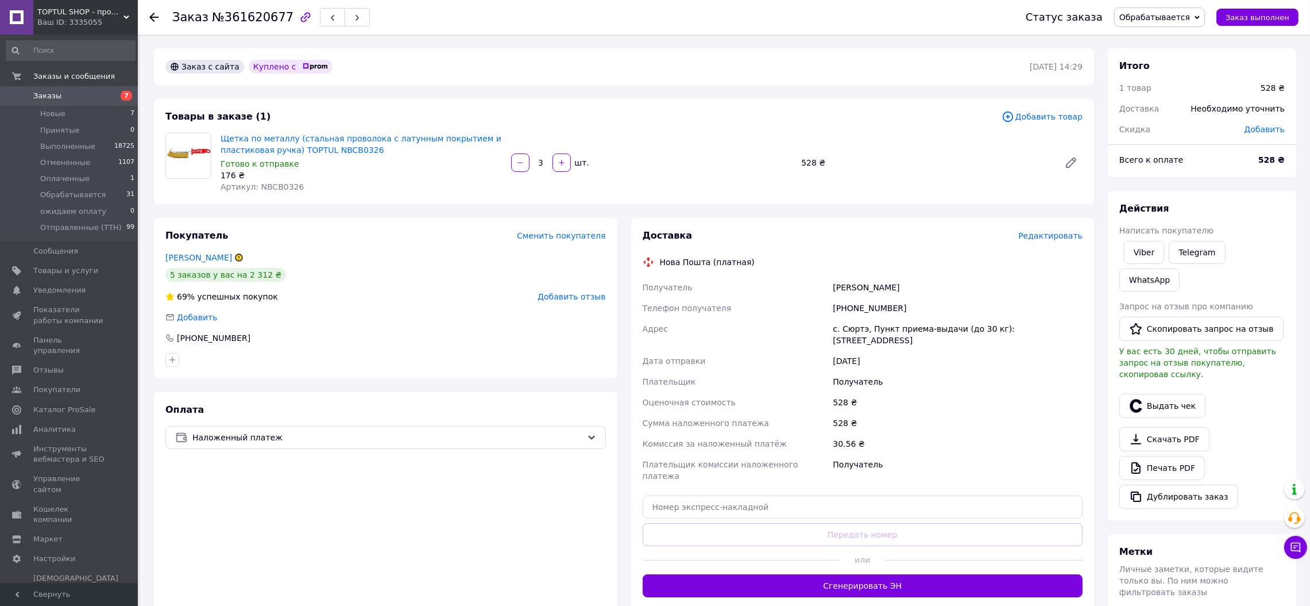
click at [278, 186] on span "Артикул: NBCB0326" at bounding box center [262, 186] width 83 height 9
copy span "NBCB0326"
paste input "20400477598139"
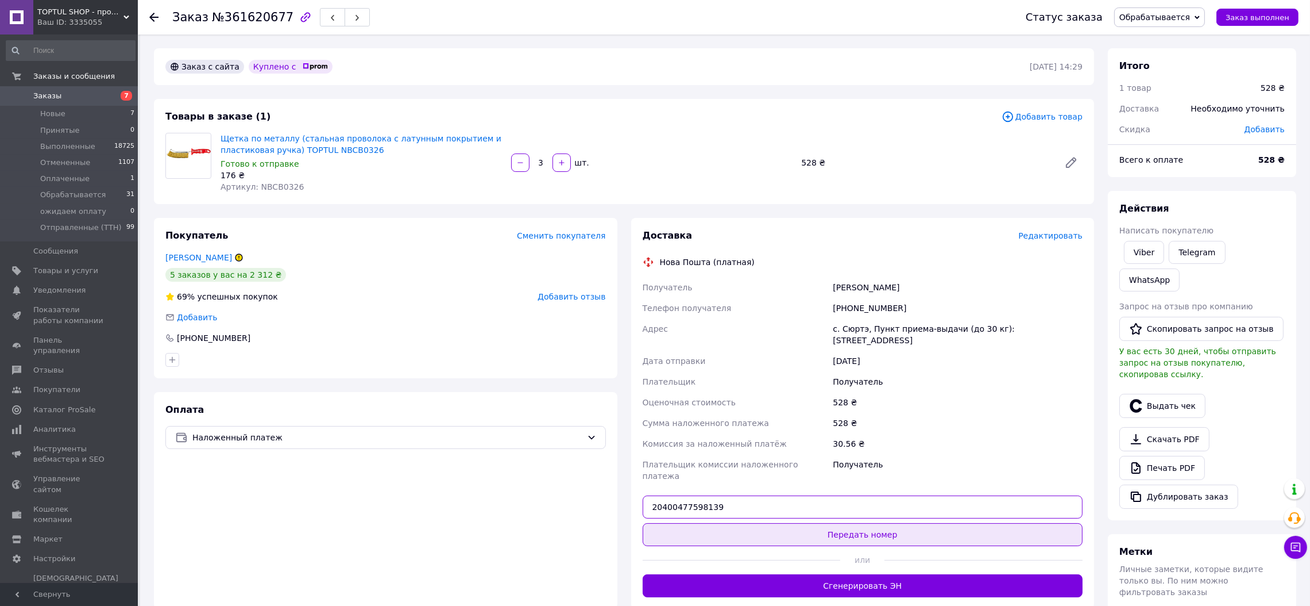
type input "20400477598139"
click at [839, 523] on button "Передать номер" at bounding box center [863, 534] width 441 height 23
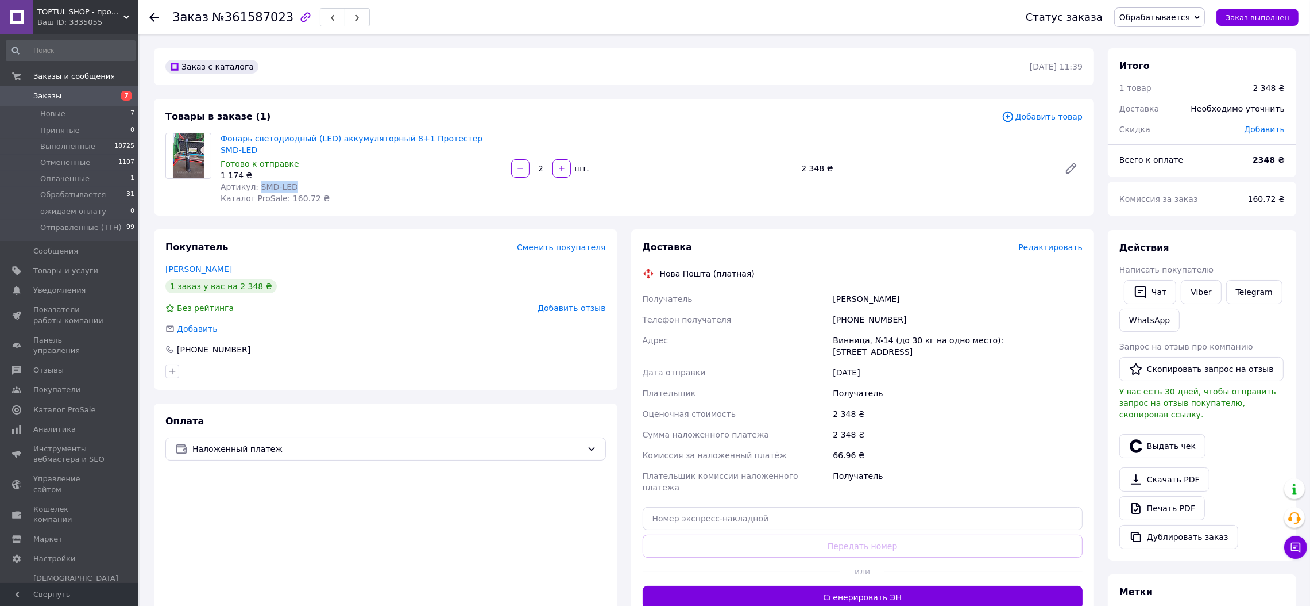
drag, startPoint x: 287, startPoint y: 174, endPoint x: 255, endPoint y: 174, distance: 32.8
click at [255, 182] on span "Артикул: SMD-LED" at bounding box center [260, 186] width 78 height 9
copy span "SMD-LED"
paste input "20400477563118"
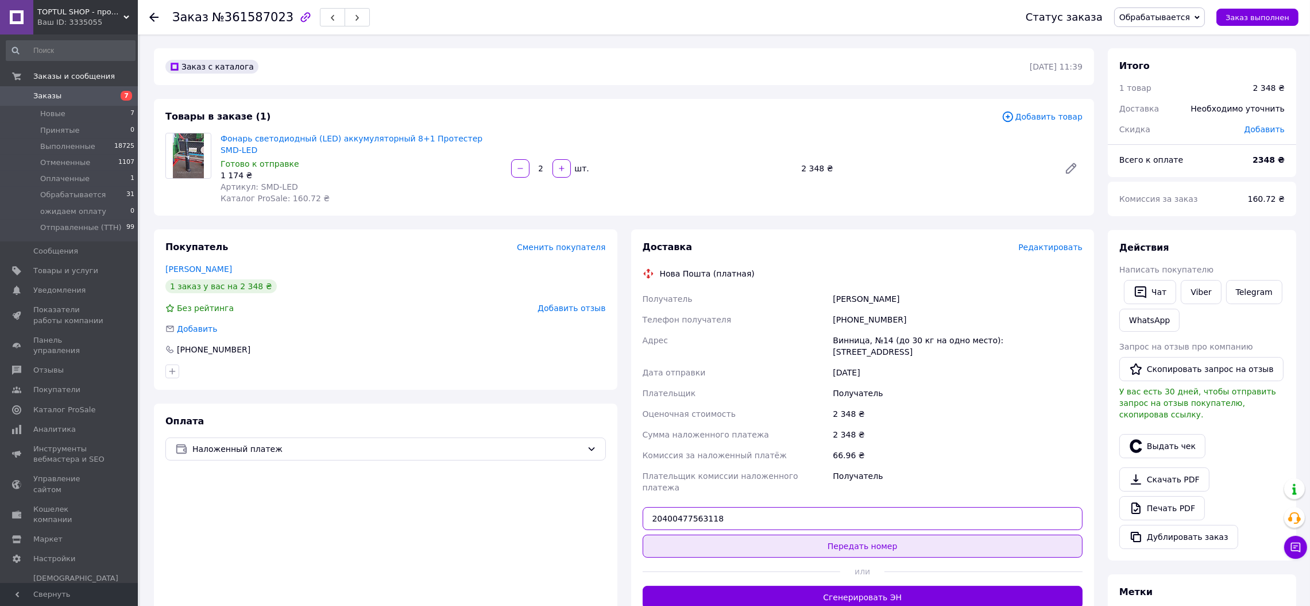
type input "20400477563118"
click at [822, 534] on button "Передать номер" at bounding box center [863, 545] width 441 height 23
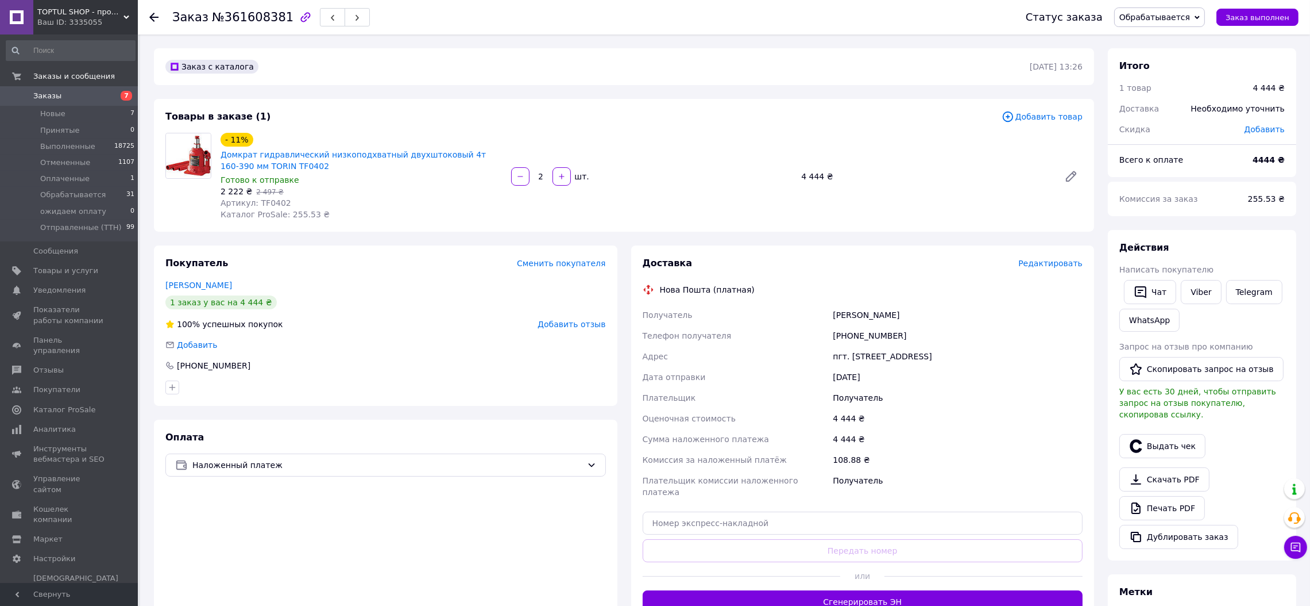
click at [267, 199] on span "Артикул: TF0402" at bounding box center [256, 202] width 71 height 9
copy span "TF0402"
paste input "20400477577746"
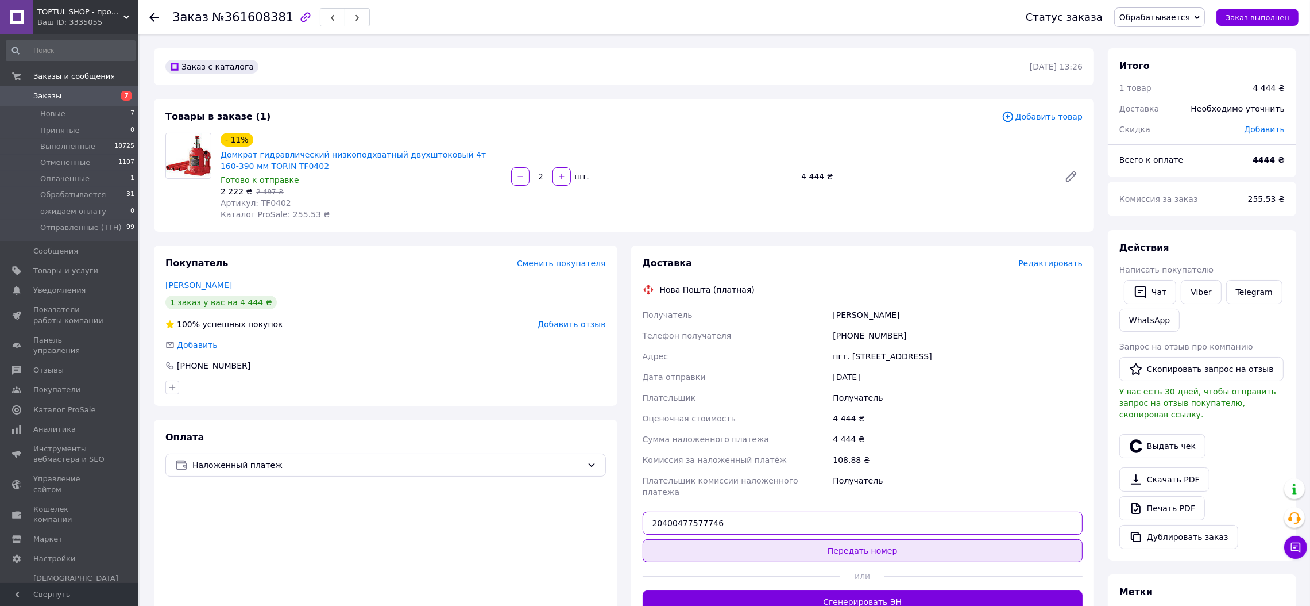
type input "20400477577746"
click at [832, 539] on button "Передать номер" at bounding box center [863, 550] width 441 height 23
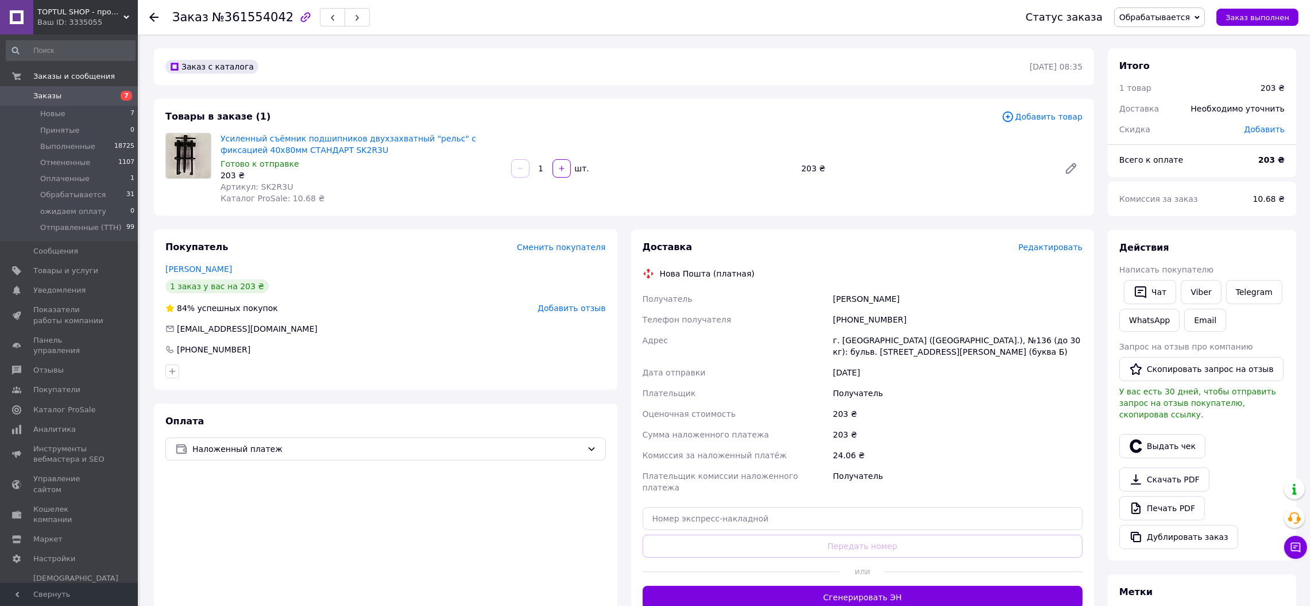
click at [268, 182] on span "Артикул: SK2R3U" at bounding box center [257, 186] width 72 height 9
copy span "SK2R3U"
paste input "20400477582095"
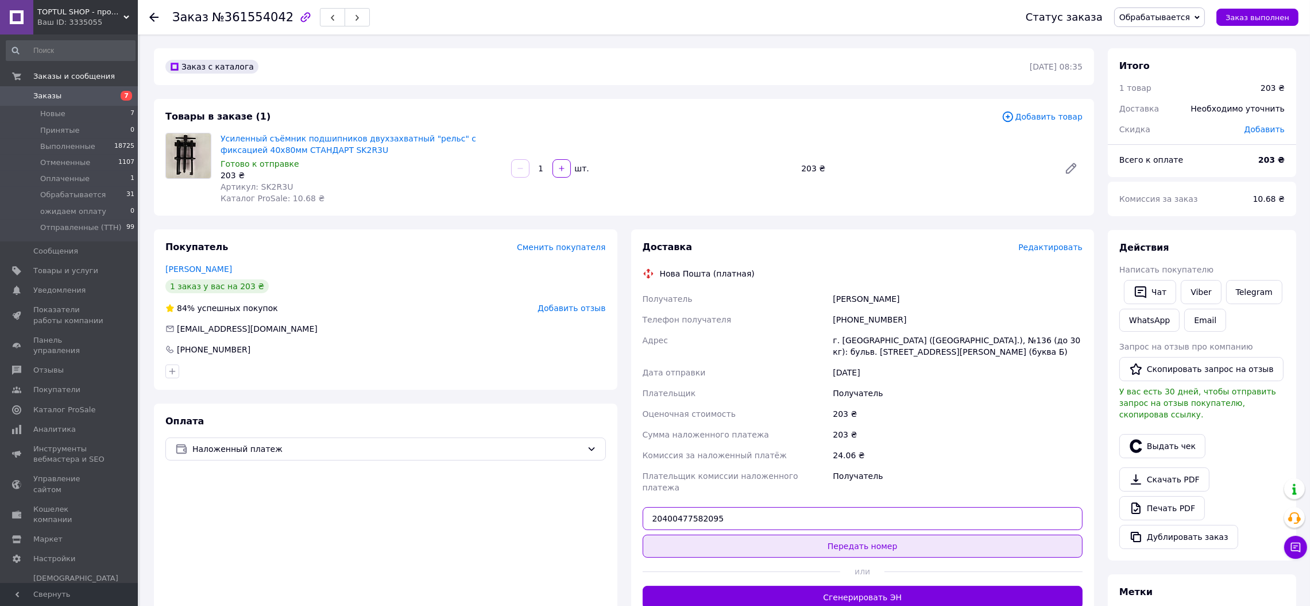
type input "20400477582095"
click at [837, 535] on button "Передать номер" at bounding box center [863, 545] width 441 height 23
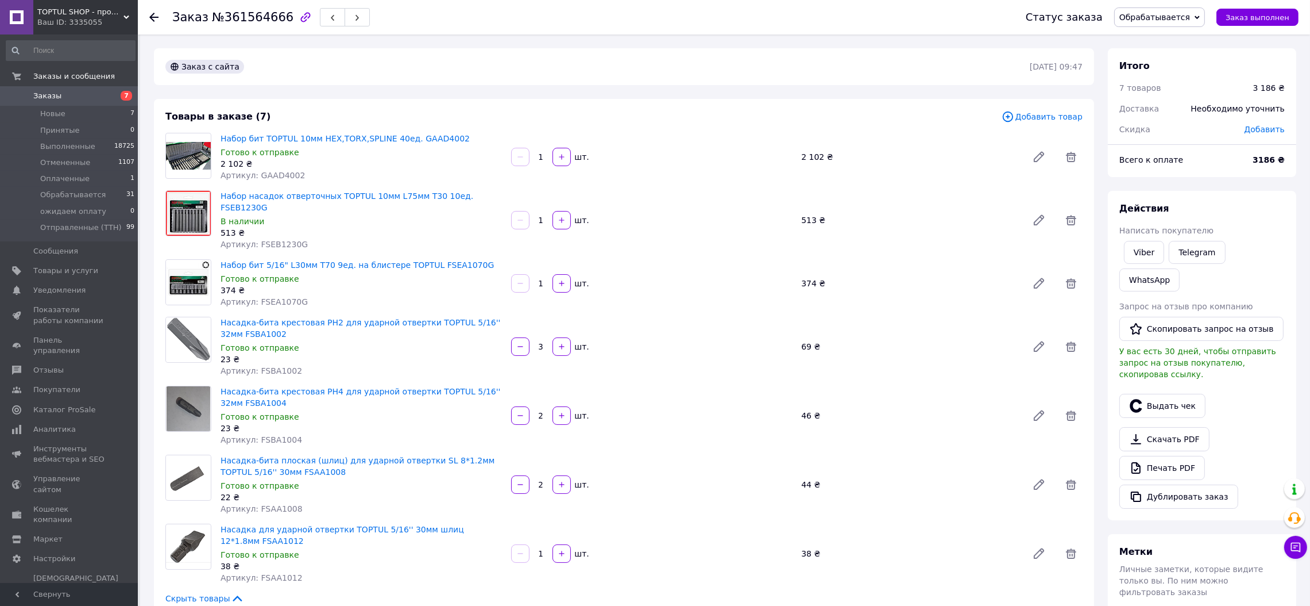
click at [271, 174] on span "Артикул: GAAD4002" at bounding box center [263, 175] width 84 height 9
copy span "GAAD4002"
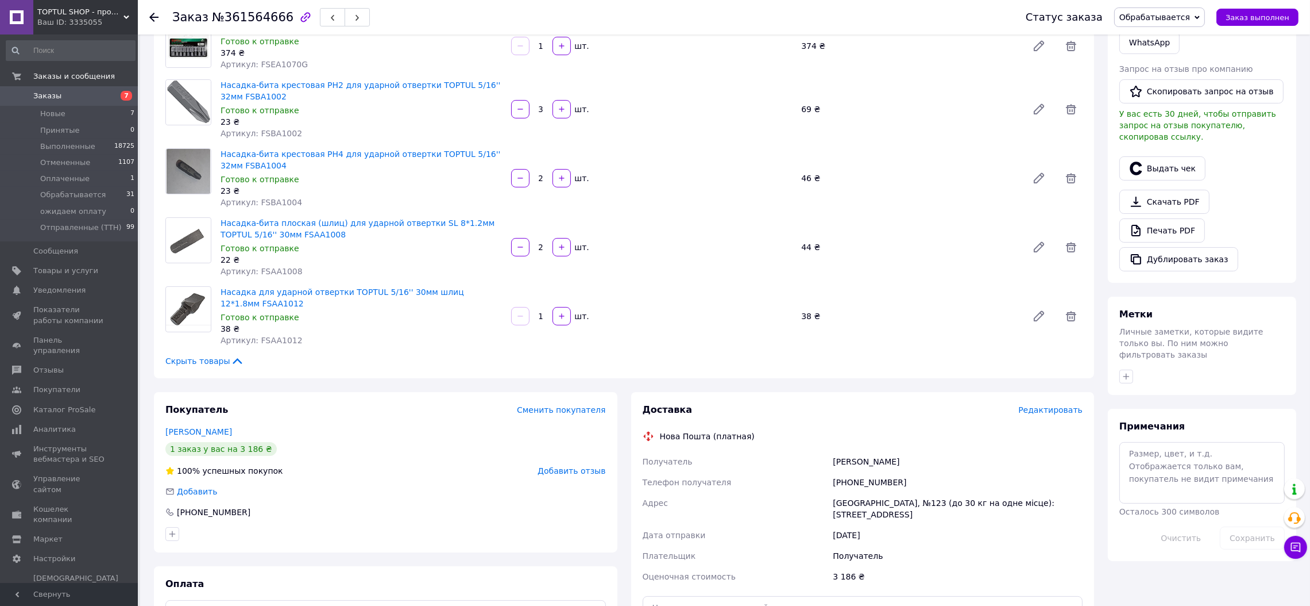
scroll to position [430, 0]
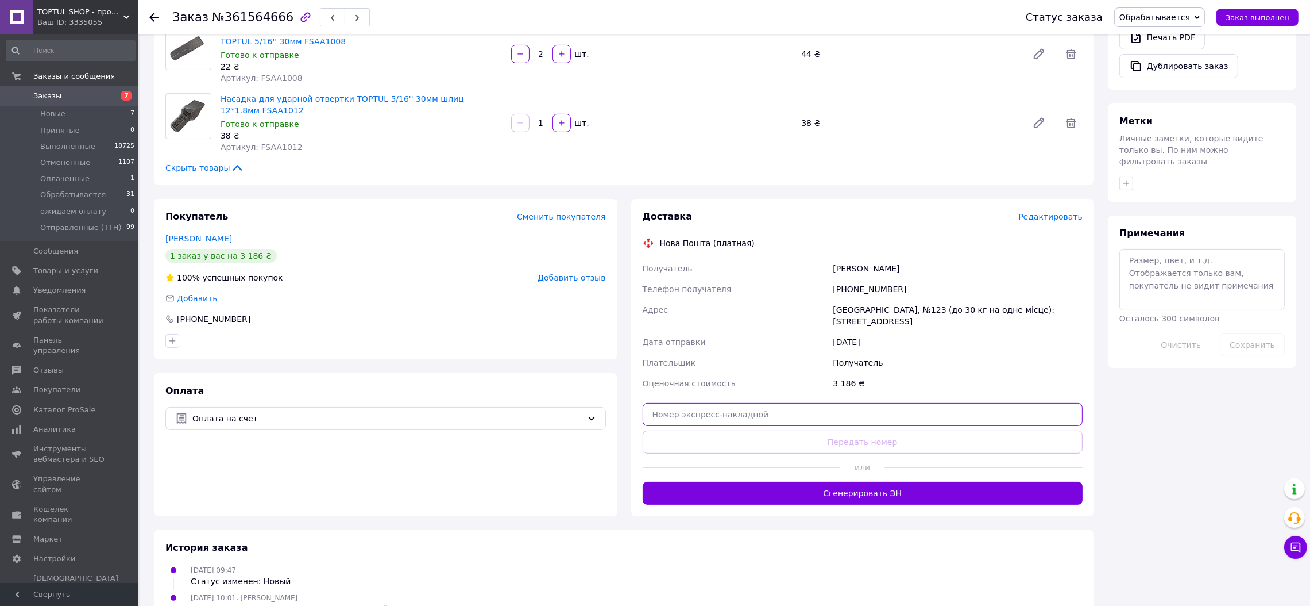
paste input "20400477576674"
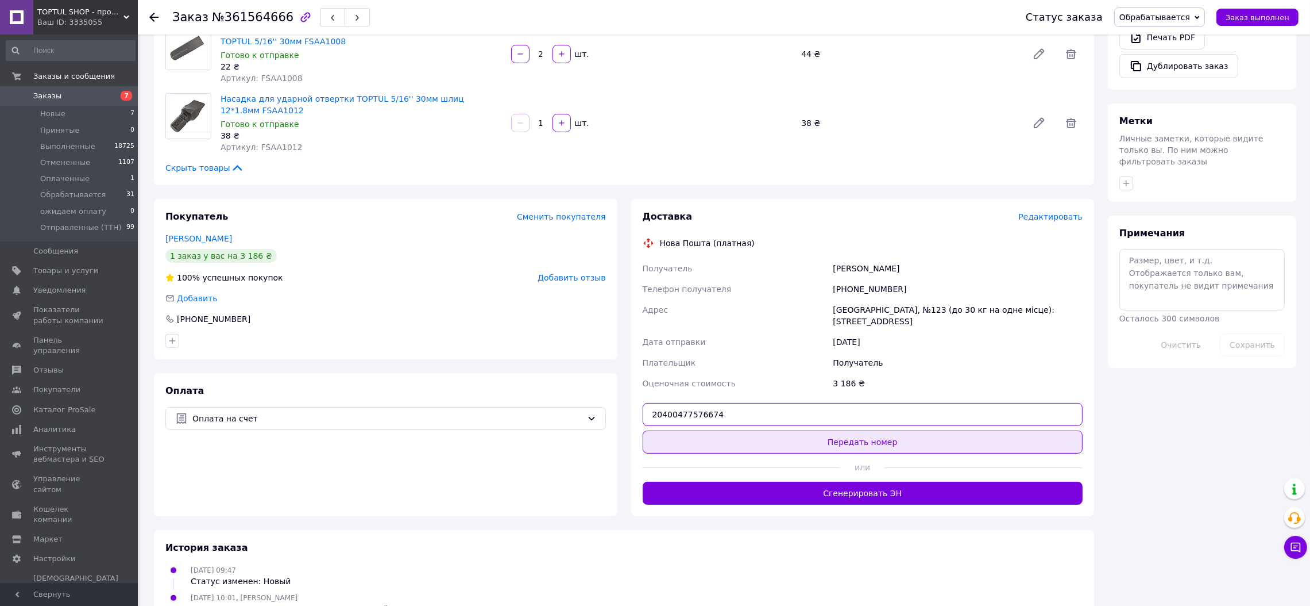
type input "20400477576674"
click at [843, 432] on button "Передать номер" at bounding box center [863, 441] width 441 height 23
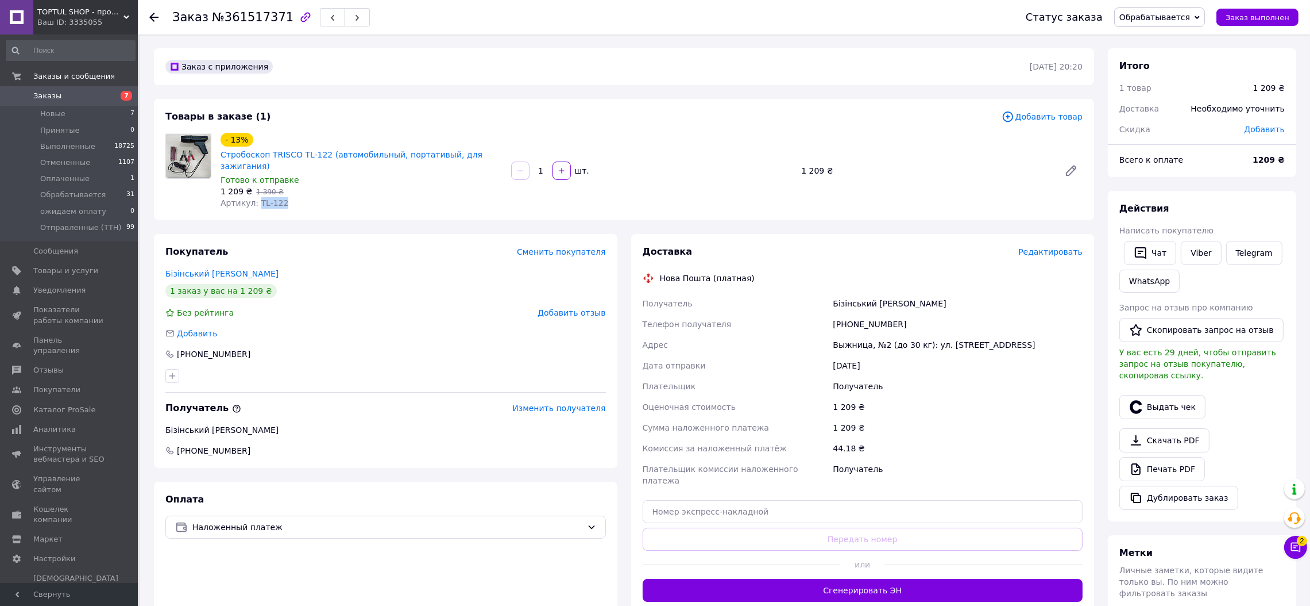
drag, startPoint x: 280, startPoint y: 187, endPoint x: 254, endPoint y: 191, distance: 26.7
click at [254, 197] on div "Артикул: TL-122" at bounding box center [362, 202] width 282 height 11
copy span "TL-122"
paste input "20400477581770"
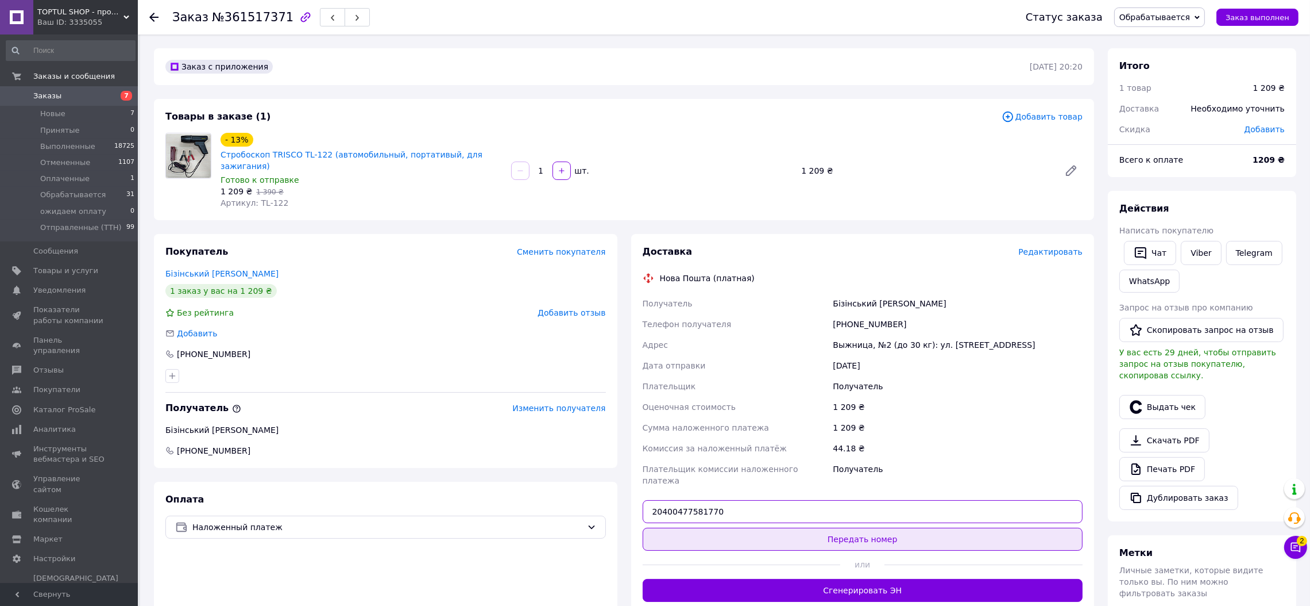
type input "20400477581770"
click at [822, 527] on button "Передать номер" at bounding box center [863, 538] width 441 height 23
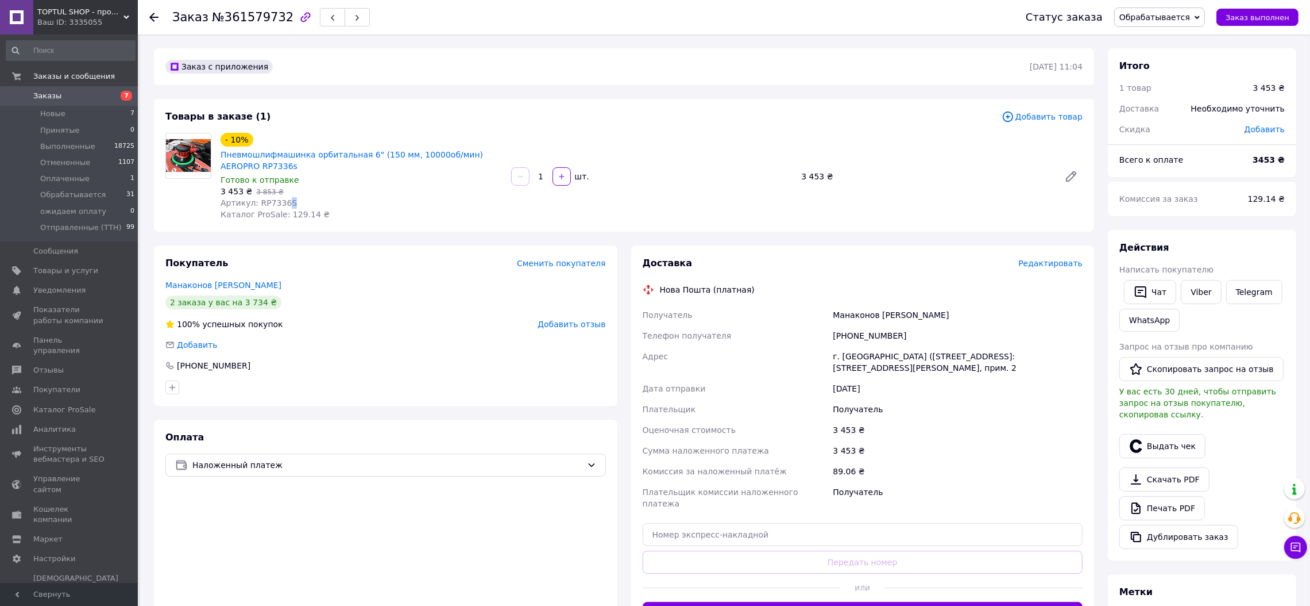
click at [280, 201] on span "Артикул: RP7336S" at bounding box center [259, 202] width 76 height 9
click at [269, 201] on span "Артикул: RP7336S" at bounding box center [259, 202] width 76 height 9
copy span "RP7336S"
paste input "20400477618003"
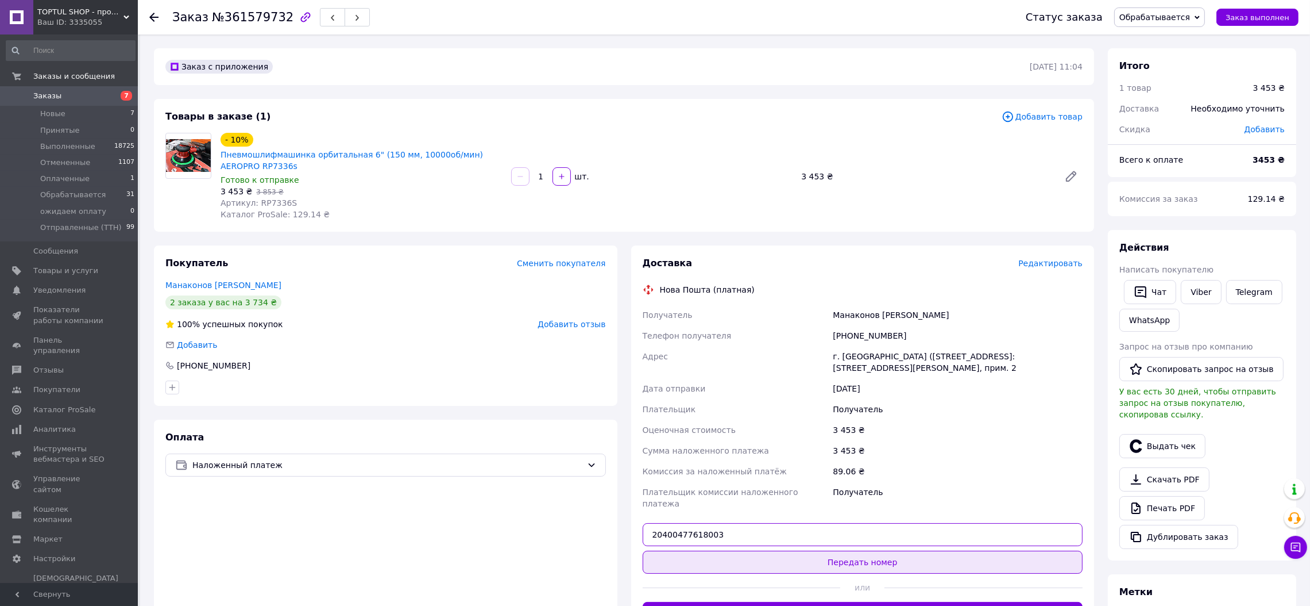
type input "20400477618003"
click at [827, 550] on button "Передать номер" at bounding box center [863, 561] width 441 height 23
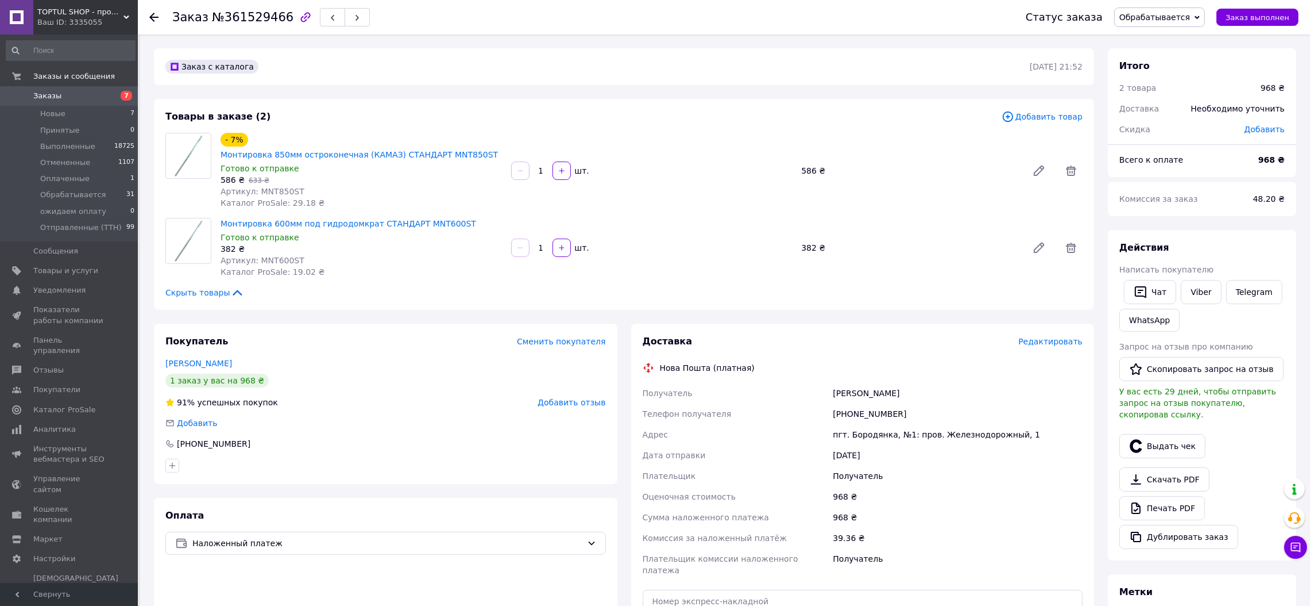
click at [268, 187] on span "Артикул: MNT850ST" at bounding box center [263, 191] width 84 height 9
copy span "MNT850ST"
paste input "20400477602266"
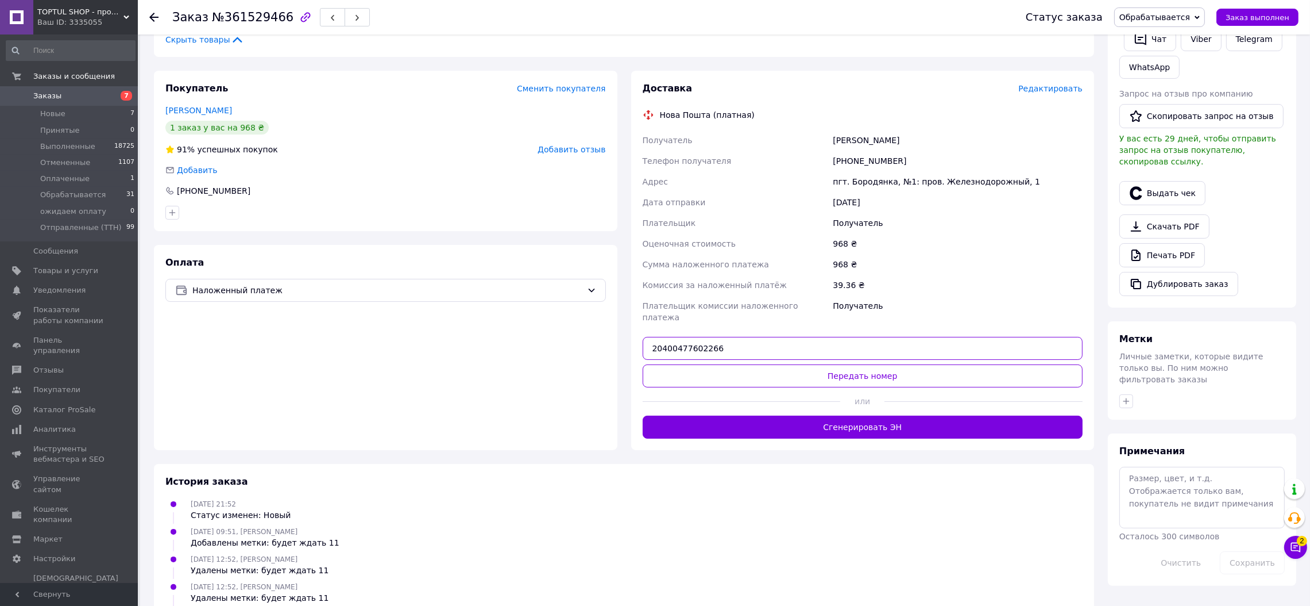
scroll to position [258, 0]
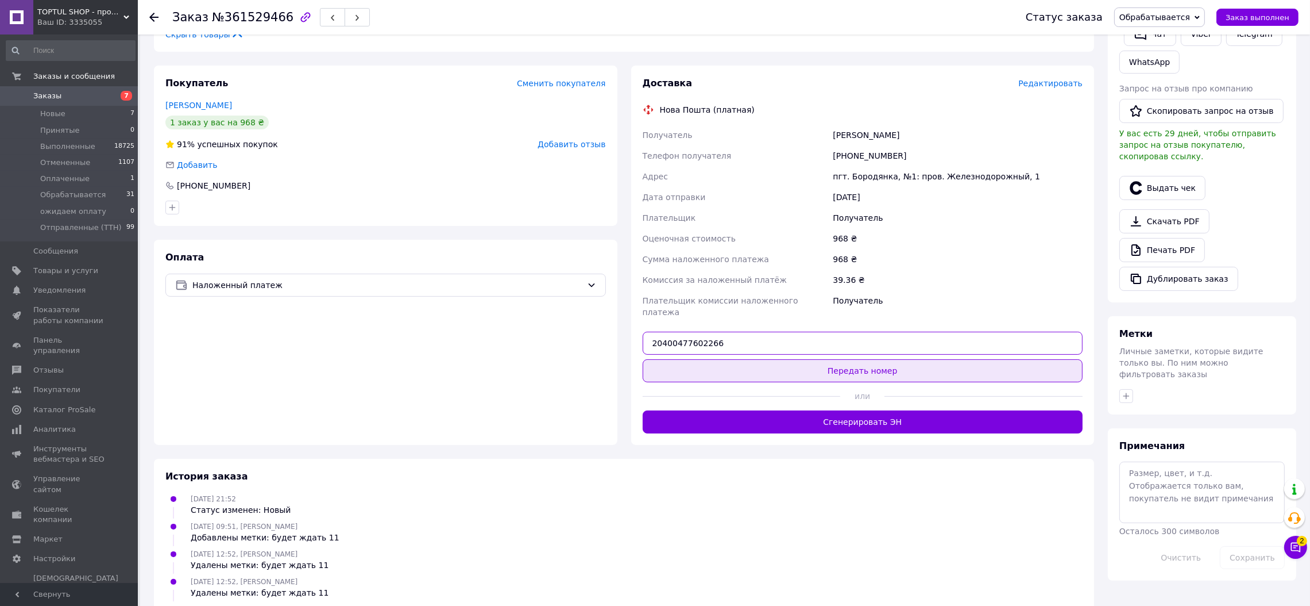
type input "20400477602266"
click at [864, 359] on button "Передать номер" at bounding box center [863, 370] width 441 height 23
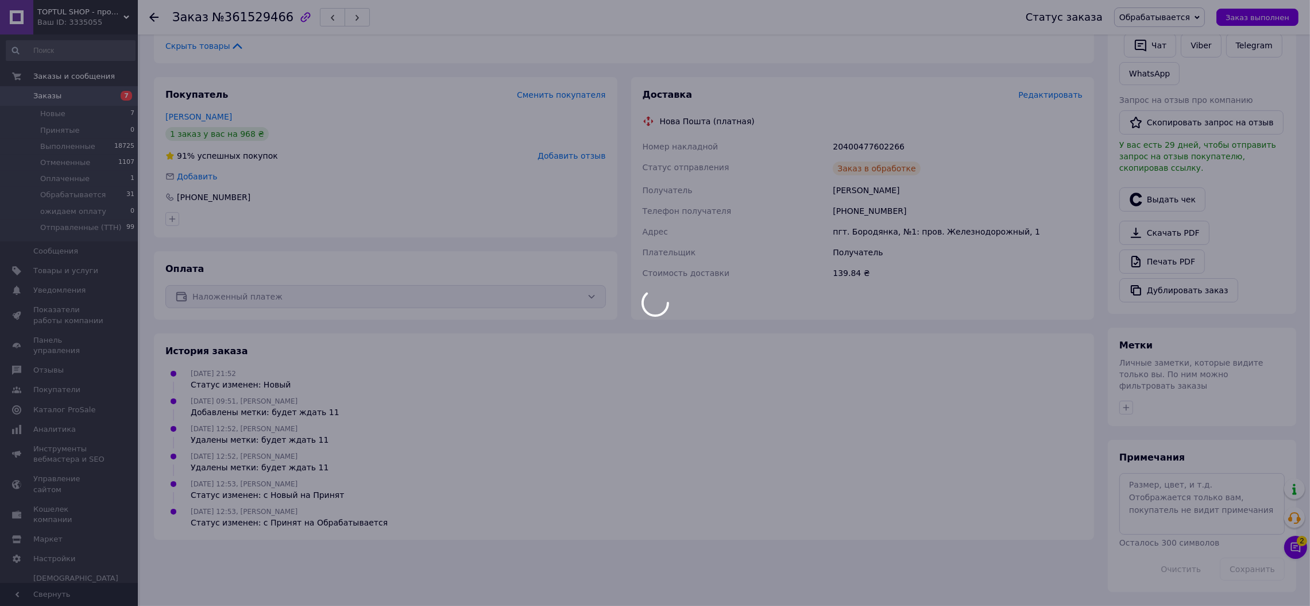
scroll to position [223, 0]
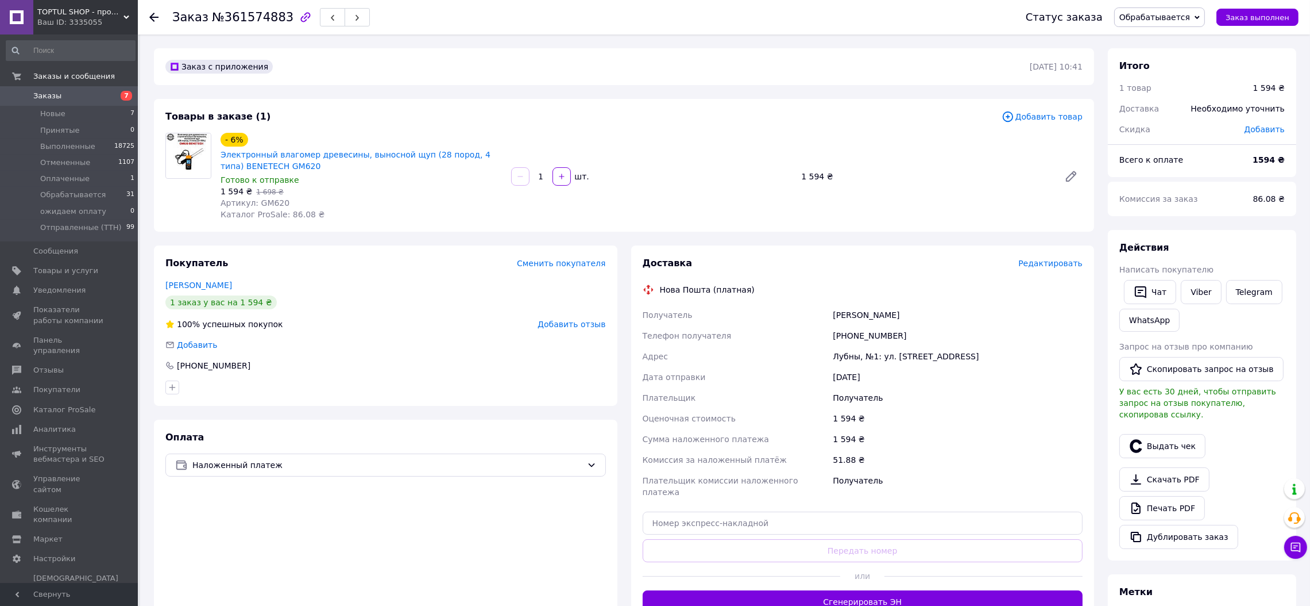
click at [269, 201] on span "Артикул: GM620" at bounding box center [255, 202] width 69 height 9
copy span "GM620"
paste input "20400477581578"
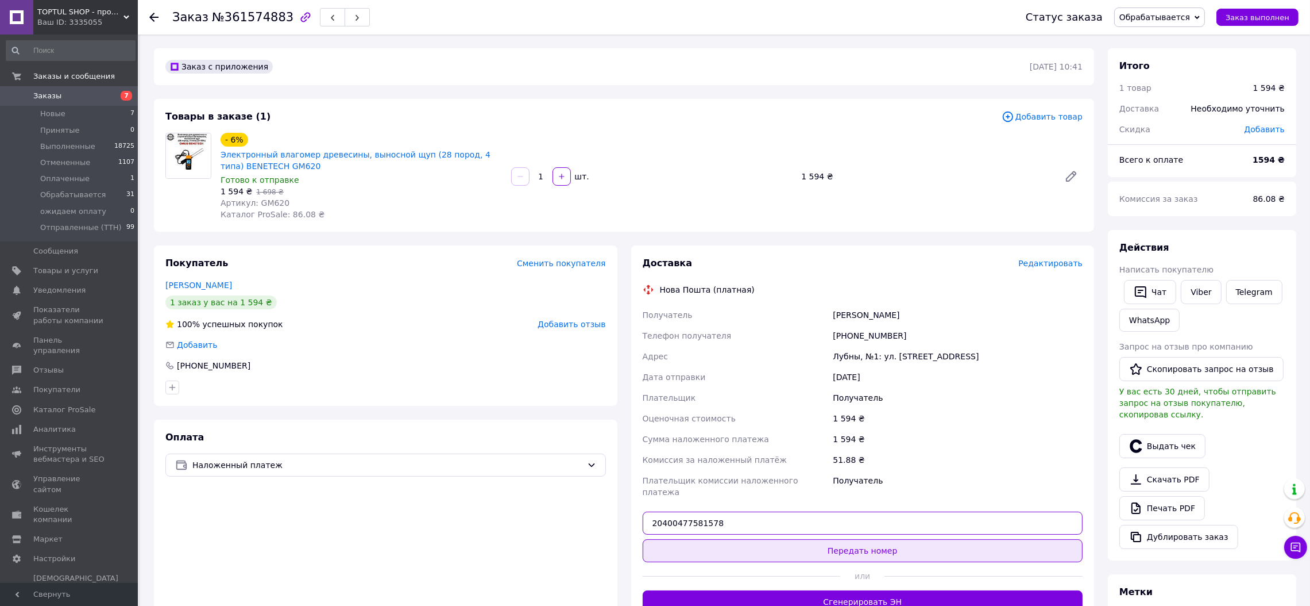
type input "20400477581578"
click at [800, 539] on button "Передать номер" at bounding box center [863, 550] width 441 height 23
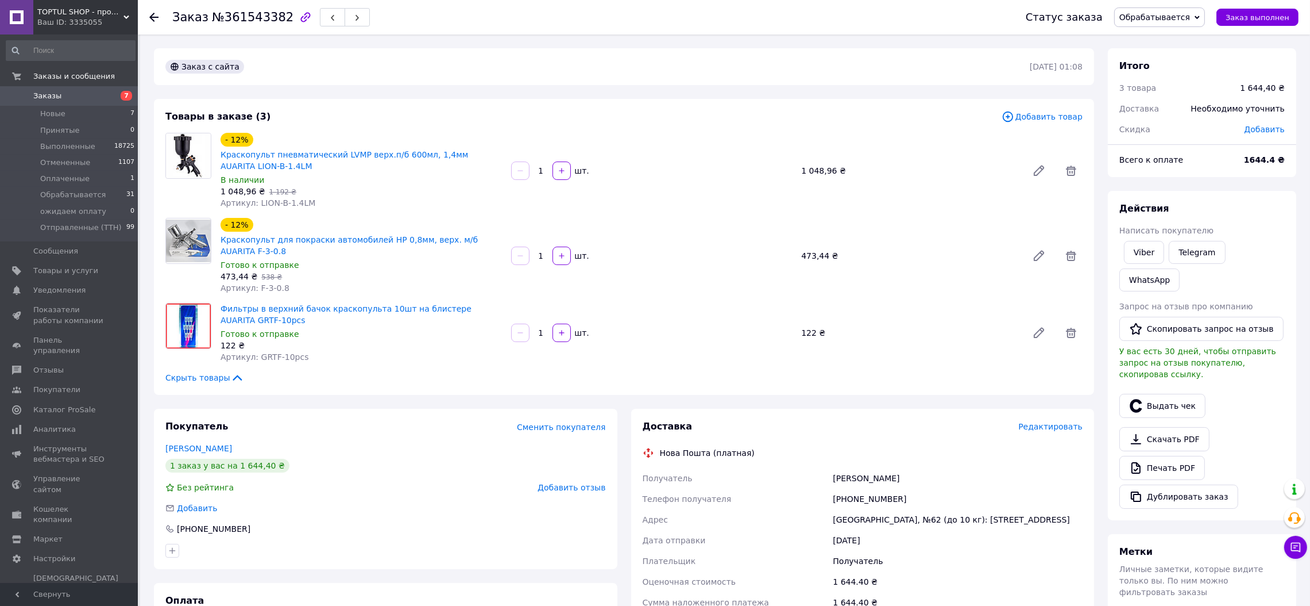
click at [282, 286] on div "Артикул: F-3-0.8" at bounding box center [362, 287] width 282 height 11
drag, startPoint x: 313, startPoint y: 205, endPoint x: 256, endPoint y: 206, distance: 56.9
click at [256, 206] on div "Артикул: LION-B-1.4LM" at bounding box center [362, 202] width 282 height 11
copy span "LION-B-1.4LM"
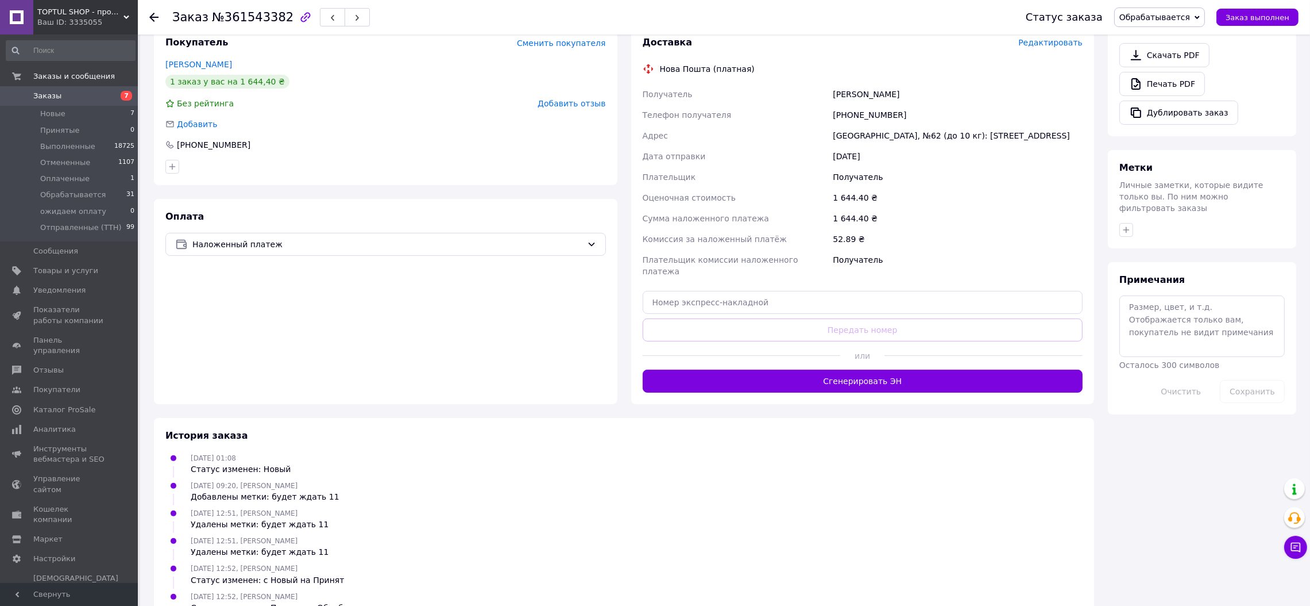
scroll to position [404, 0]
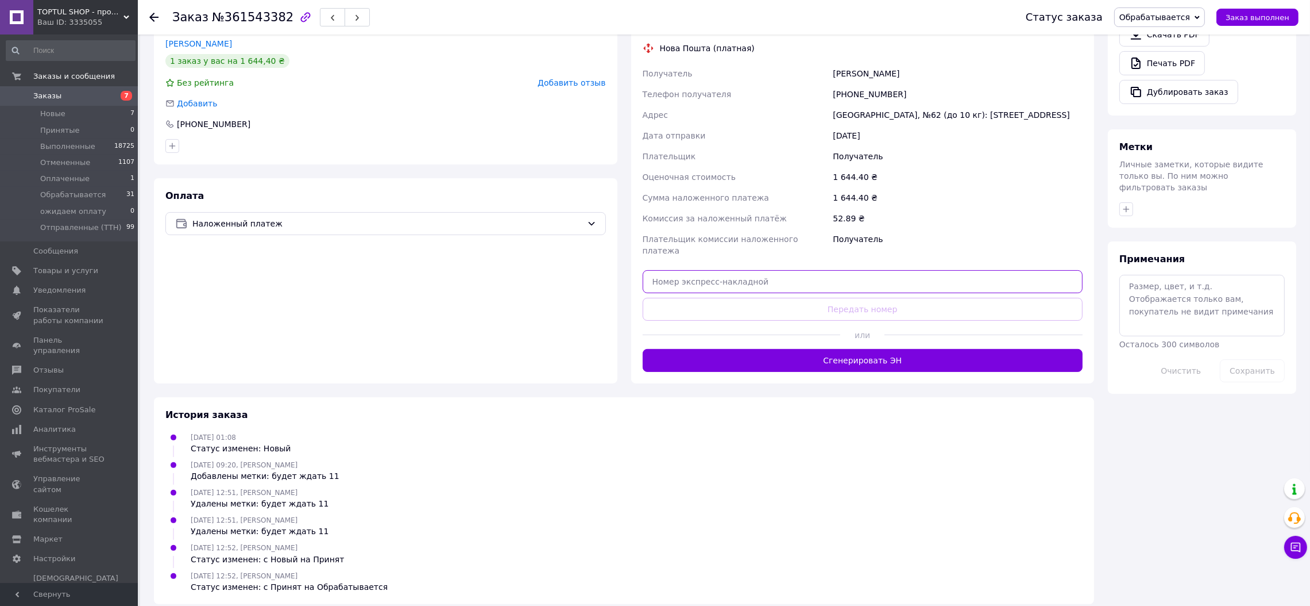
paste input "20400477586768"
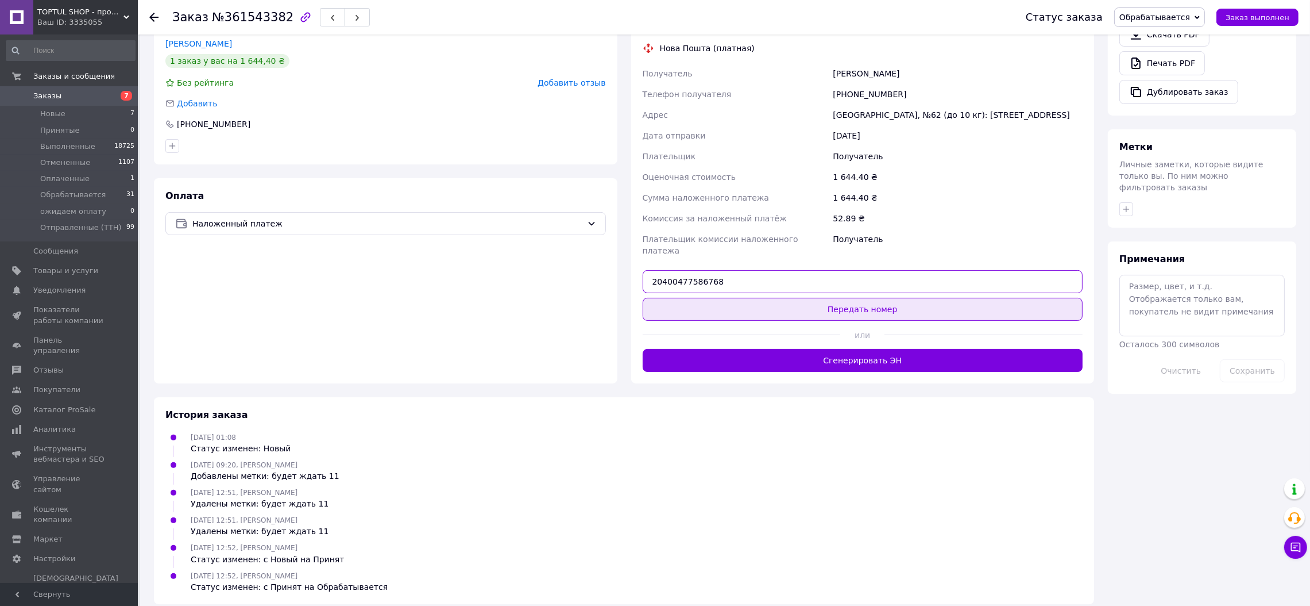
type input "20400477586768"
click at [825, 298] on button "Передать номер" at bounding box center [863, 309] width 441 height 23
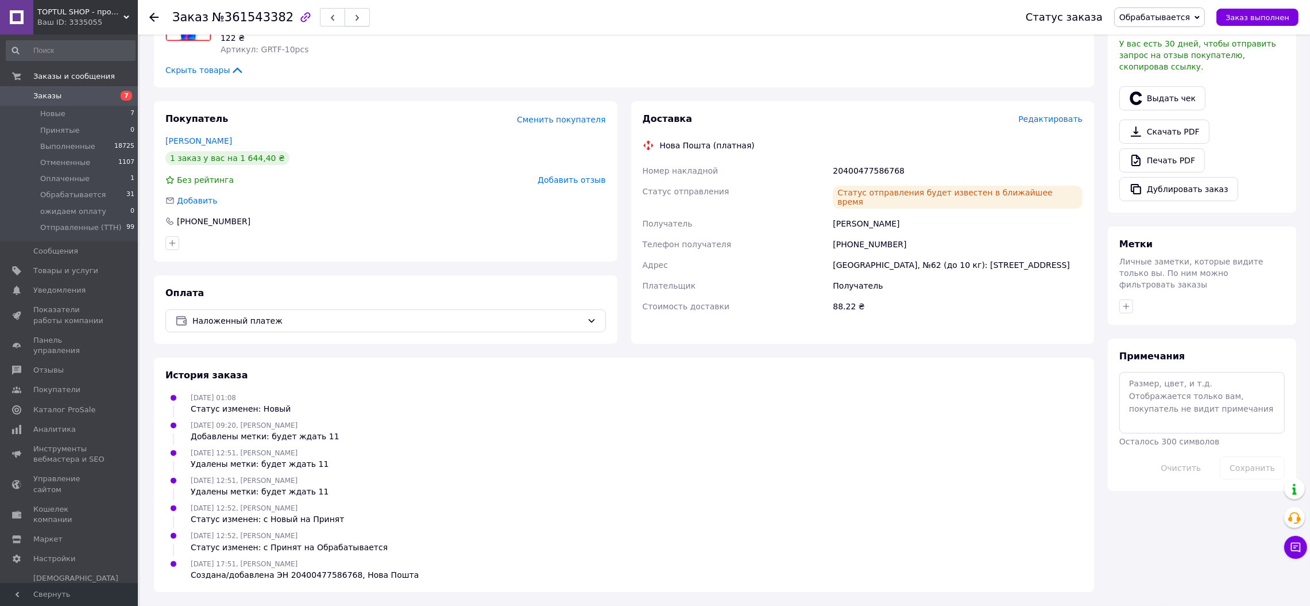
scroll to position [306, 0]
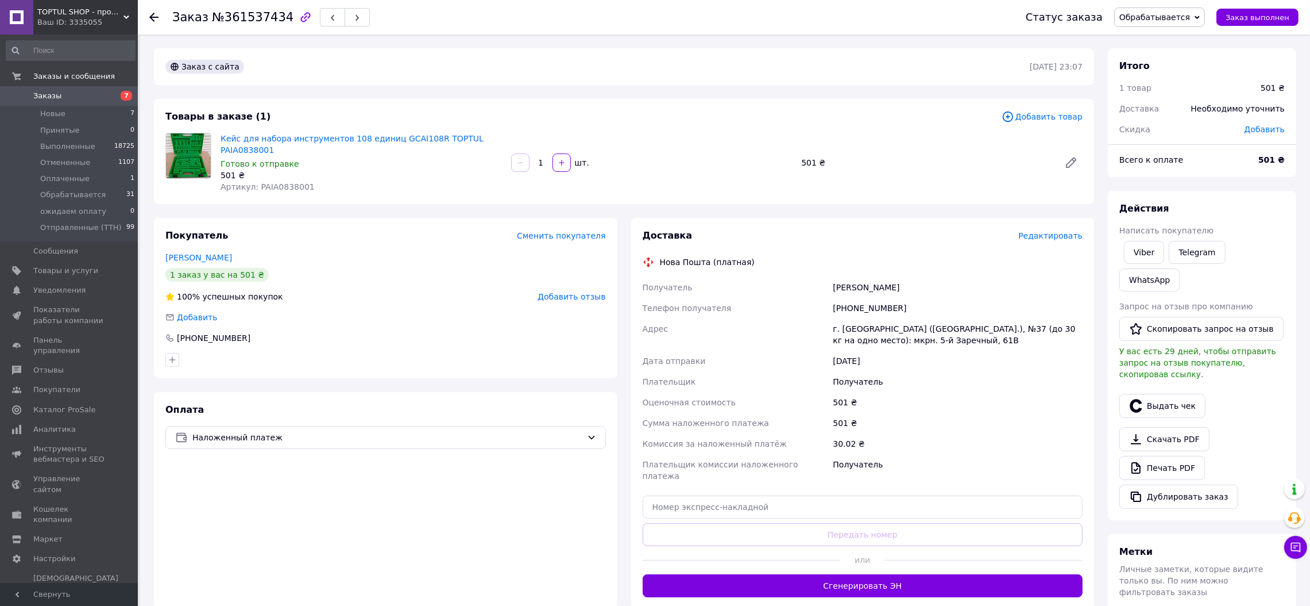
click at [282, 182] on span "Артикул: PAIA0838001" at bounding box center [268, 186] width 94 height 9
copy span "PAIA0838001"
paste input "20400477573028"
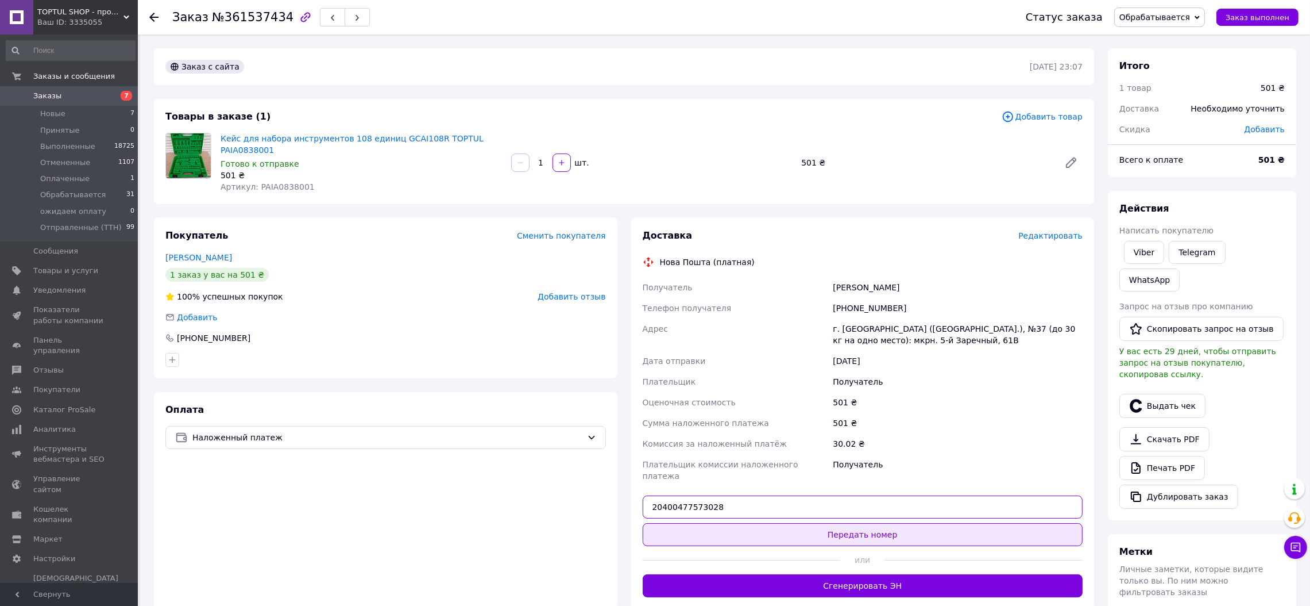
type input "20400477573028"
click at [842, 523] on button "Передать номер" at bounding box center [863, 534] width 441 height 23
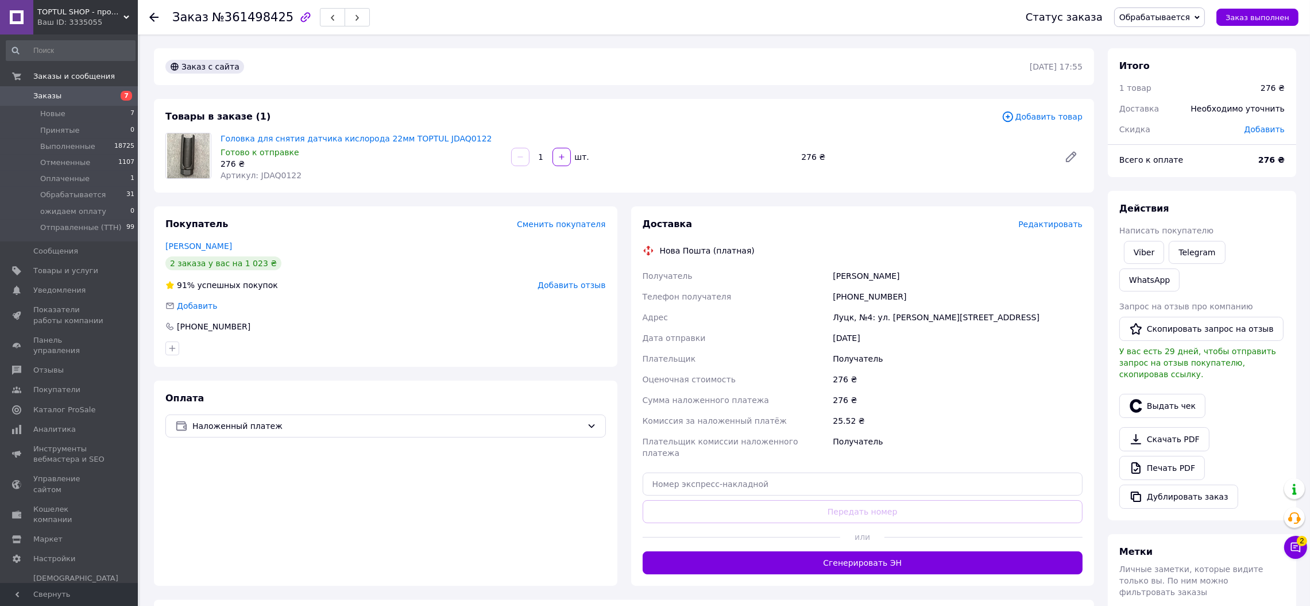
click at [263, 176] on span "Артикул: JDAQ0122" at bounding box center [261, 175] width 81 height 9
copy span "JDAQ0122"
paste input "20400477574514"
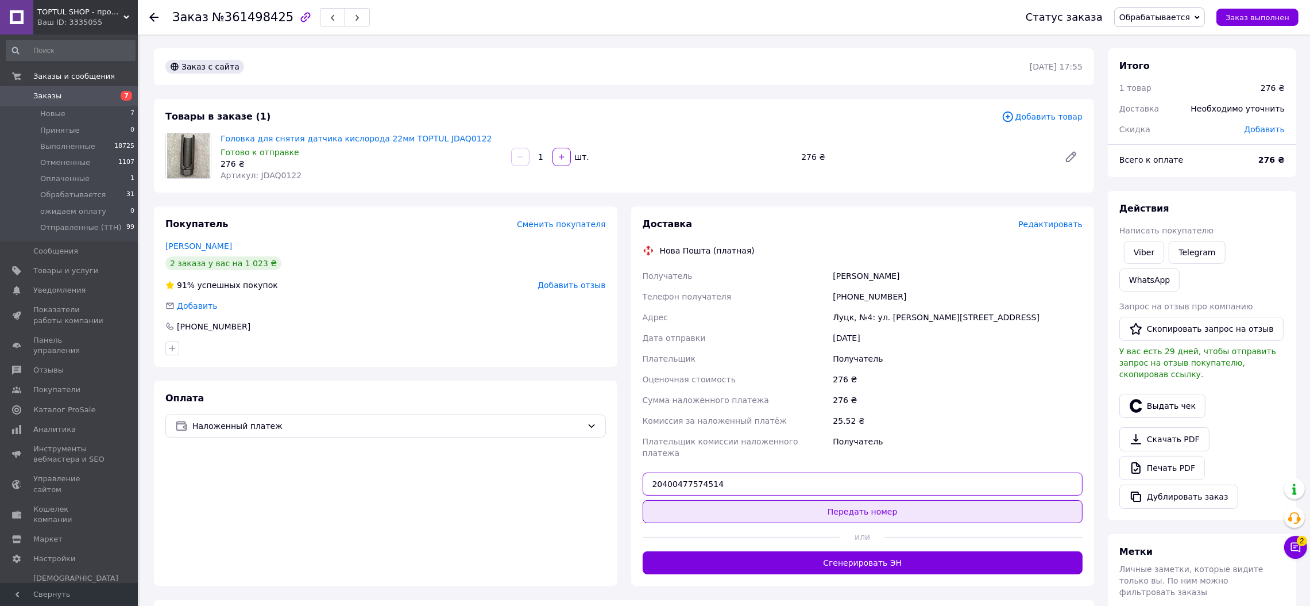
type input "20400477574514"
click at [794, 500] on button "Передать номер" at bounding box center [863, 511] width 441 height 23
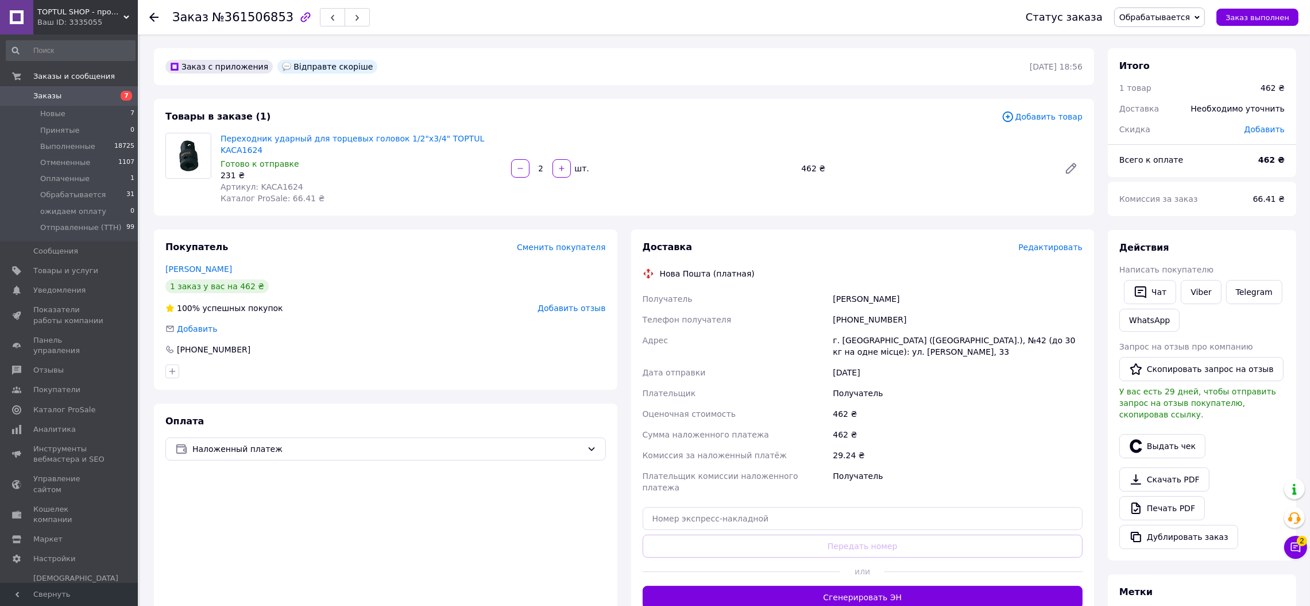
click at [280, 182] on span "Артикул: KACA1624" at bounding box center [262, 186] width 83 height 9
copy span "KACA1624"
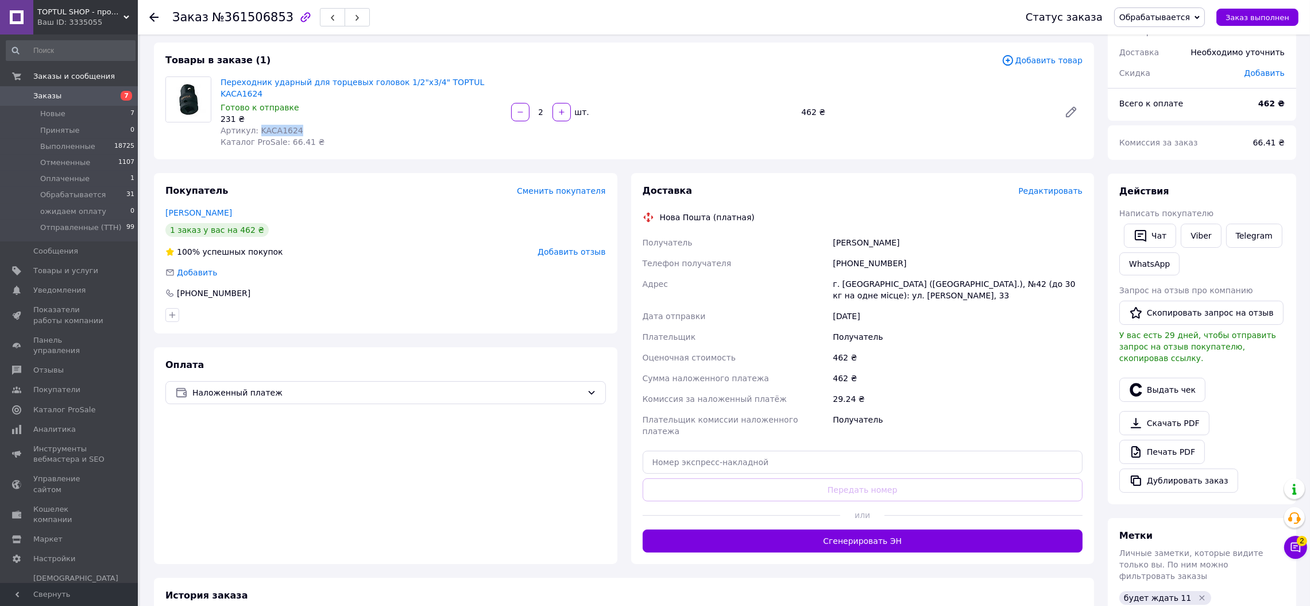
scroll to position [86, 0]
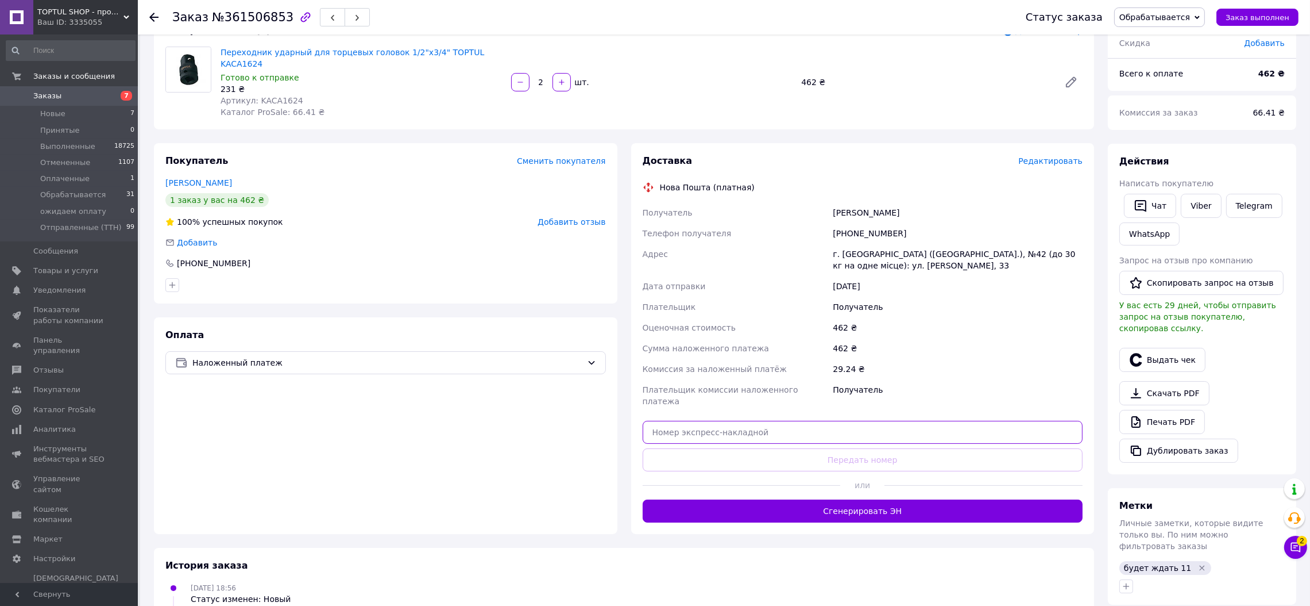
paste input "20400477577973"
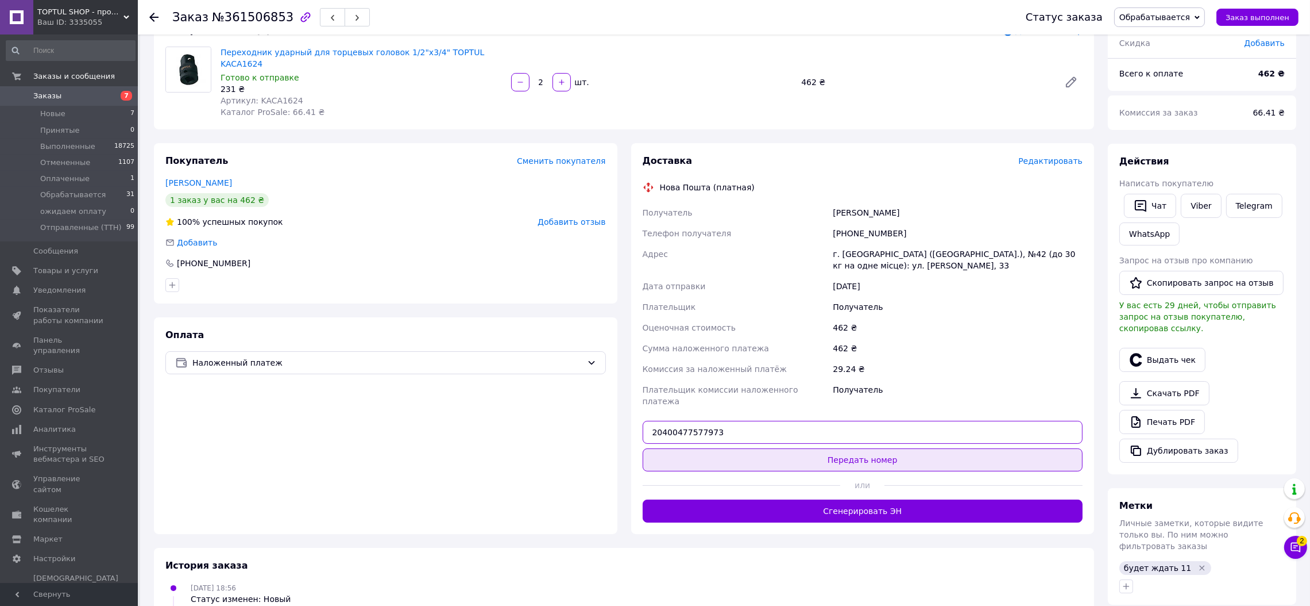
type input "20400477577973"
click at [828, 448] on button "Передать номер" at bounding box center [863, 459] width 441 height 23
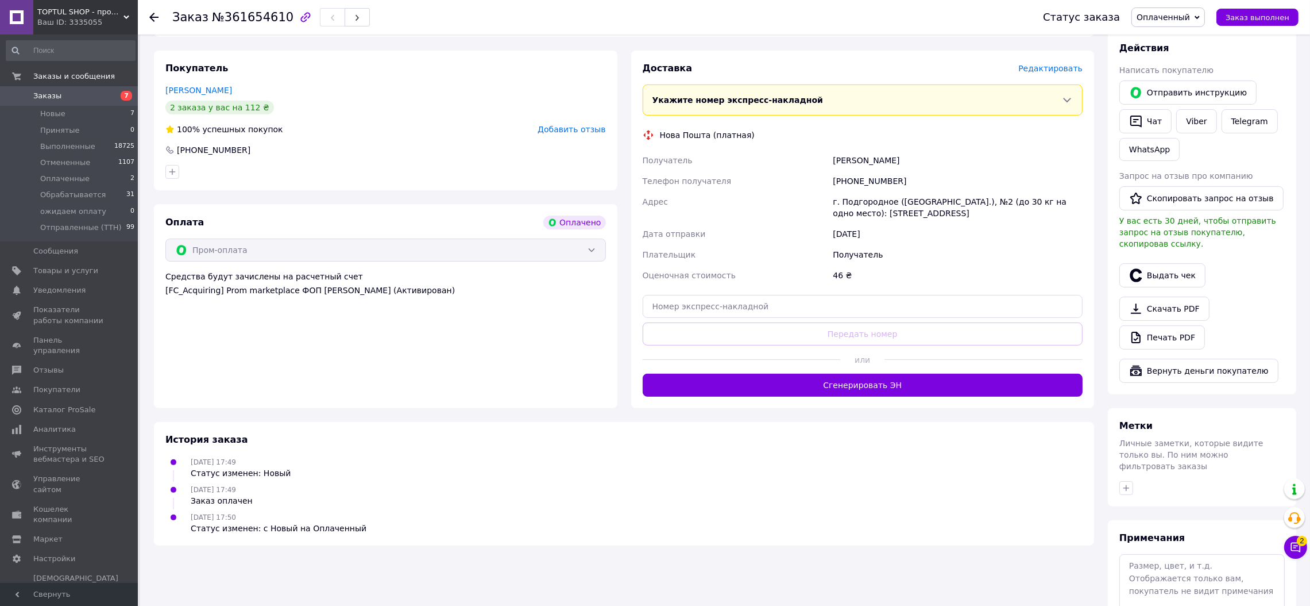
scroll to position [523, 0]
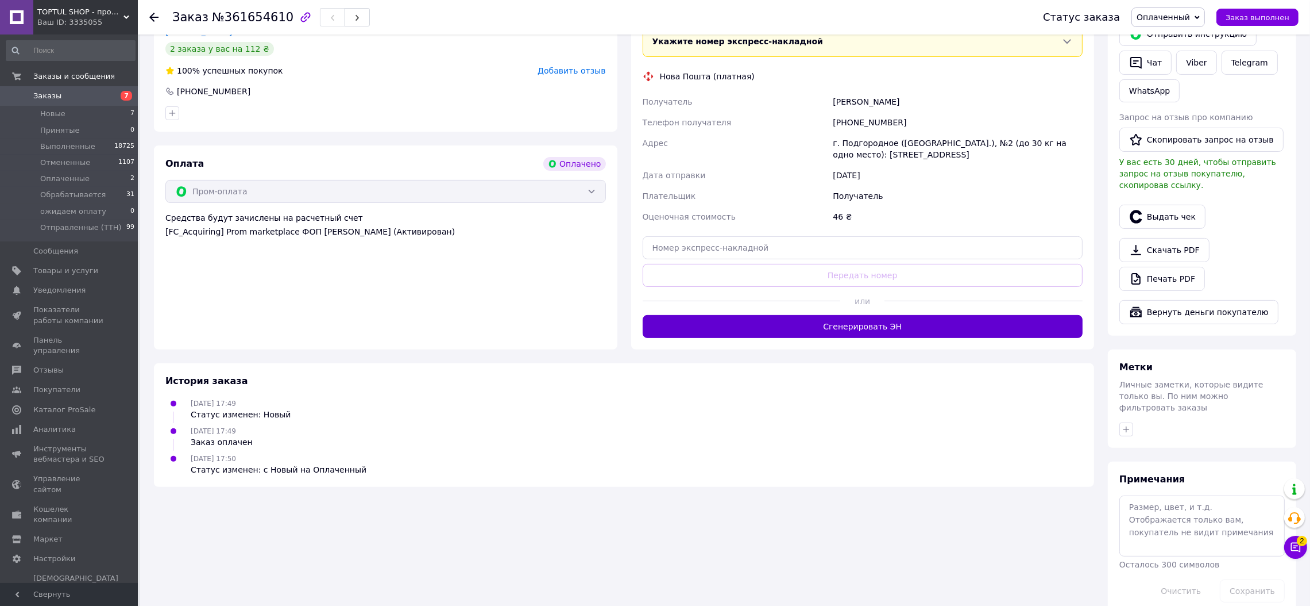
click at [907, 332] on button "Сгенерировать ЭН" at bounding box center [863, 326] width 441 height 23
